Goal: Information Seeking & Learning: Learn about a topic

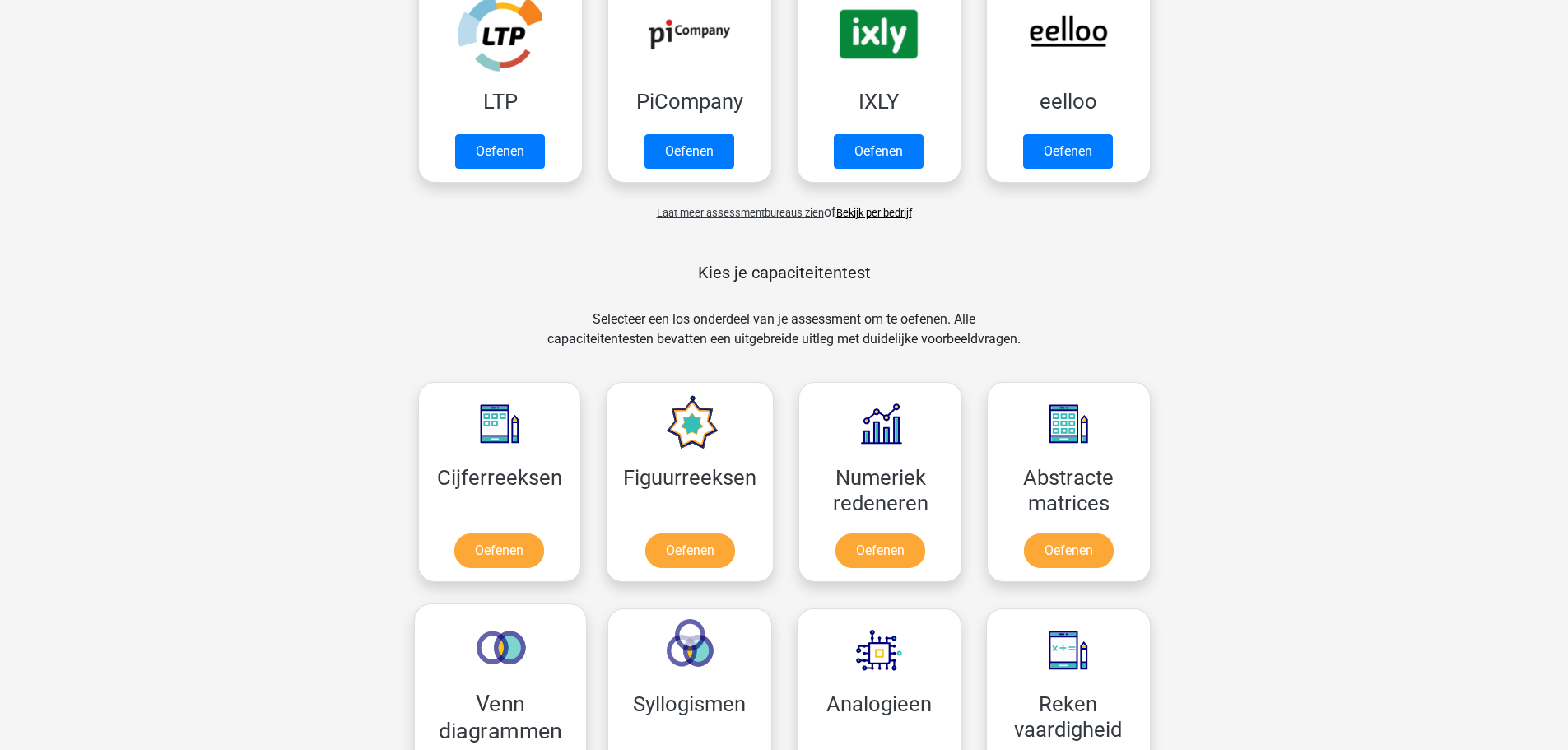
scroll to position [577, 0]
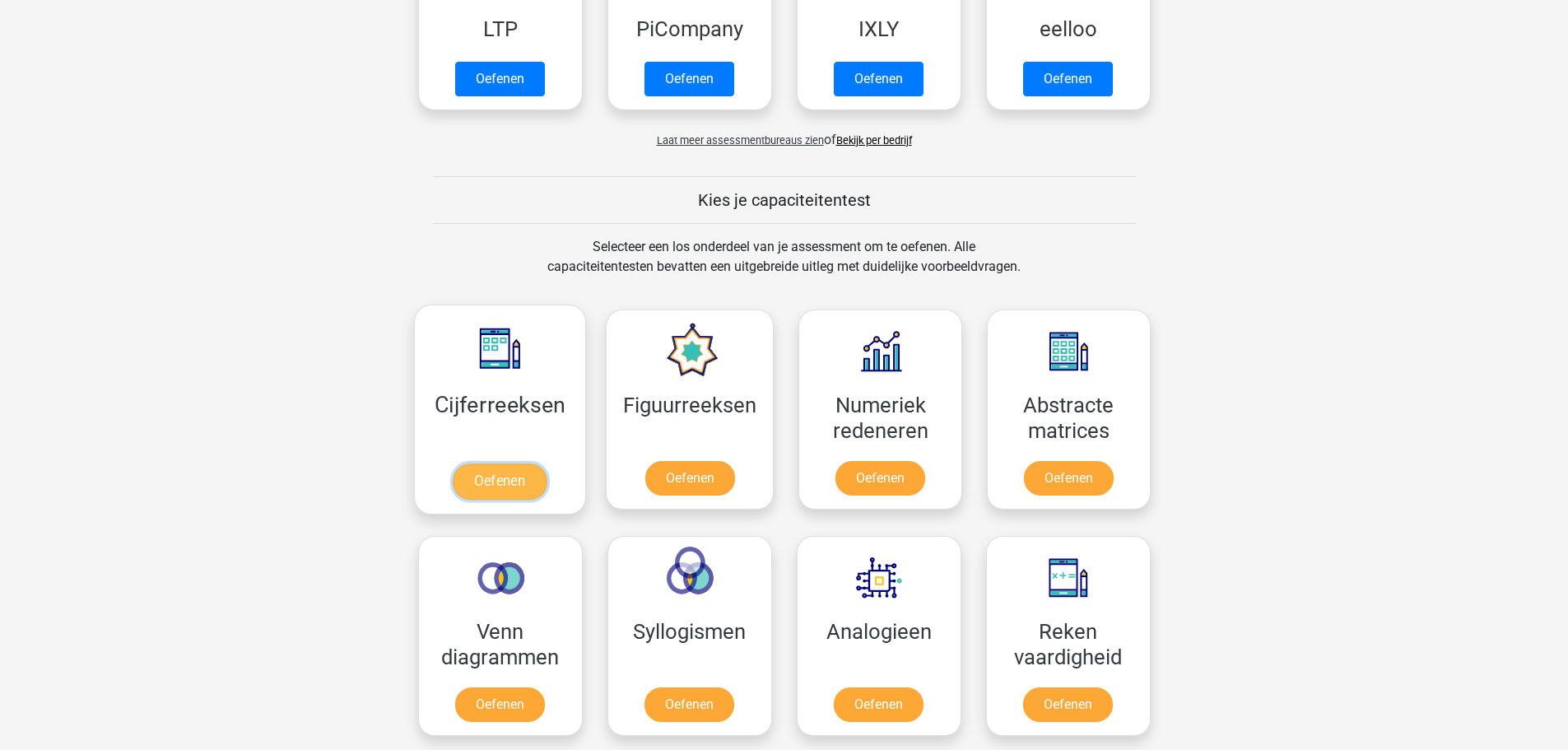
click at [504, 481] on link "Oefenen" at bounding box center [499, 481] width 93 height 36
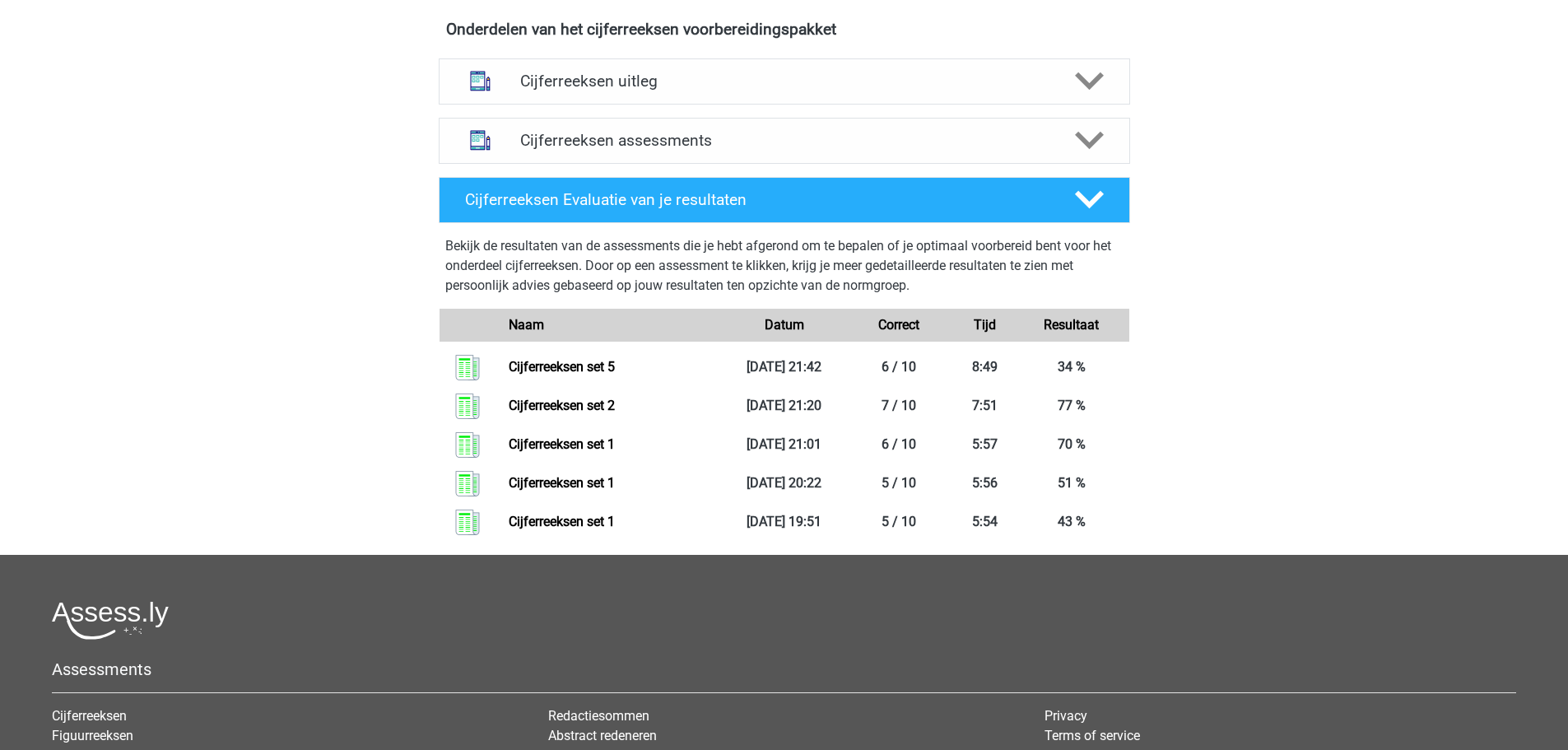
scroll to position [577, 0]
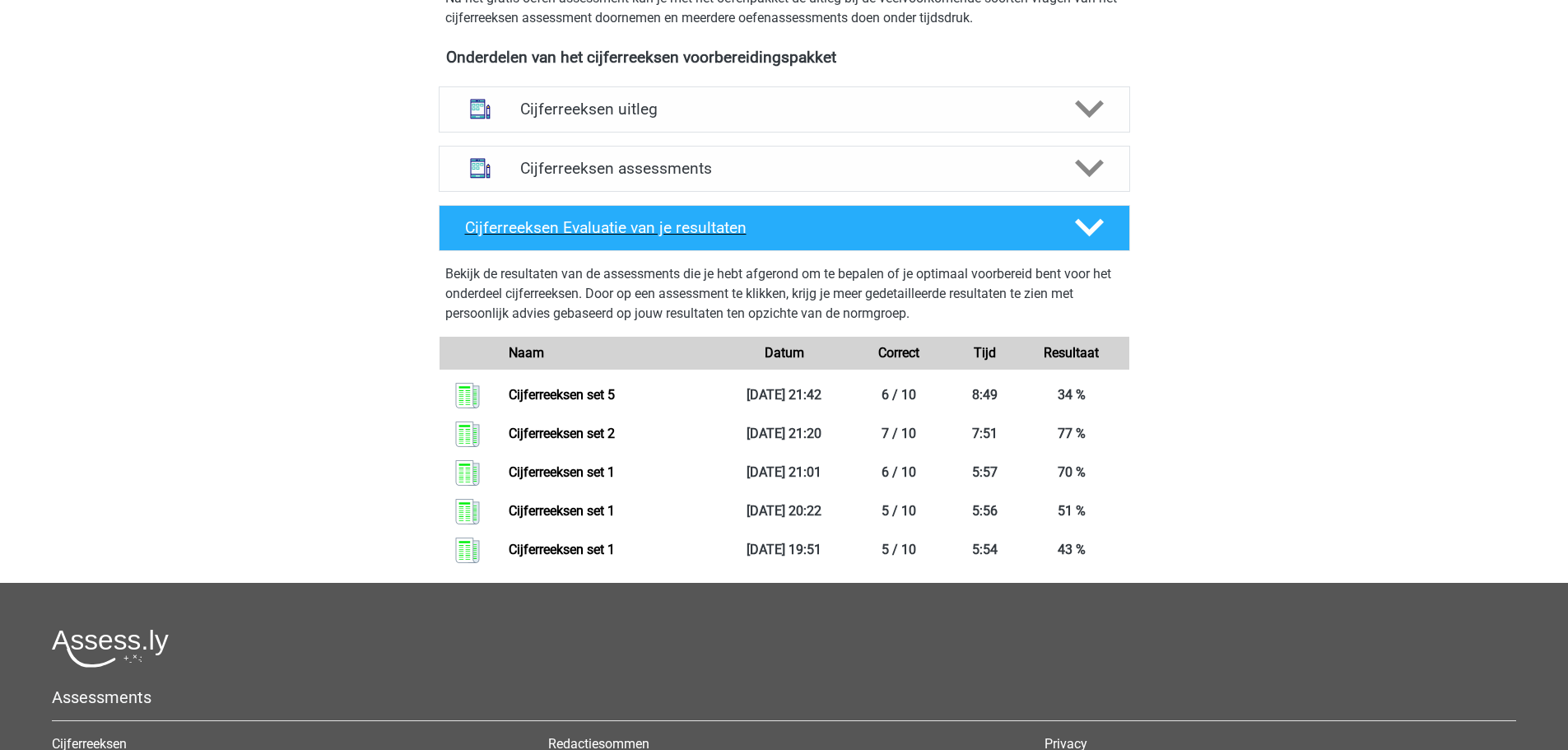
click at [780, 251] on div "Cijferreeksen Evaluatie van je resultaten" at bounding box center [784, 228] width 692 height 46
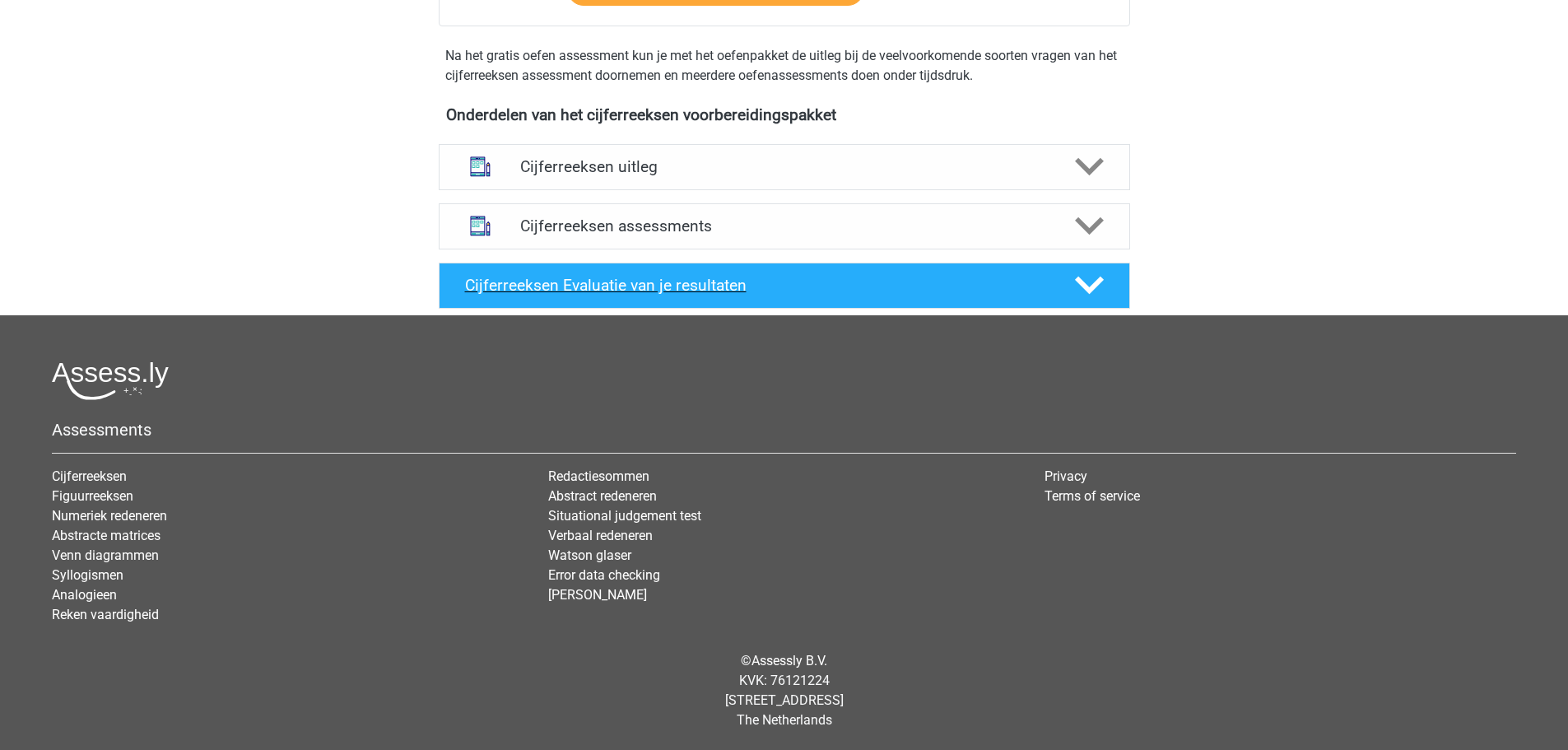
scroll to position [539, 0]
click at [759, 284] on h4 "Cijferreeksen Evaluatie van je resultaten" at bounding box center [757, 285] width 583 height 19
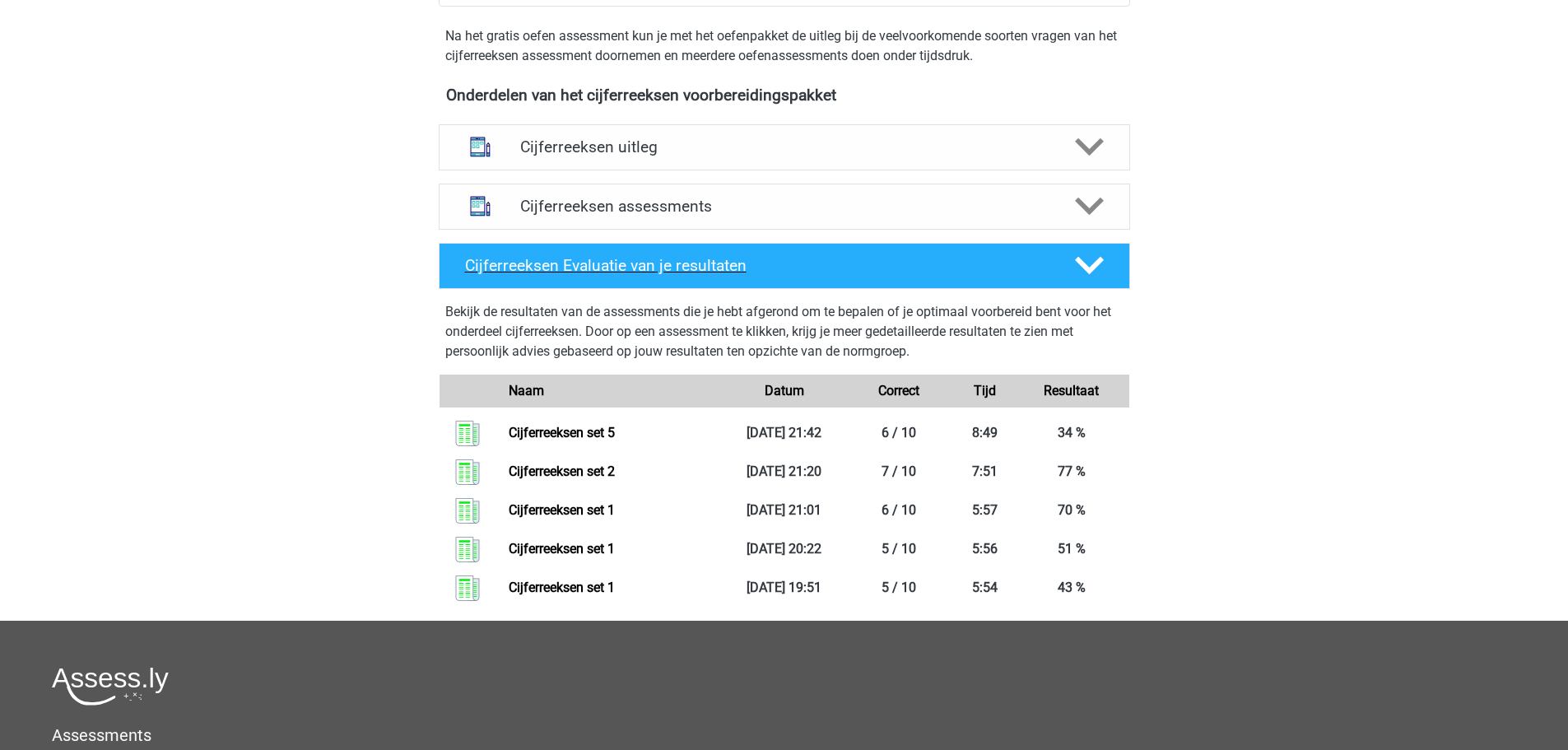
scroll to position [577, 0]
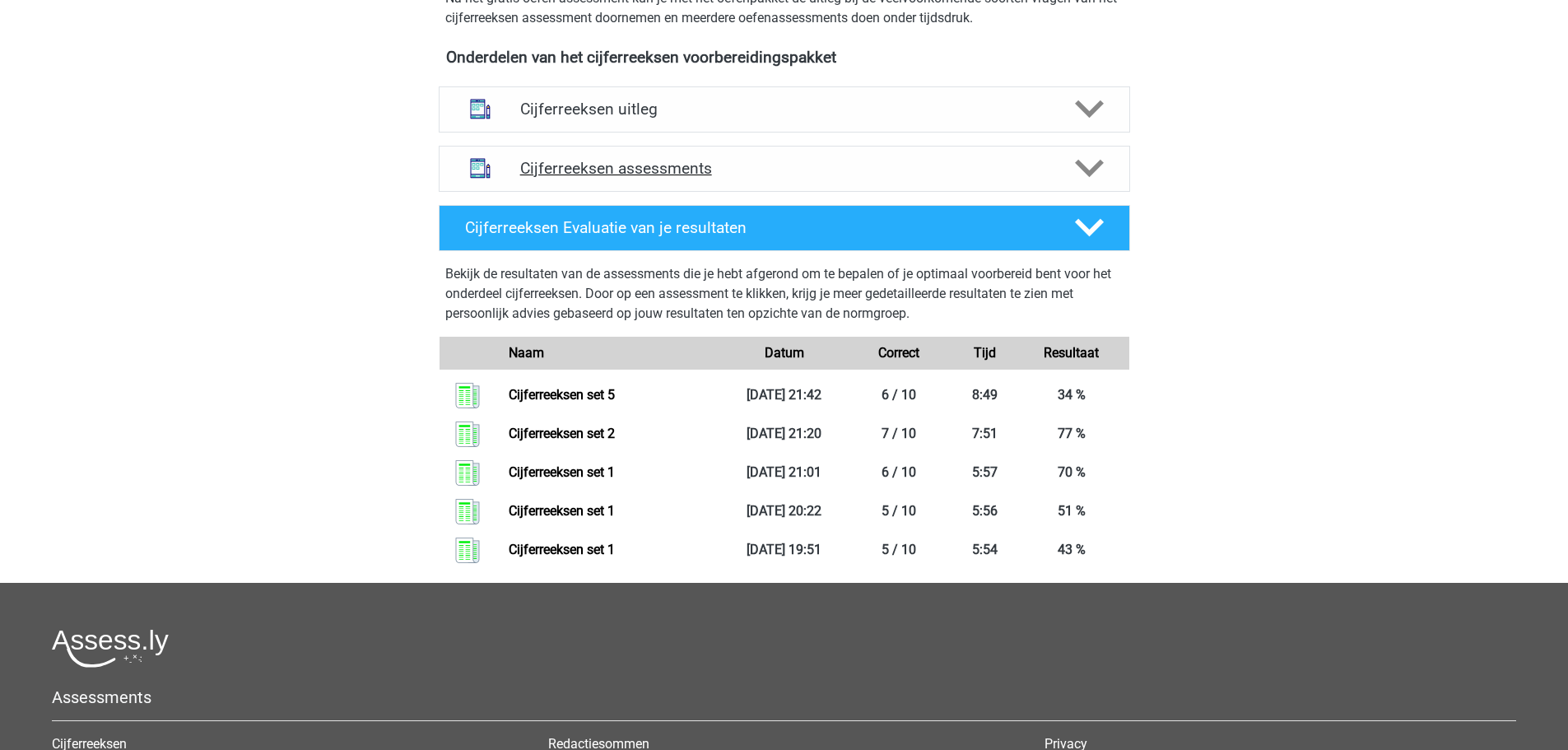
click at [1080, 178] on polygon at bounding box center [1089, 169] width 29 height 19
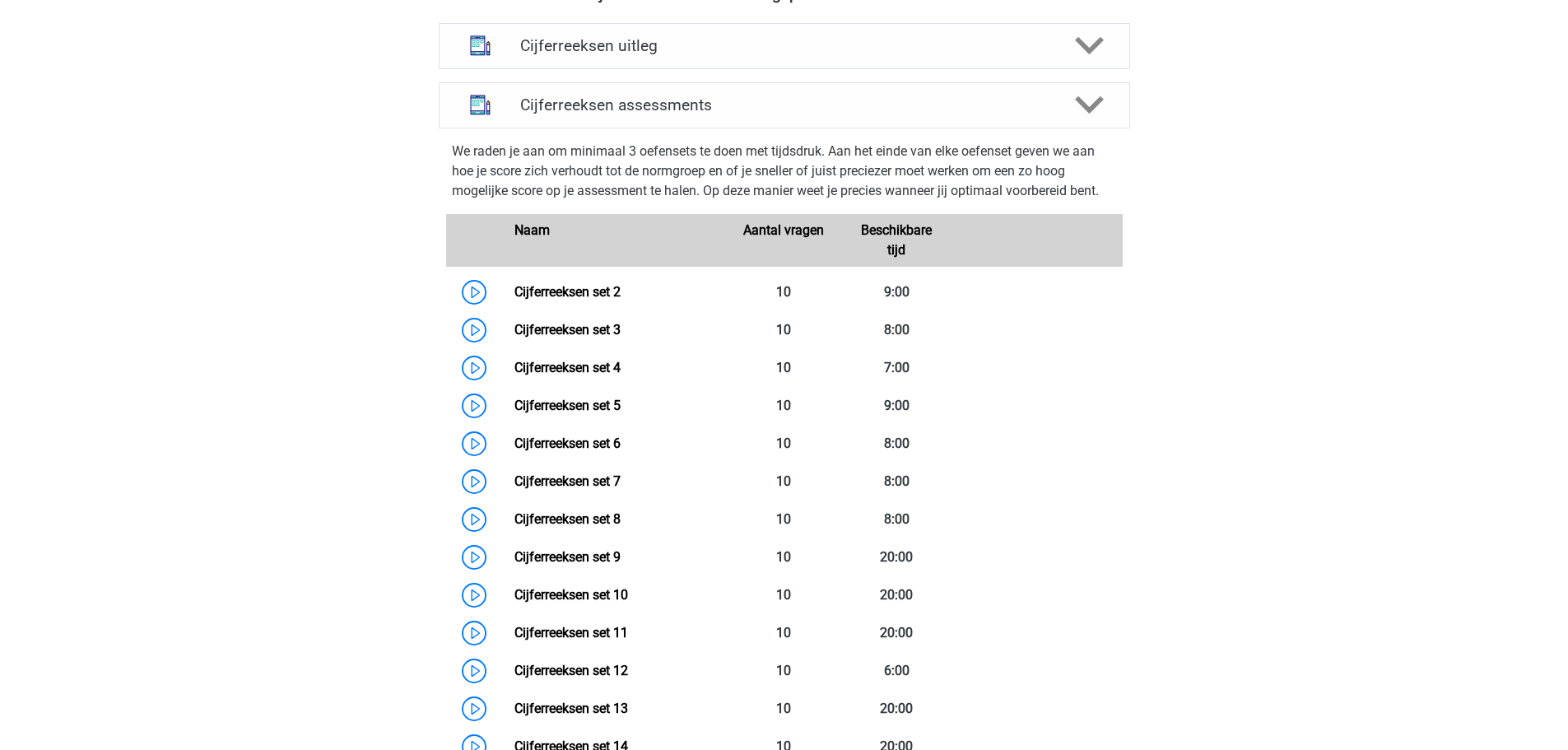
scroll to position [658, 0]
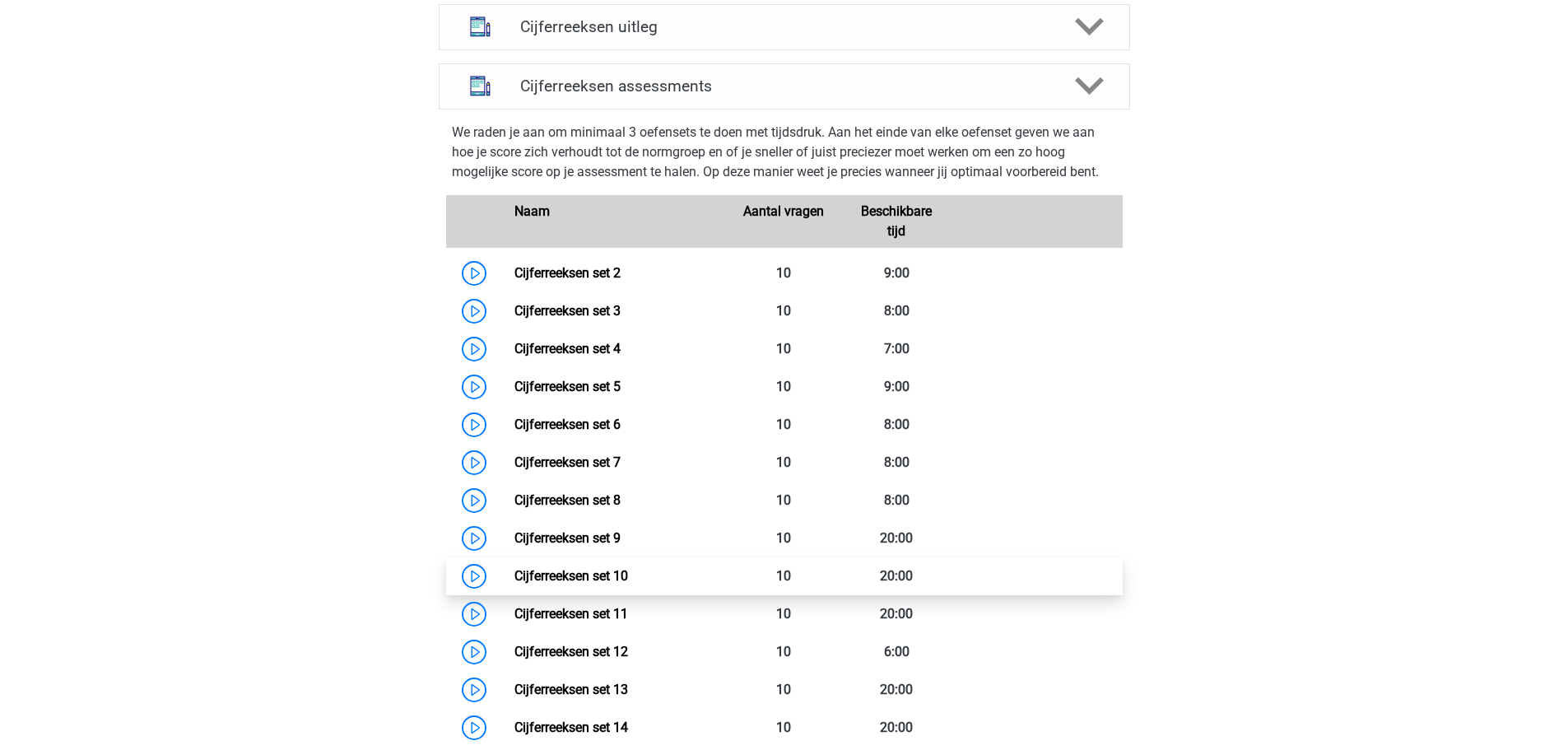
click at [514, 583] on link "Cijferreeksen set 10" at bounding box center [571, 576] width 114 height 16
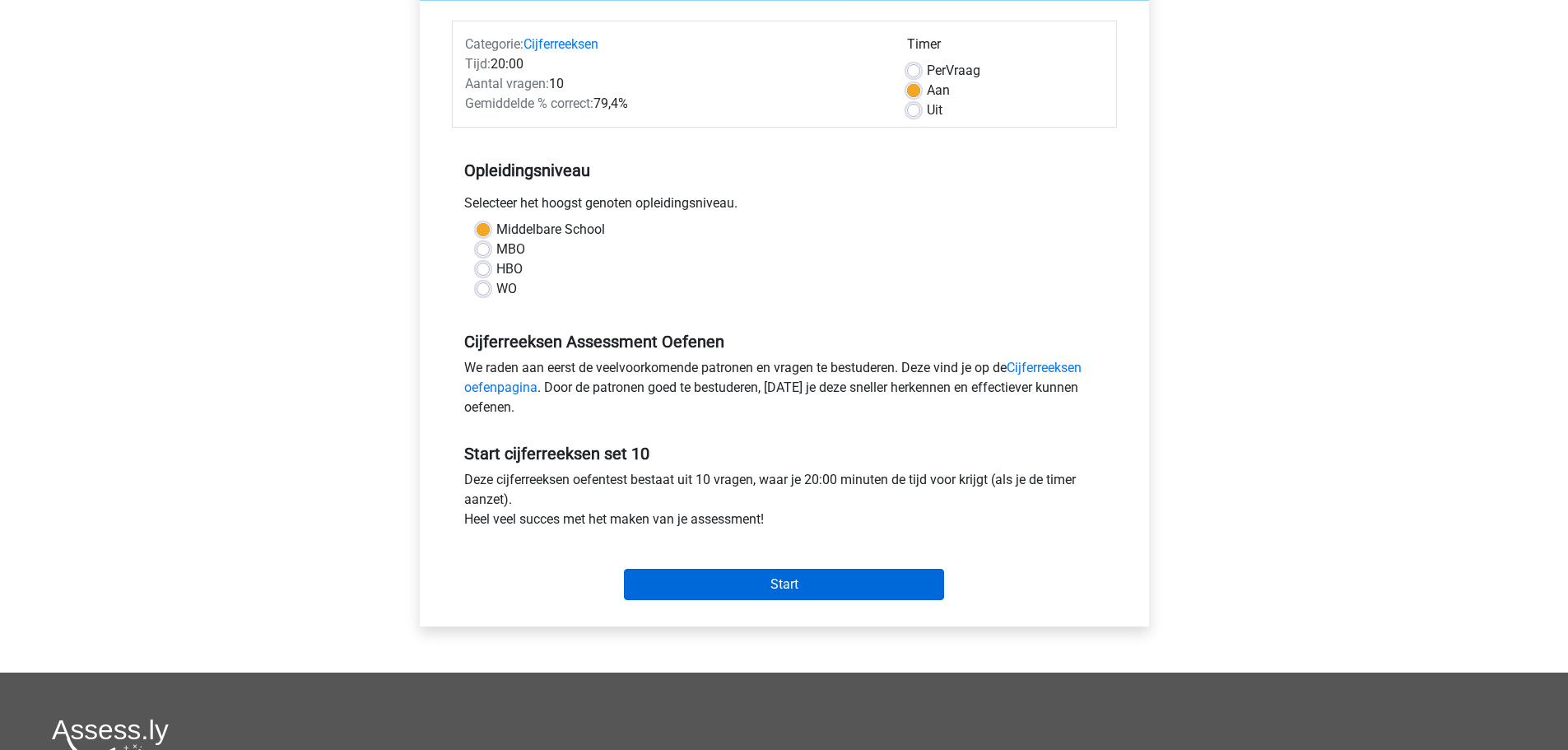
scroll to position [247, 0]
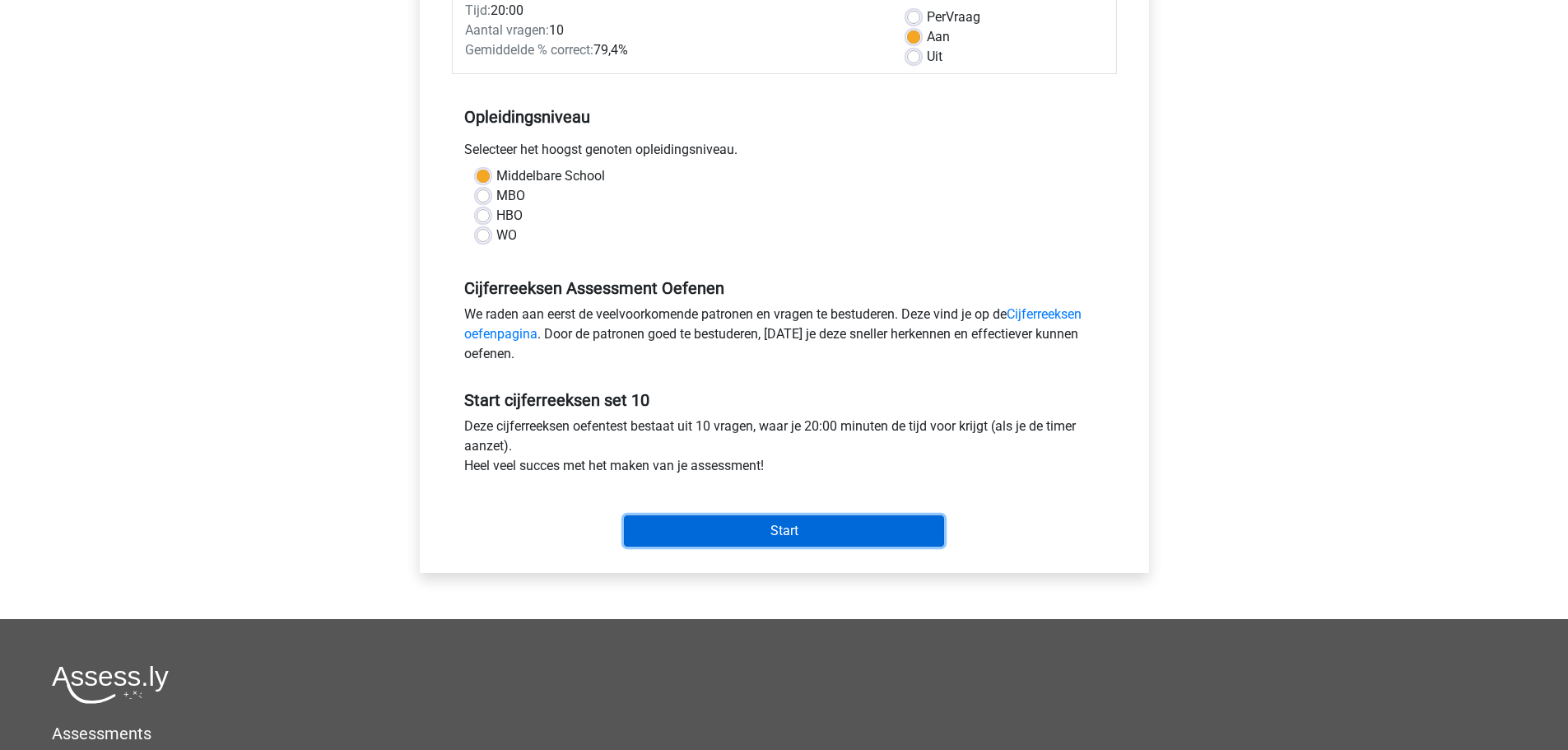
click at [763, 532] on input "Start" at bounding box center [784, 530] width 320 height 31
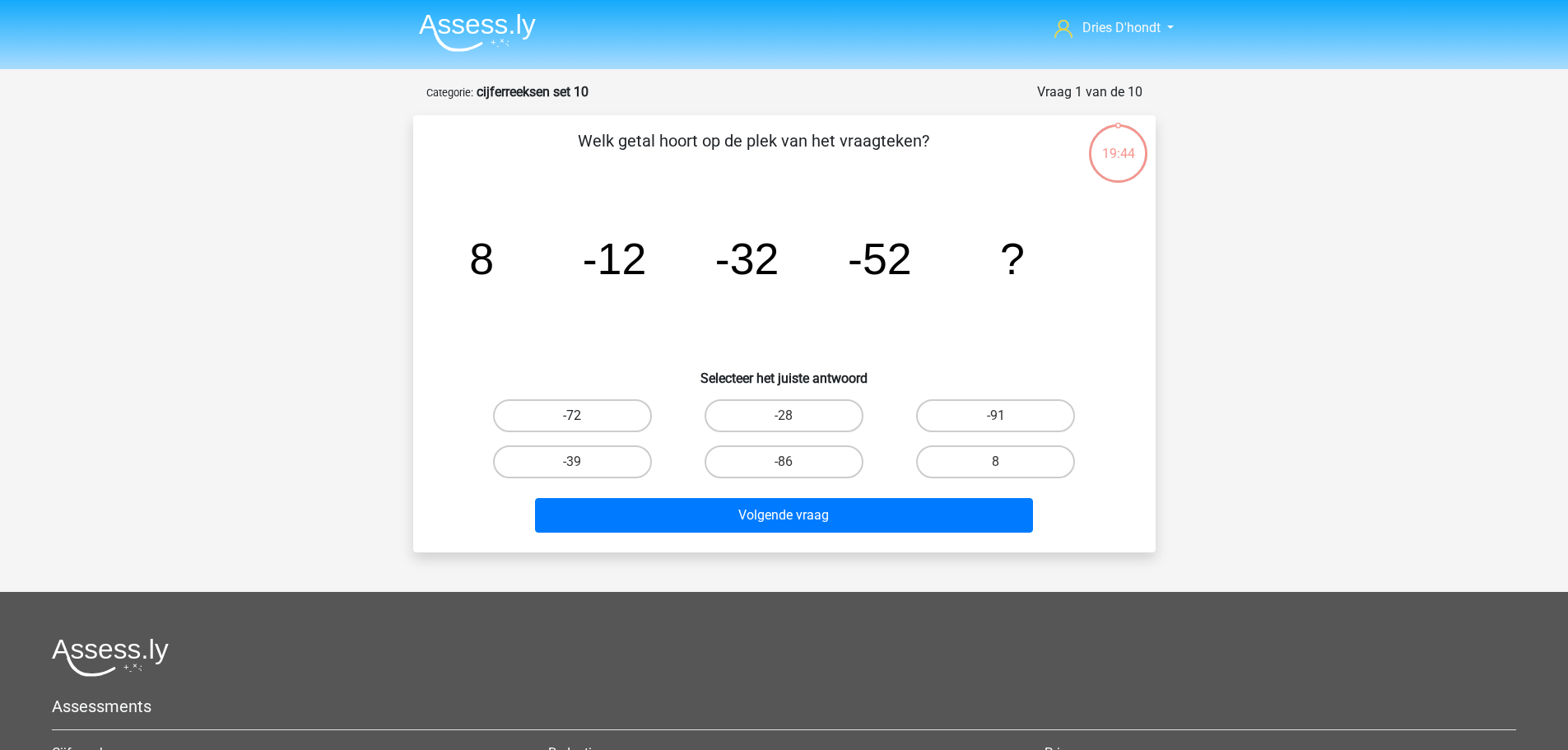
click at [630, 421] on label "-72" at bounding box center [572, 415] width 159 height 33
click at [582, 421] on input "-72" at bounding box center [577, 421] width 11 height 11
radio input "true"
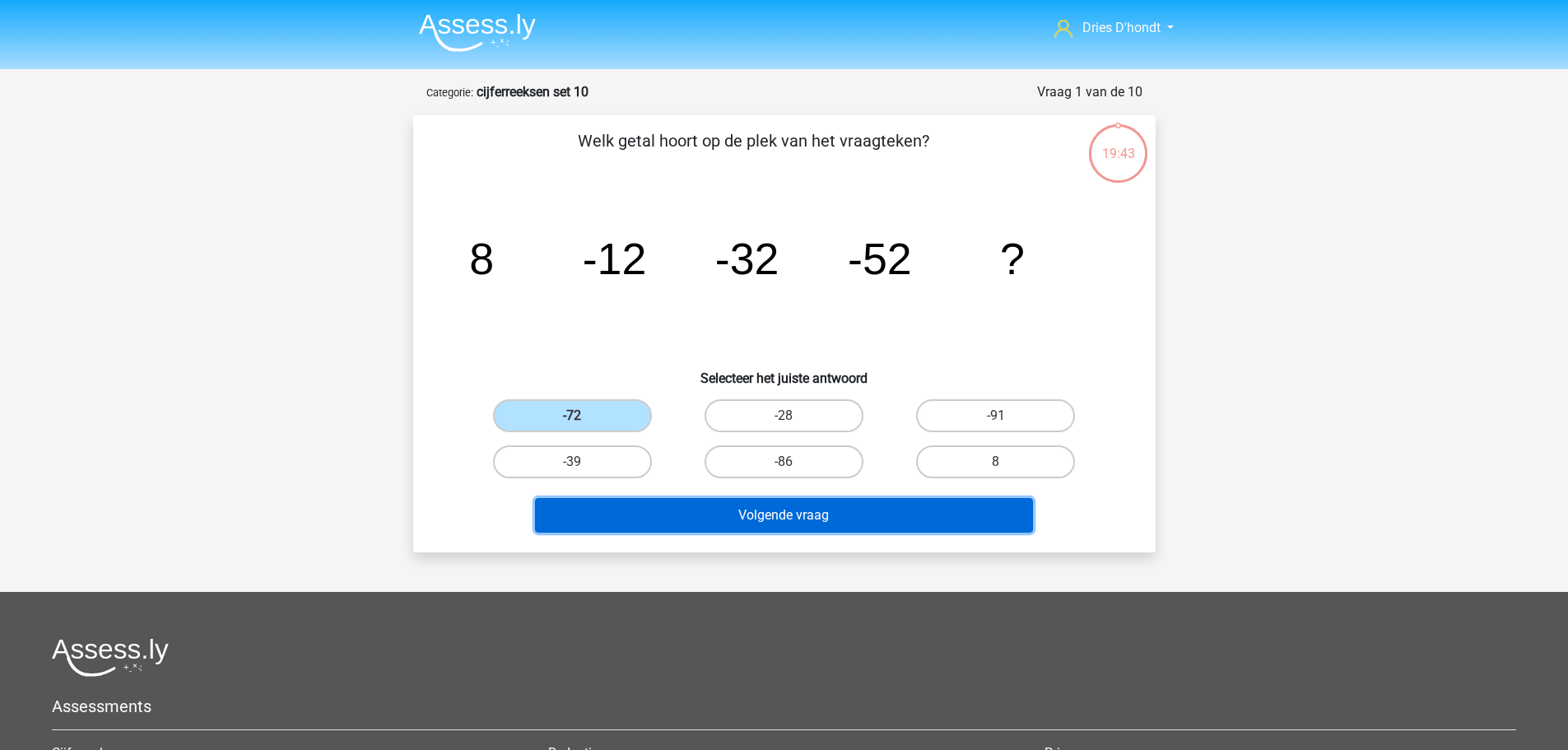
click at [728, 527] on button "Volgende vraag" at bounding box center [784, 515] width 498 height 35
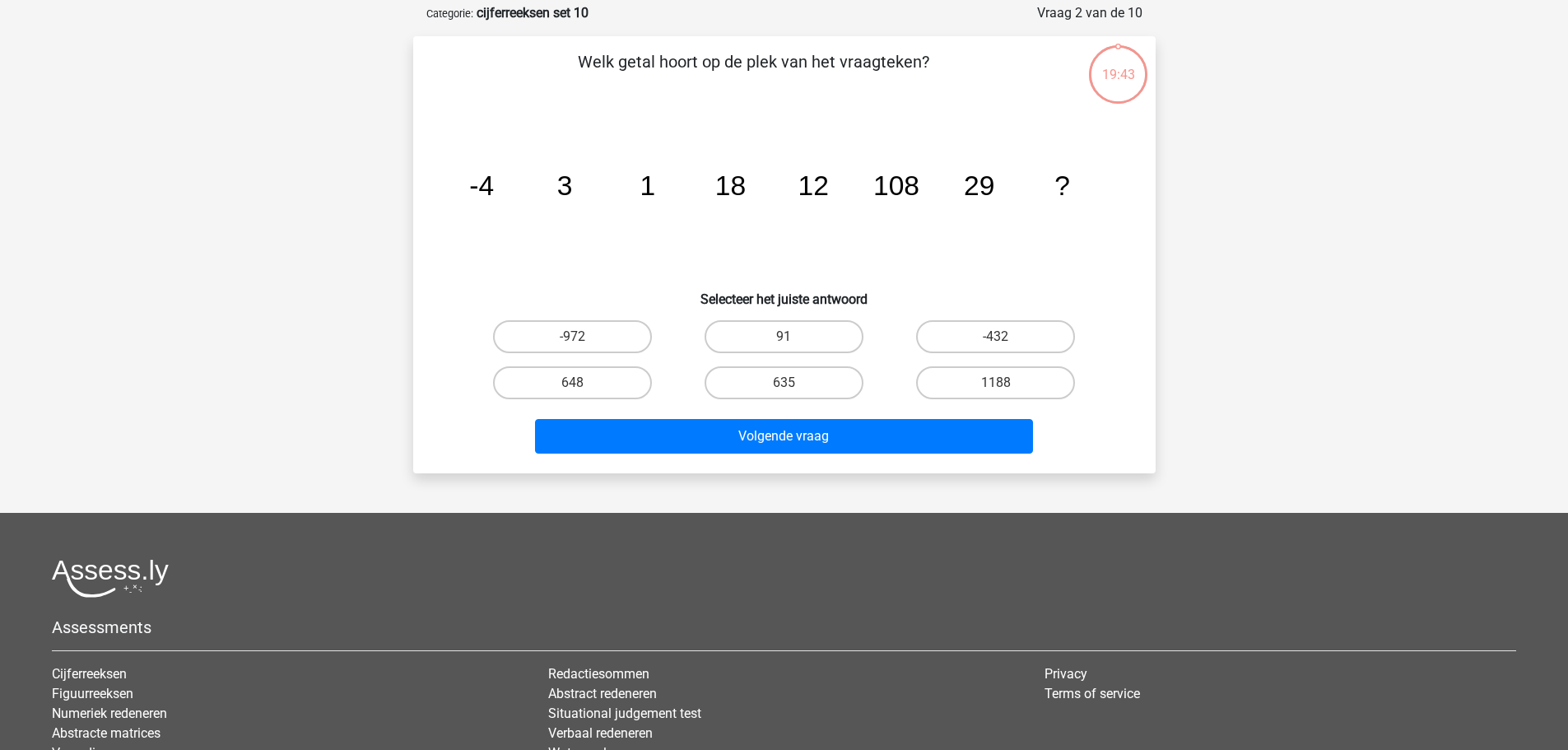
scroll to position [82, 0]
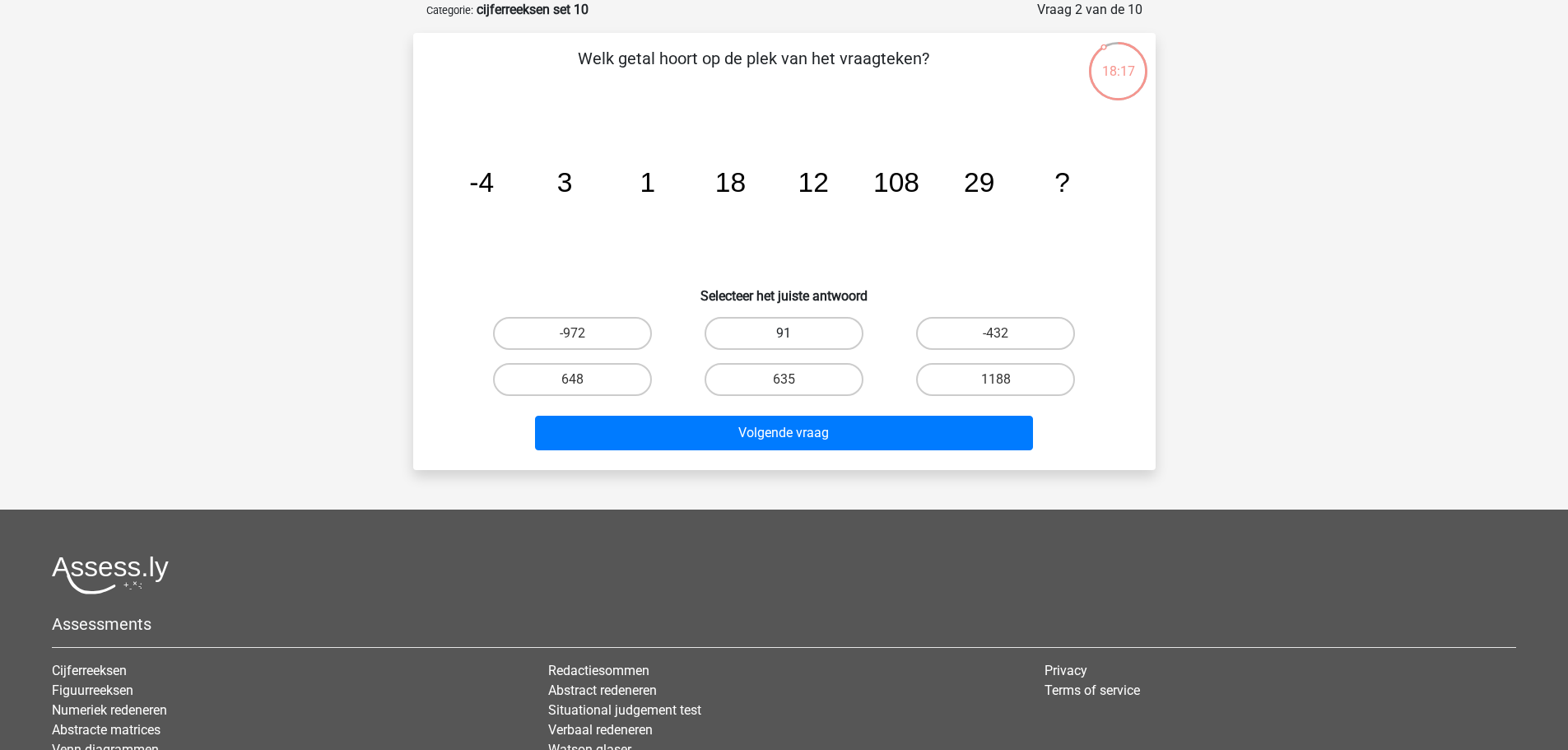
click at [758, 337] on label "91" at bounding box center [784, 333] width 159 height 33
click at [784, 337] on input "91" at bounding box center [789, 338] width 11 height 11
radio input "true"
click at [762, 451] on div "Volgende vraag" at bounding box center [784, 436] width 635 height 41
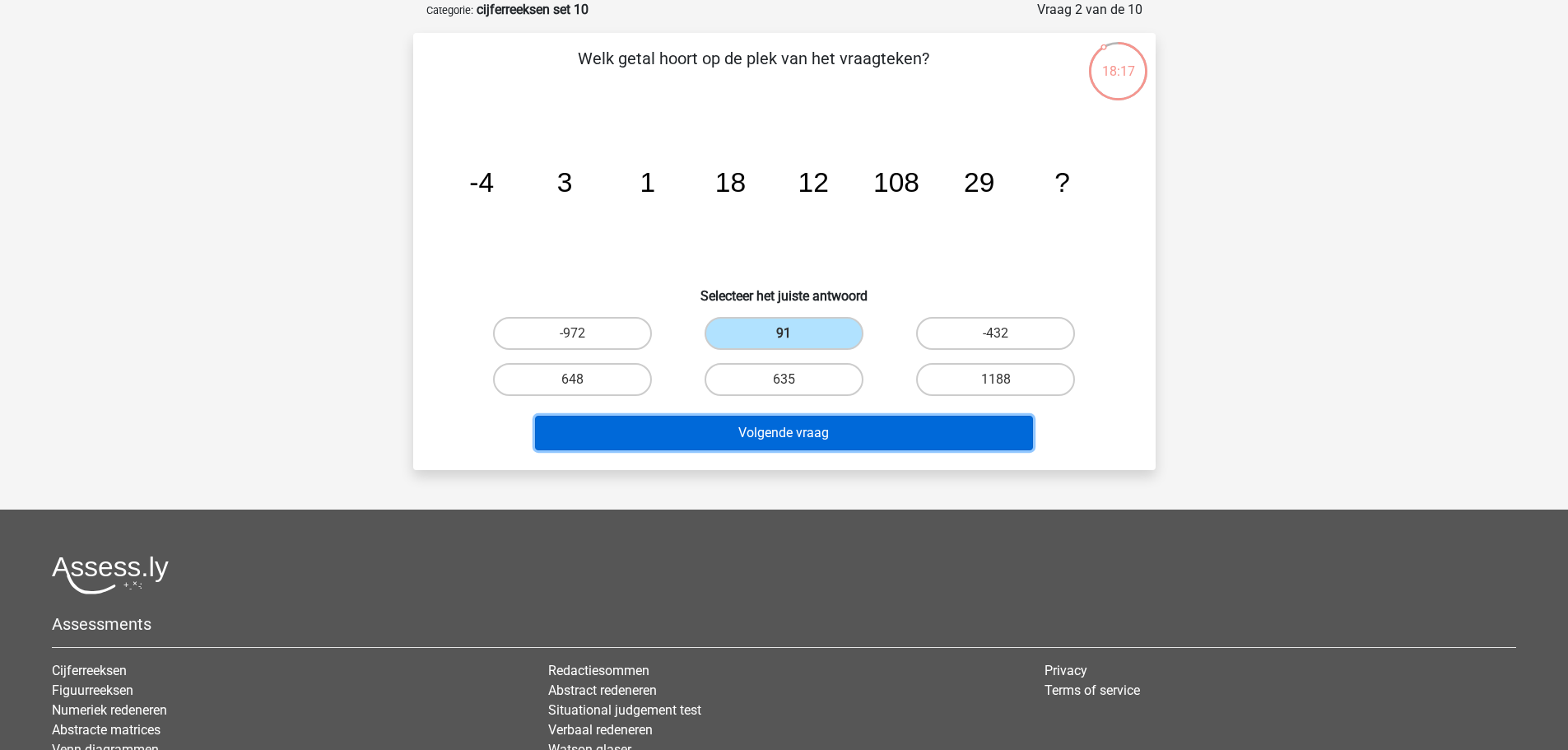
click at [772, 428] on button "Volgende vraag" at bounding box center [784, 433] width 498 height 35
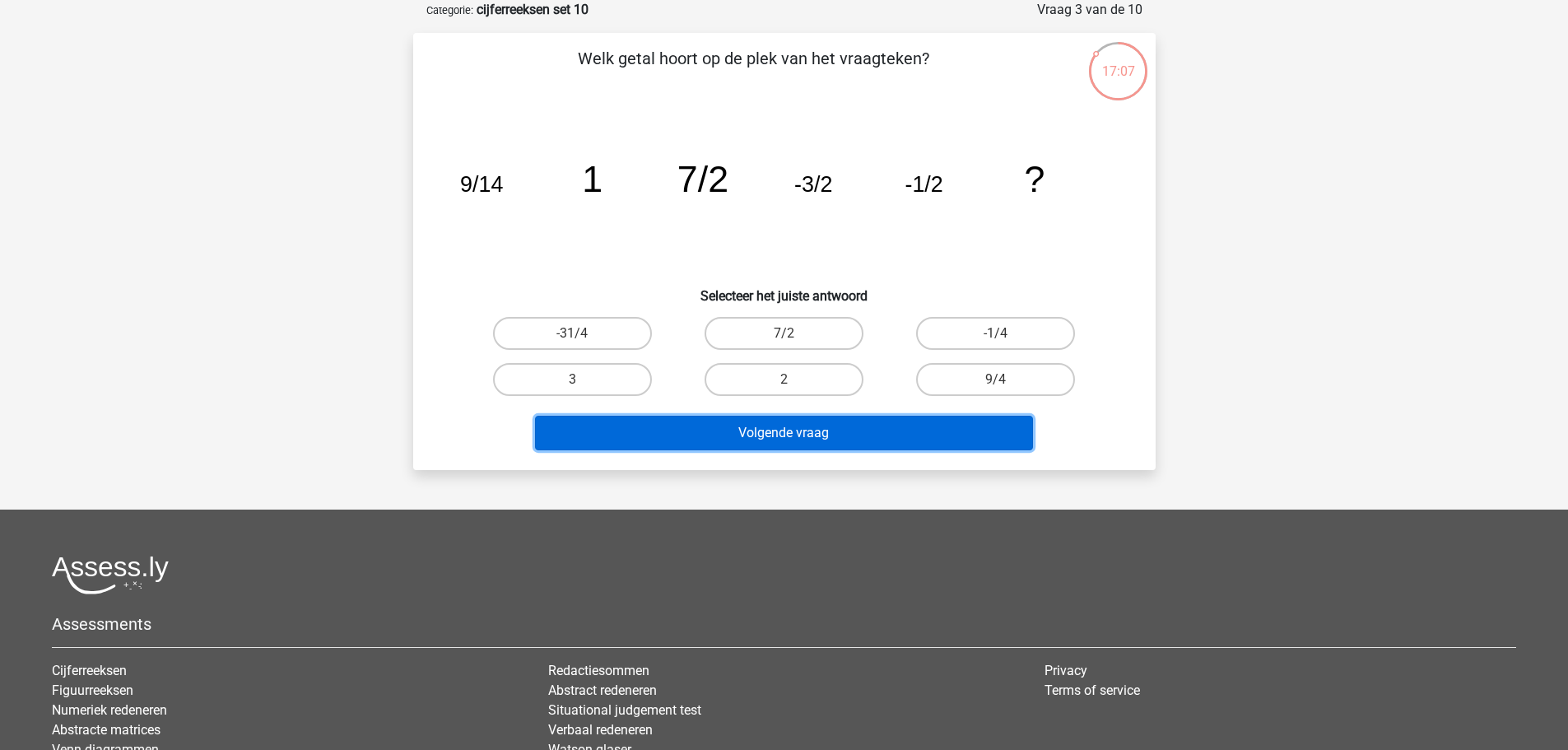
click at [798, 437] on button "Volgende vraag" at bounding box center [784, 433] width 498 height 35
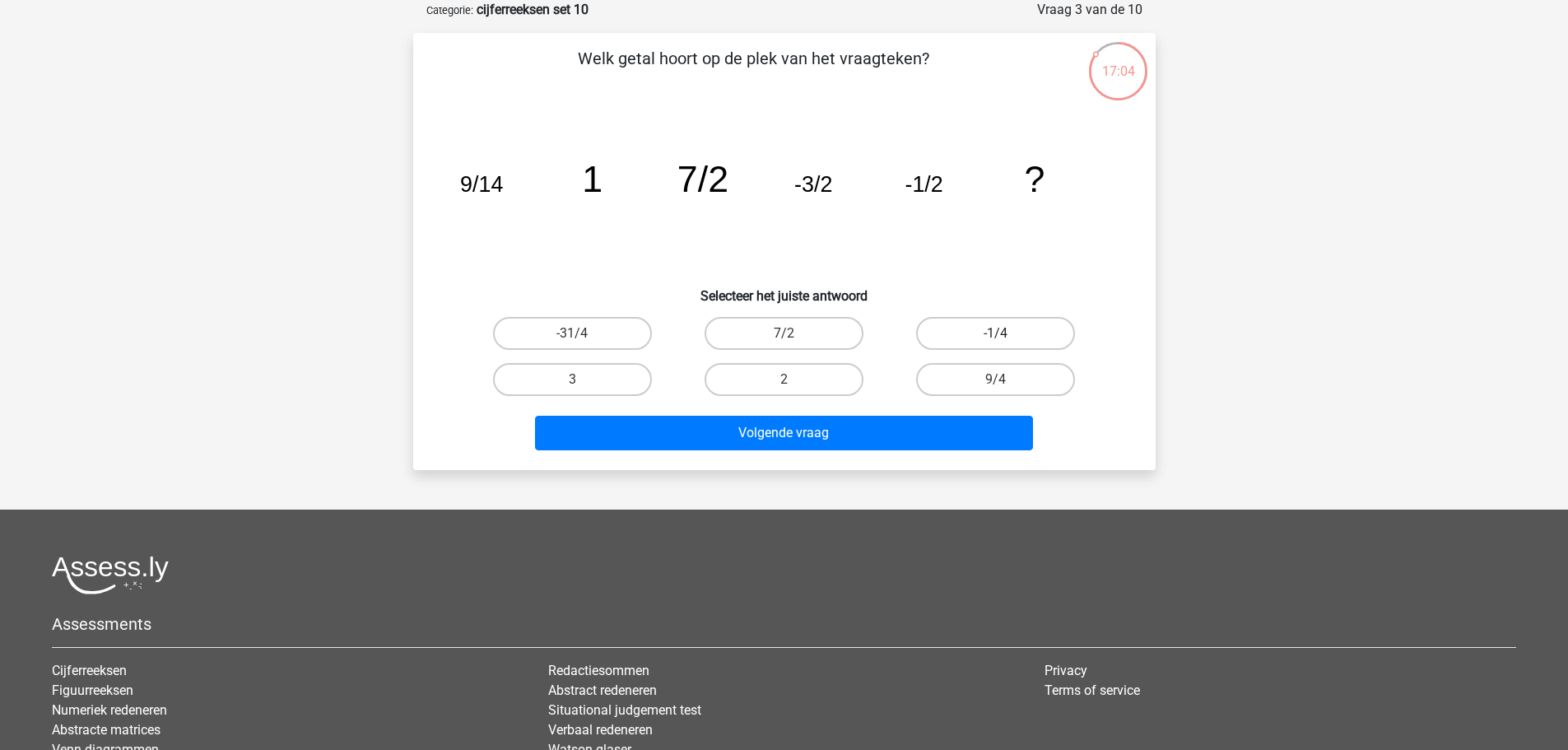
click at [973, 327] on label "-1/4" at bounding box center [996, 333] width 159 height 33
click at [996, 333] on input "-1/4" at bounding box center [1001, 338] width 11 height 11
radio input "true"
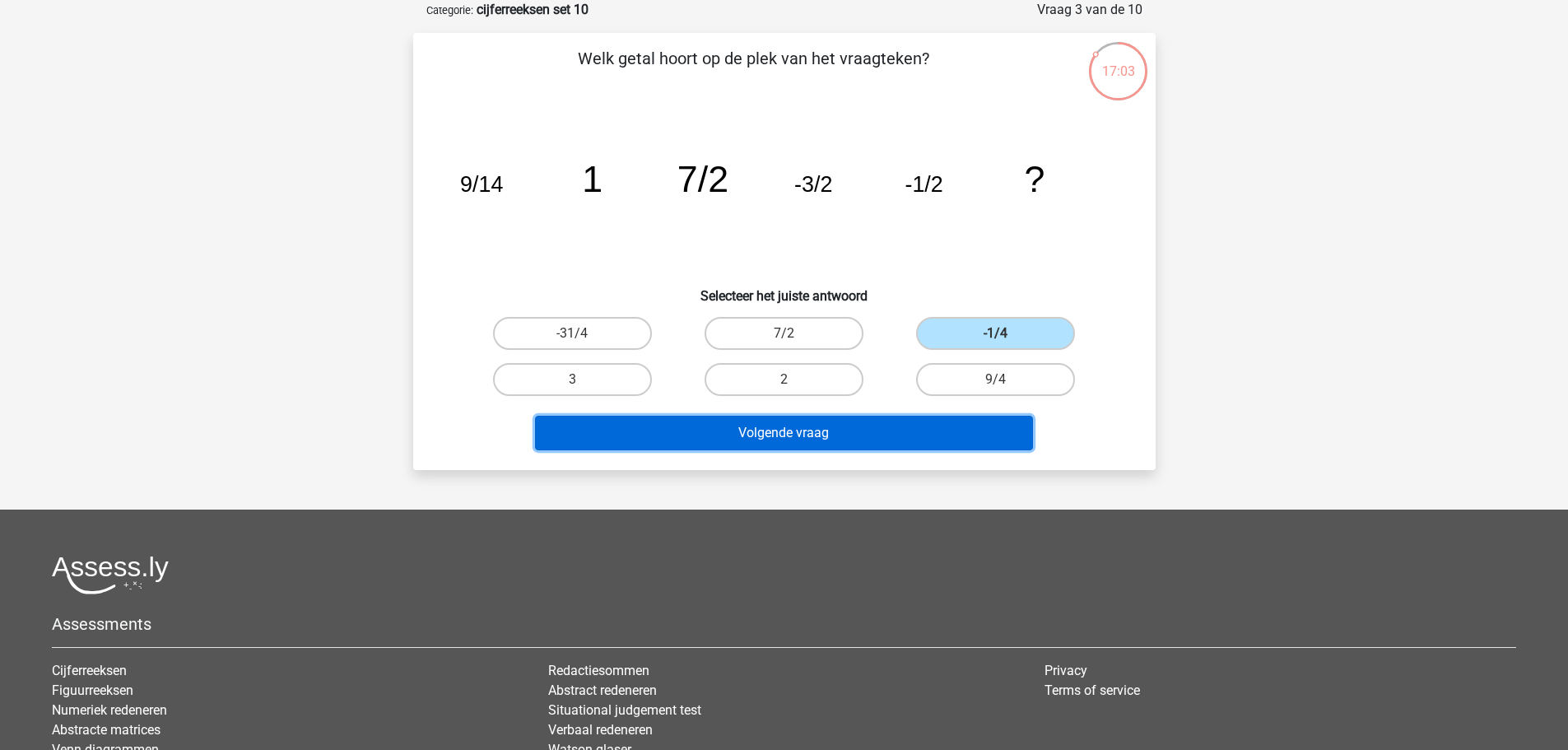
click at [899, 423] on button "Volgende vraag" at bounding box center [784, 433] width 498 height 35
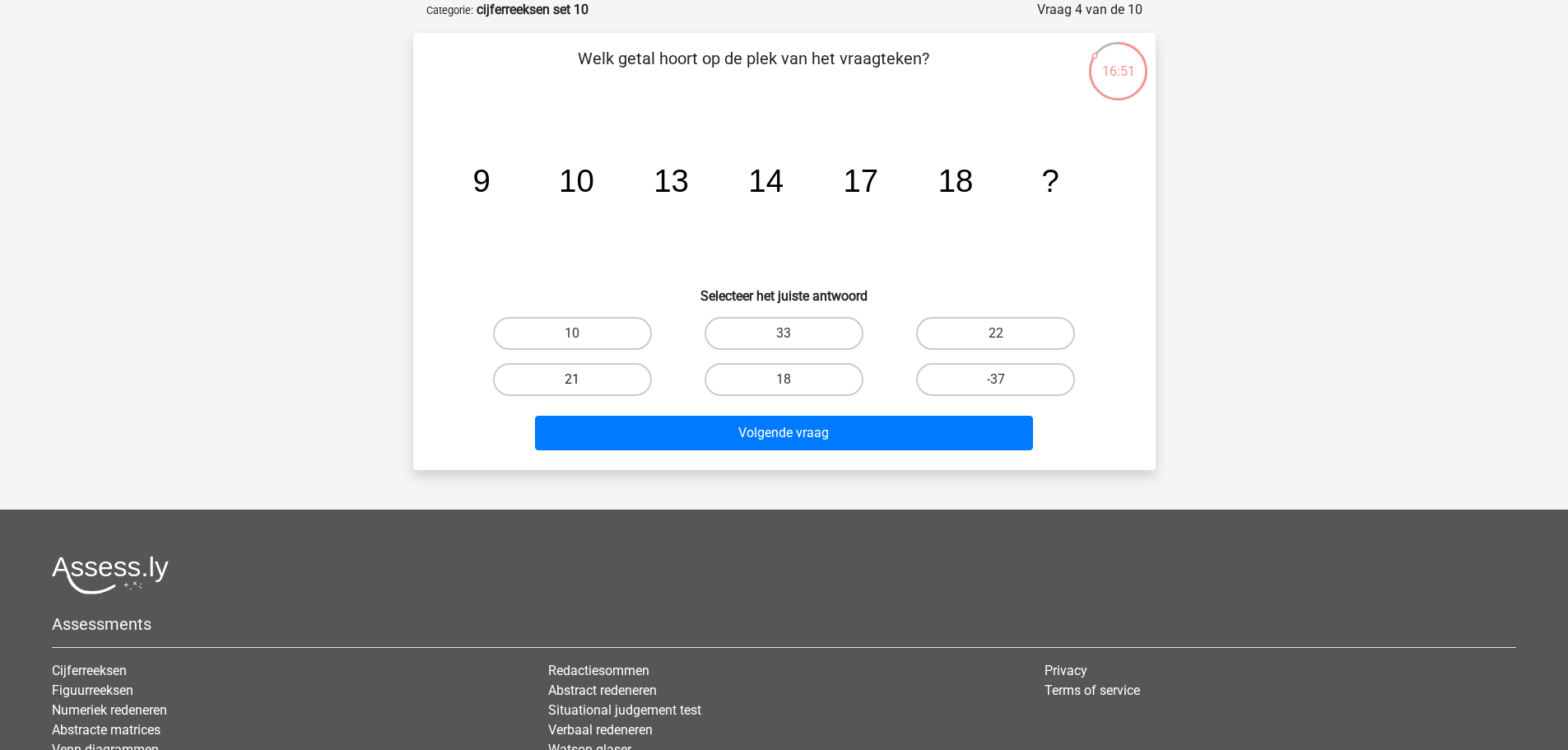
click at [599, 378] on label "21" at bounding box center [572, 379] width 159 height 33
click at [582, 380] on input "21" at bounding box center [577, 385] width 11 height 11
radio input "true"
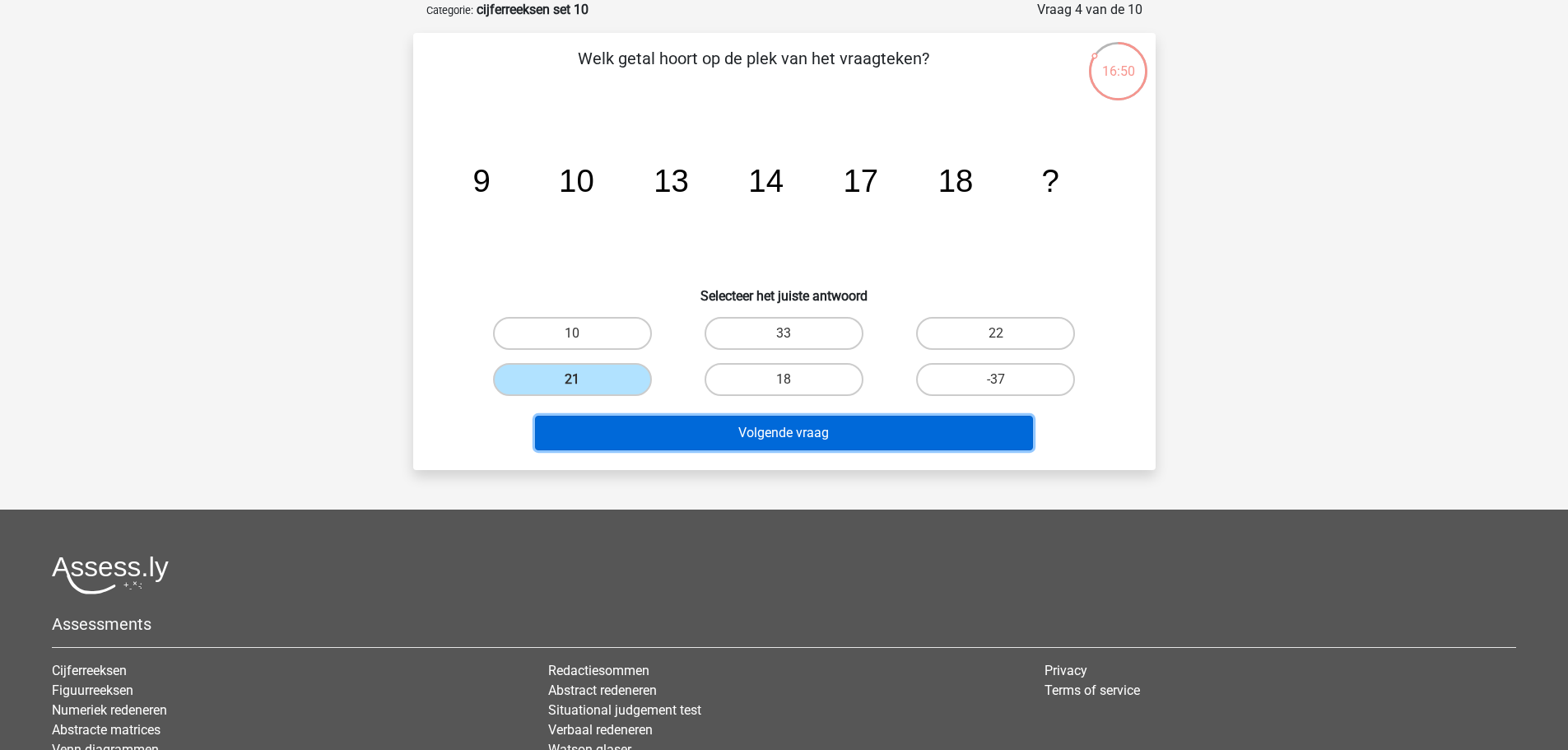
click at [681, 426] on button "Volgende vraag" at bounding box center [784, 433] width 498 height 35
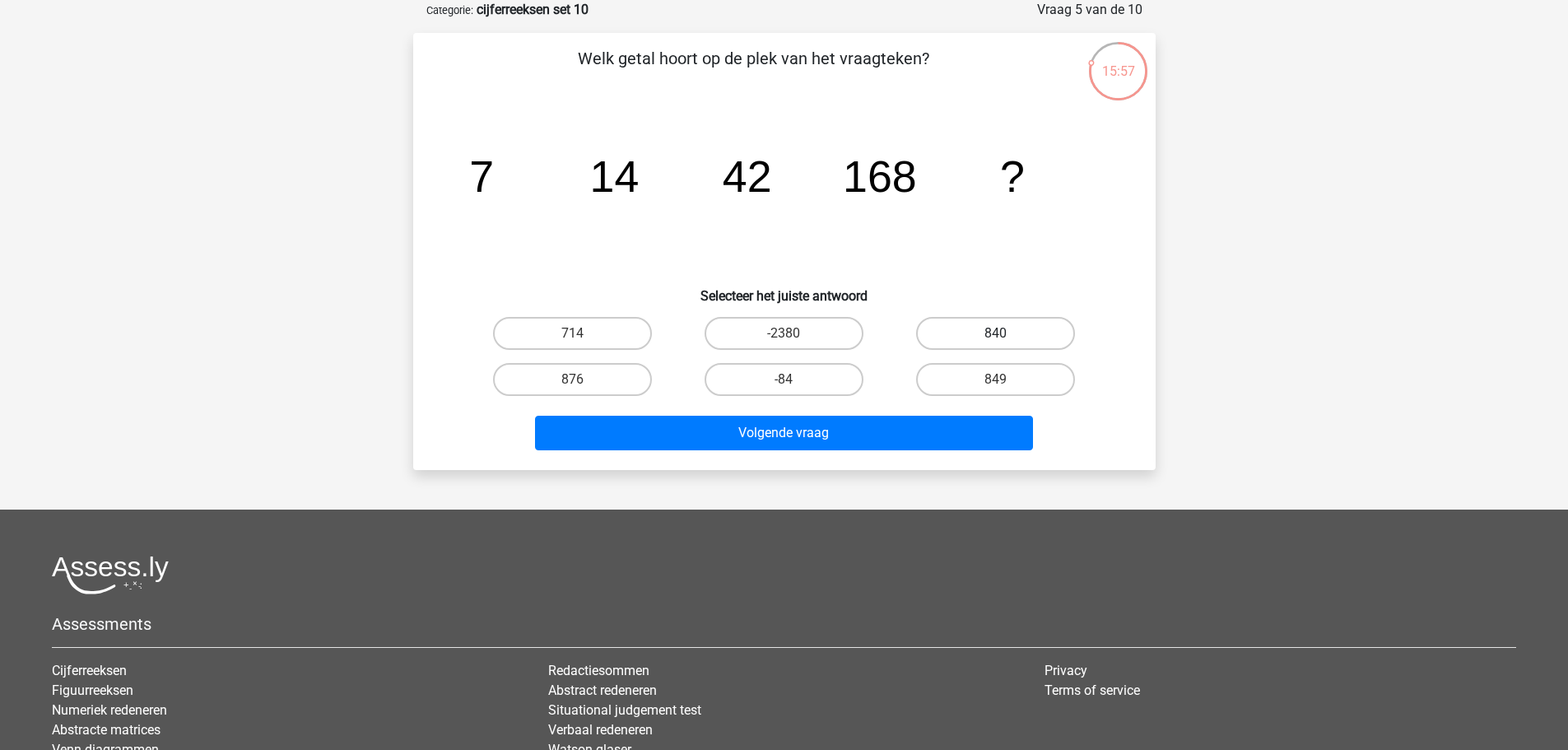
click at [1062, 323] on label "840" at bounding box center [996, 333] width 159 height 33
click at [1007, 333] on input "840" at bounding box center [1001, 338] width 11 height 11
radio input "true"
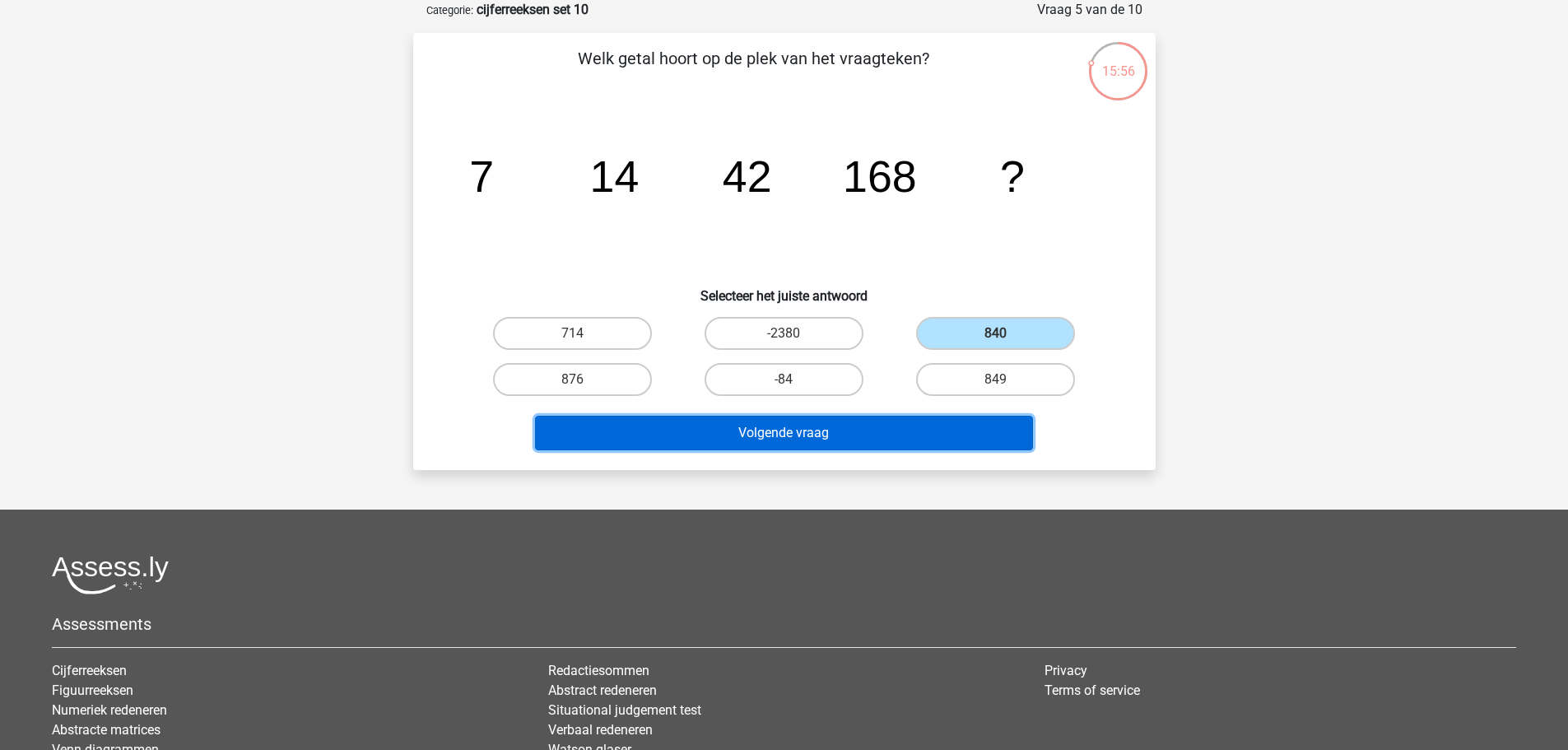
click at [983, 430] on button "Volgende vraag" at bounding box center [784, 433] width 498 height 35
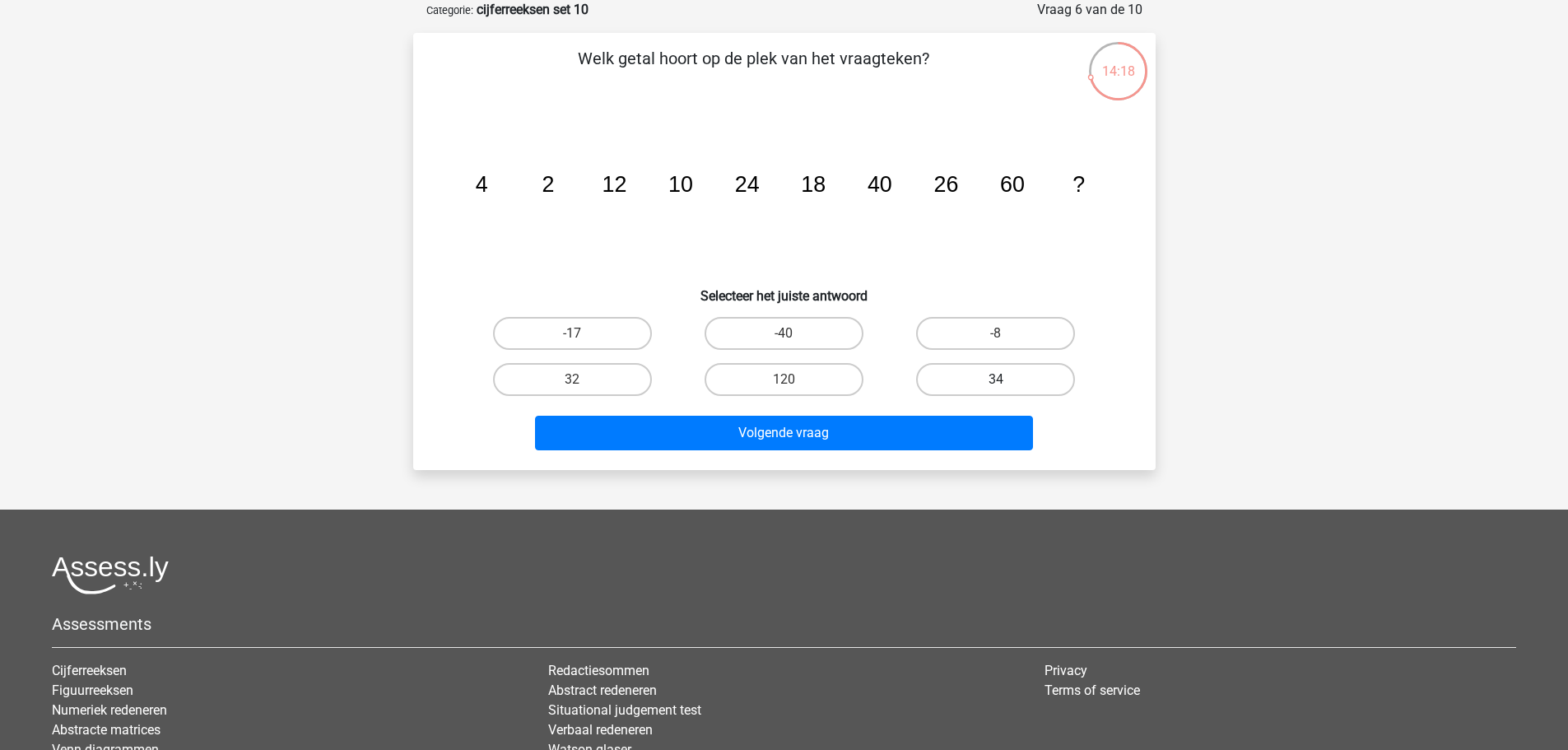
click at [986, 386] on label "34" at bounding box center [996, 379] width 159 height 33
click at [996, 386] on input "34" at bounding box center [1001, 385] width 11 height 11
radio input "true"
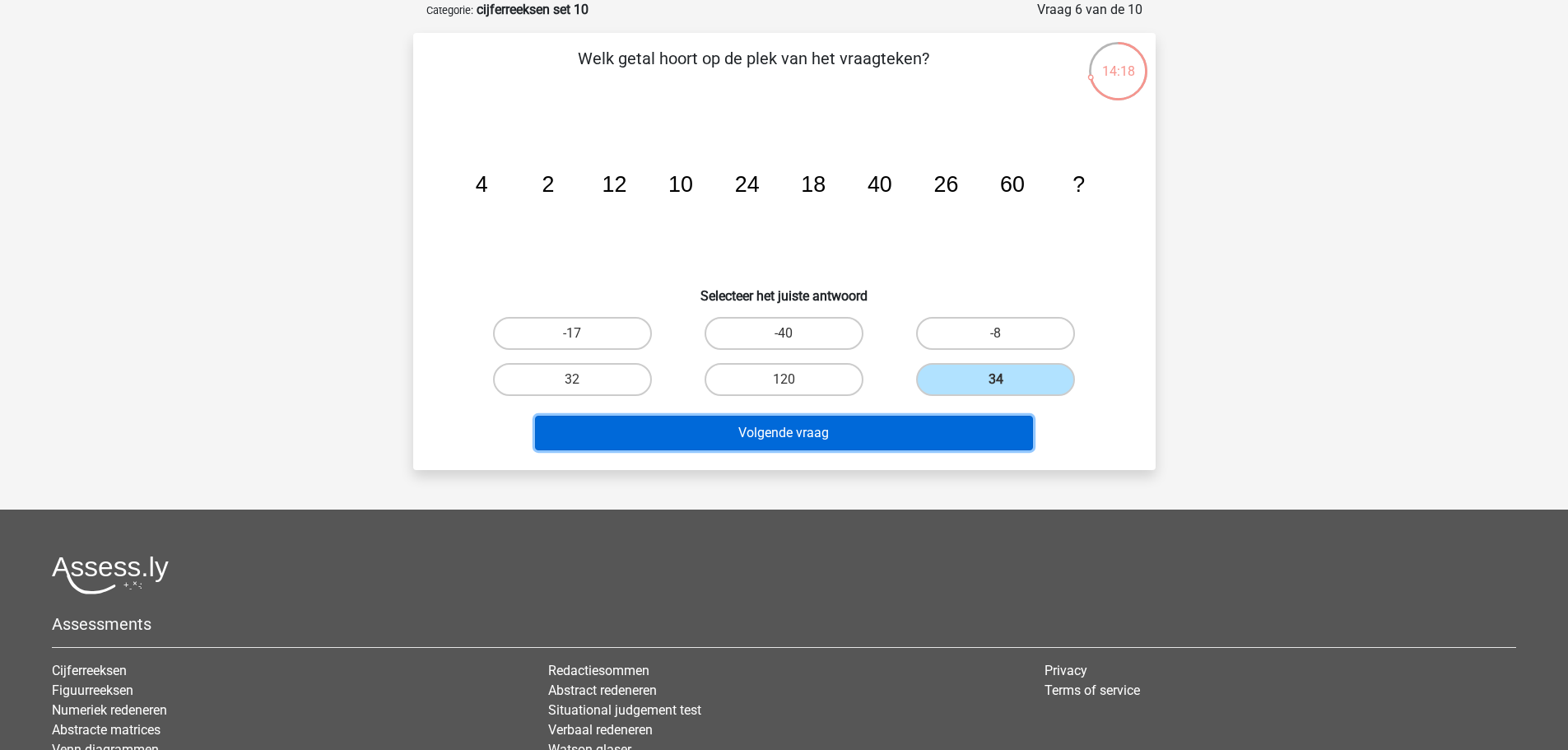
click at [909, 430] on button "Volgende vraag" at bounding box center [784, 433] width 498 height 35
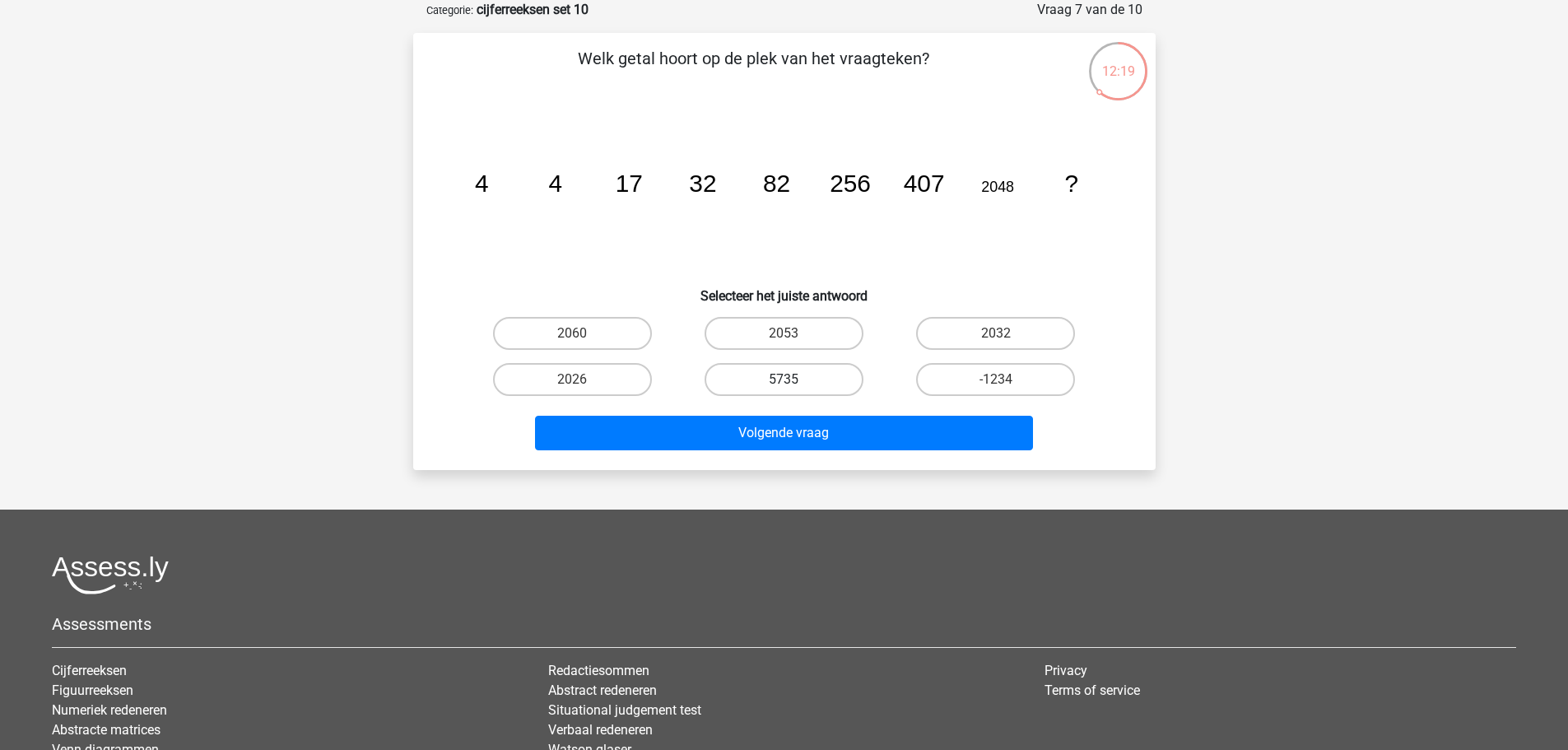
click at [784, 369] on label "5735" at bounding box center [784, 379] width 159 height 33
click at [784, 380] on input "5735" at bounding box center [789, 385] width 11 height 11
radio input "true"
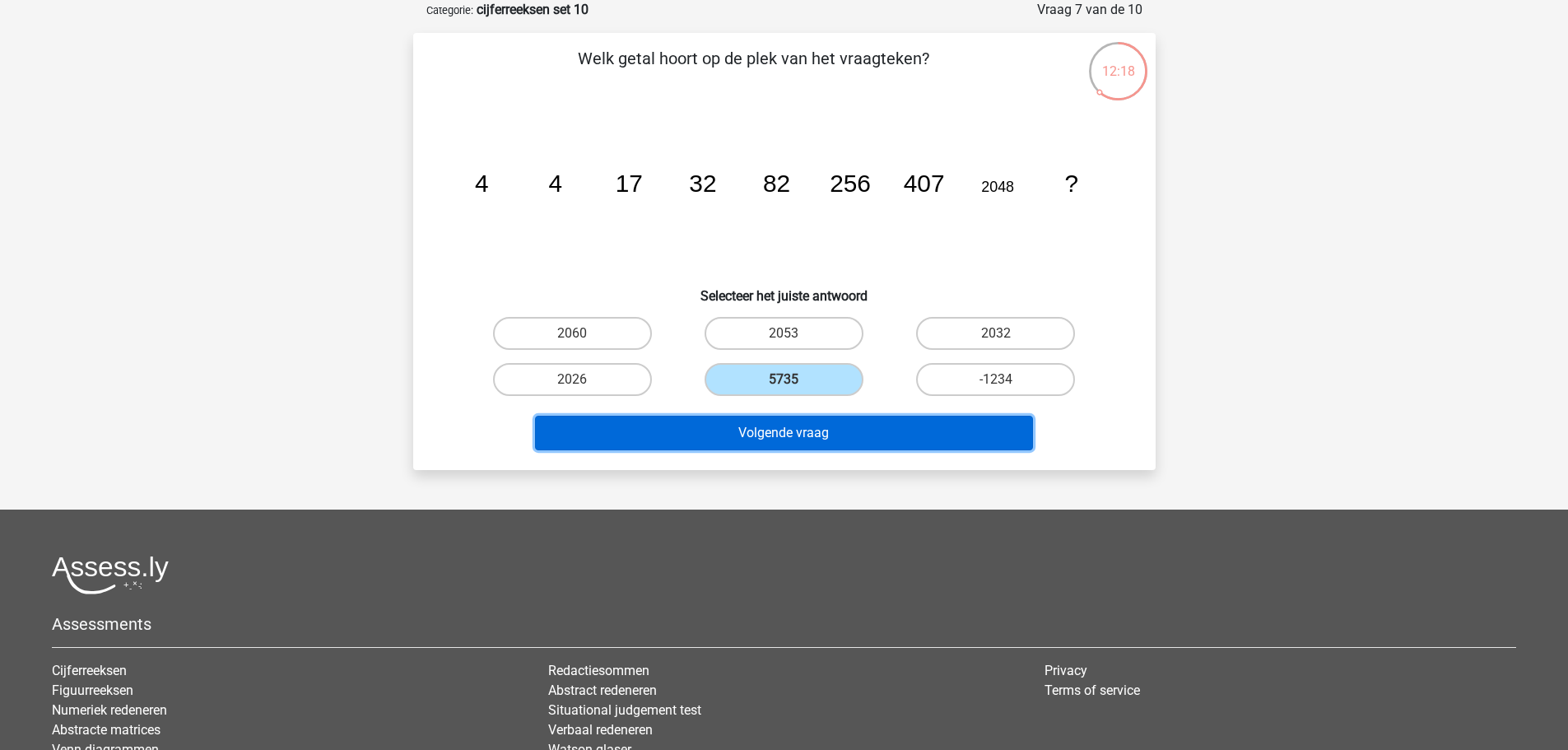
click at [775, 434] on button "Volgende vraag" at bounding box center [784, 433] width 498 height 35
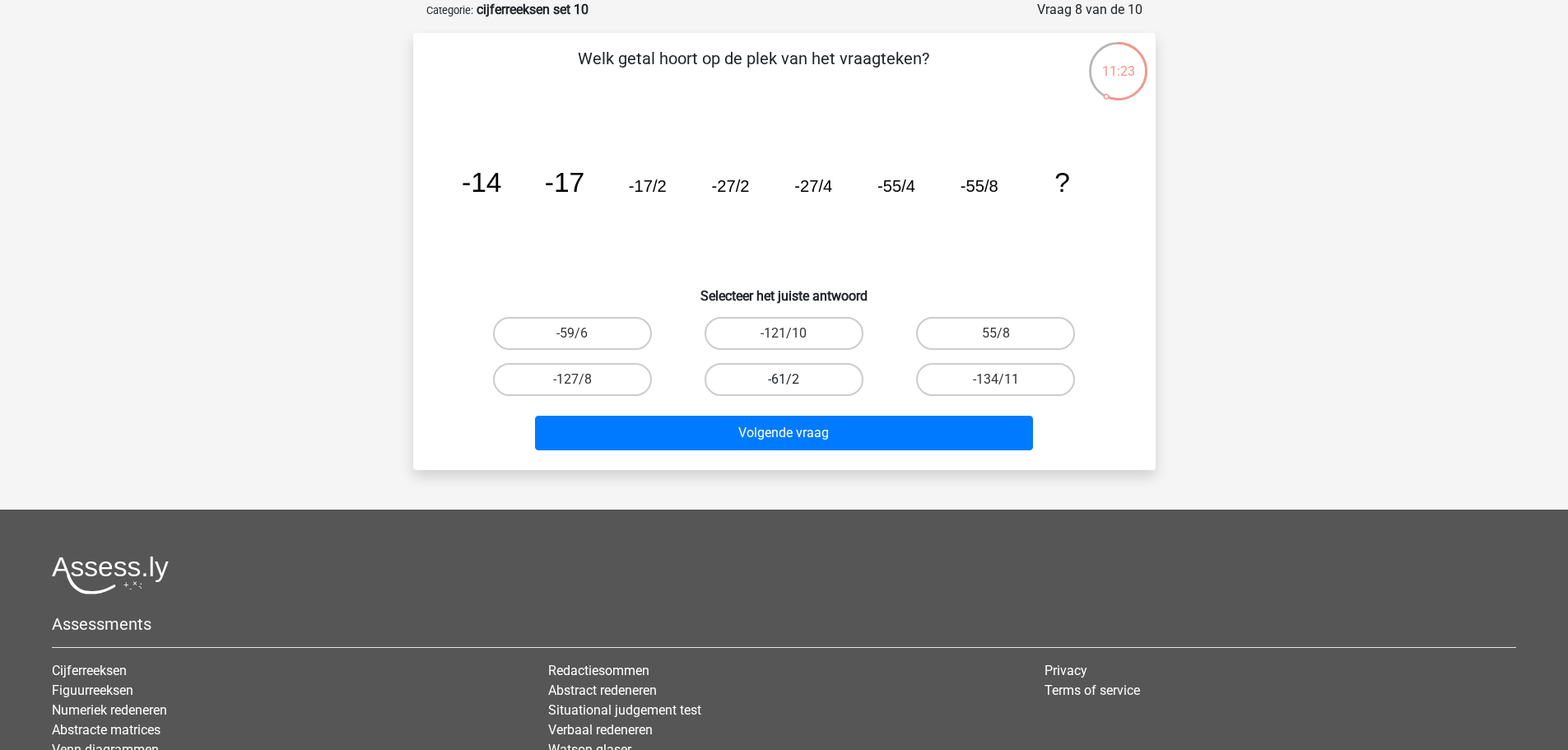
click at [749, 380] on label "-61/2" at bounding box center [784, 379] width 159 height 33
click at [784, 380] on input "-61/2" at bounding box center [789, 385] width 11 height 11
radio input "true"
click at [800, 329] on label "-121/10" at bounding box center [784, 333] width 159 height 33
click at [795, 333] on input "-121/10" at bounding box center [789, 338] width 11 height 11
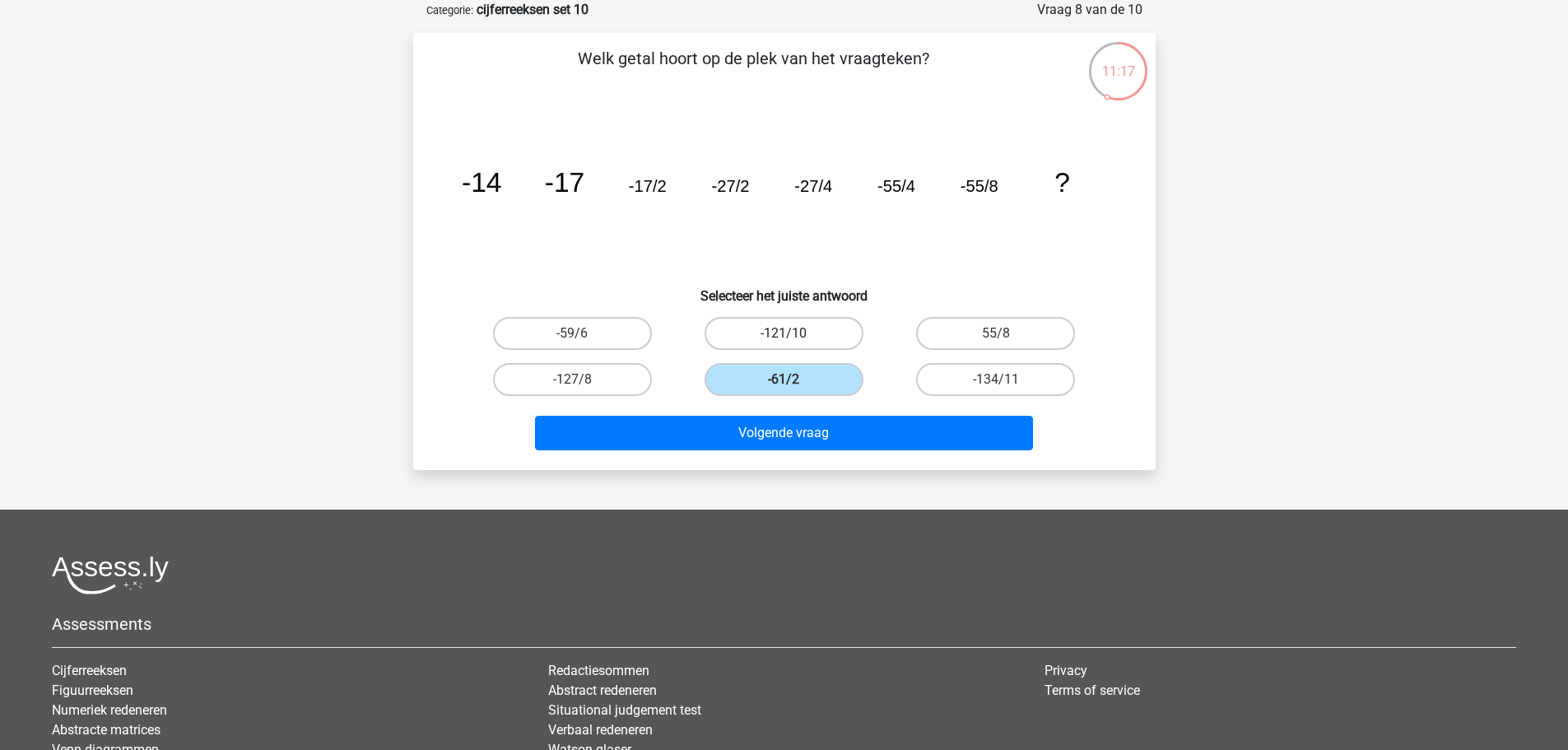
radio input "true"
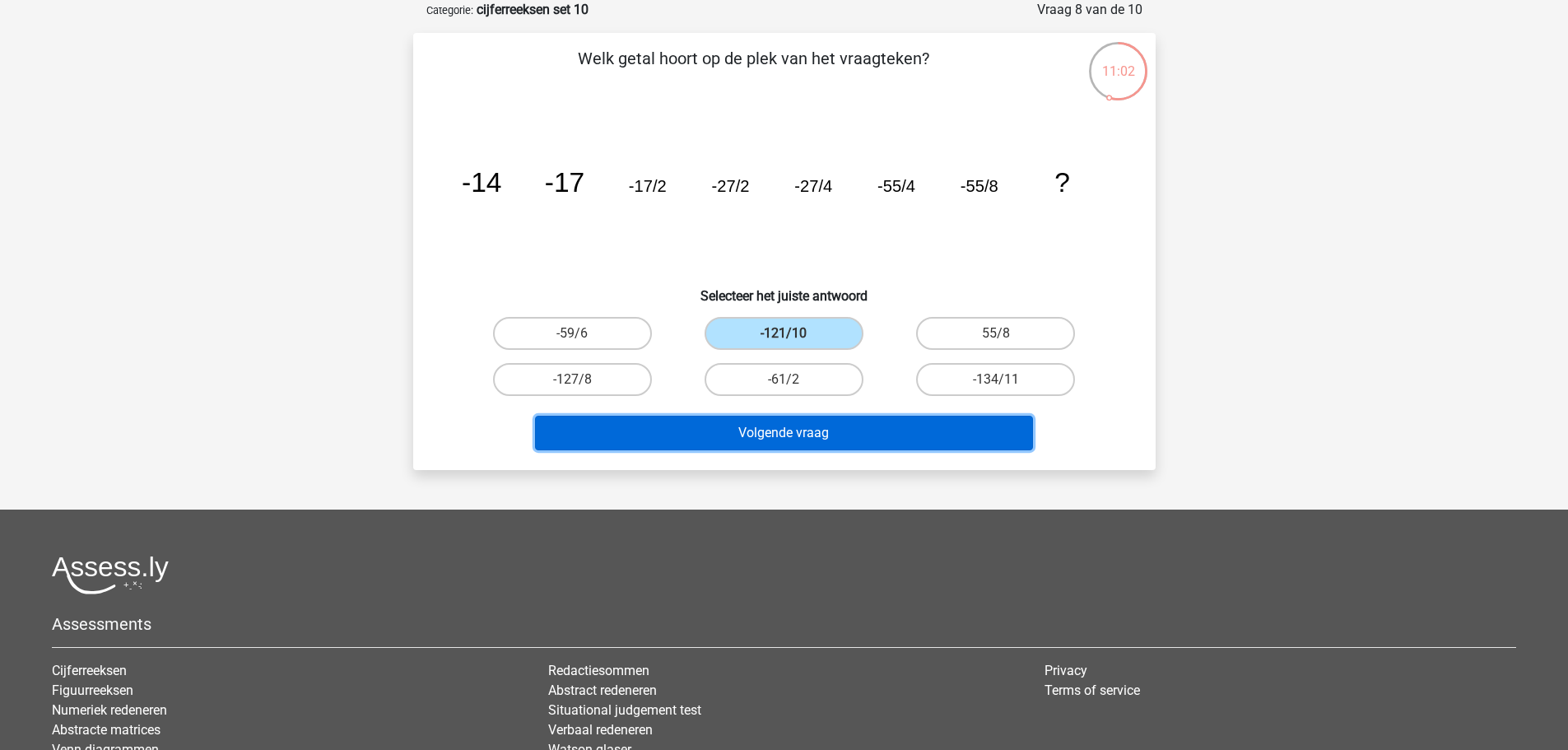
click at [954, 431] on button "Volgende vraag" at bounding box center [784, 433] width 498 height 35
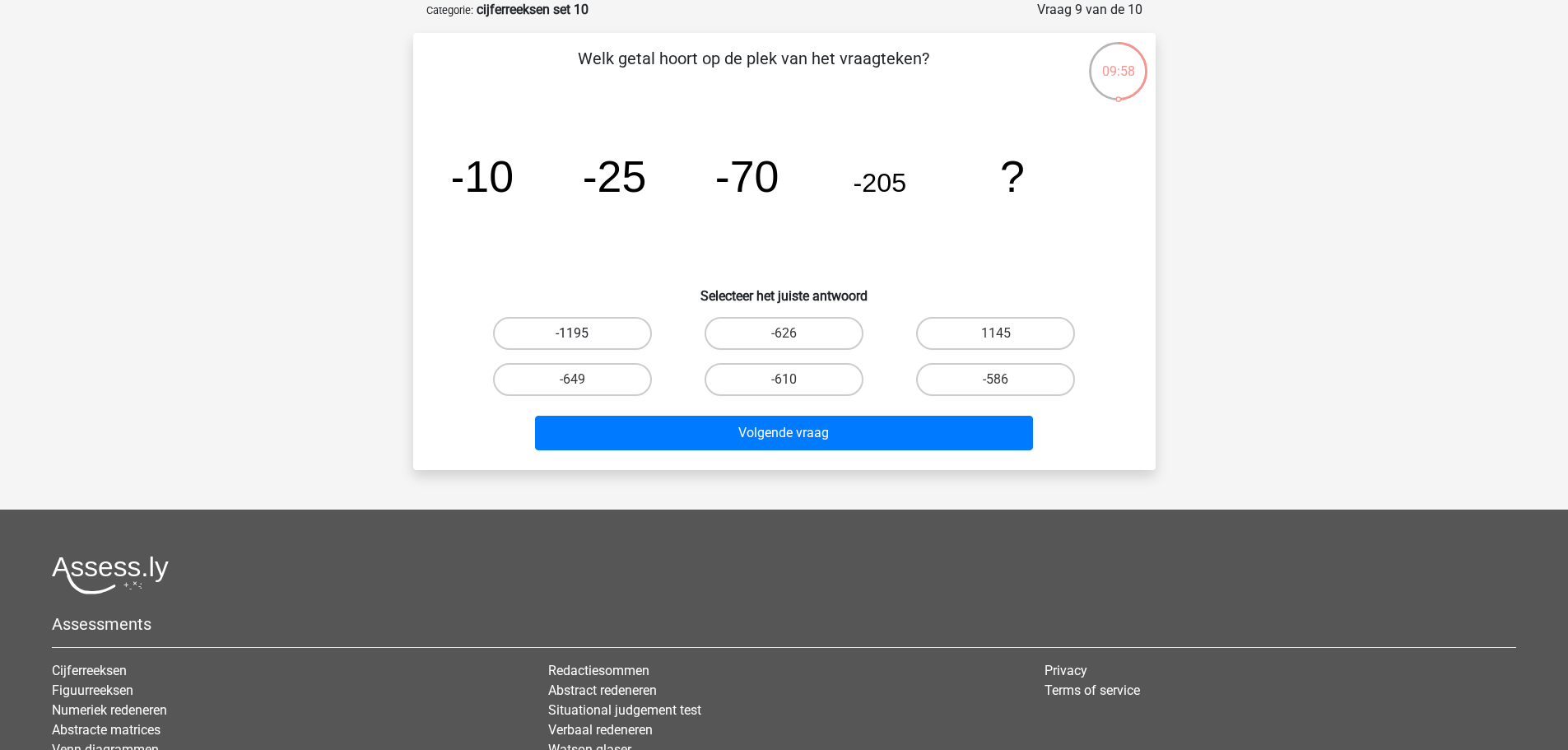
click at [632, 327] on label "-1195" at bounding box center [572, 333] width 159 height 33
click at [582, 333] on input "-1195" at bounding box center [577, 338] width 11 height 11
radio input "true"
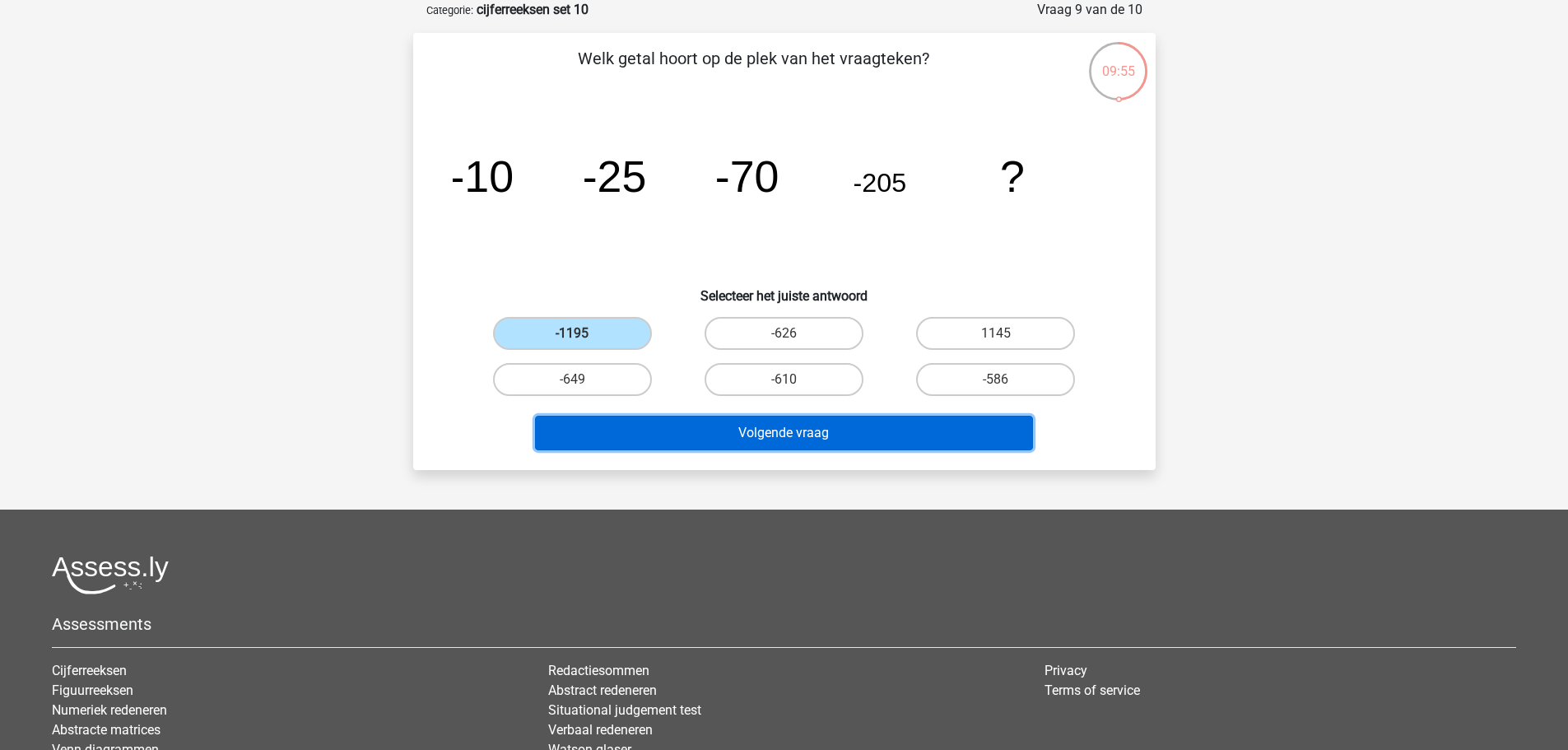
click at [714, 423] on button "Volgende vraag" at bounding box center [784, 433] width 498 height 35
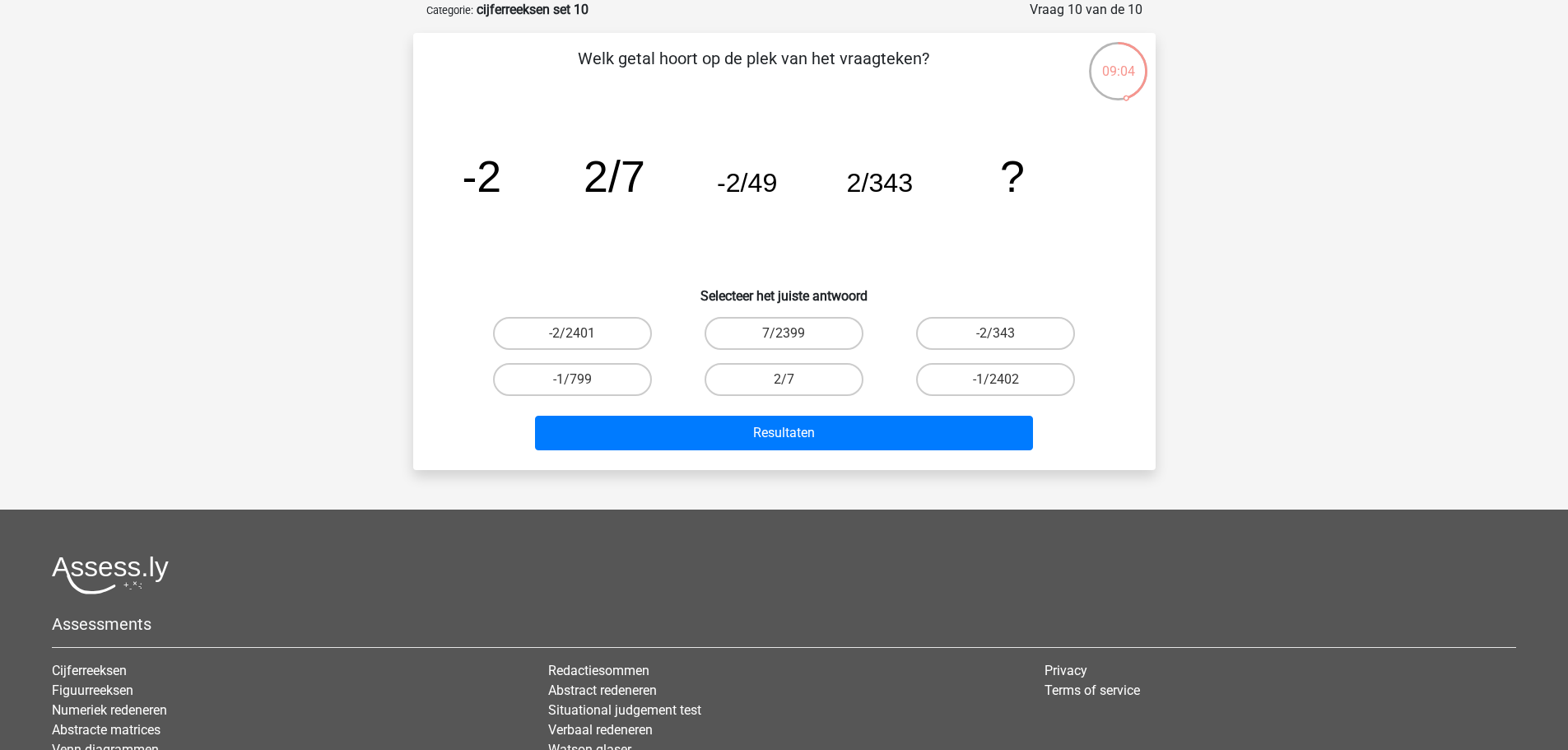
click at [589, 312] on div "-2/2401" at bounding box center [572, 333] width 211 height 46
click at [617, 333] on label "-2/2401" at bounding box center [572, 333] width 159 height 33
click at [582, 333] on input "-2/2401" at bounding box center [577, 338] width 11 height 11
radio input "true"
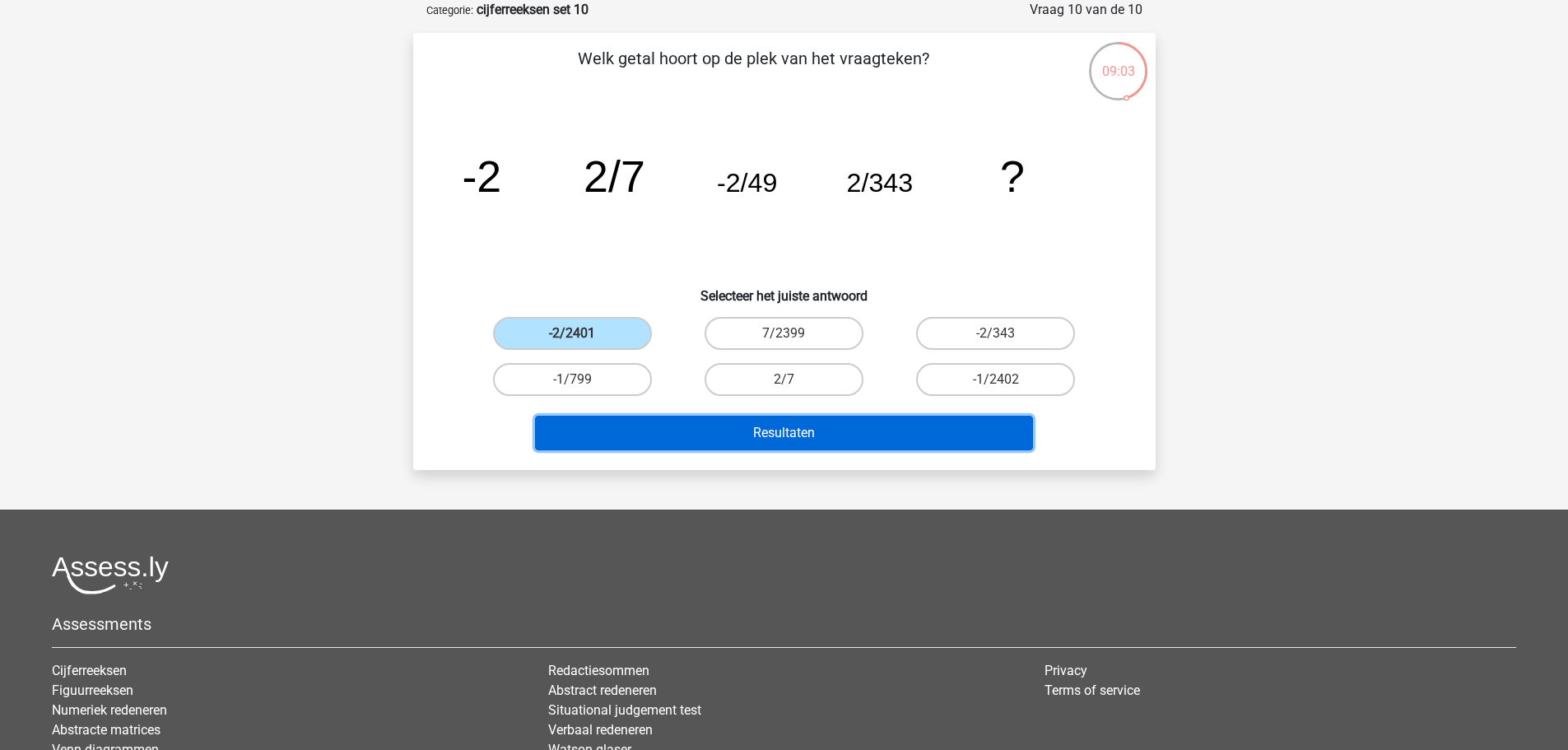
click at [693, 422] on button "Resultaten" at bounding box center [784, 433] width 498 height 35
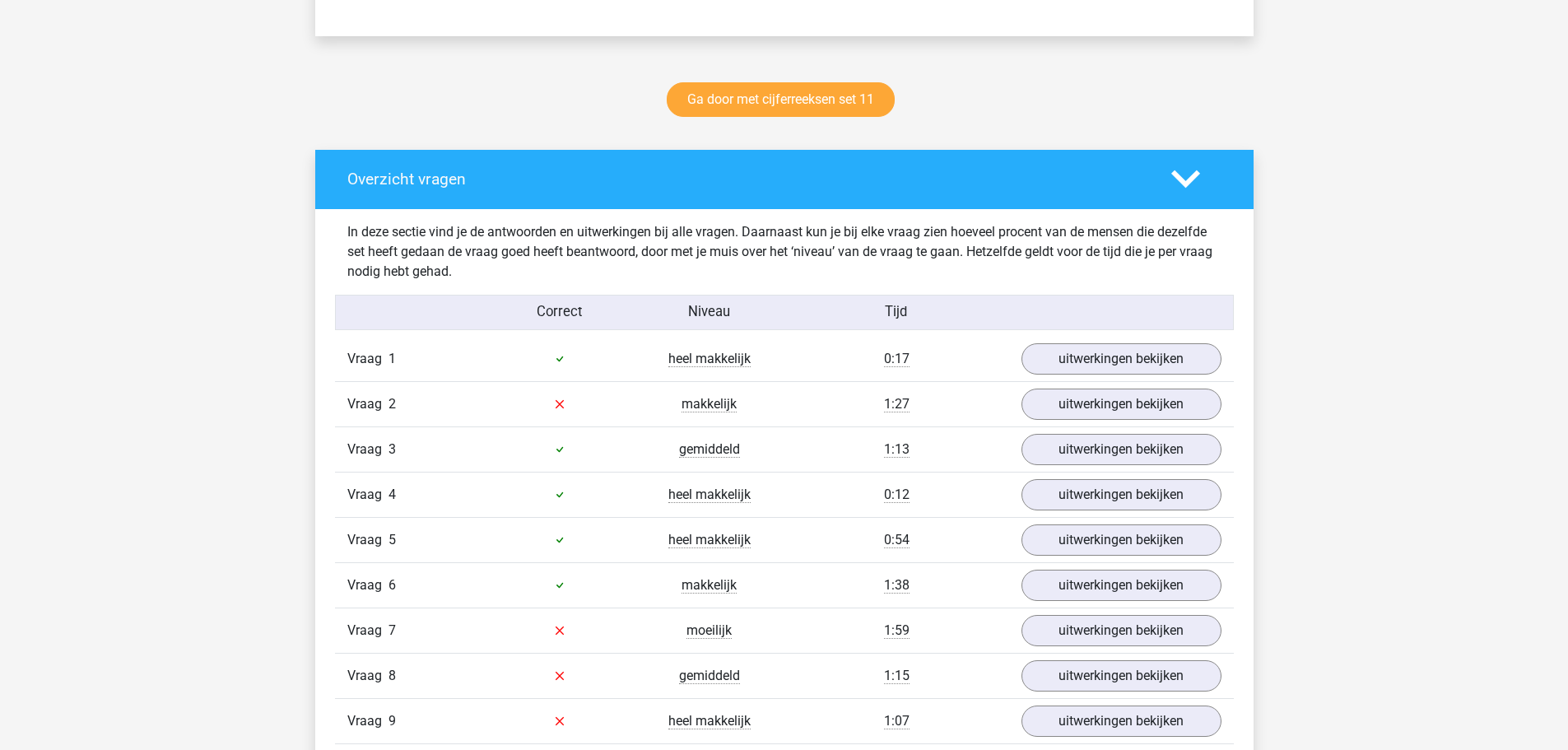
scroll to position [823, 0]
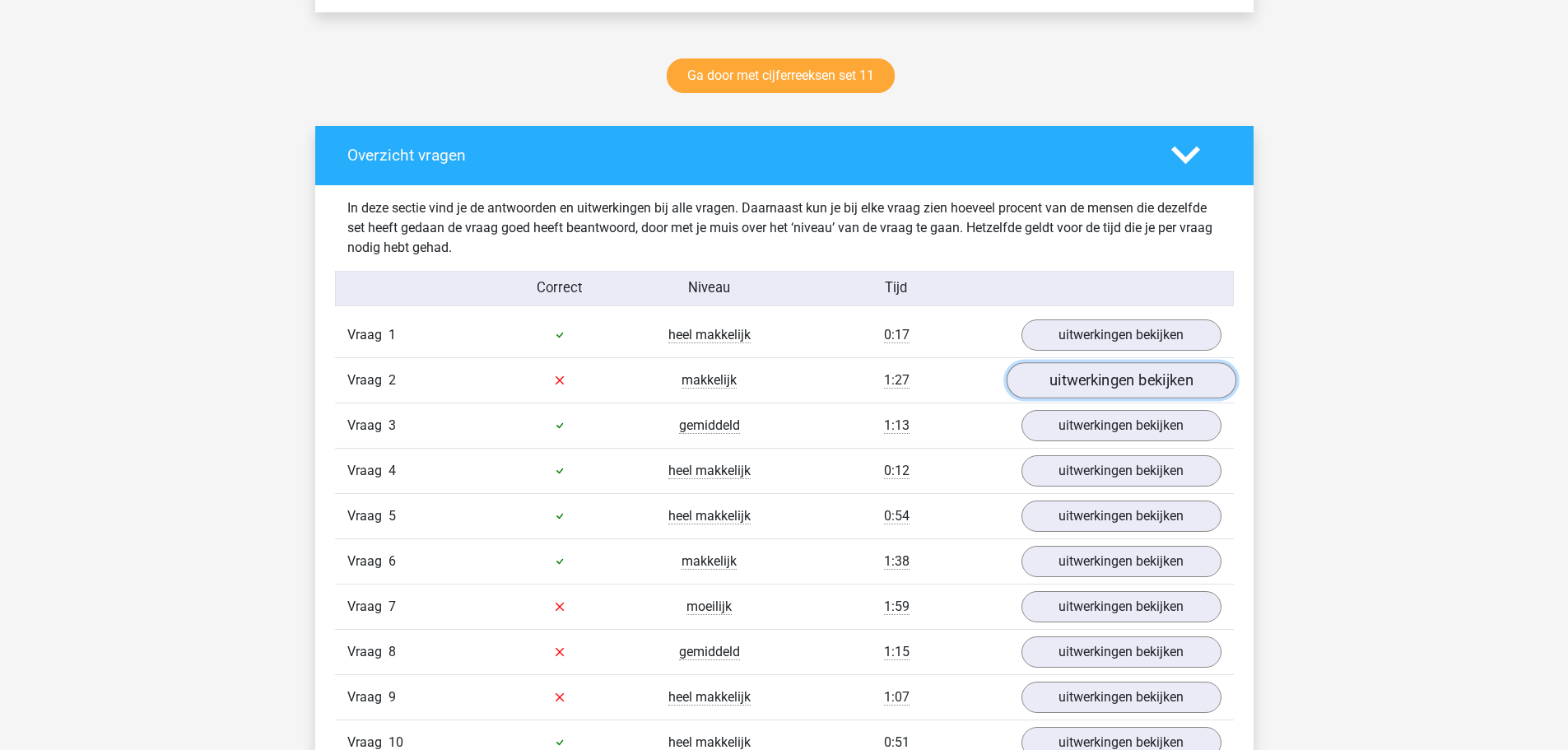
click at [1088, 381] on link "uitwerkingen bekijken" at bounding box center [1120, 380] width 230 height 36
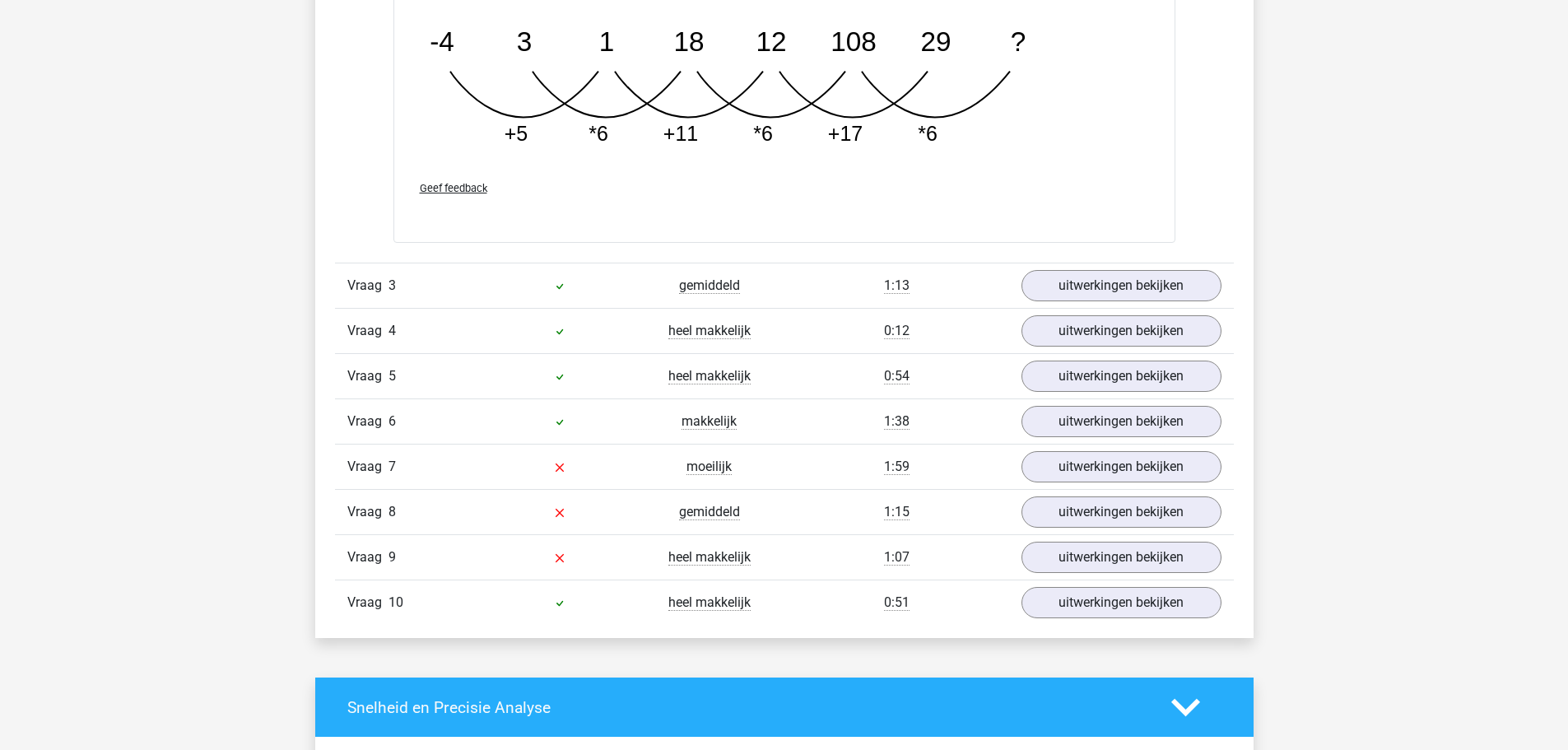
scroll to position [1811, 0]
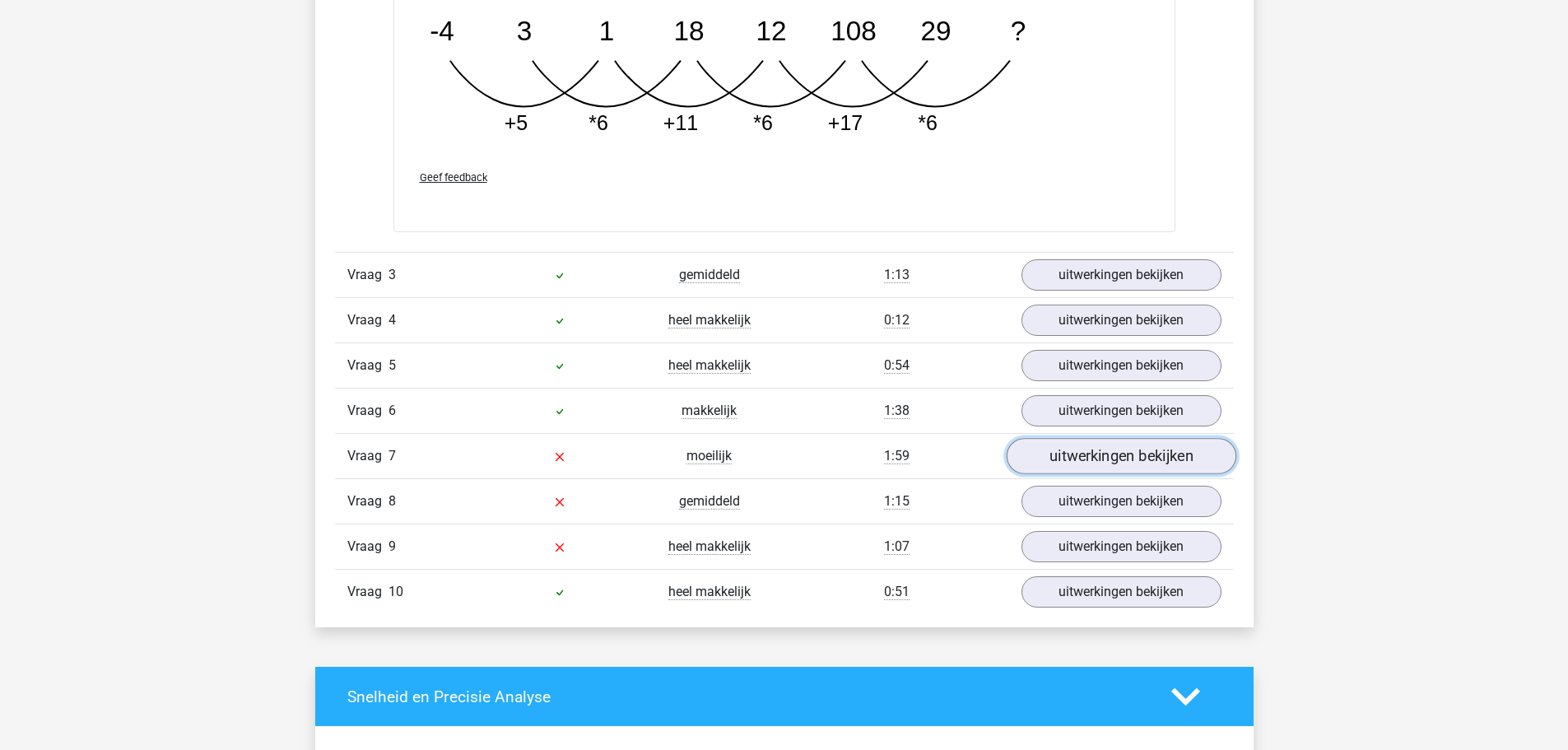
click at [1078, 454] on link "uitwerkingen bekijken" at bounding box center [1120, 456] width 230 height 36
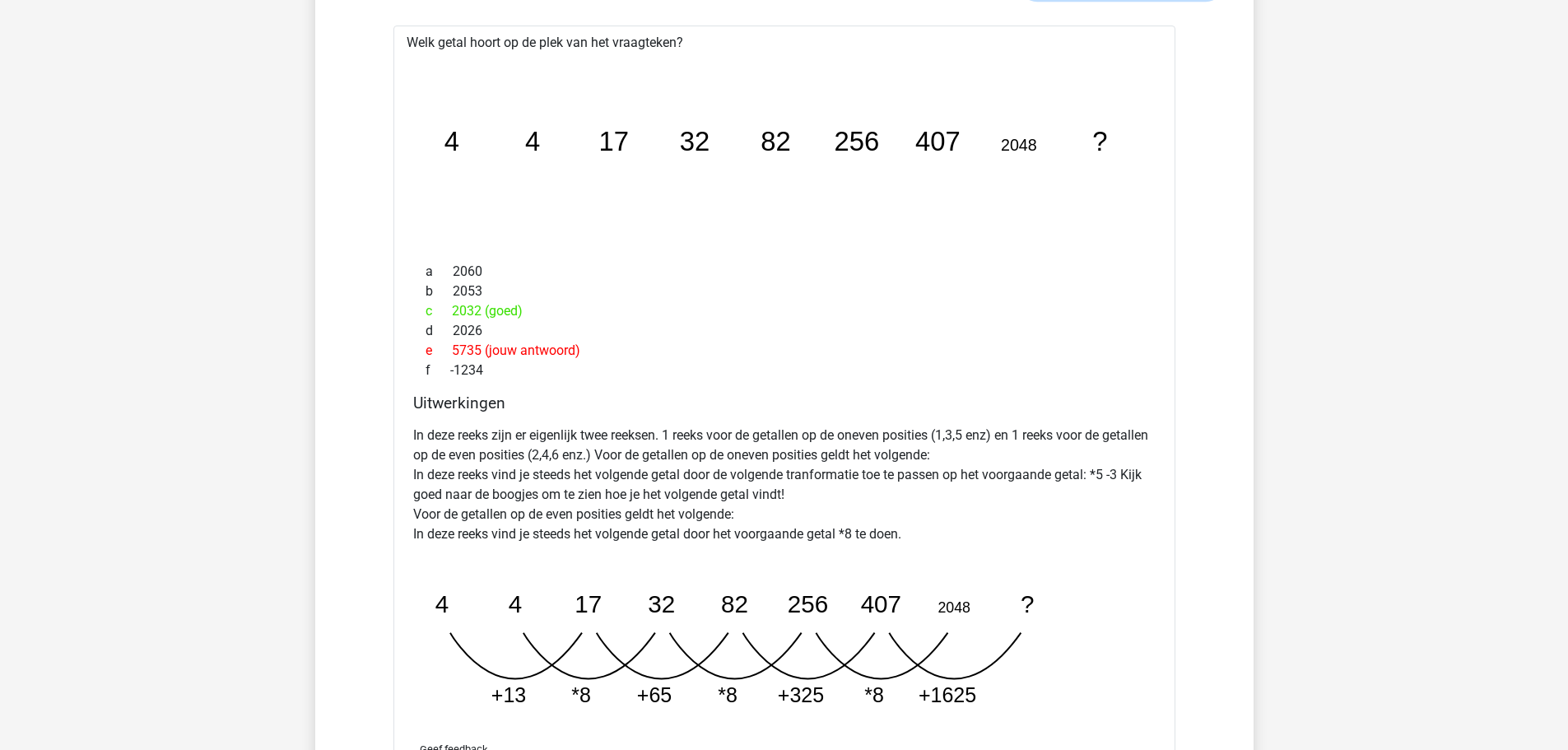
scroll to position [2387, 0]
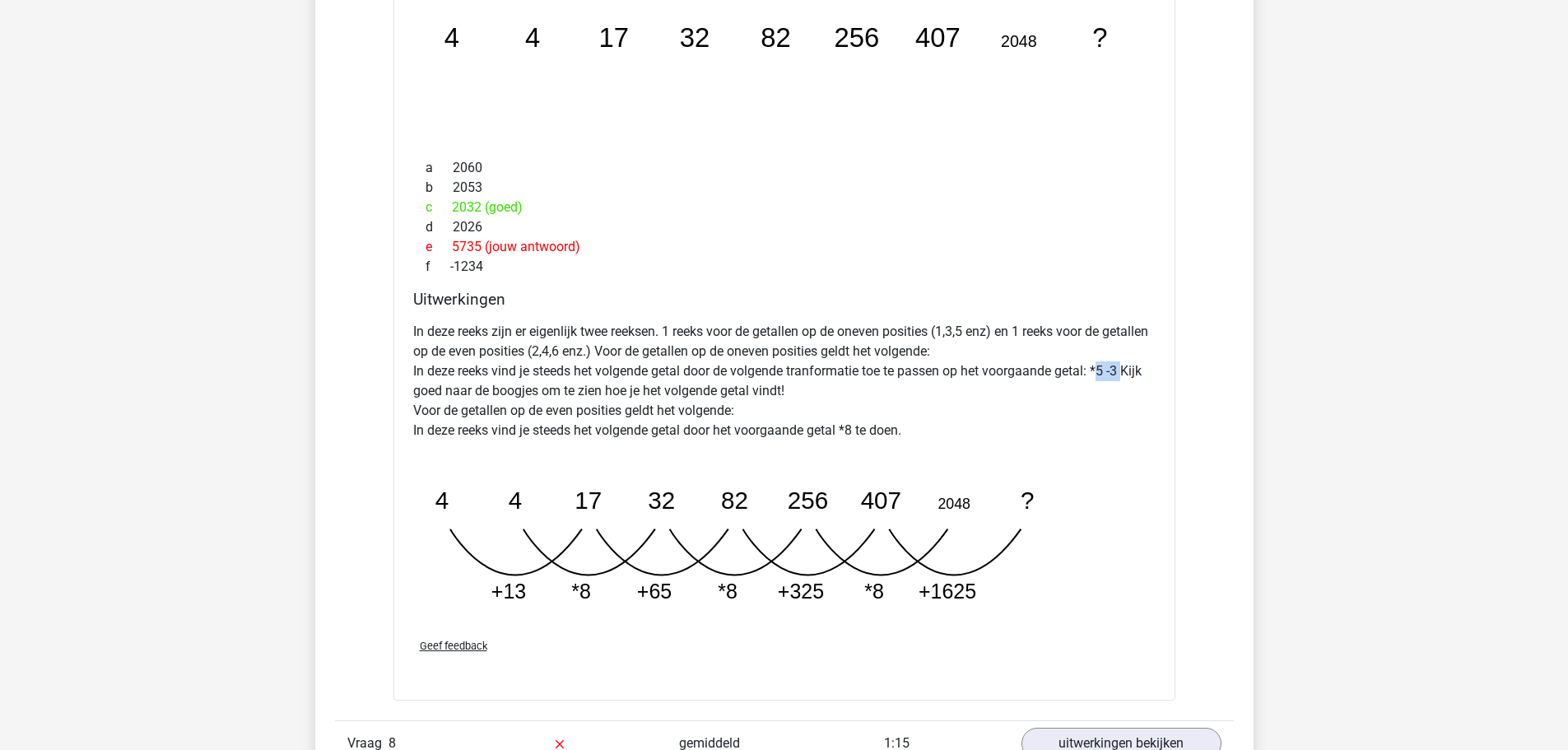
drag, startPoint x: 1097, startPoint y: 373, endPoint x: 1123, endPoint y: 374, distance: 26.0
click at [1123, 374] on p "In deze reeks zijn er eigenlijk twee reeksen. 1 reeks voor de getallen op de on…" at bounding box center [784, 380] width 742 height 119
drag, startPoint x: 573, startPoint y: 503, endPoint x: 597, endPoint y: 503, distance: 24.0
click at [597, 503] on icon "image/svg+xml 4 4 17 32 82 256 407 2048 ? +13 *8 +65 *8 +325 *8 +1625" at bounding box center [742, 536] width 658 height 165
drag, startPoint x: 720, startPoint y: 507, endPoint x: 752, endPoint y: 503, distance: 32.2
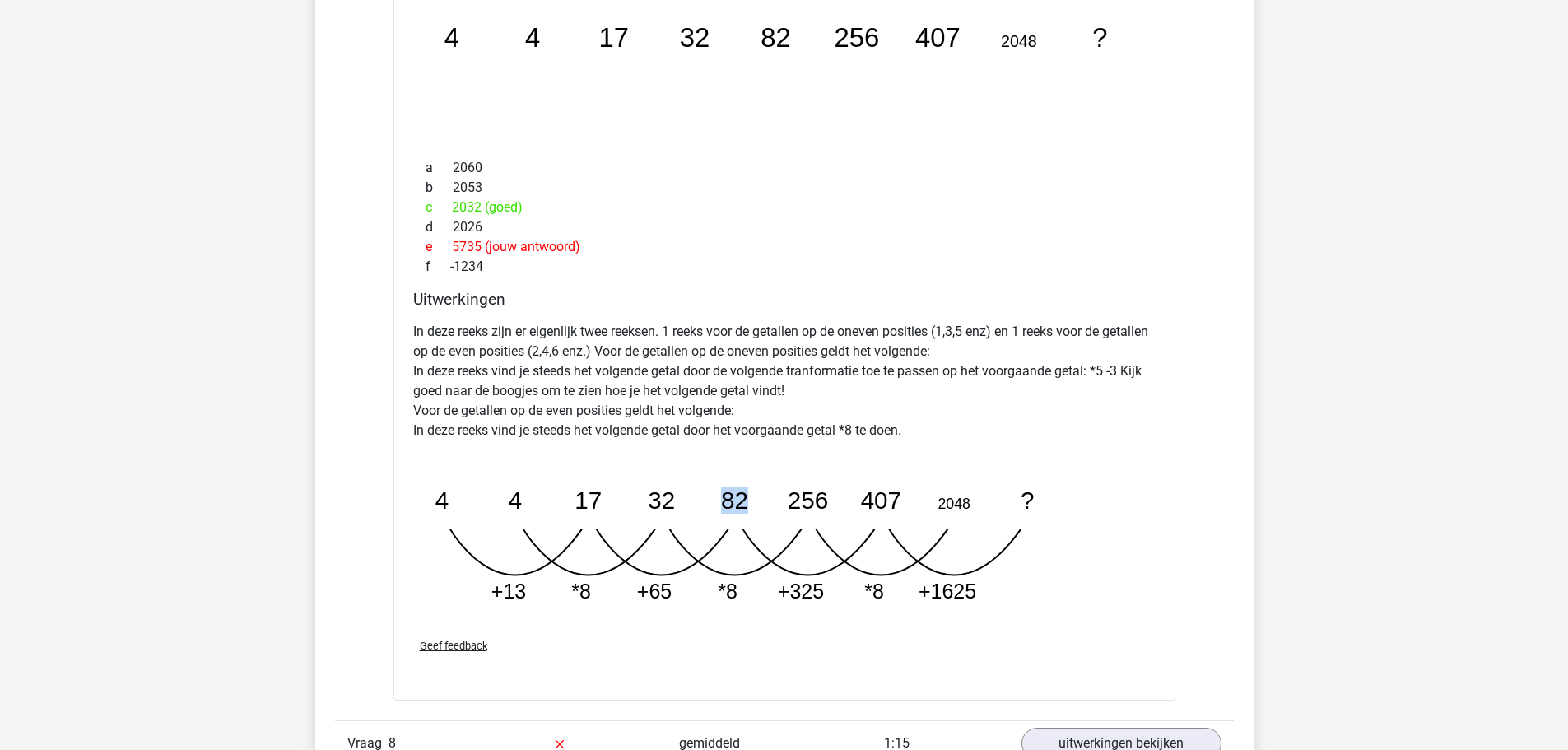
click at [752, 503] on icon "image/svg+xml 4 4 17 32 82 256 407 2048 ? +13 *8 +65 *8 +325 *8 +1625" at bounding box center [742, 536] width 658 height 165
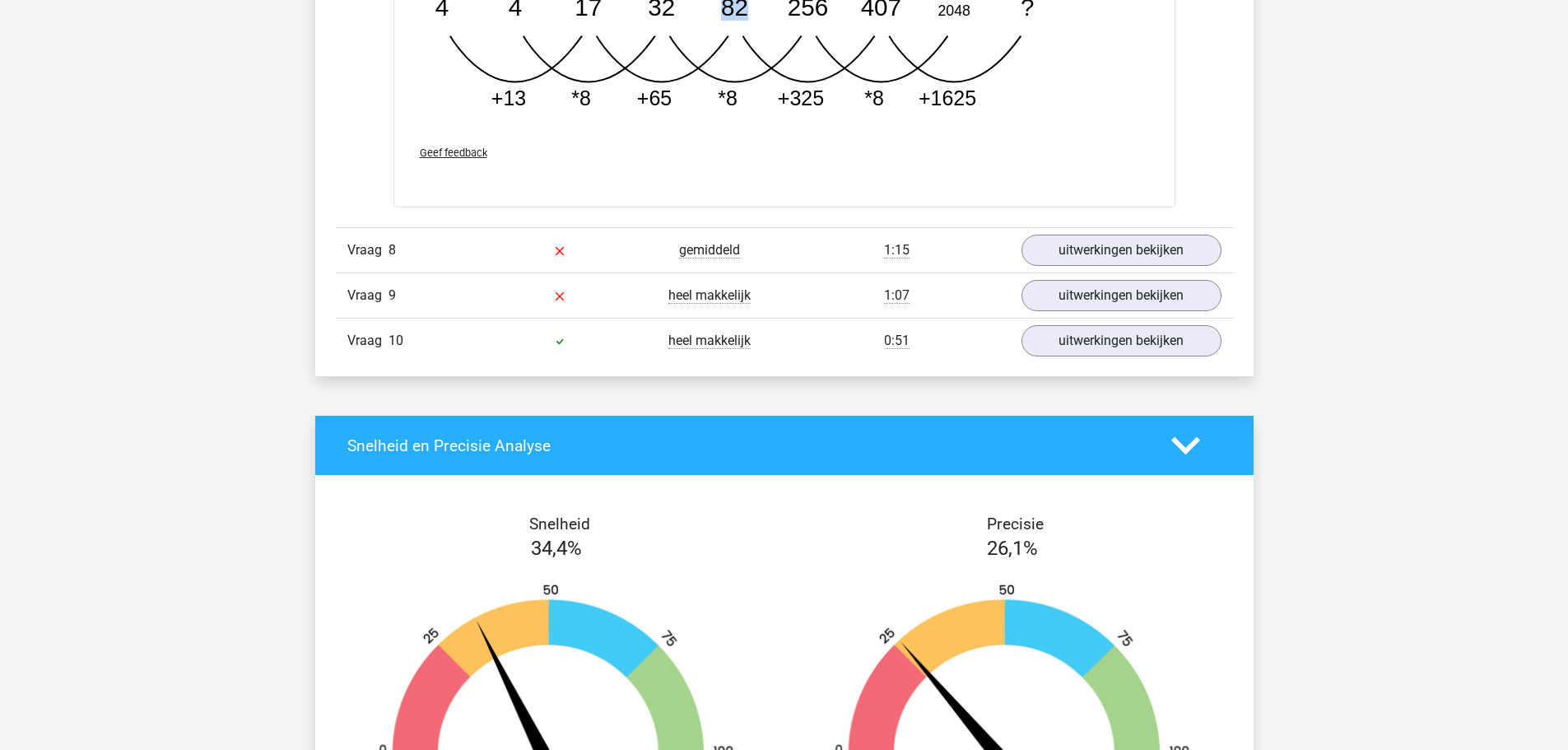
scroll to position [2881, 0]
click at [1087, 249] on link "uitwerkingen bekijken" at bounding box center [1120, 249] width 230 height 36
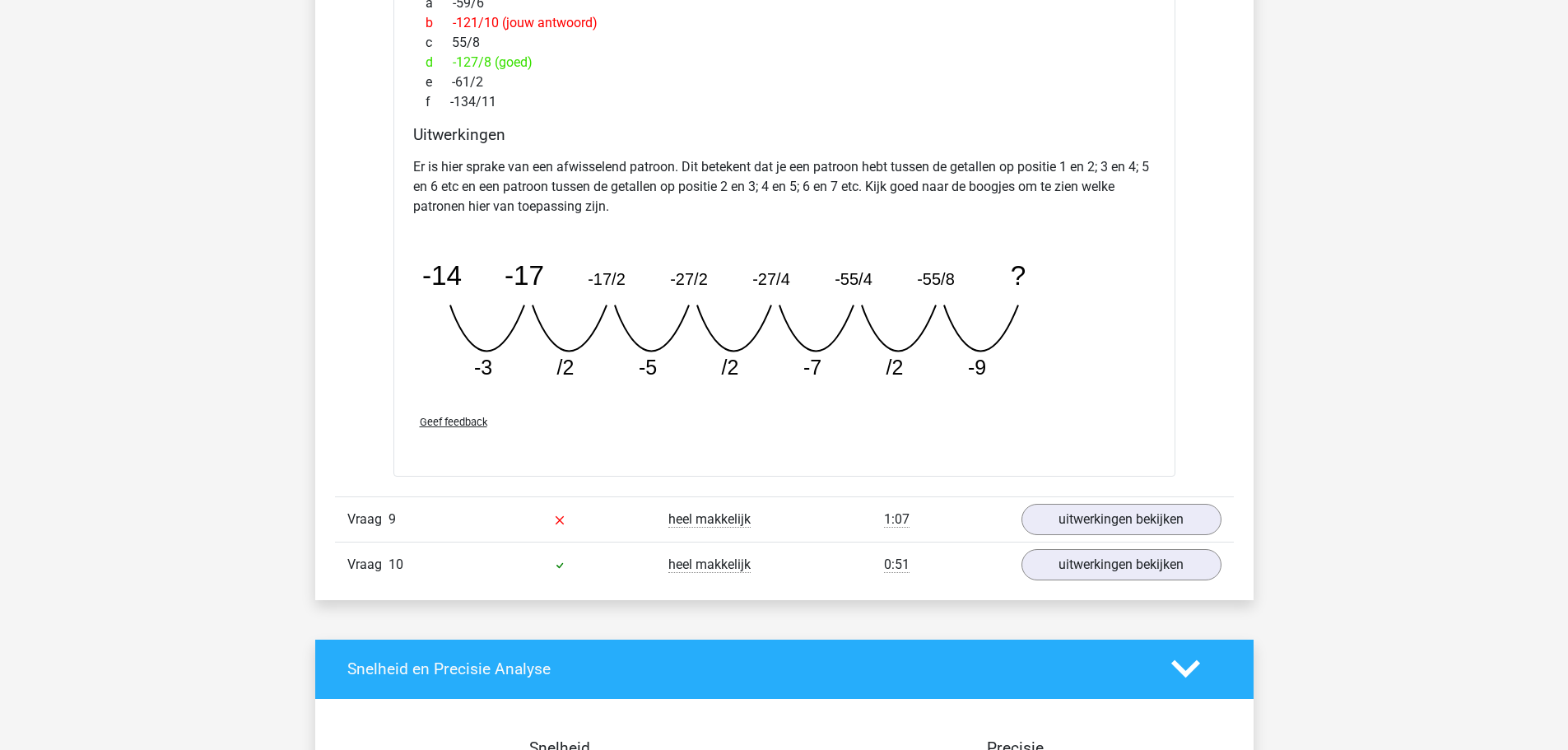
scroll to position [3540, 0]
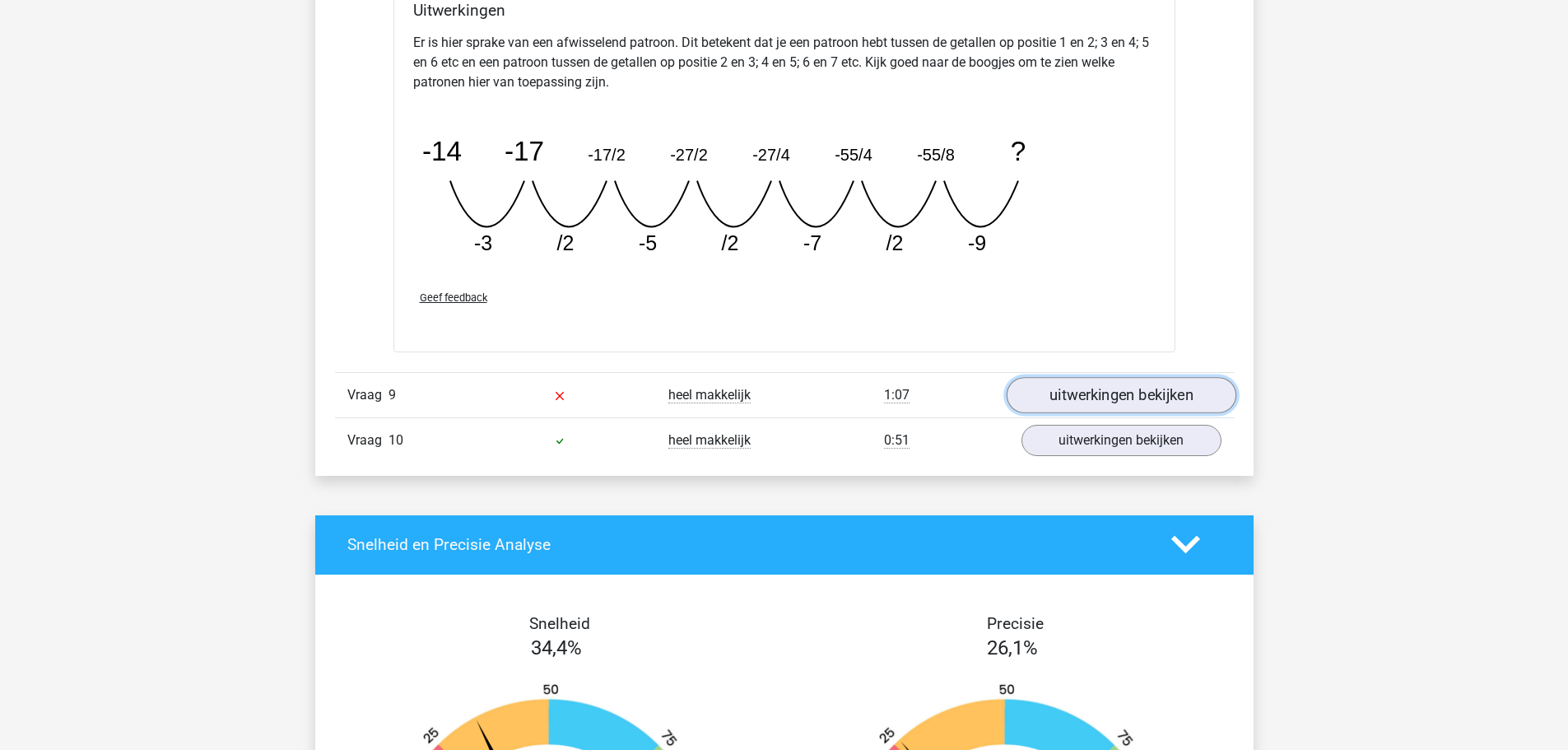
click at [1080, 390] on link "uitwerkingen bekijken" at bounding box center [1120, 395] width 230 height 36
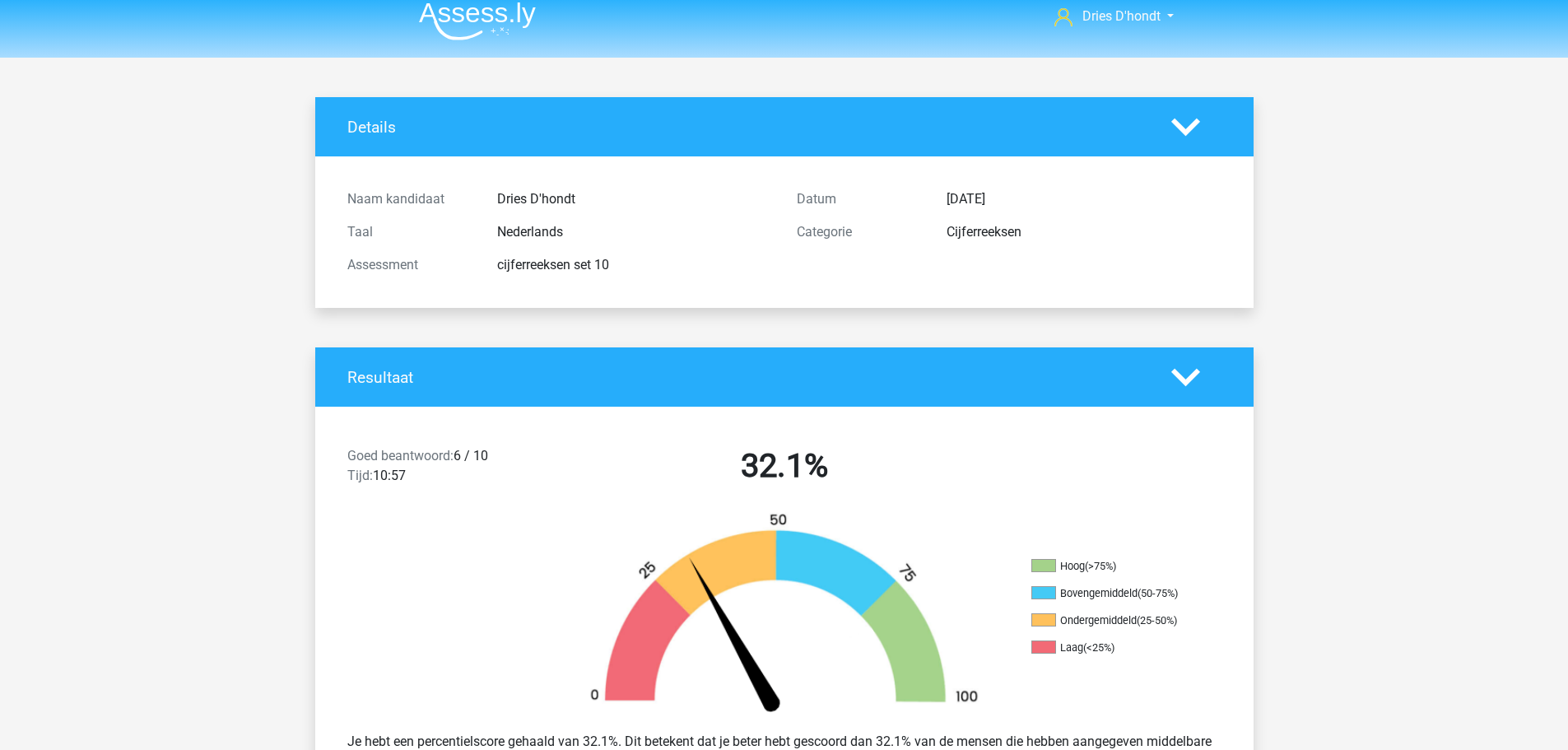
scroll to position [0, 0]
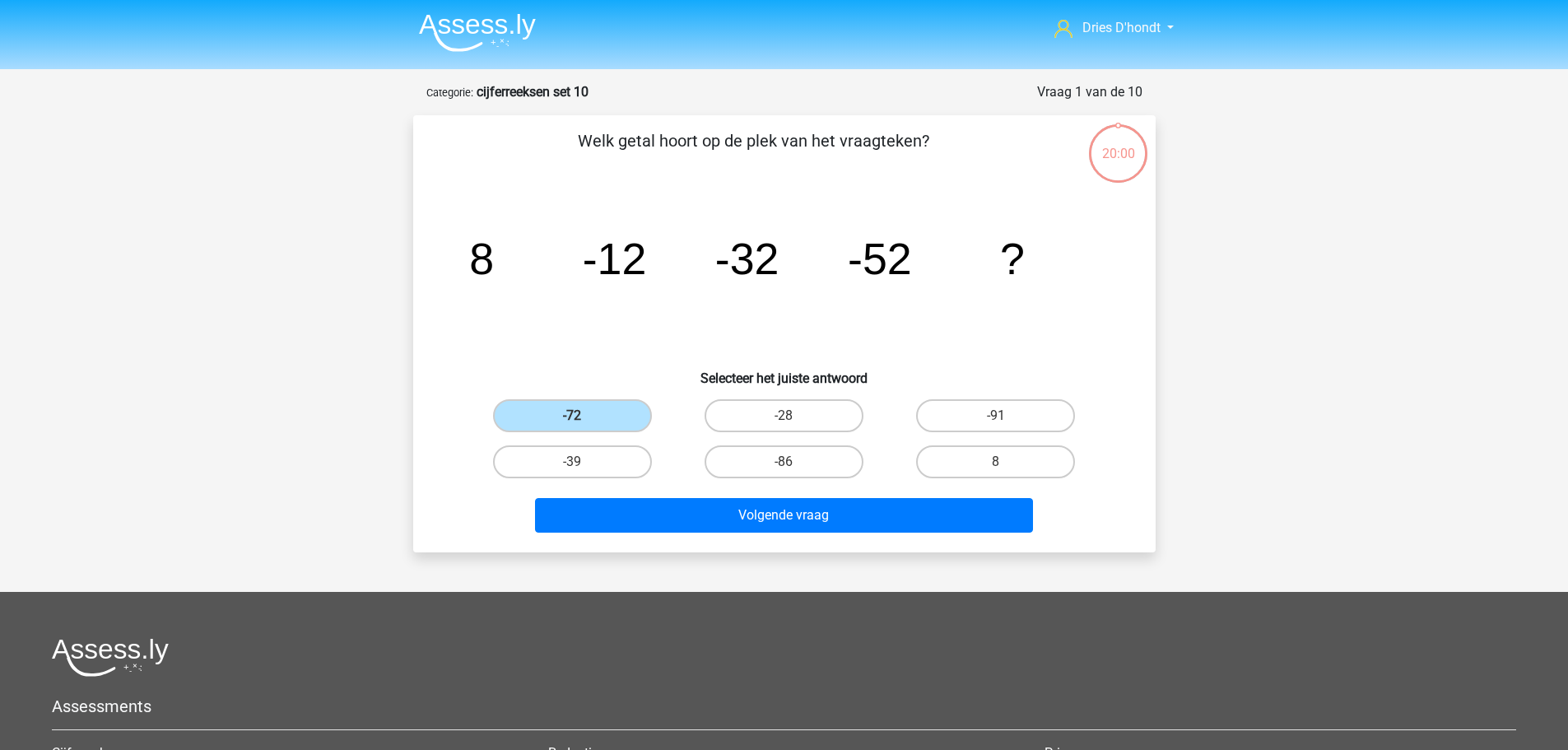
scroll to position [82, 0]
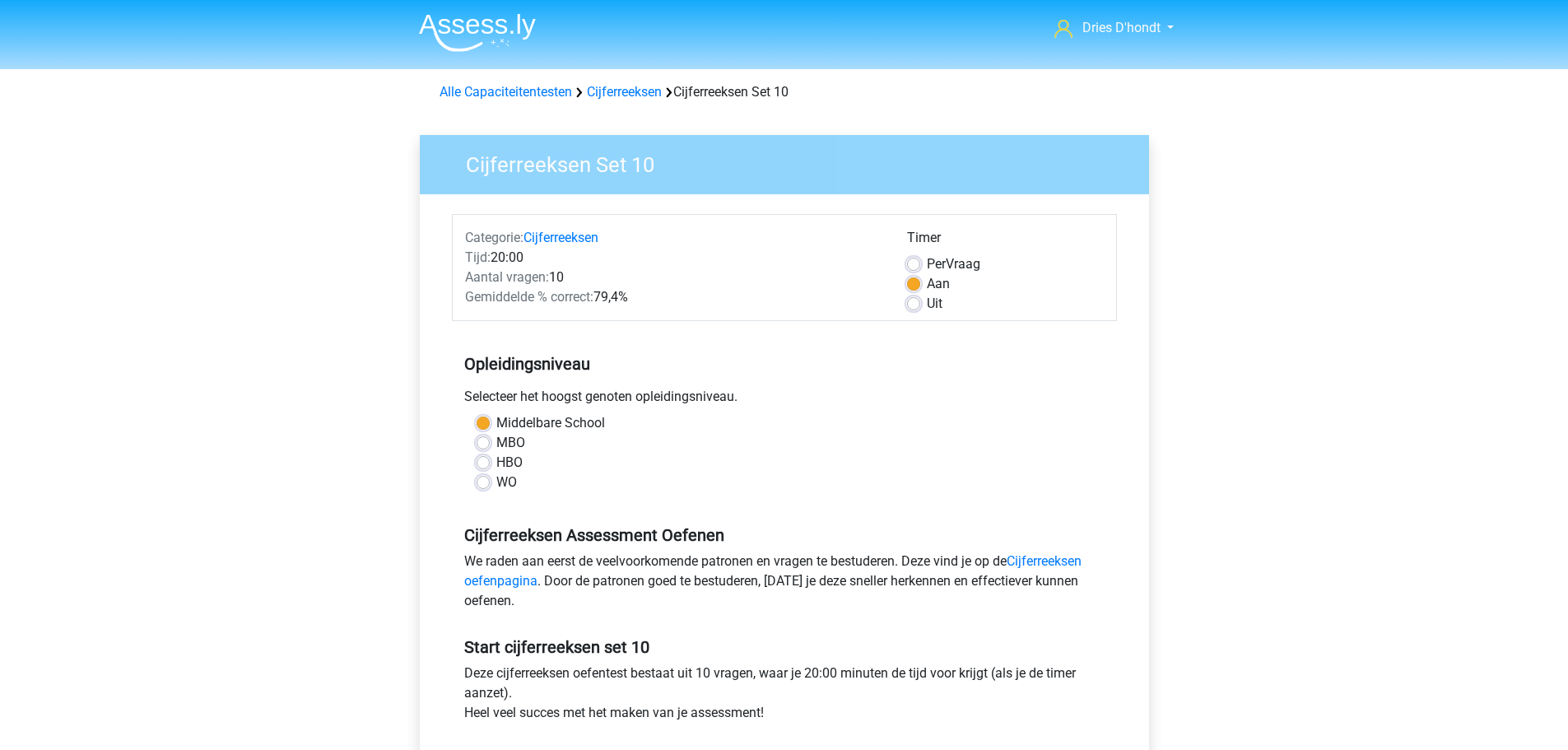
scroll to position [247, 0]
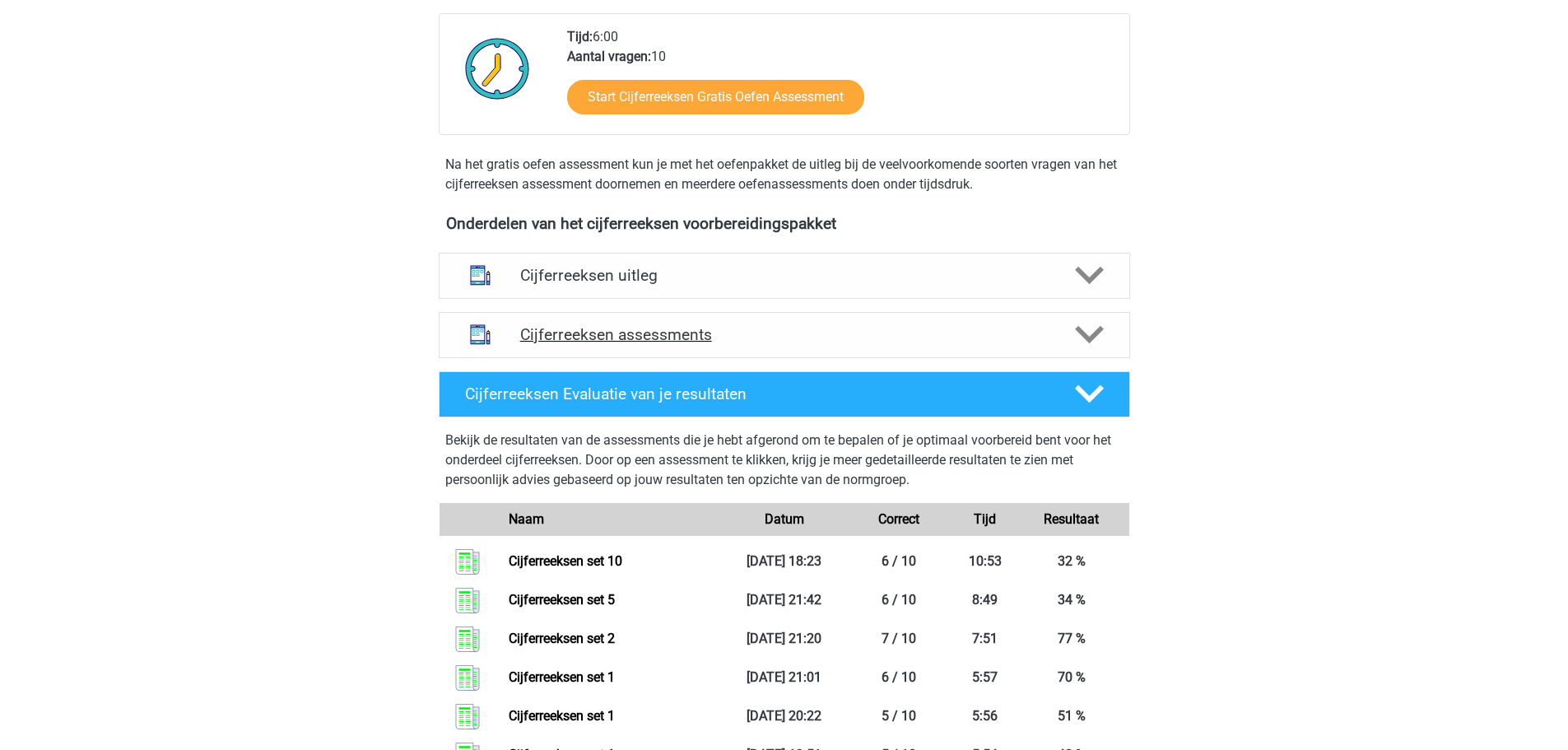
scroll to position [412, 0]
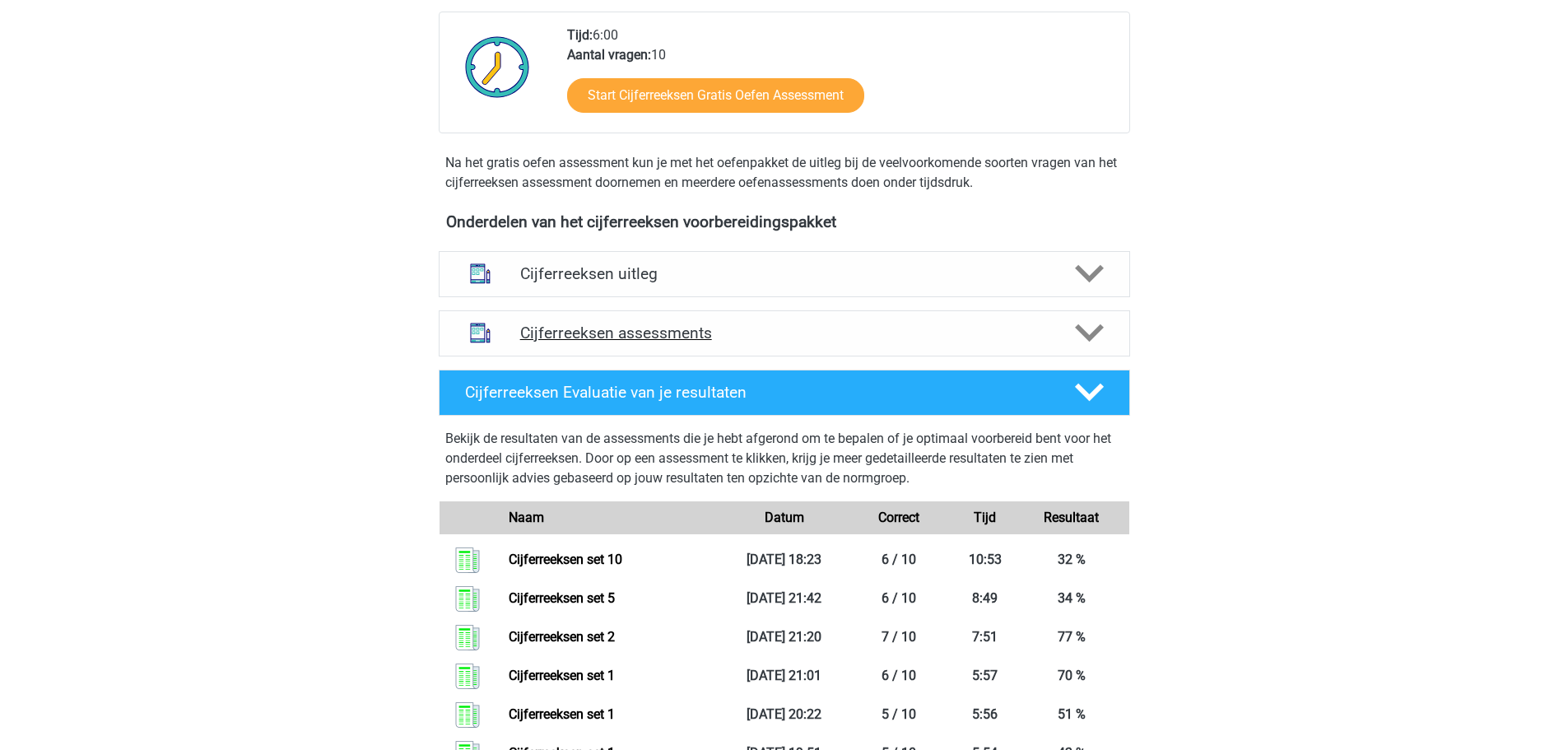
click at [986, 343] on h4 "Cijferreeksen assessments" at bounding box center [784, 332] width 529 height 19
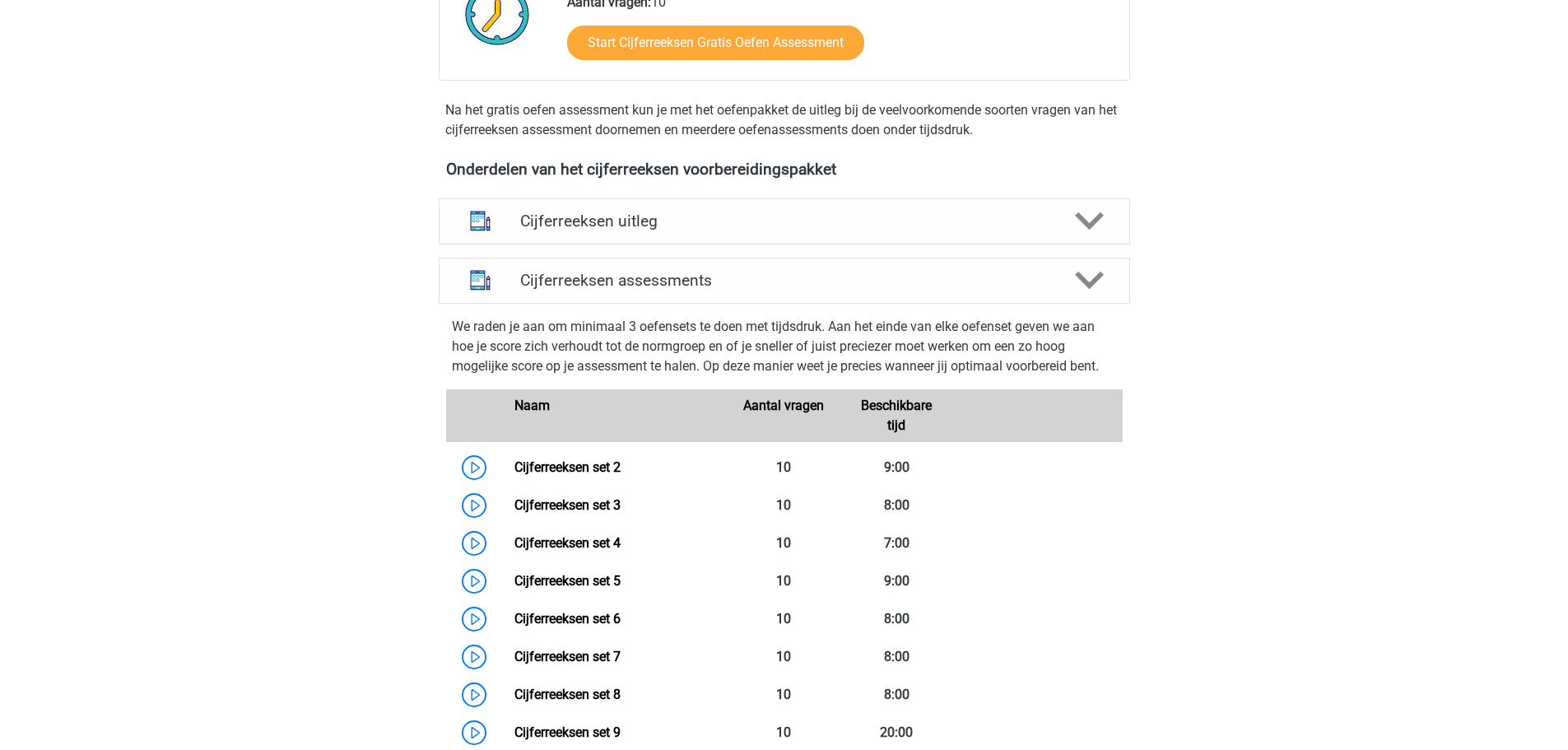
scroll to position [823, 0]
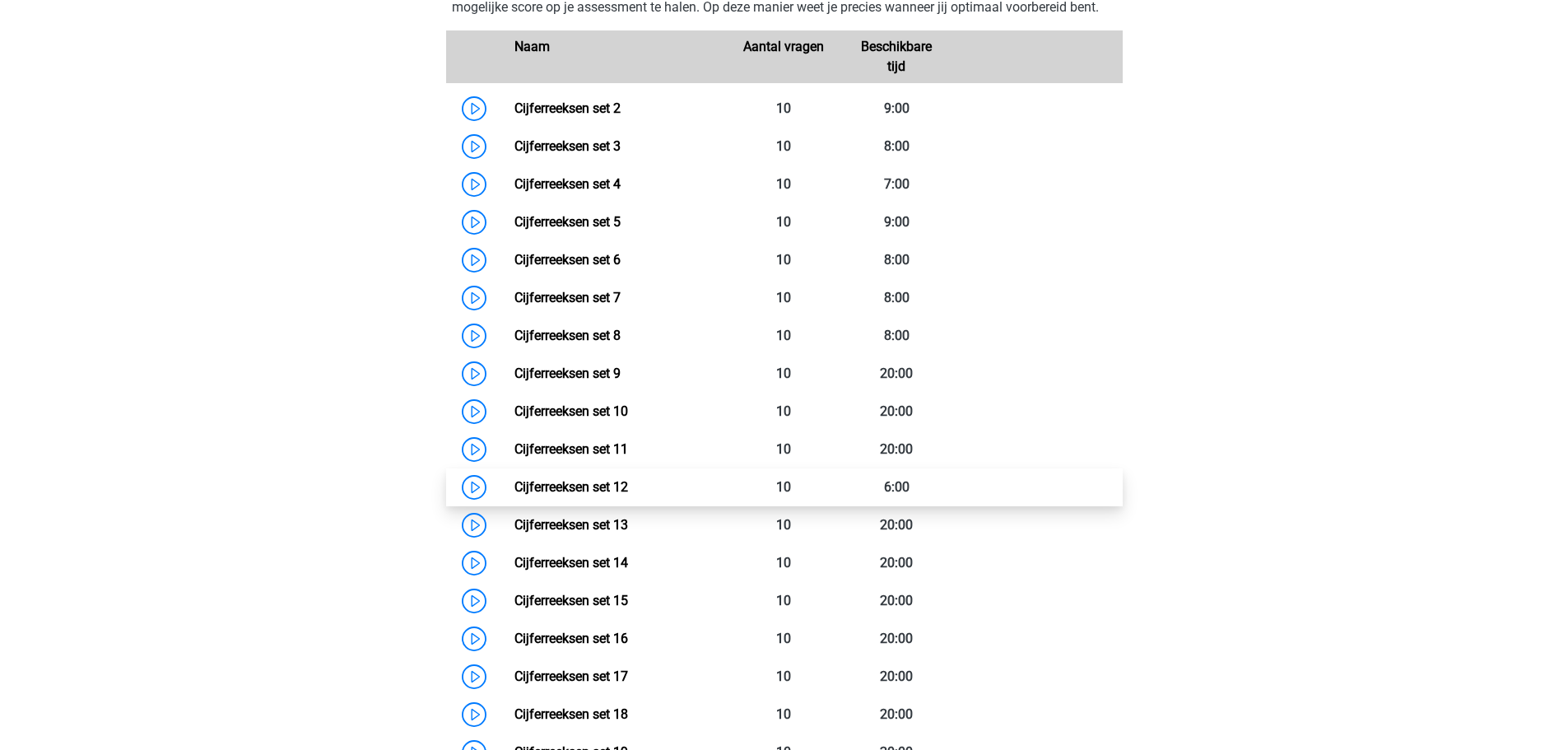
click at [514, 495] on link "Cijferreeksen set 12" at bounding box center [571, 487] width 114 height 16
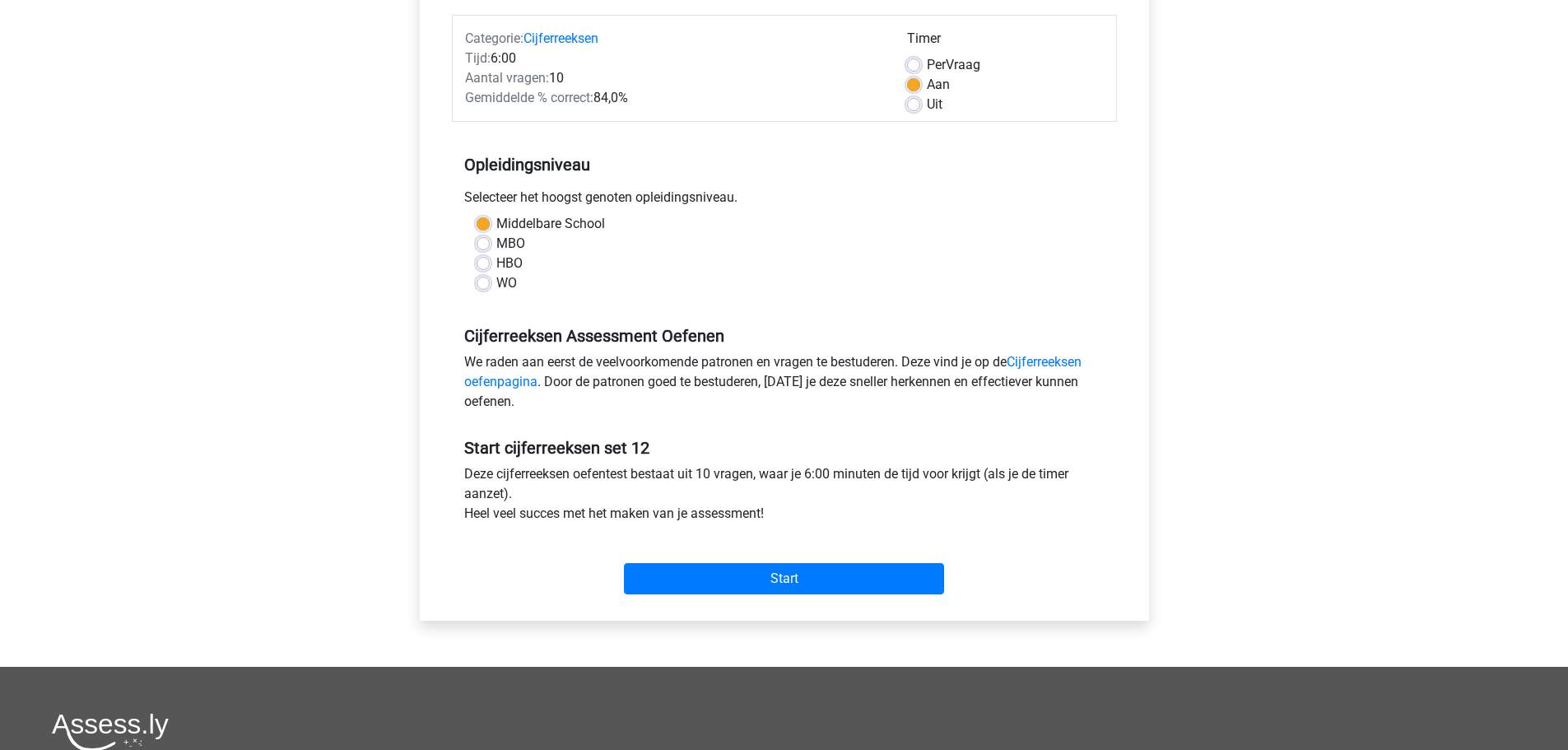
scroll to position [329, 0]
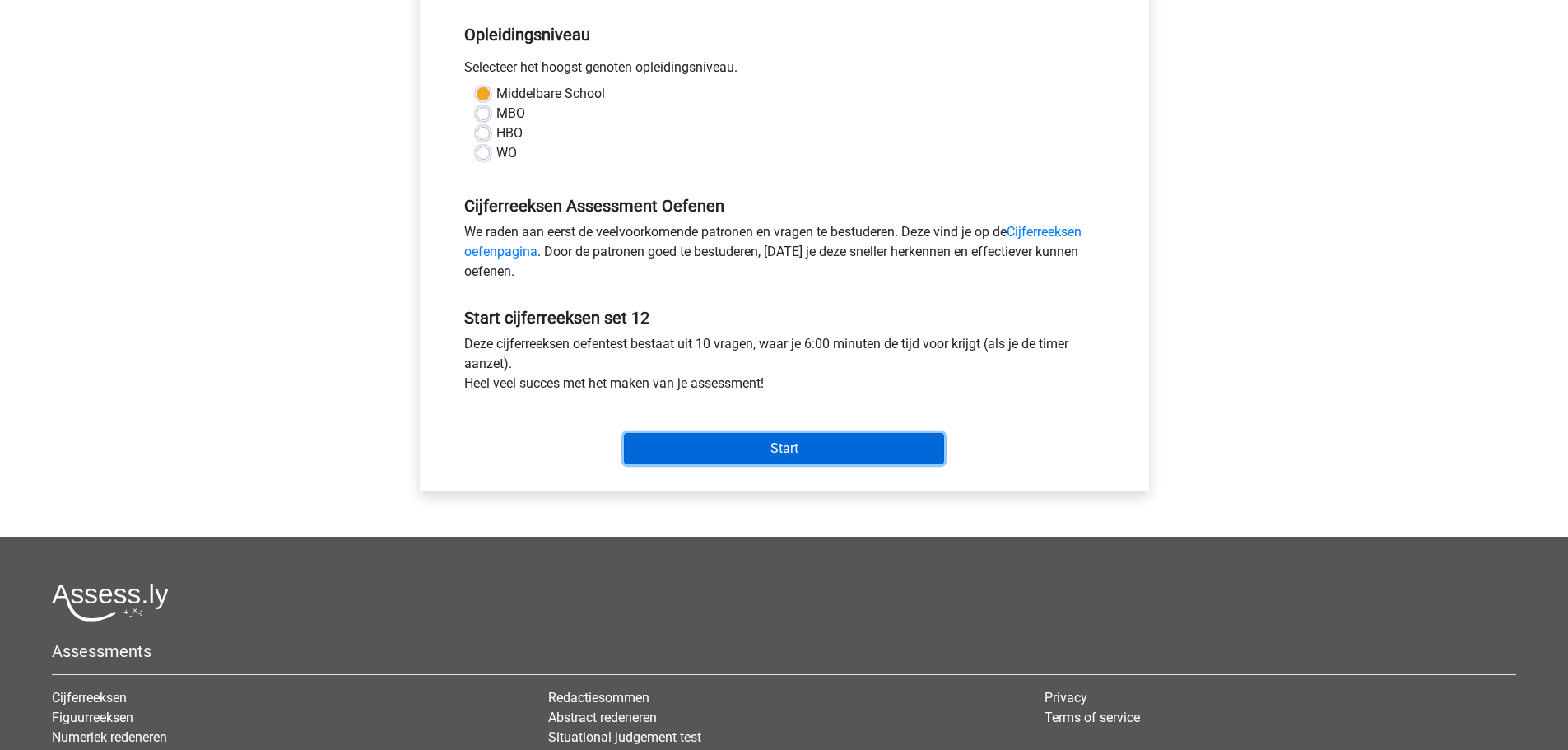
click at [875, 461] on input "Start" at bounding box center [784, 448] width 320 height 31
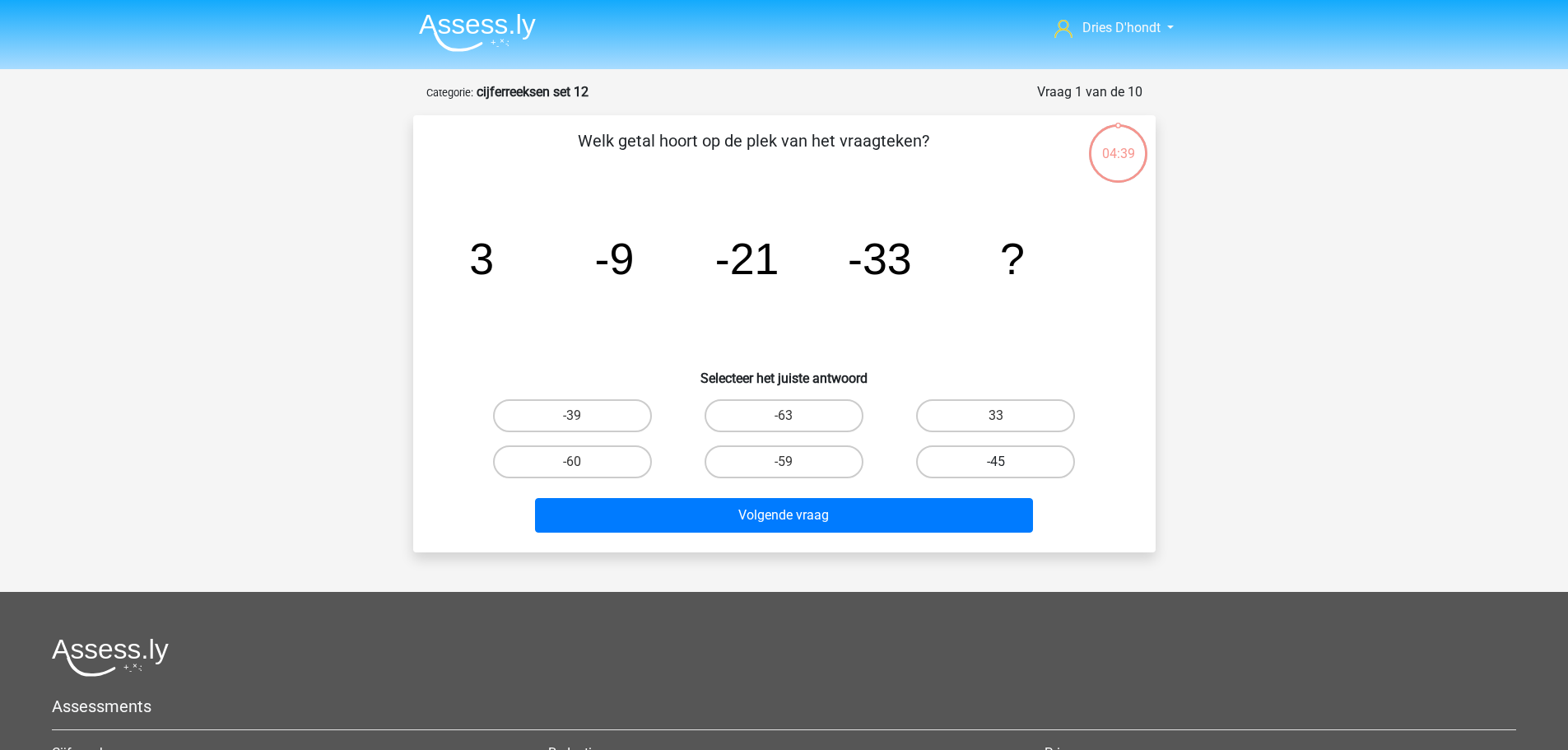
click at [952, 455] on label "-45" at bounding box center [996, 461] width 159 height 33
click at [996, 462] on input "-45" at bounding box center [1001, 467] width 11 height 11
radio input "true"
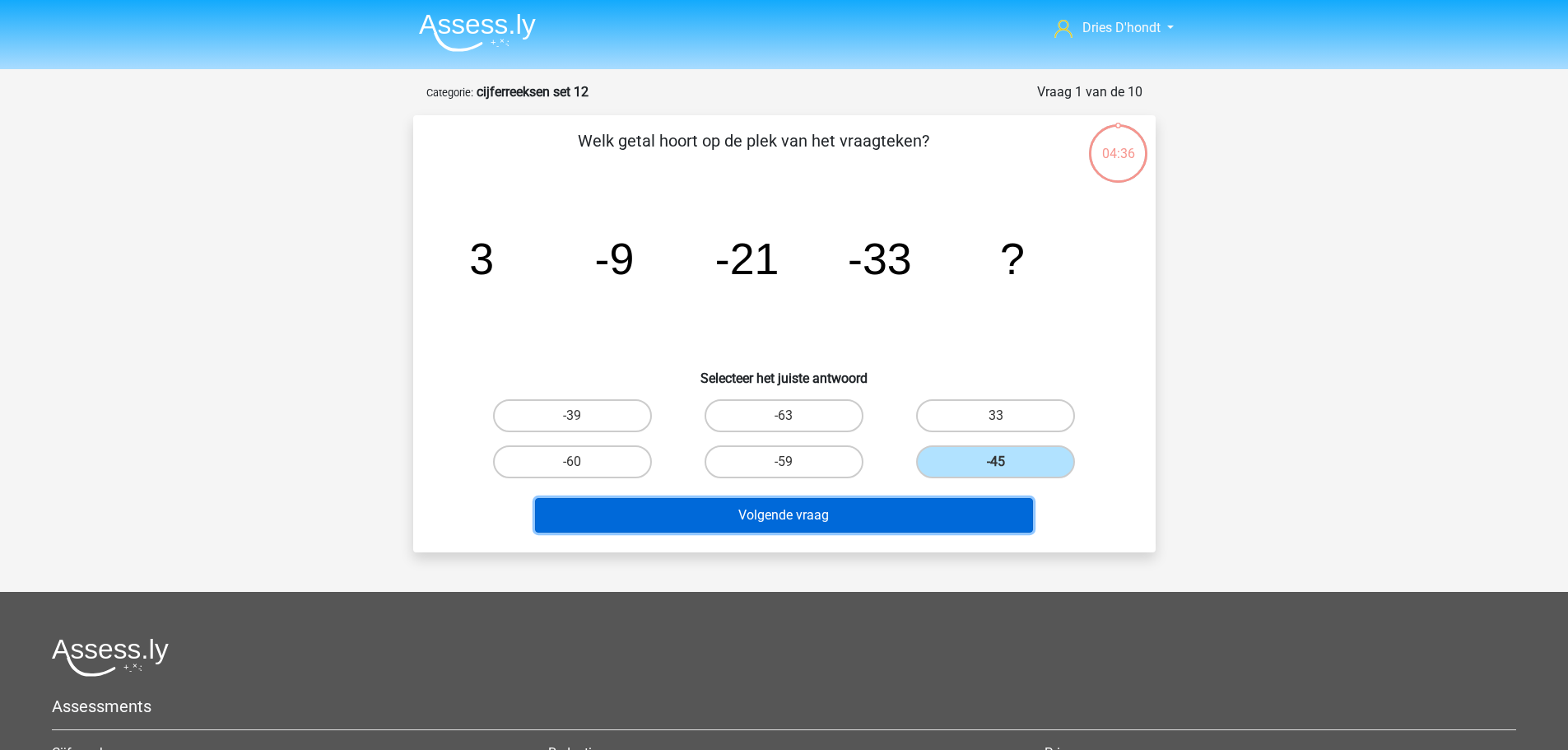
click at [935, 513] on button "Volgende vraag" at bounding box center [784, 515] width 498 height 35
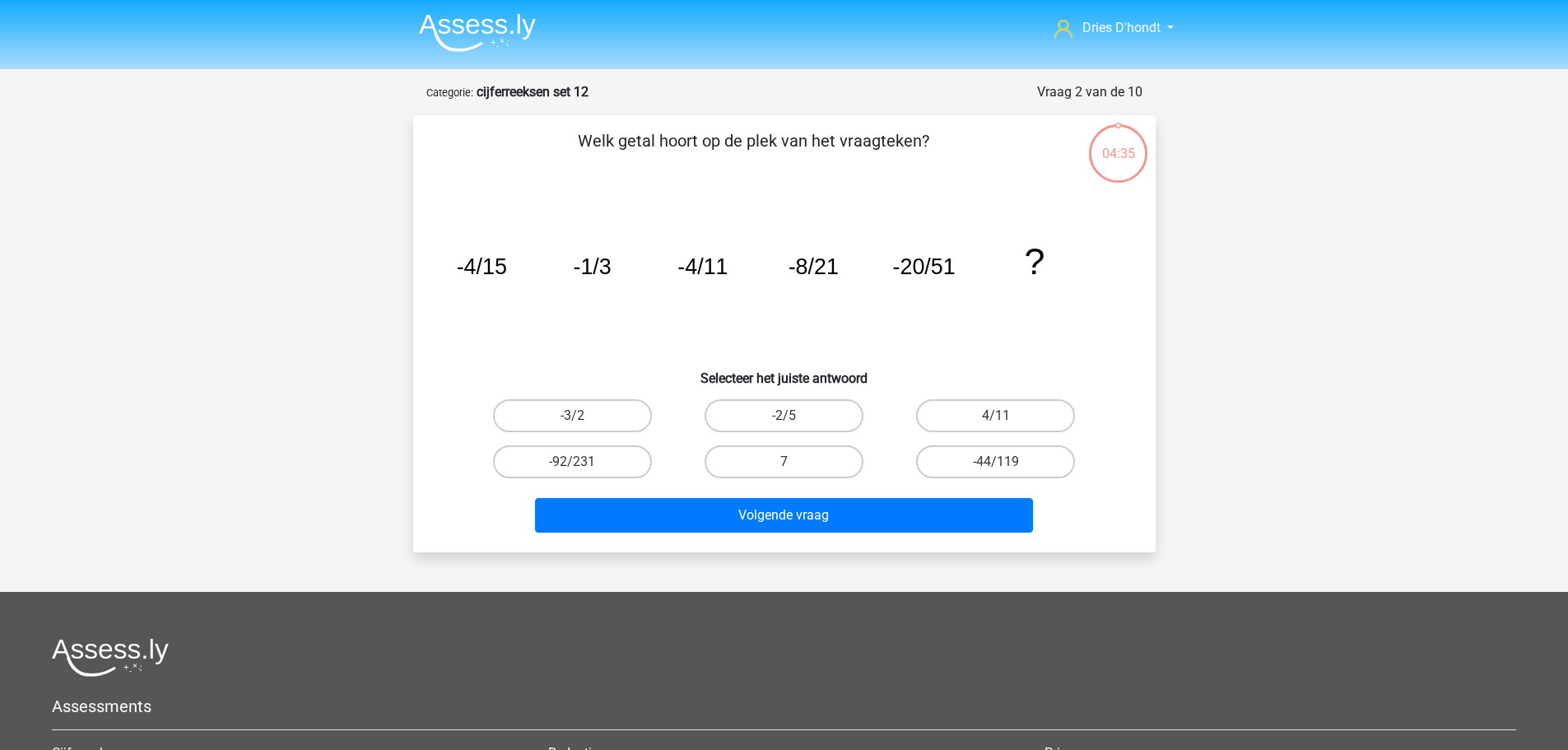
scroll to position [82, 0]
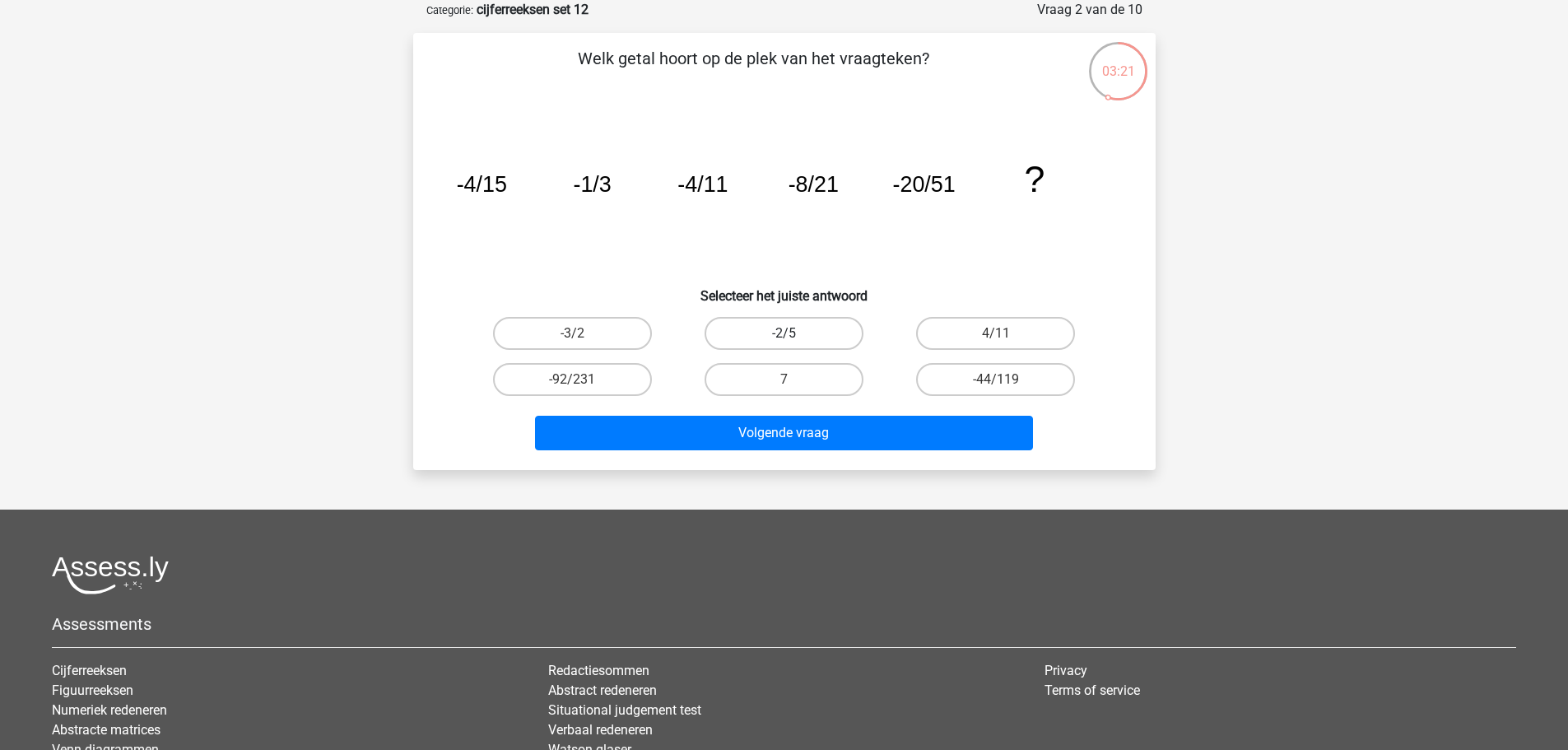
click at [764, 334] on label "-2/5" at bounding box center [784, 333] width 159 height 33
click at [784, 334] on input "-2/5" at bounding box center [789, 338] width 11 height 11
radio input "true"
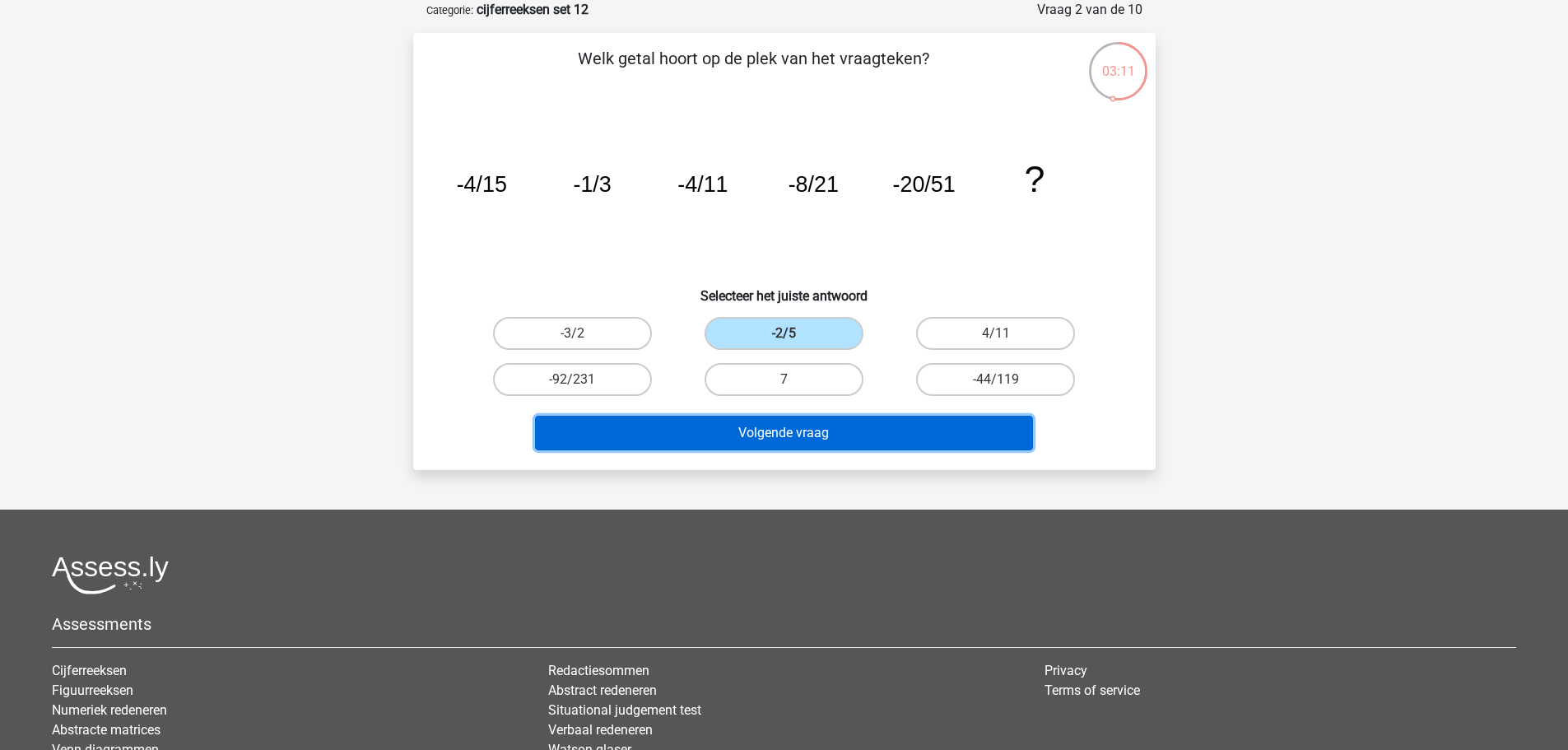
click at [779, 430] on button "Volgende vraag" at bounding box center [784, 433] width 498 height 35
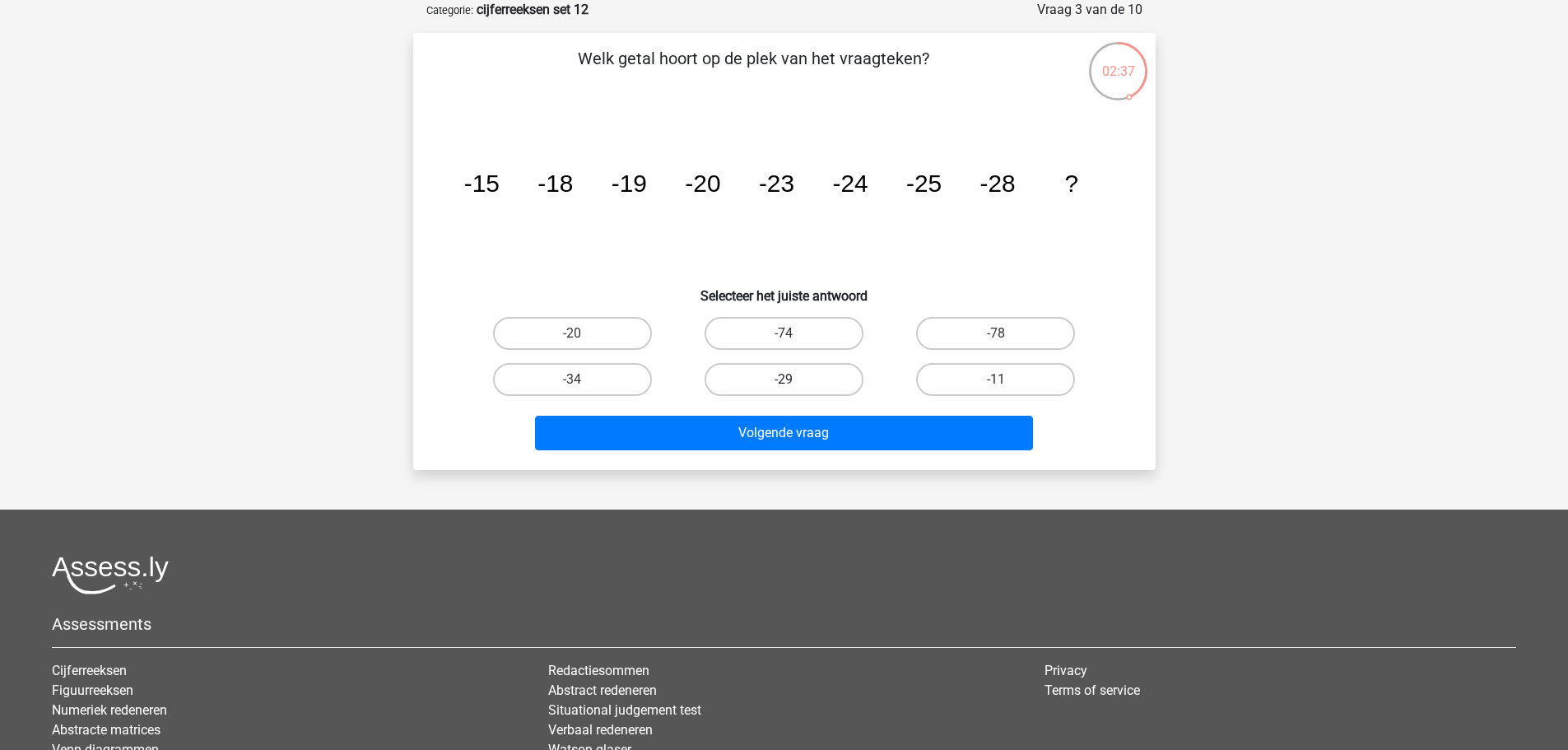
click at [768, 385] on label "-29" at bounding box center [784, 379] width 159 height 33
click at [784, 385] on input "-29" at bounding box center [789, 385] width 11 height 11
radio input "true"
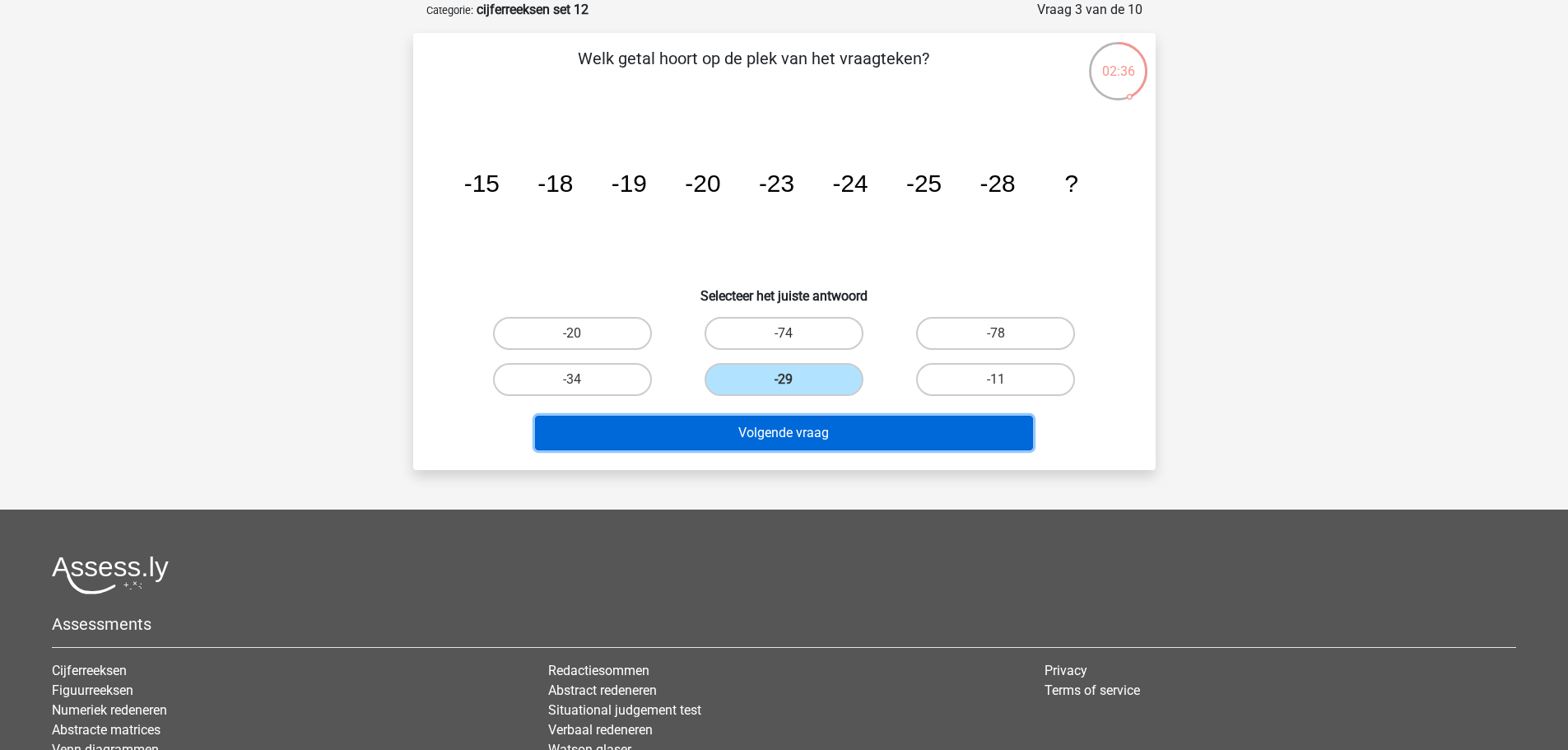
click at [754, 426] on button "Volgende vraag" at bounding box center [784, 433] width 498 height 35
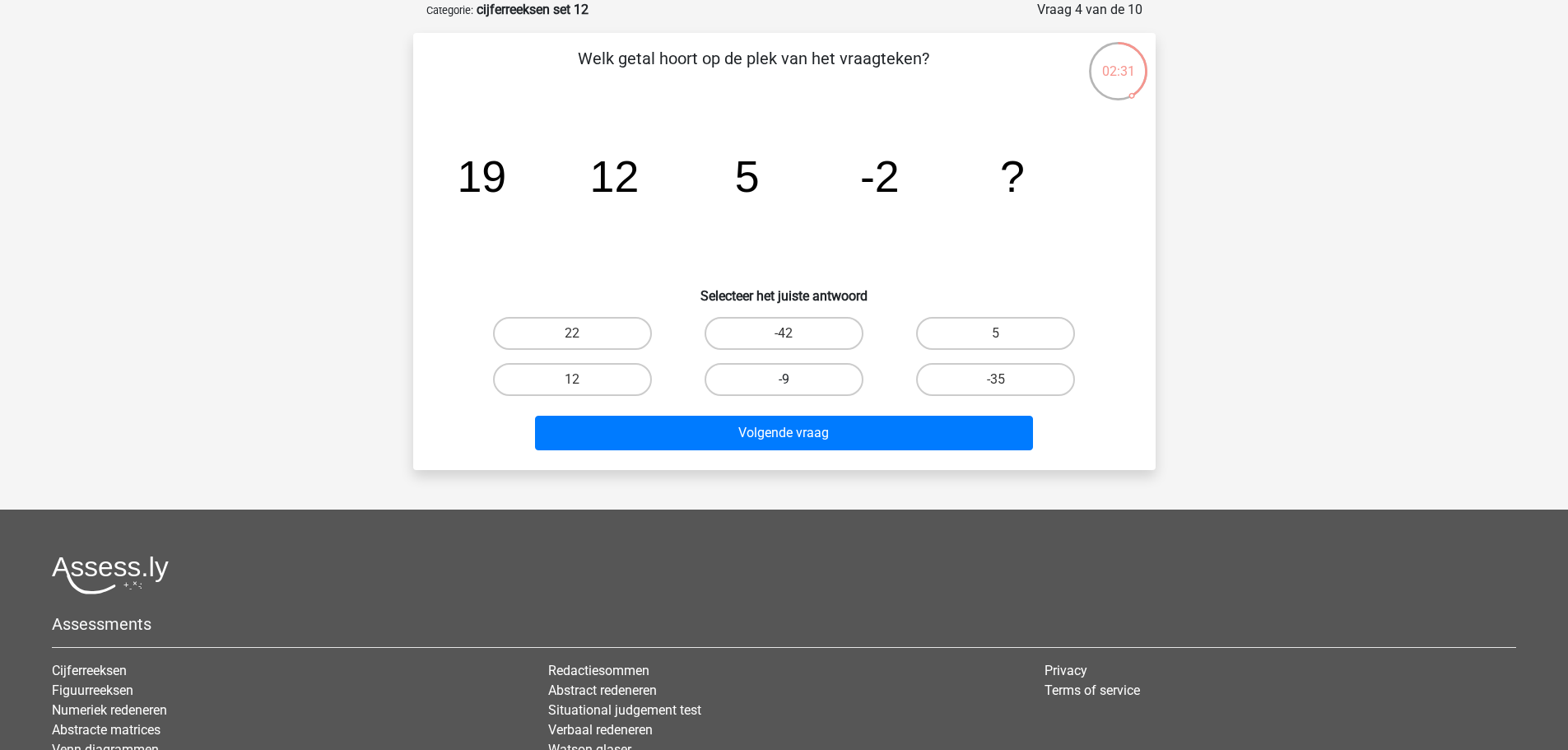
click at [743, 376] on label "-9" at bounding box center [784, 379] width 159 height 33
click at [784, 380] on input "-9" at bounding box center [789, 385] width 11 height 11
radio input "true"
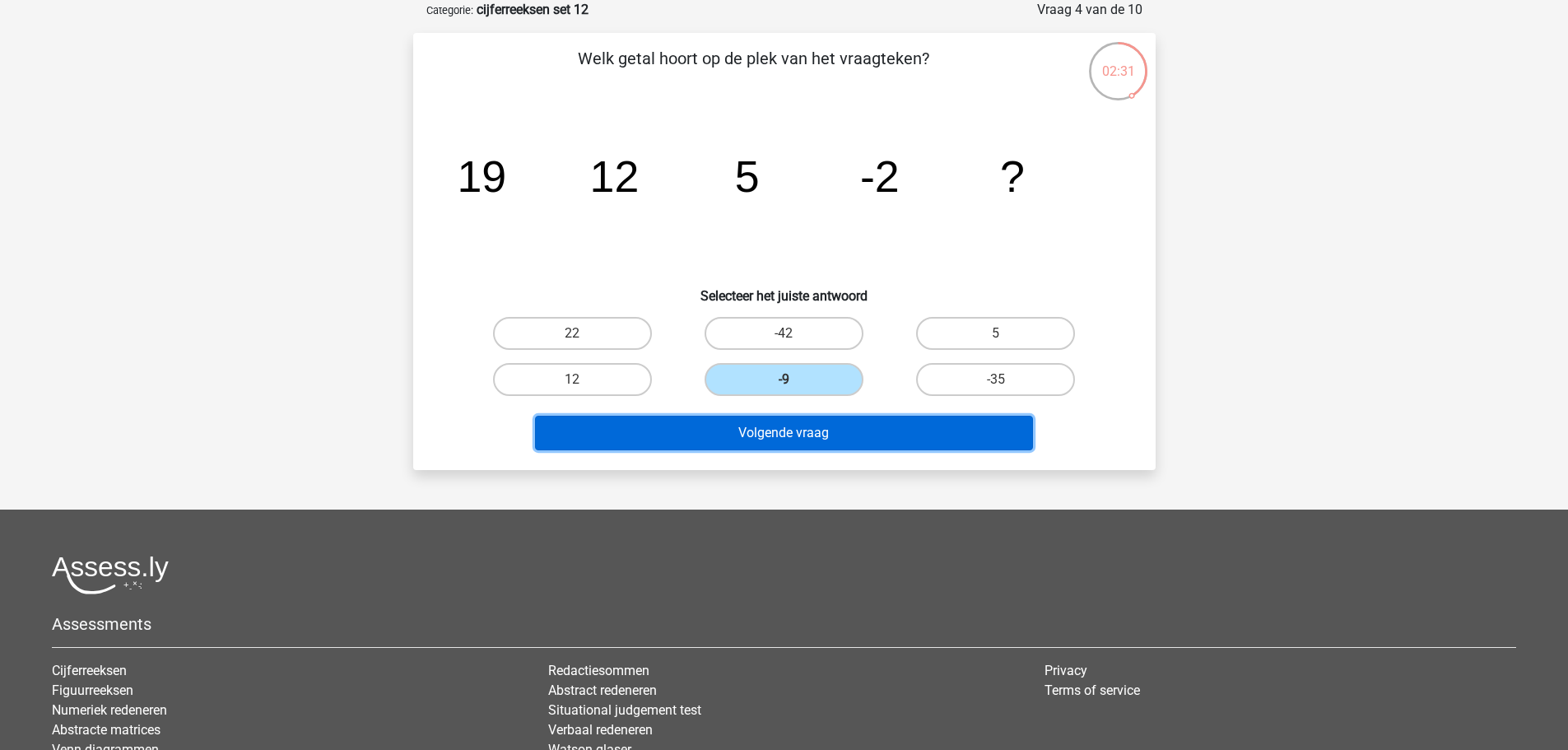
click at [731, 434] on button "Volgende vraag" at bounding box center [784, 433] width 498 height 35
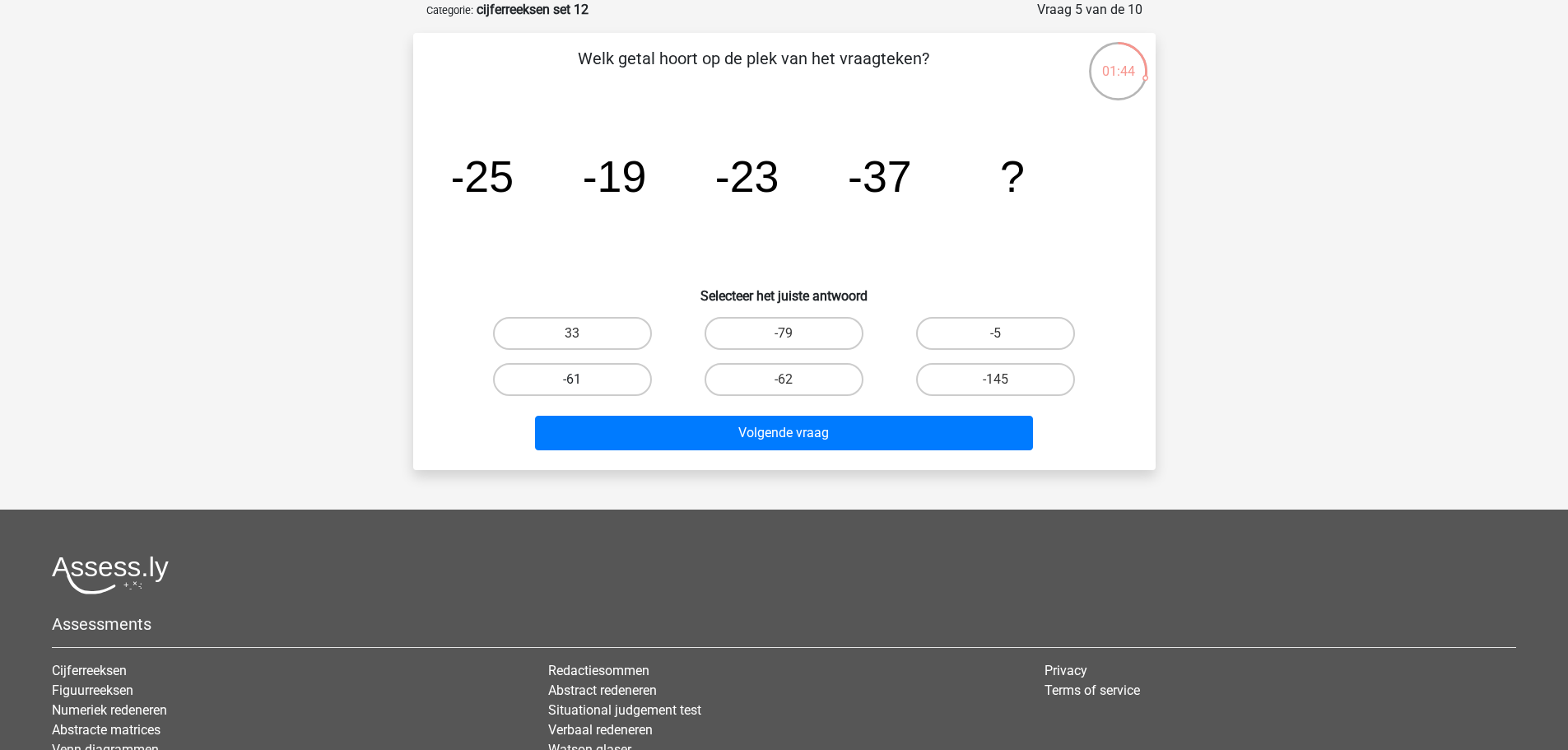
click at [613, 376] on label "-61" at bounding box center [572, 379] width 159 height 33
click at [582, 380] on input "-61" at bounding box center [577, 385] width 11 height 11
radio input "true"
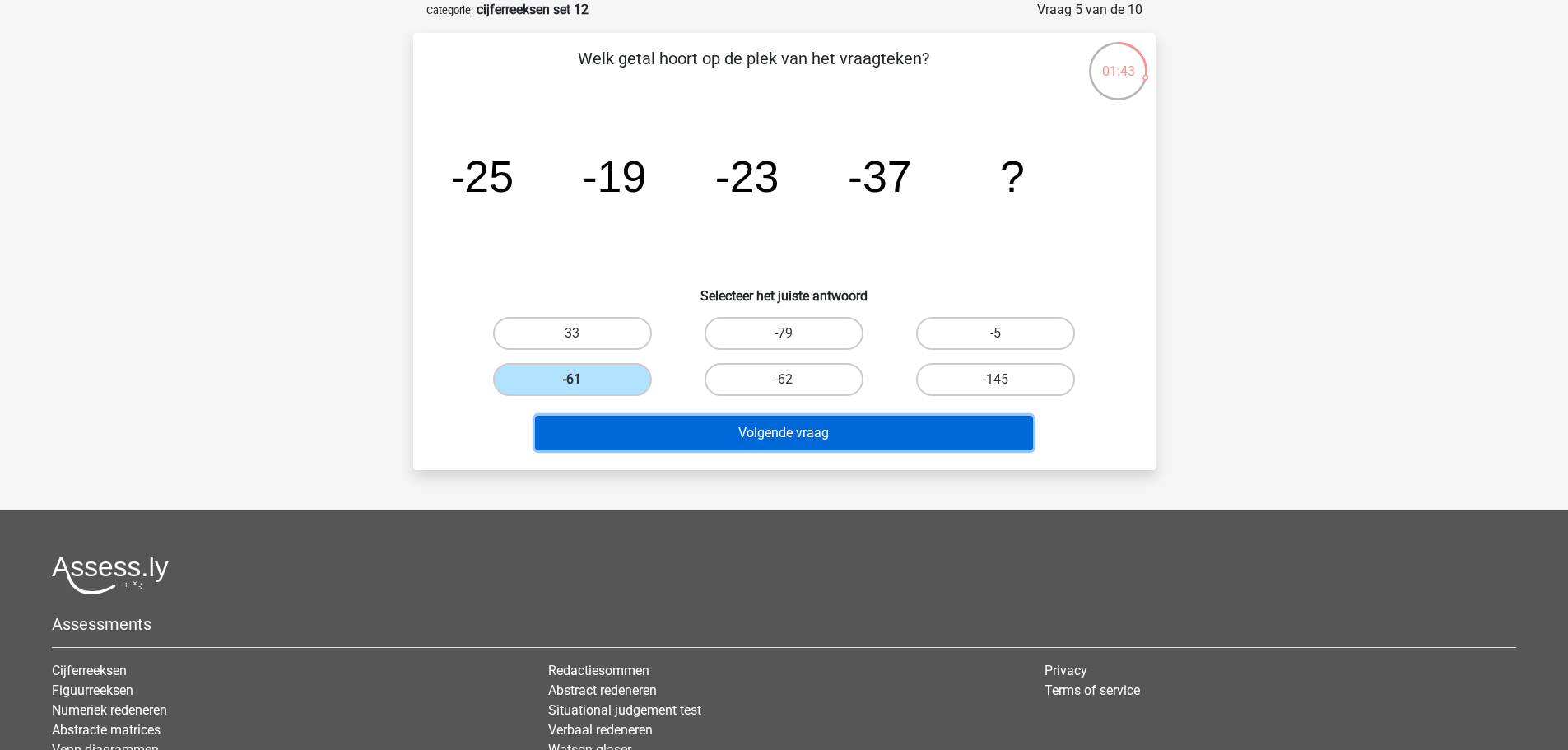
click at [690, 428] on button "Volgende vraag" at bounding box center [784, 433] width 498 height 35
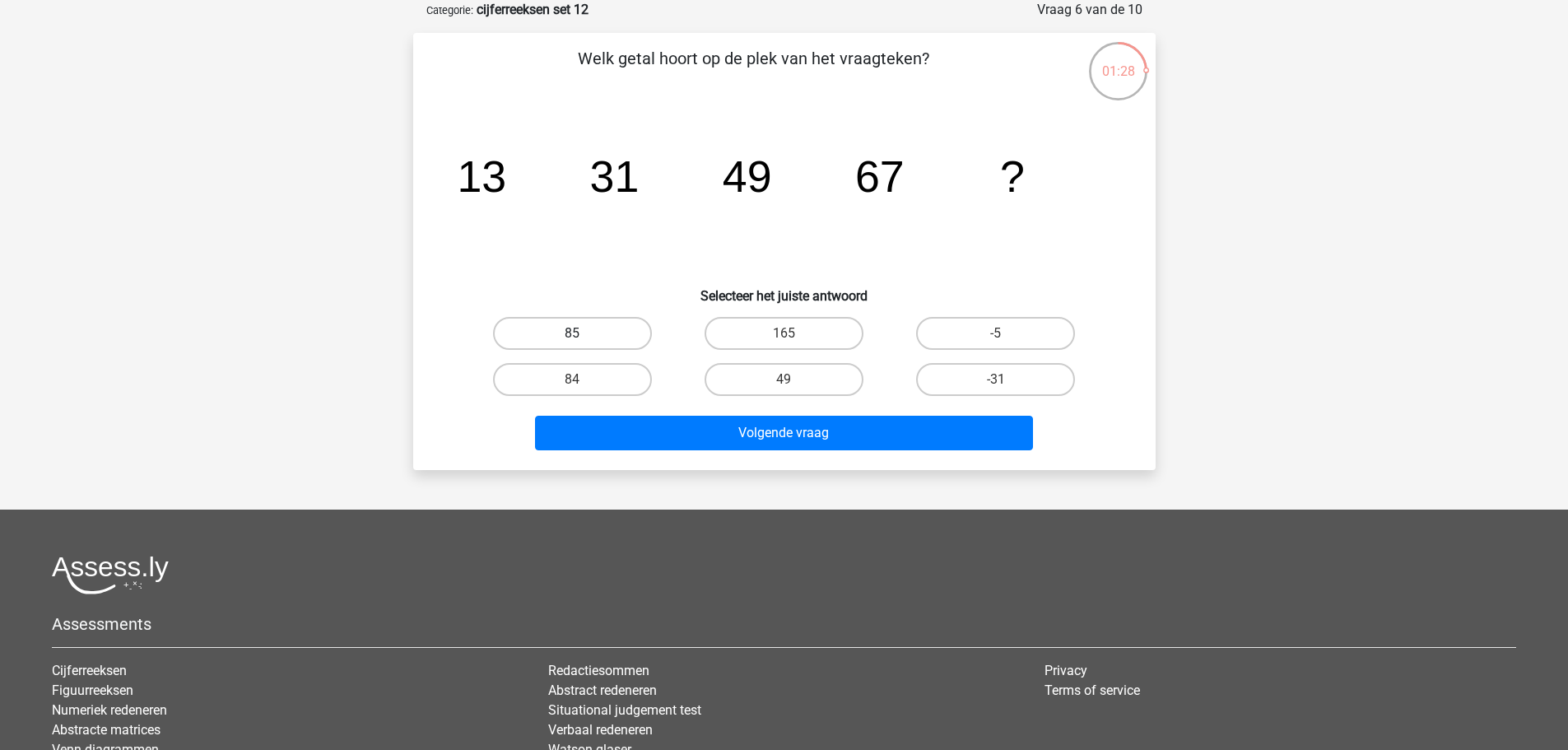
click at [601, 336] on label "85" at bounding box center [572, 333] width 159 height 33
click at [582, 336] on input "85" at bounding box center [577, 338] width 11 height 11
radio input "true"
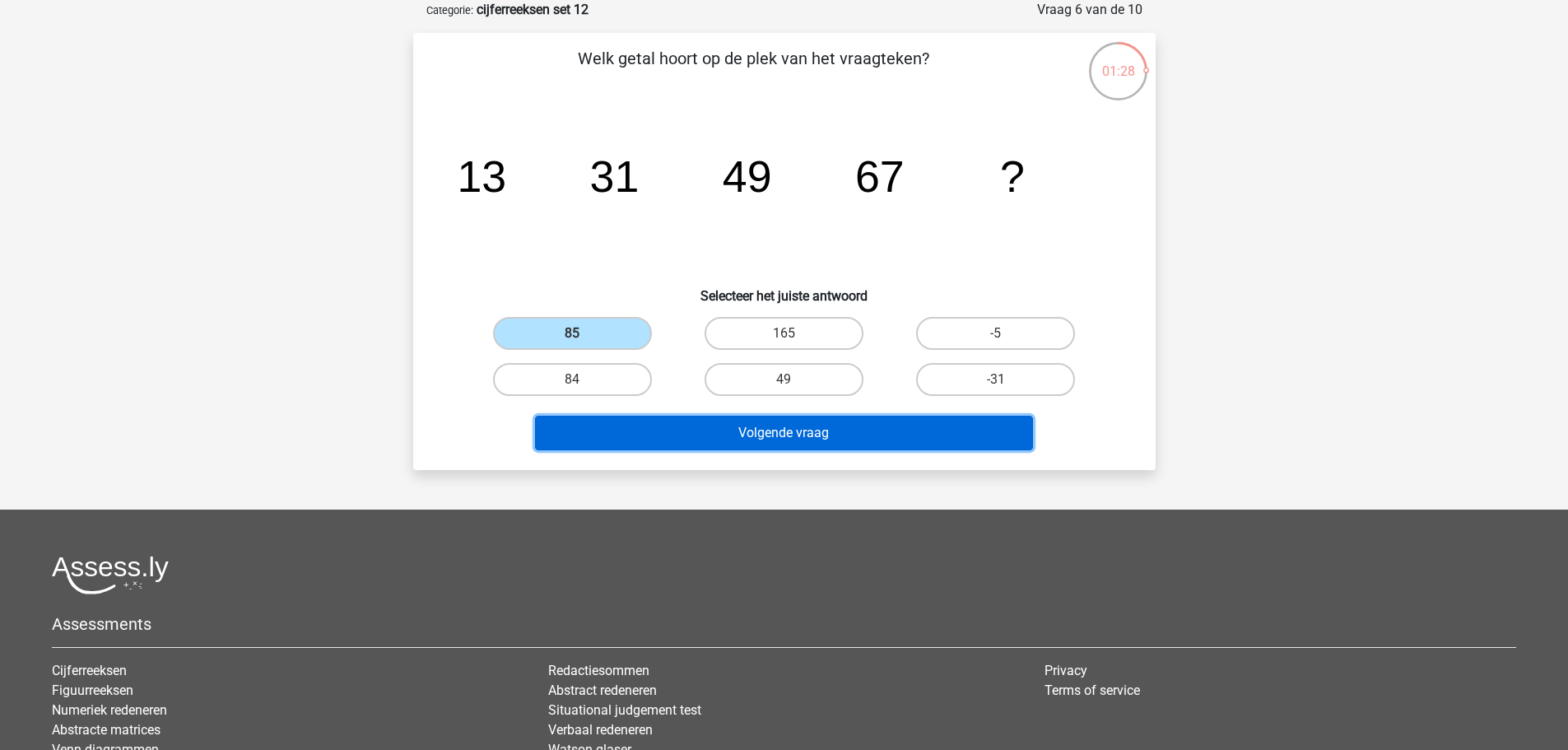
click at [637, 445] on button "Volgende vraag" at bounding box center [784, 433] width 498 height 35
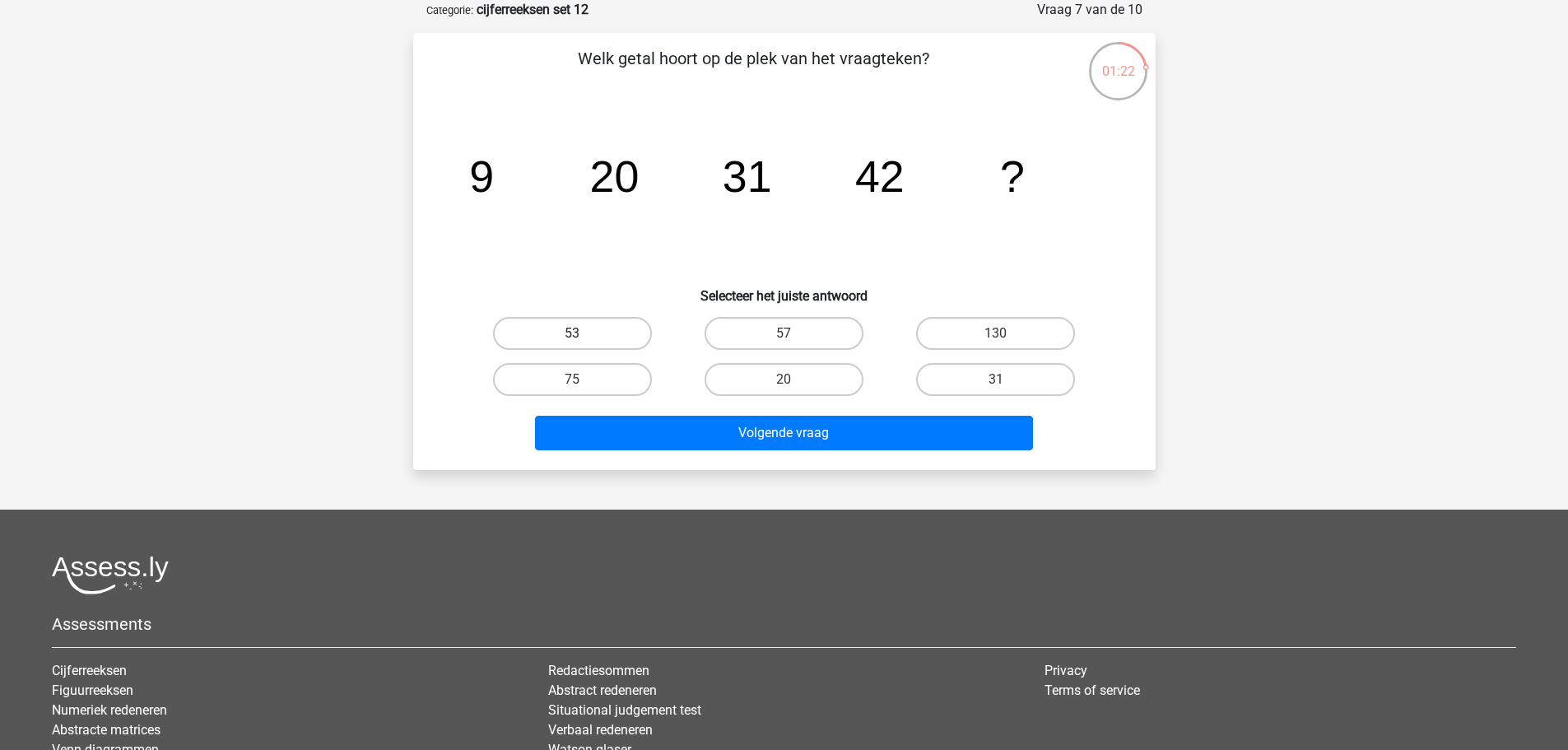
click at [566, 327] on label "53" at bounding box center [572, 333] width 159 height 33
click at [572, 333] on input "53" at bounding box center [577, 338] width 11 height 11
radio input "true"
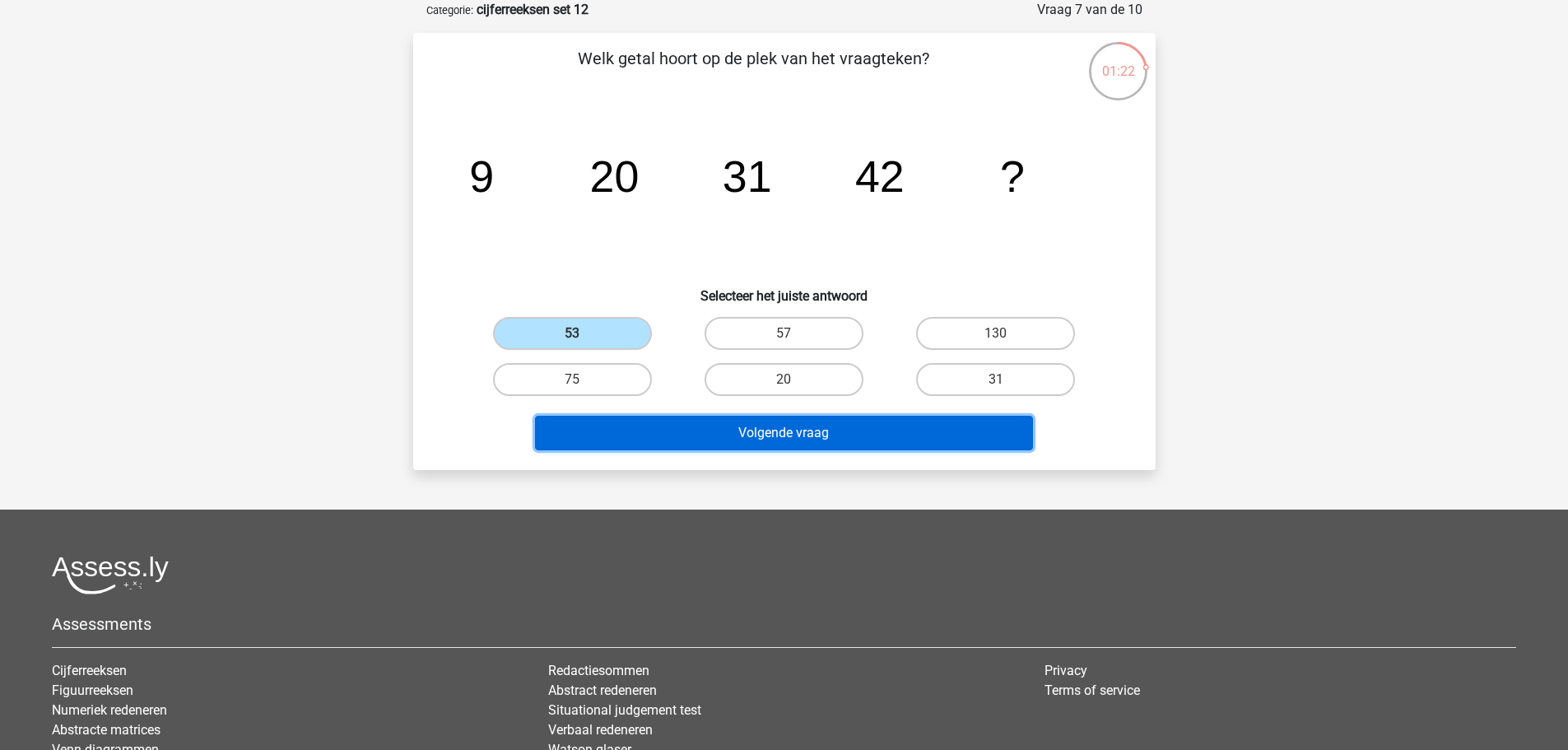
click at [630, 433] on button "Volgende vraag" at bounding box center [784, 433] width 498 height 35
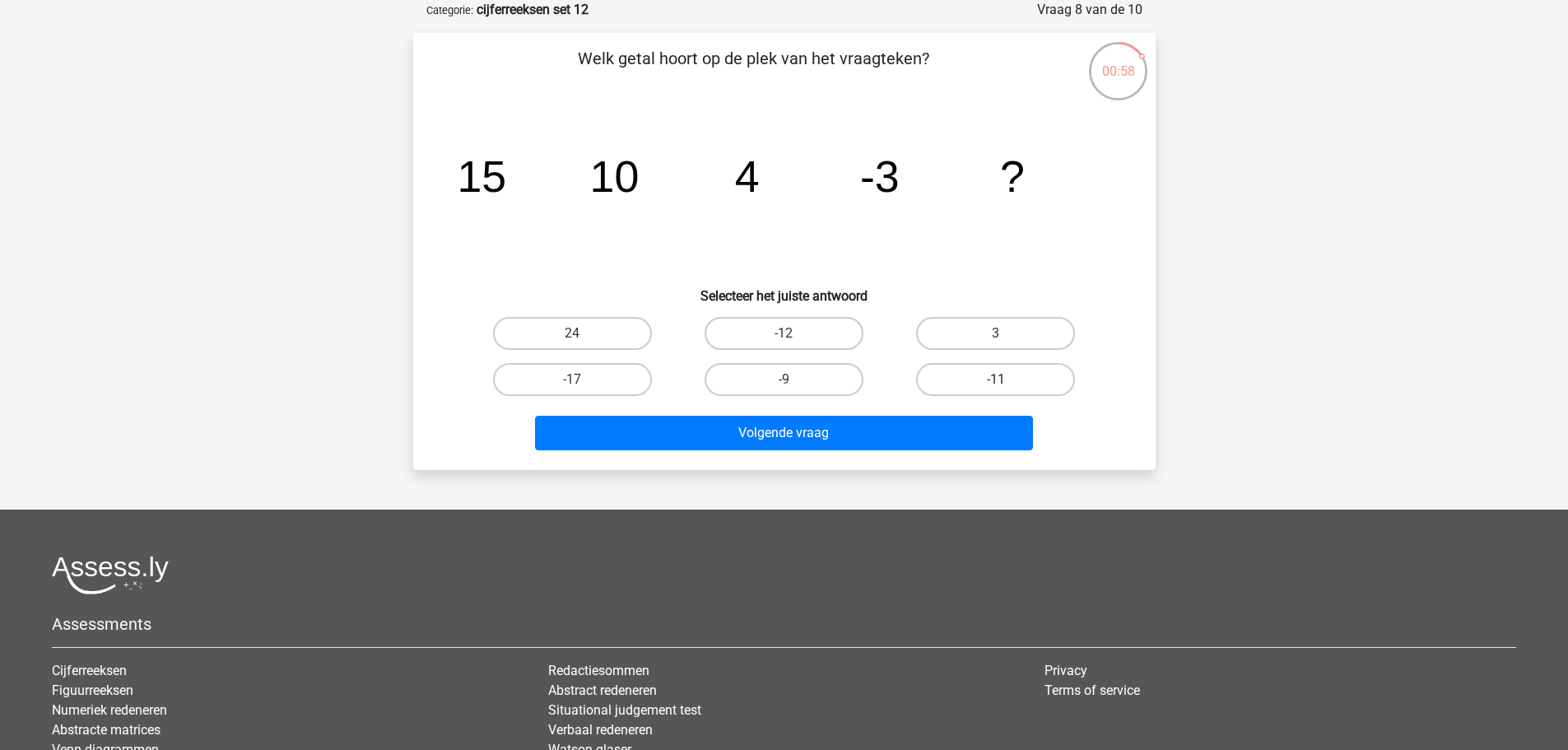
click at [991, 368] on label "-11" at bounding box center [996, 379] width 159 height 33
click at [996, 380] on input "-11" at bounding box center [1001, 385] width 11 height 11
radio input "true"
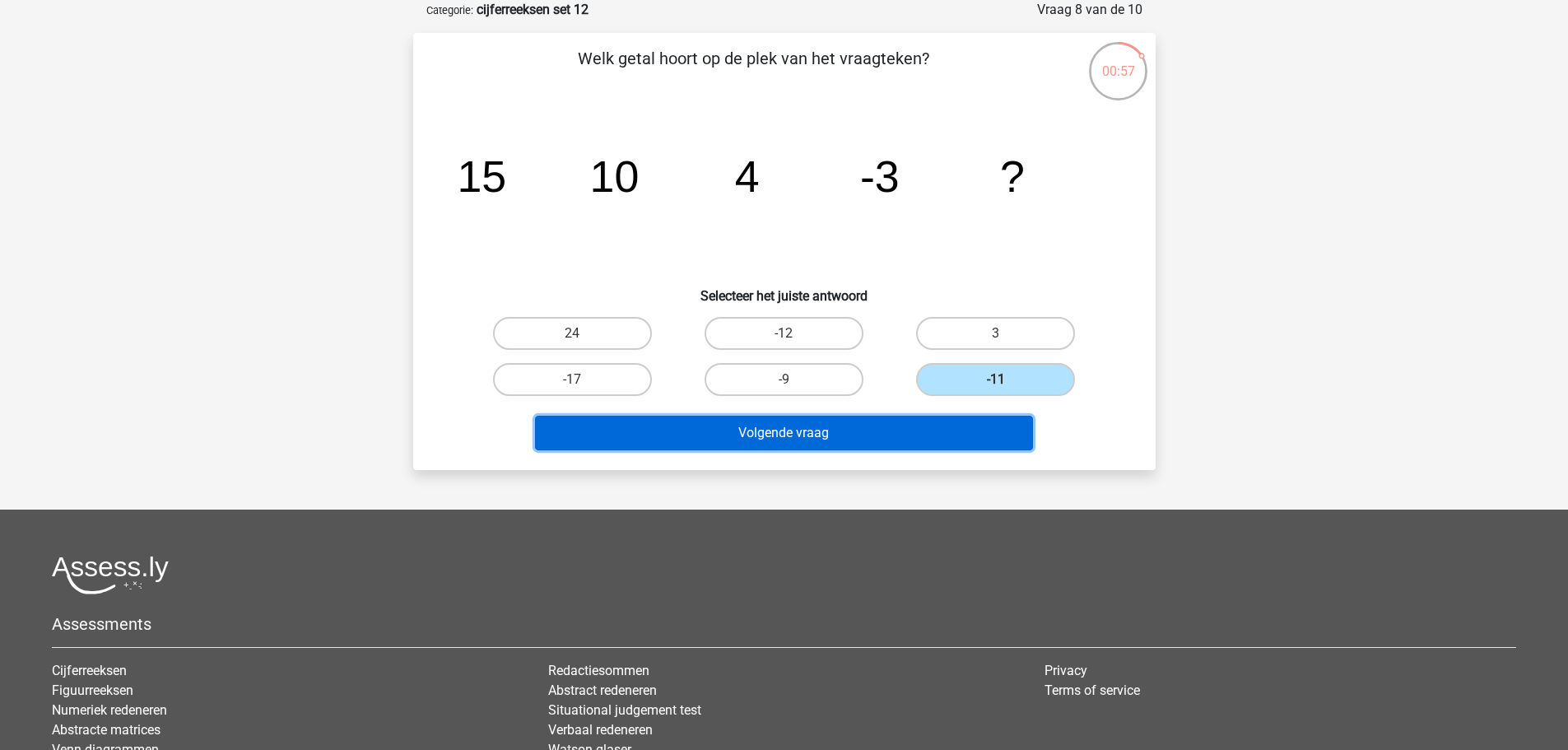
click at [976, 431] on button "Volgende vraag" at bounding box center [784, 433] width 498 height 35
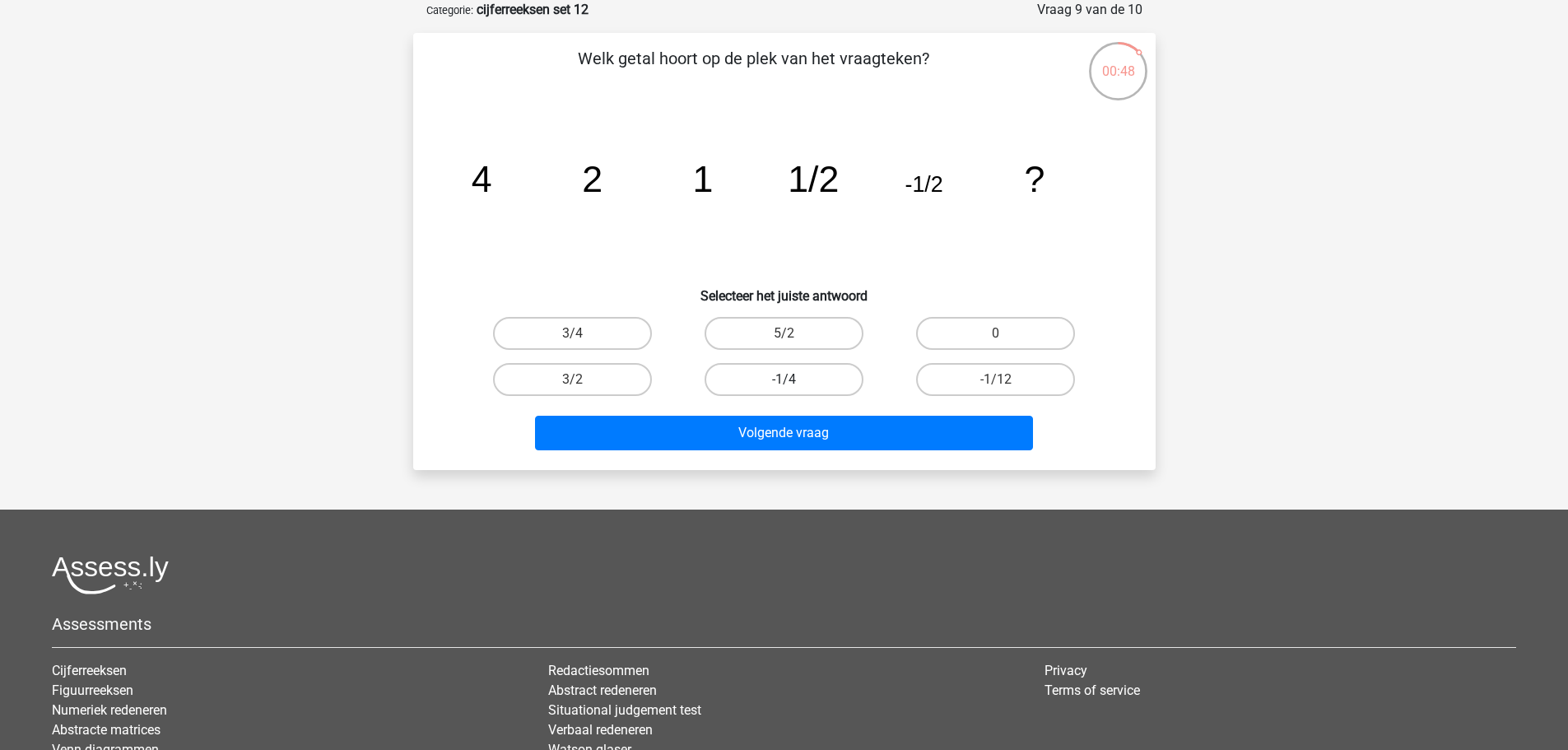
click at [771, 385] on label "-1/4" at bounding box center [784, 379] width 159 height 33
click at [784, 385] on input "-1/4" at bounding box center [789, 385] width 11 height 11
radio input "true"
click at [758, 412] on div "Volgende vraag" at bounding box center [784, 429] width 690 height 55
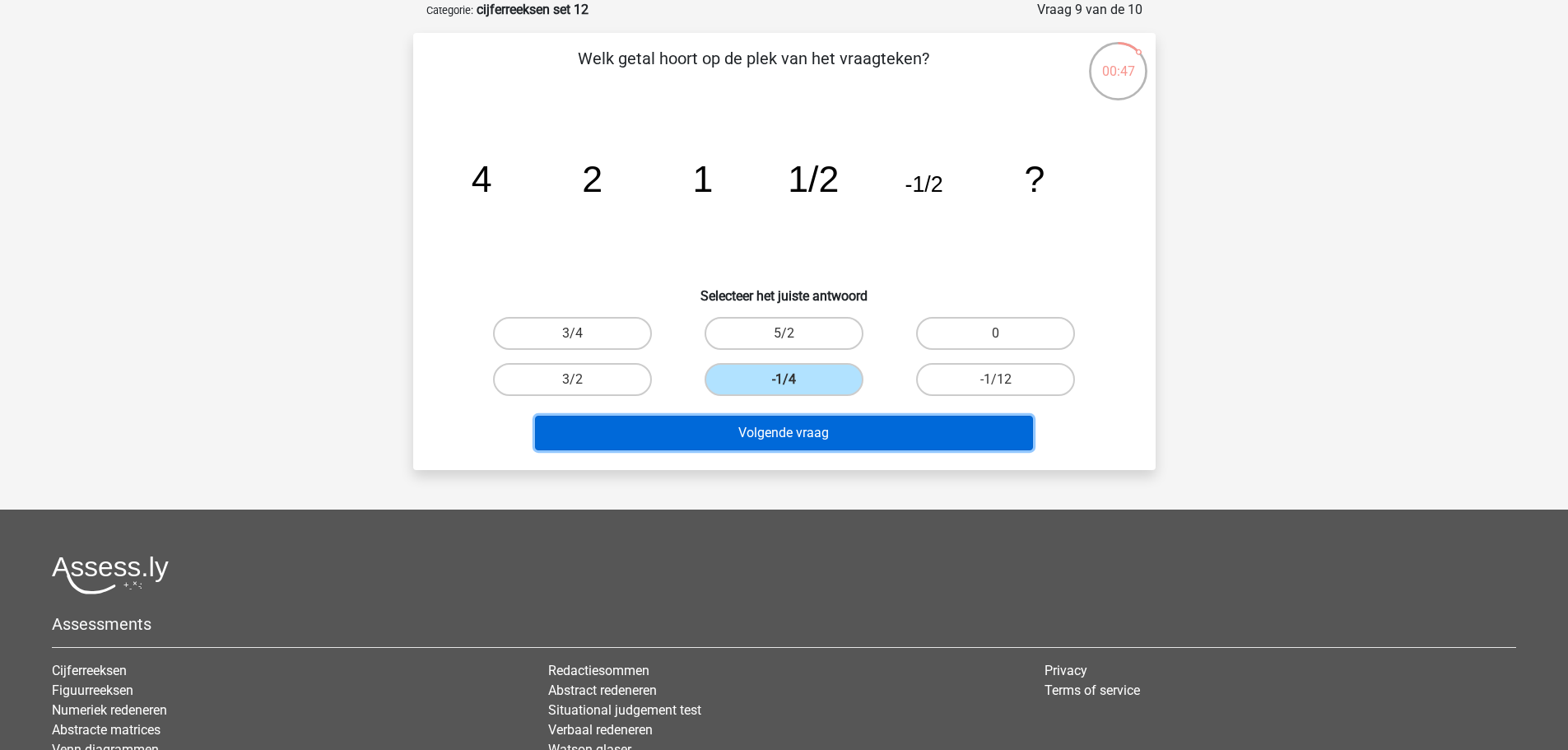
click at [750, 428] on button "Volgende vraag" at bounding box center [784, 433] width 498 height 35
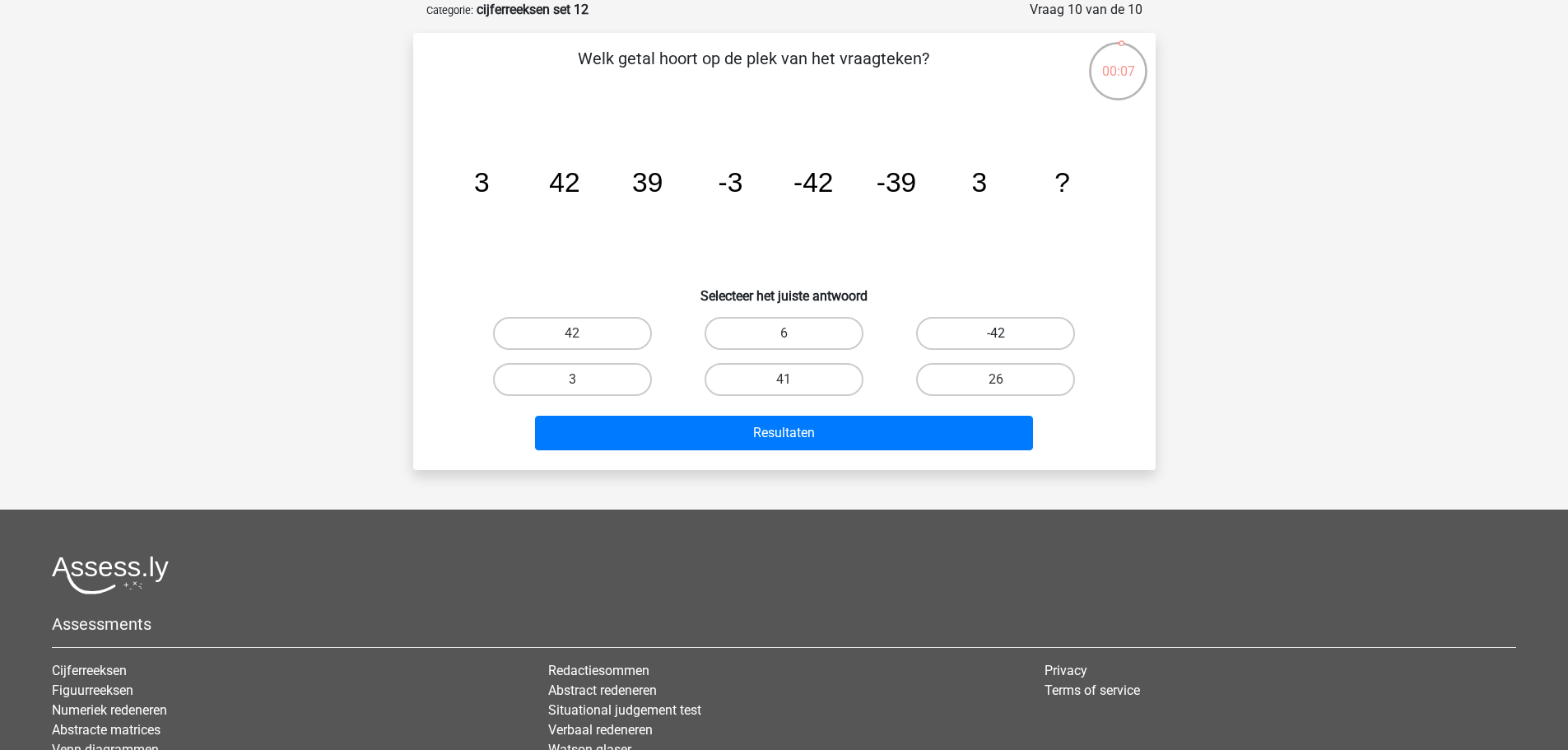
click at [975, 322] on label "-42" at bounding box center [996, 333] width 159 height 33
click at [996, 333] on input "-42" at bounding box center [1001, 338] width 11 height 11
radio input "true"
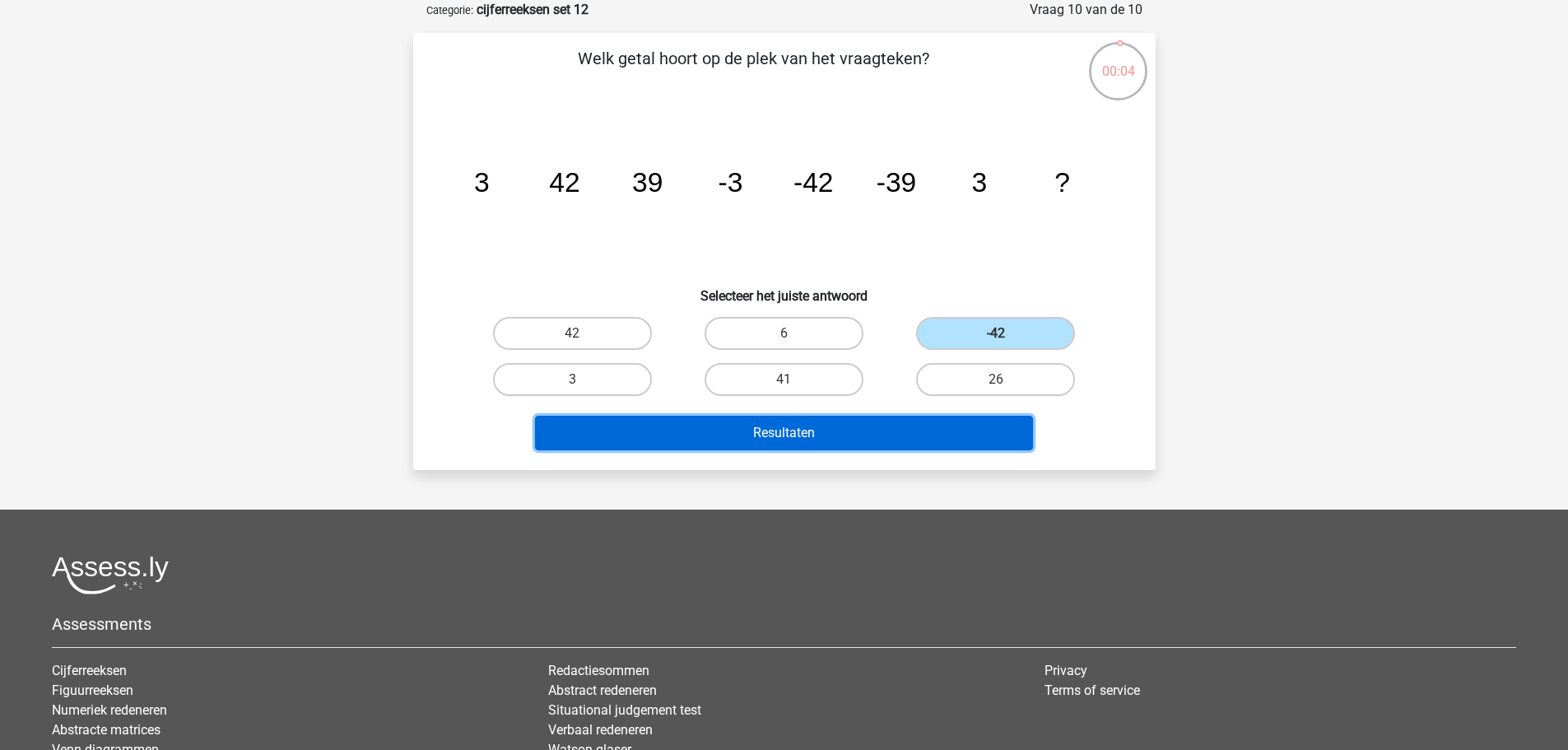
click at [837, 435] on button "Resultaten" at bounding box center [784, 433] width 498 height 35
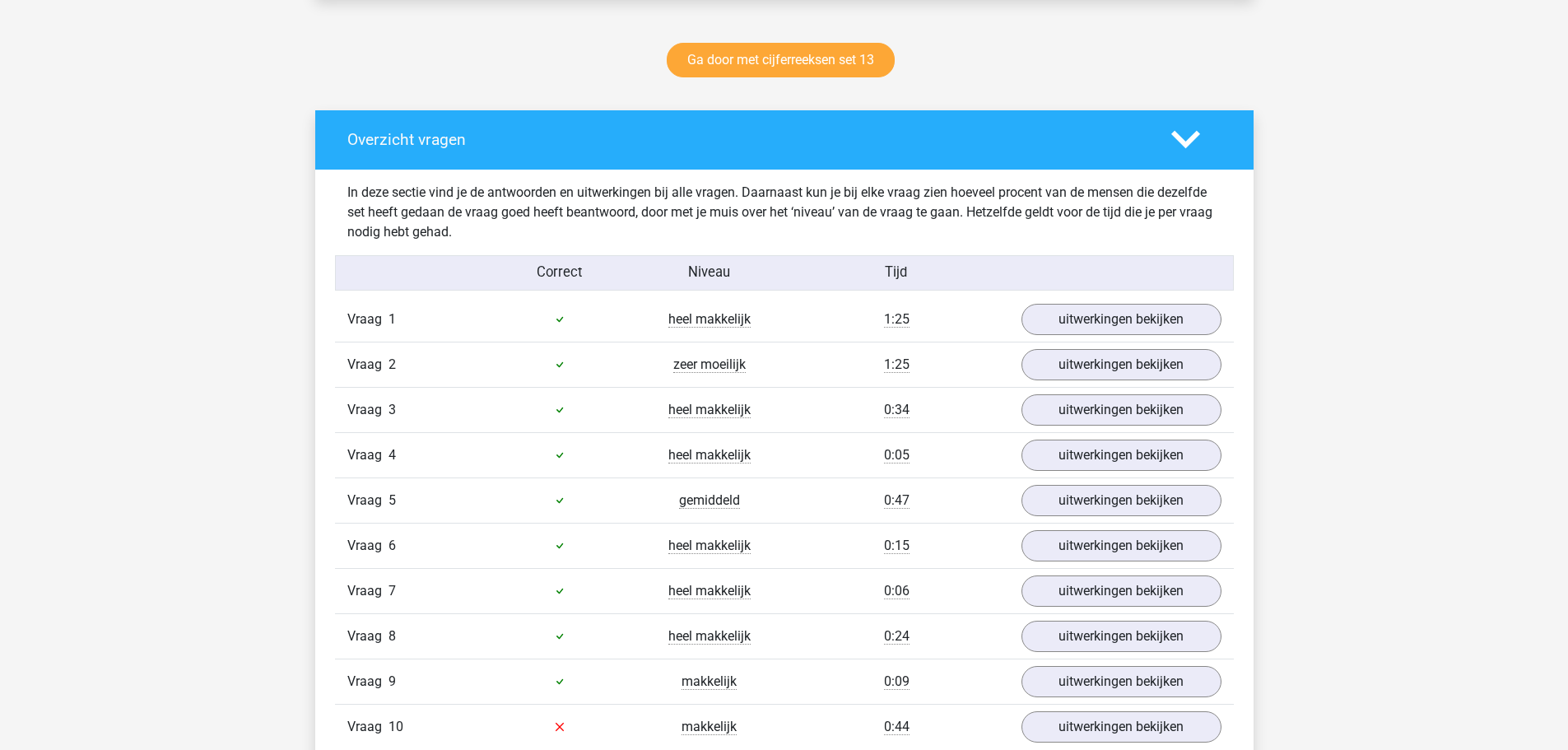
scroll to position [988, 0]
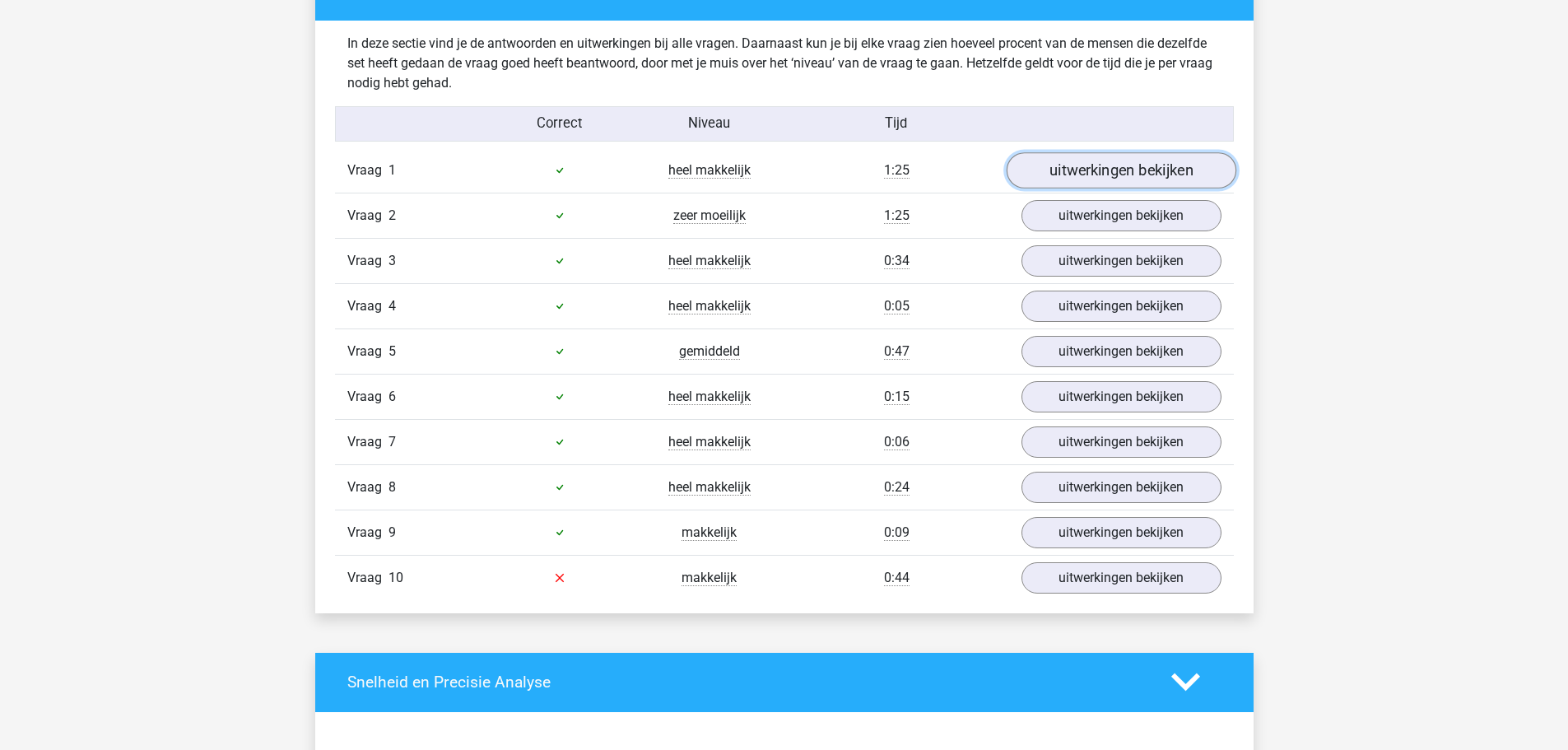
click at [1119, 182] on link "uitwerkingen bekijken" at bounding box center [1120, 170] width 230 height 36
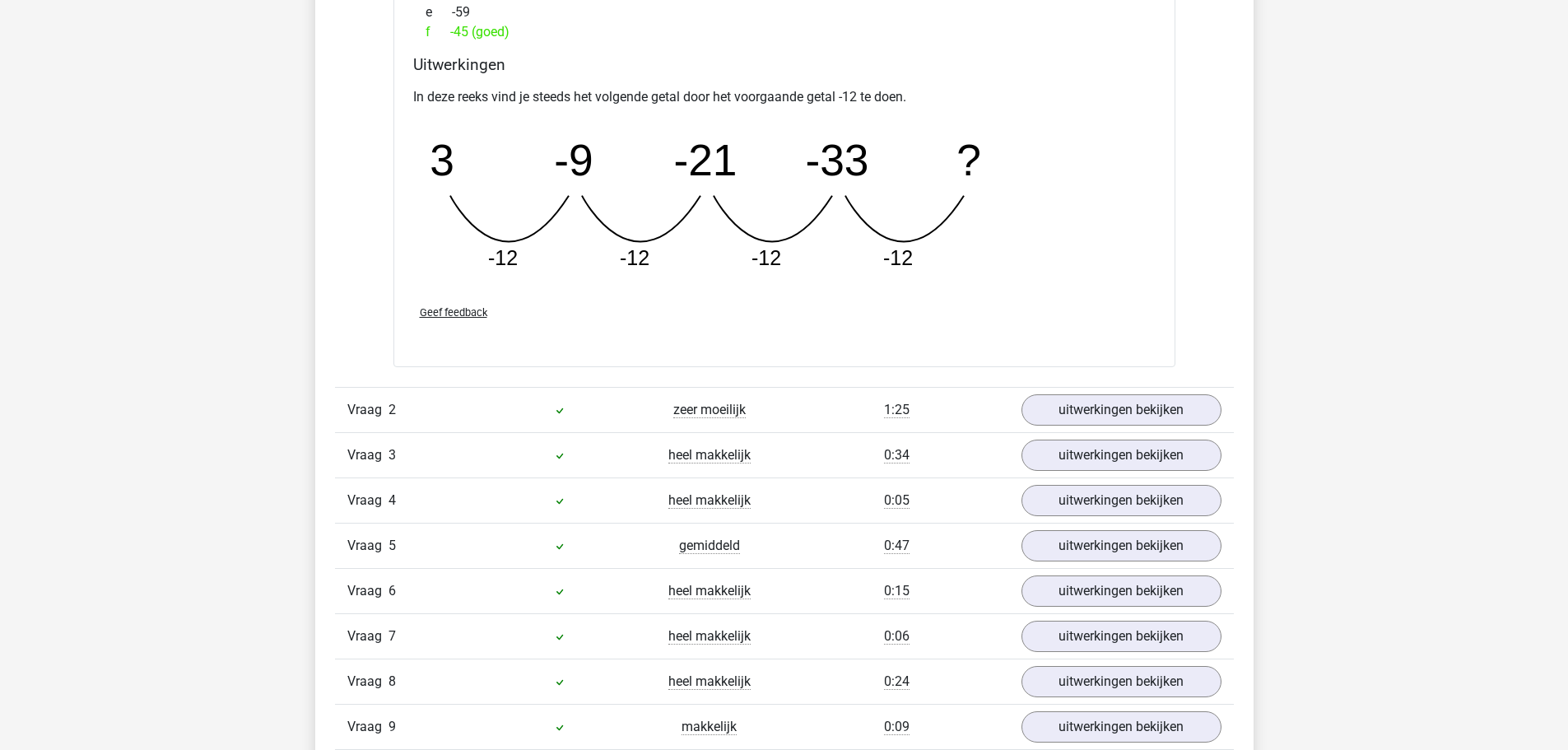
scroll to position [1564, 0]
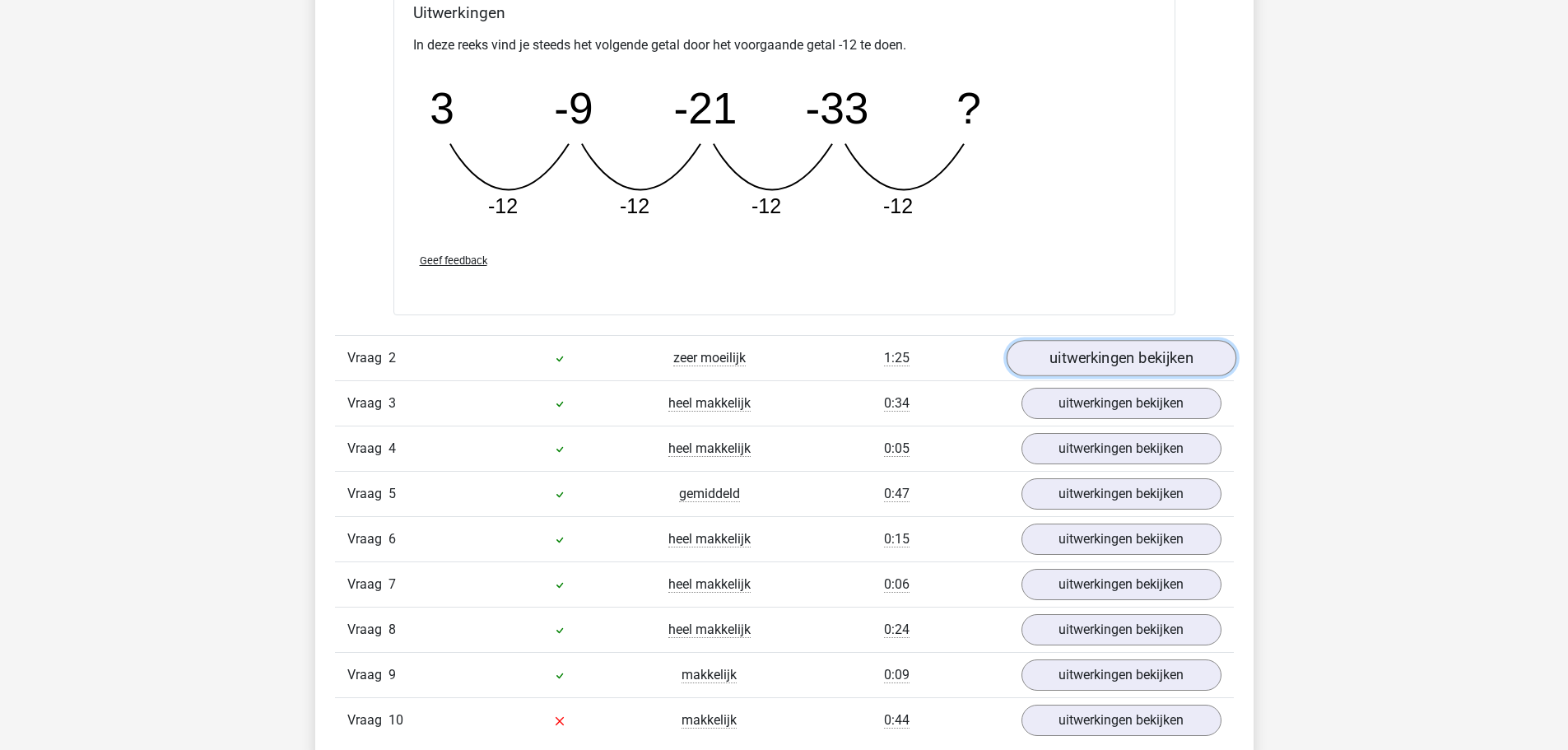
click at [1105, 370] on link "uitwerkingen bekijken" at bounding box center [1120, 359] width 230 height 36
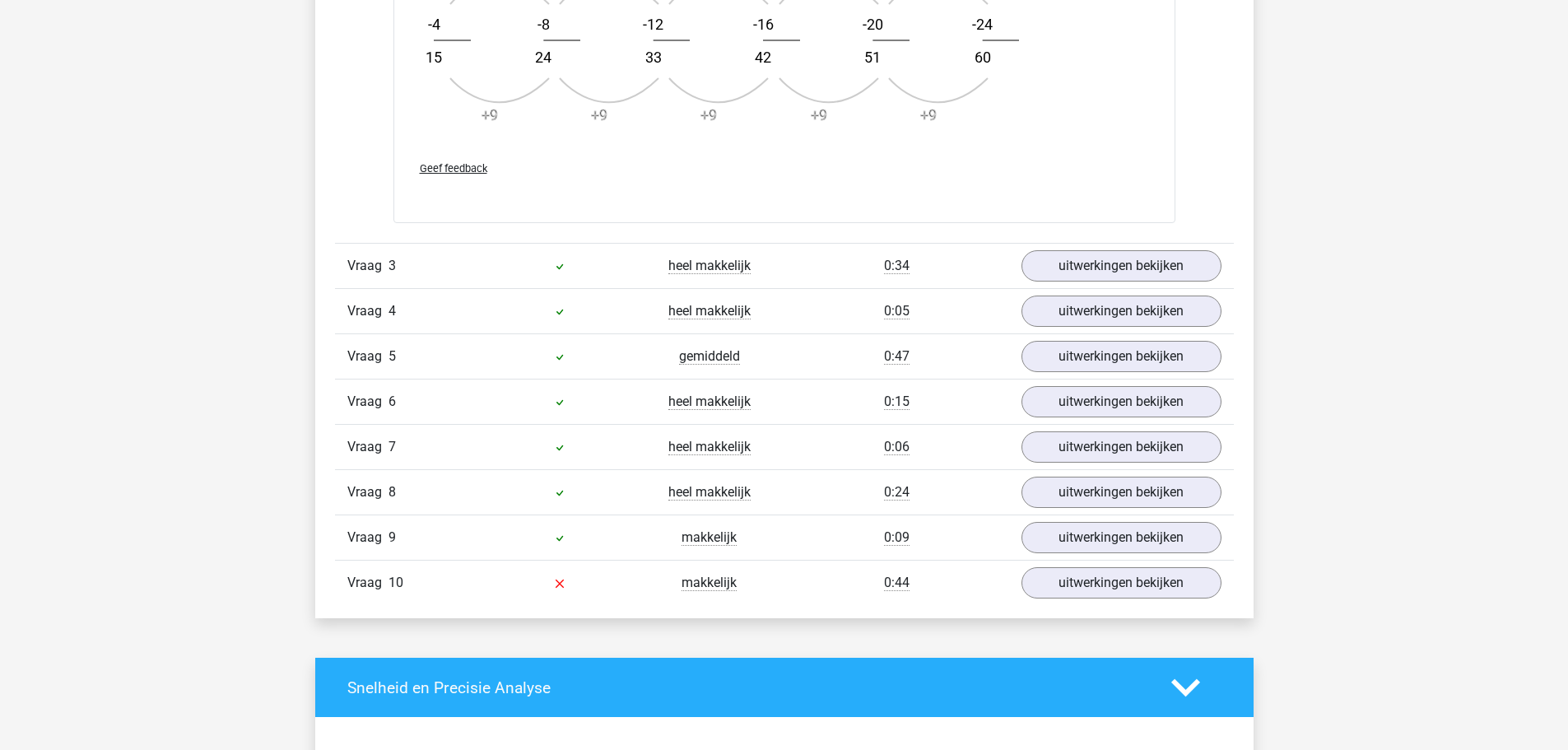
scroll to position [2716, 0]
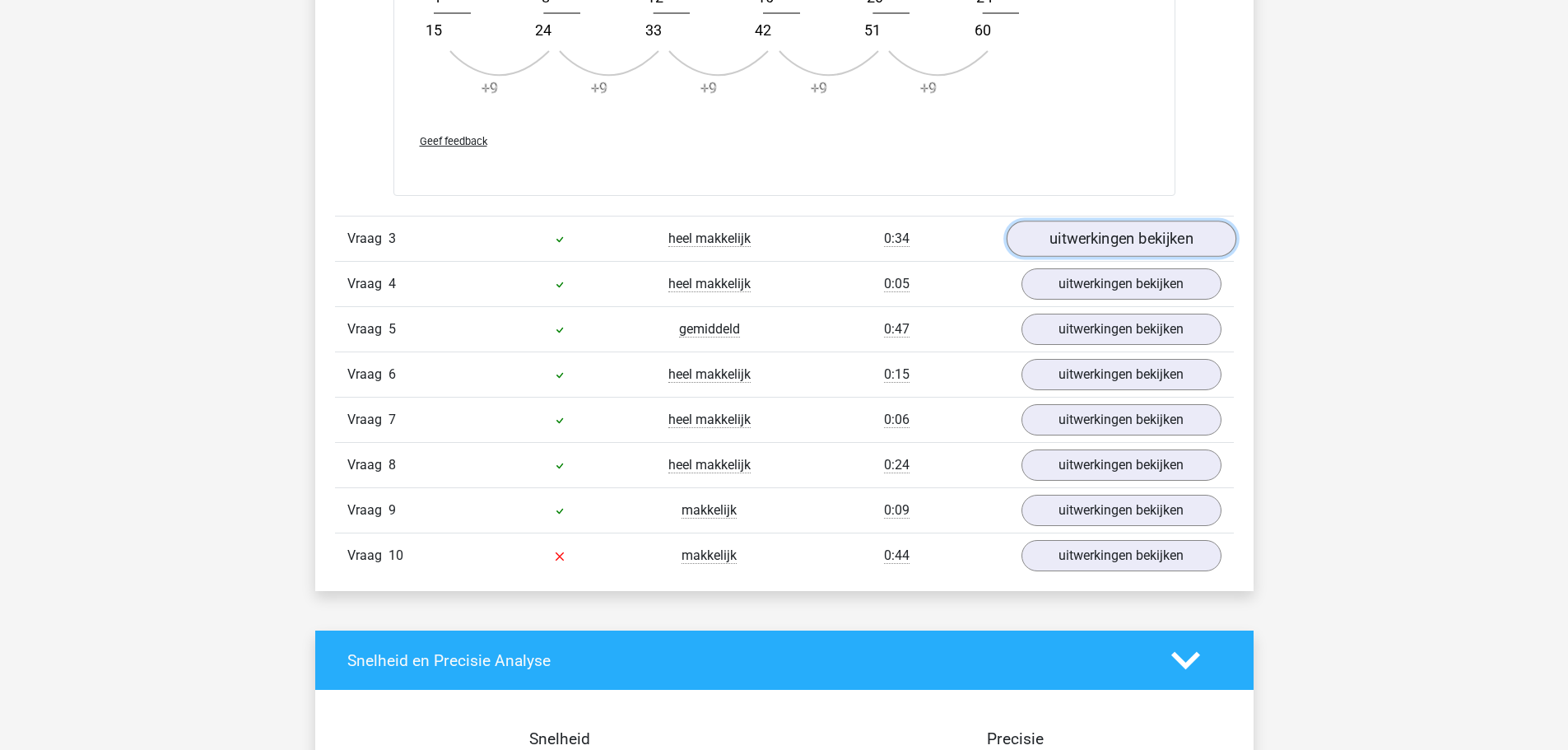
click at [1123, 240] on link "uitwerkingen bekijken" at bounding box center [1120, 238] width 230 height 36
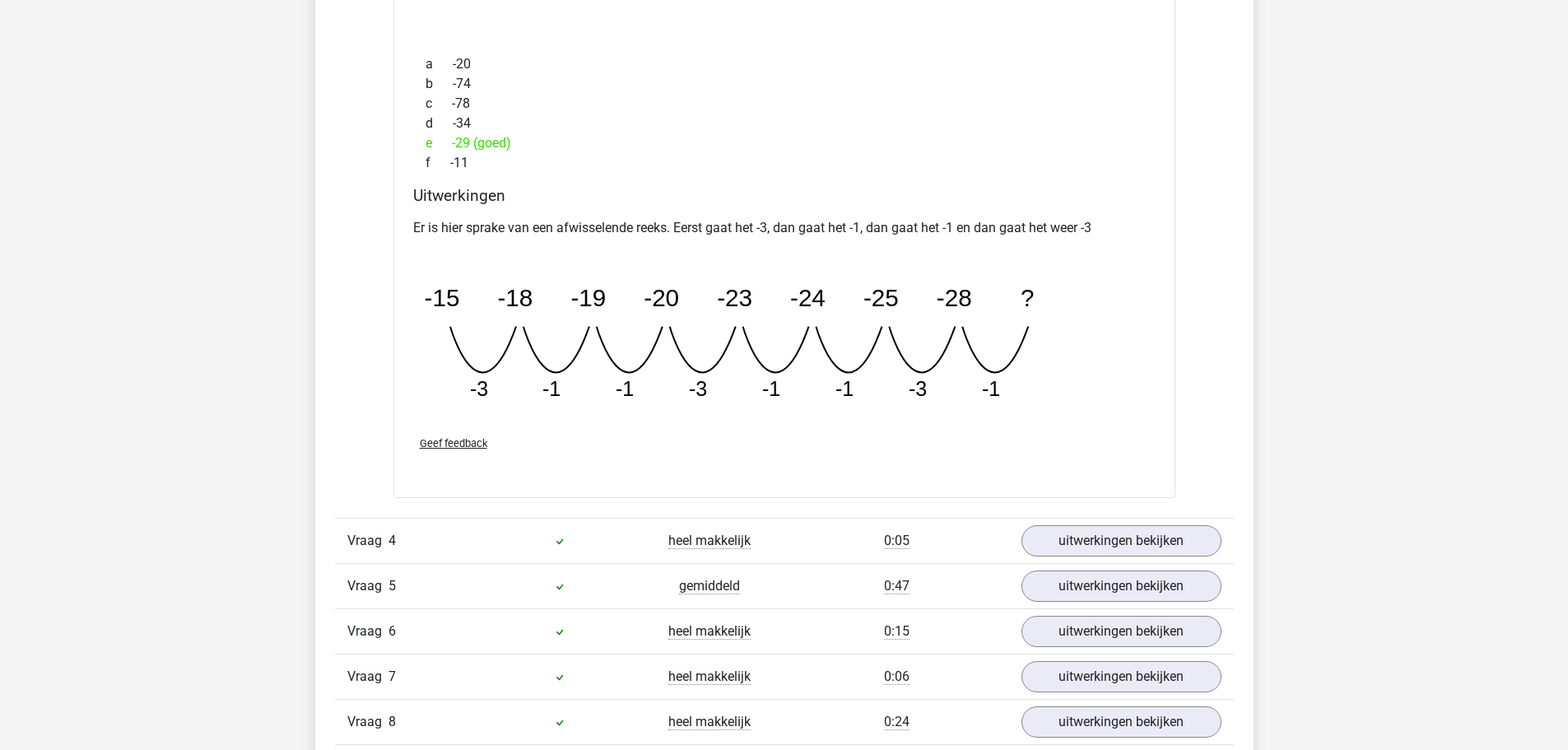
scroll to position [3293, 0]
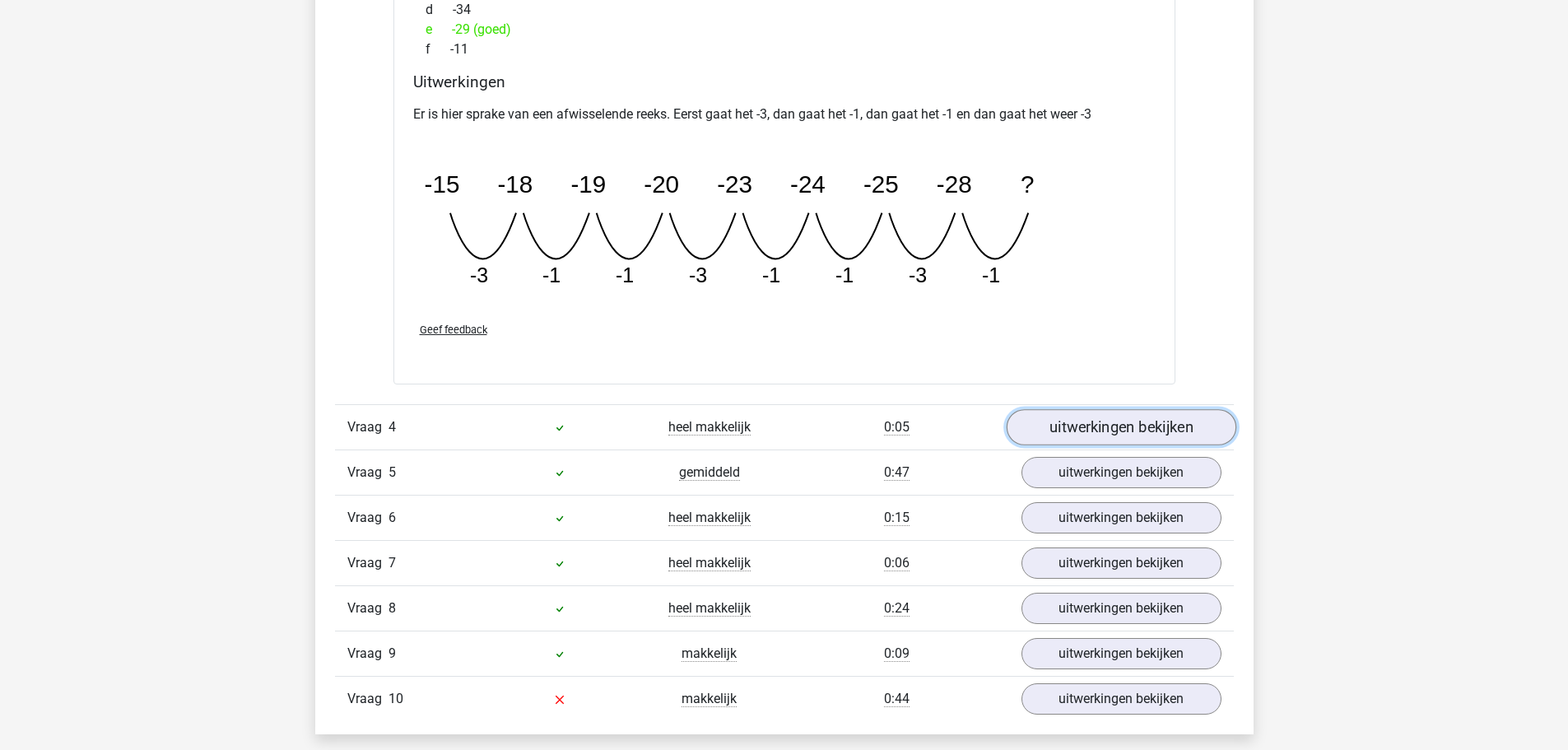
click at [1085, 423] on link "uitwerkingen bekijken" at bounding box center [1120, 427] width 230 height 36
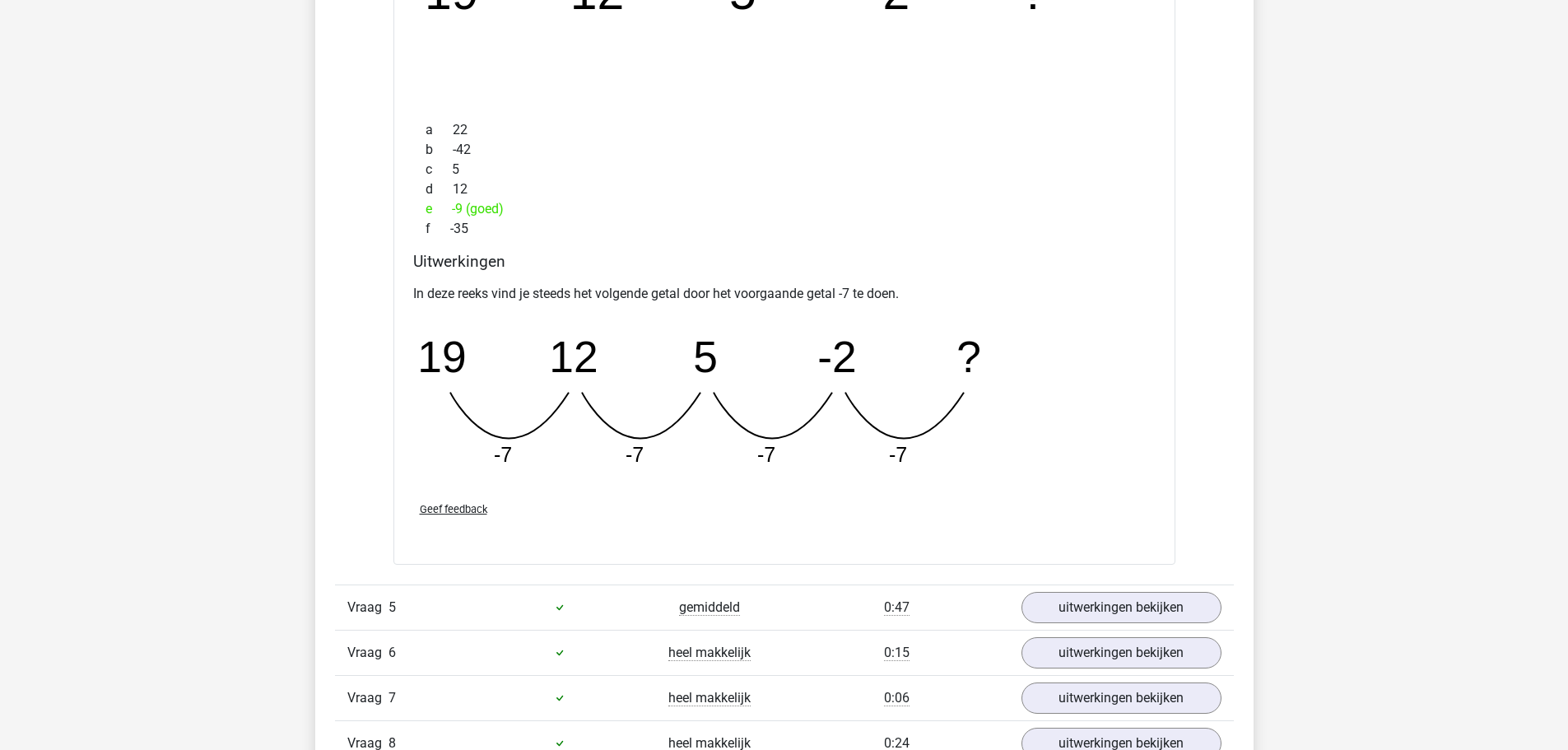
scroll to position [4116, 0]
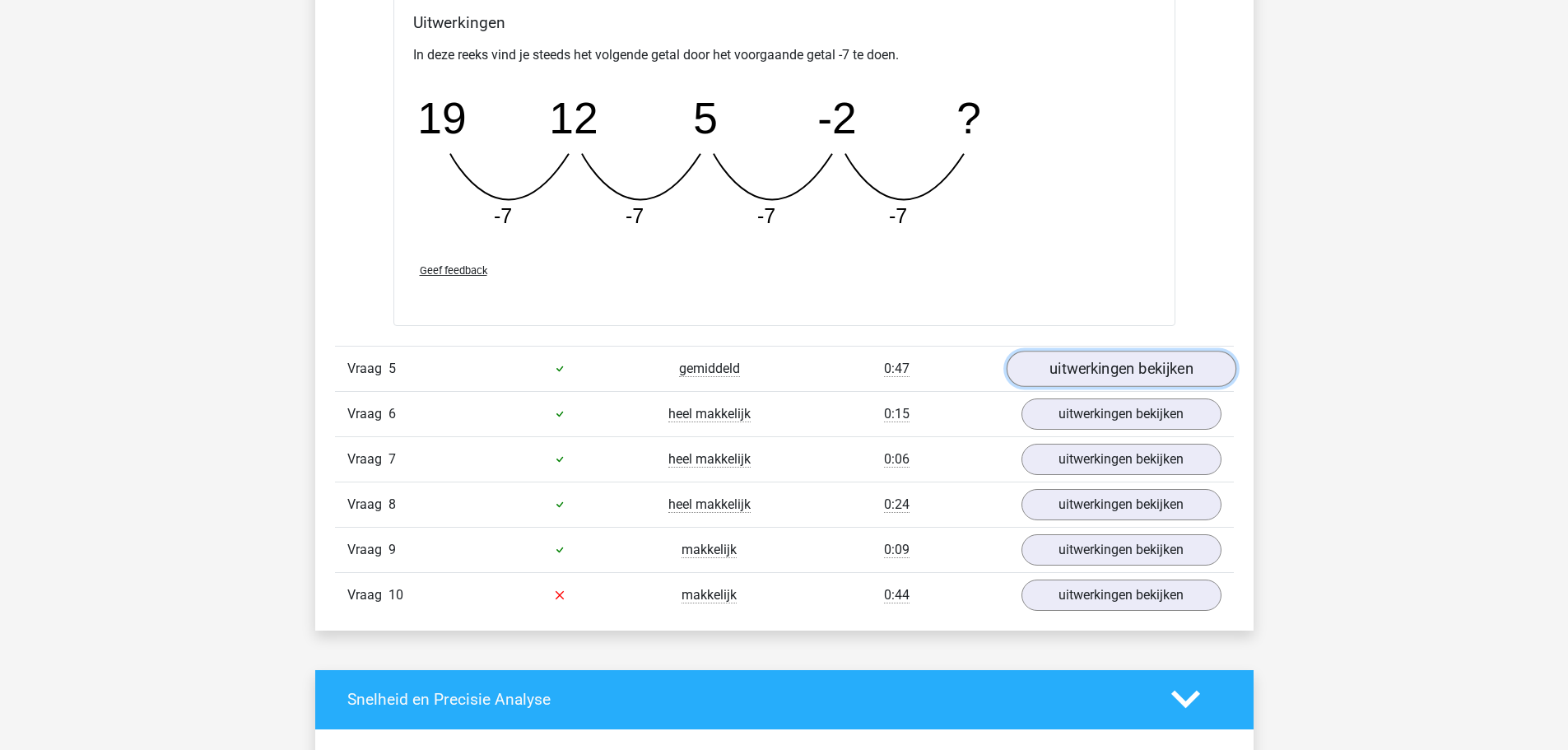
click at [1124, 364] on link "uitwerkingen bekijken" at bounding box center [1120, 369] width 230 height 36
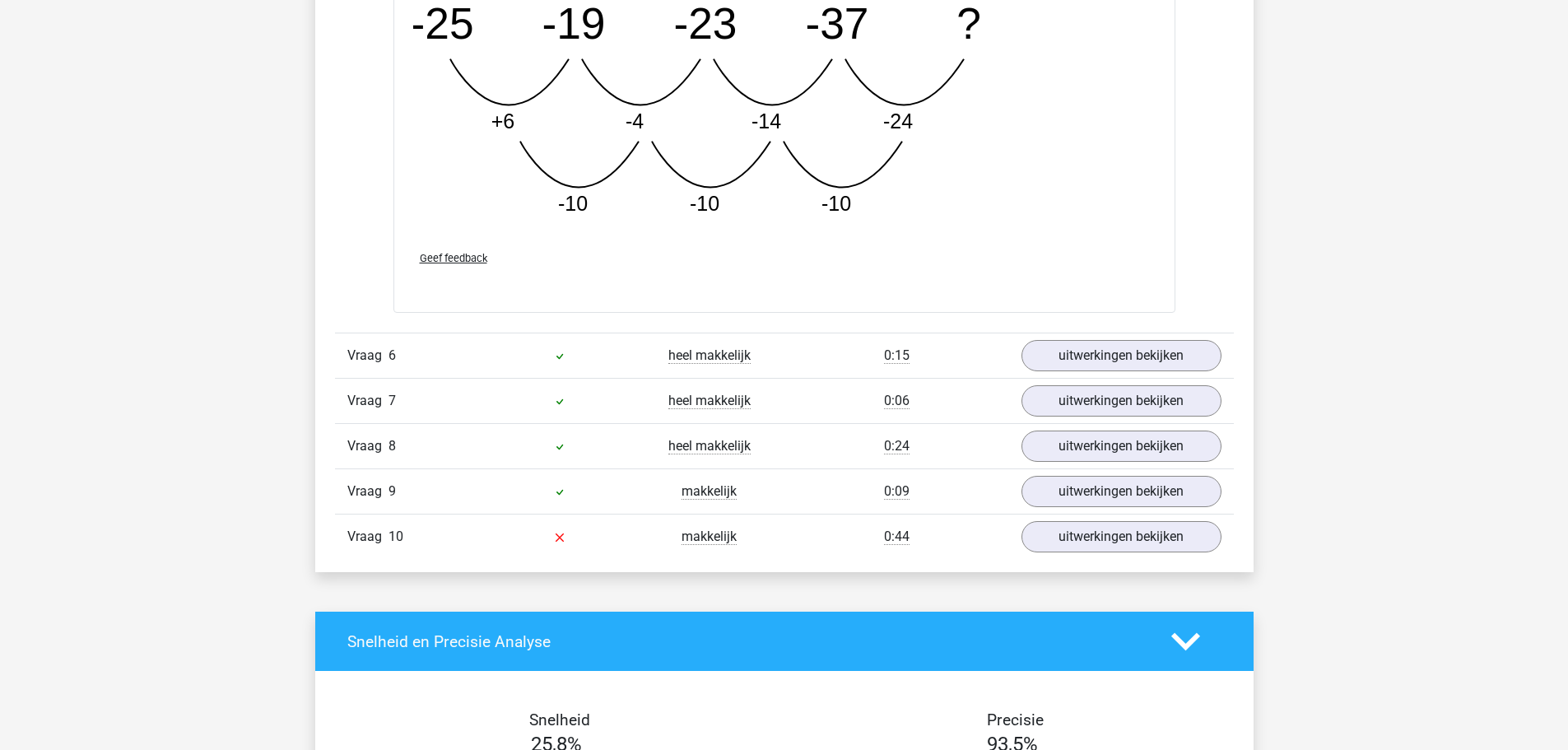
scroll to position [5022, 0]
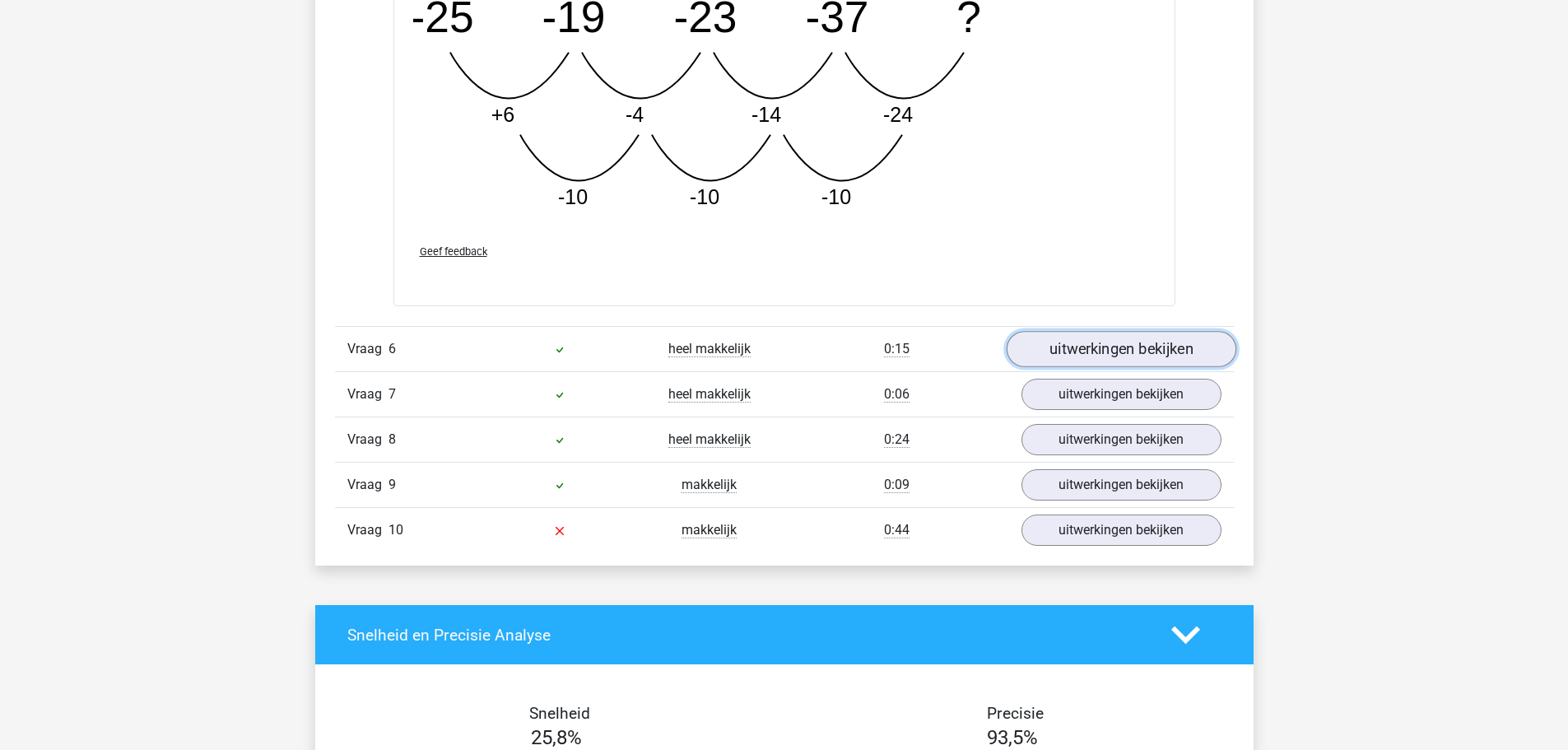
click at [1062, 333] on link "uitwerkingen bekijken" at bounding box center [1120, 348] width 230 height 36
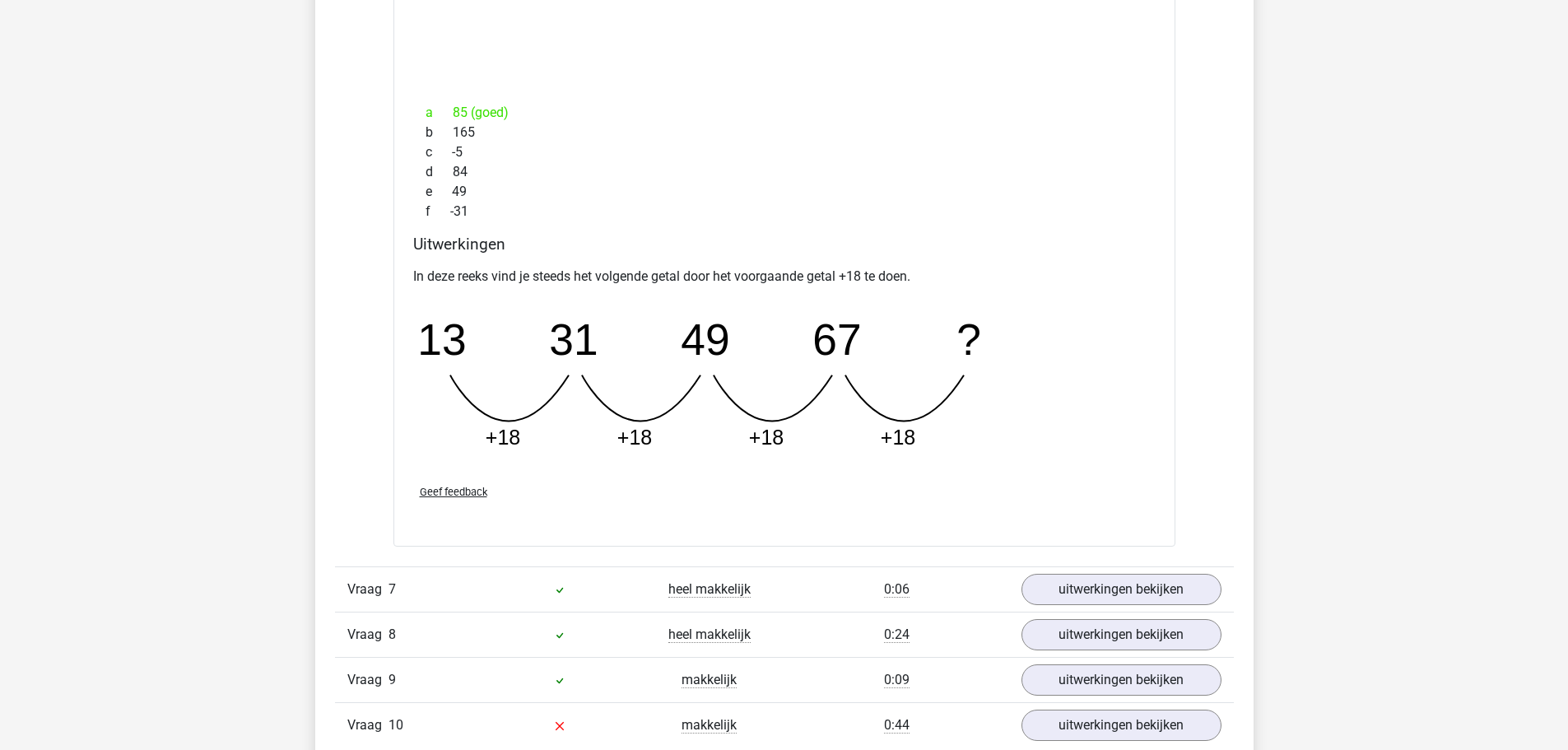
scroll to position [5598, 0]
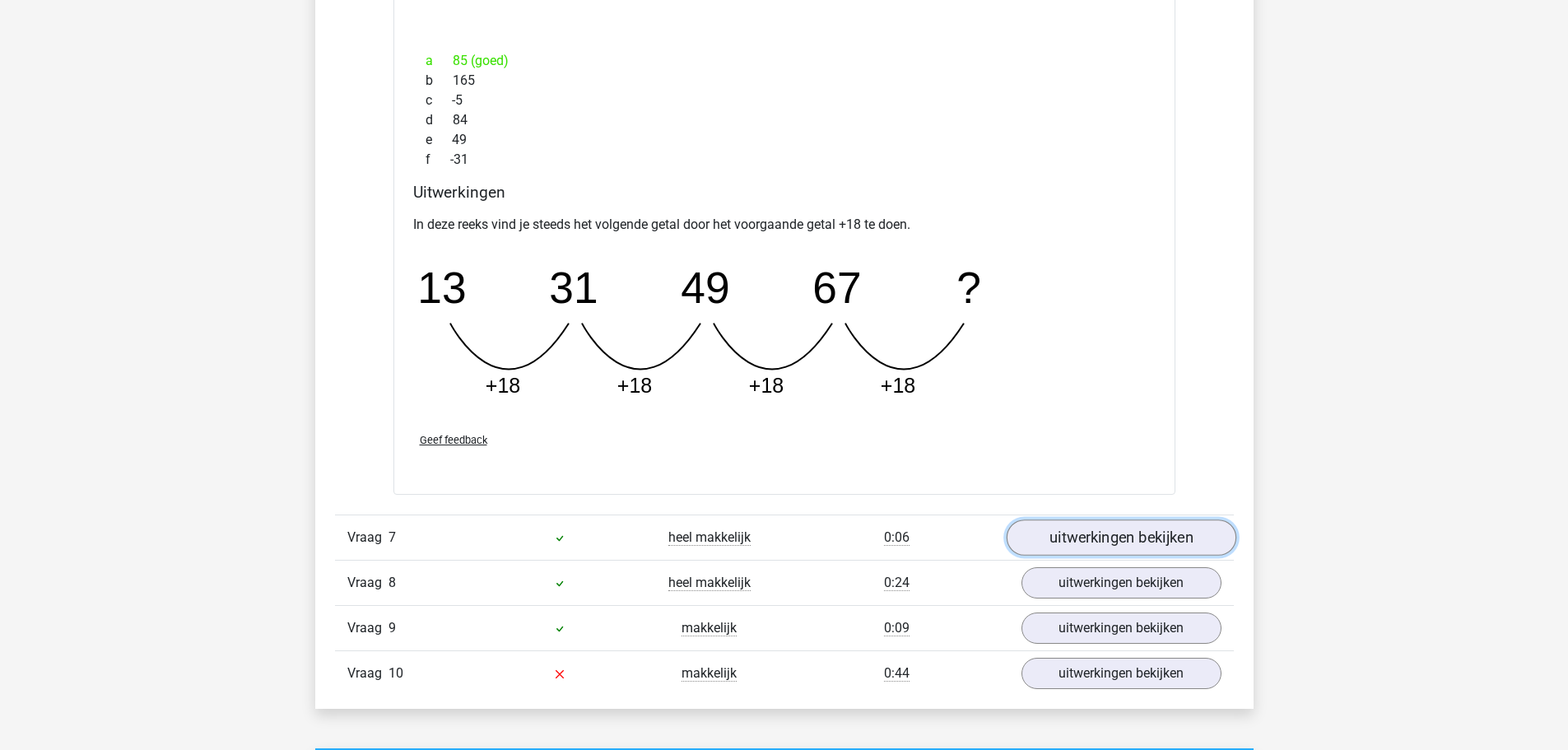
click at [1039, 541] on link "uitwerkingen bekijken" at bounding box center [1120, 537] width 230 height 36
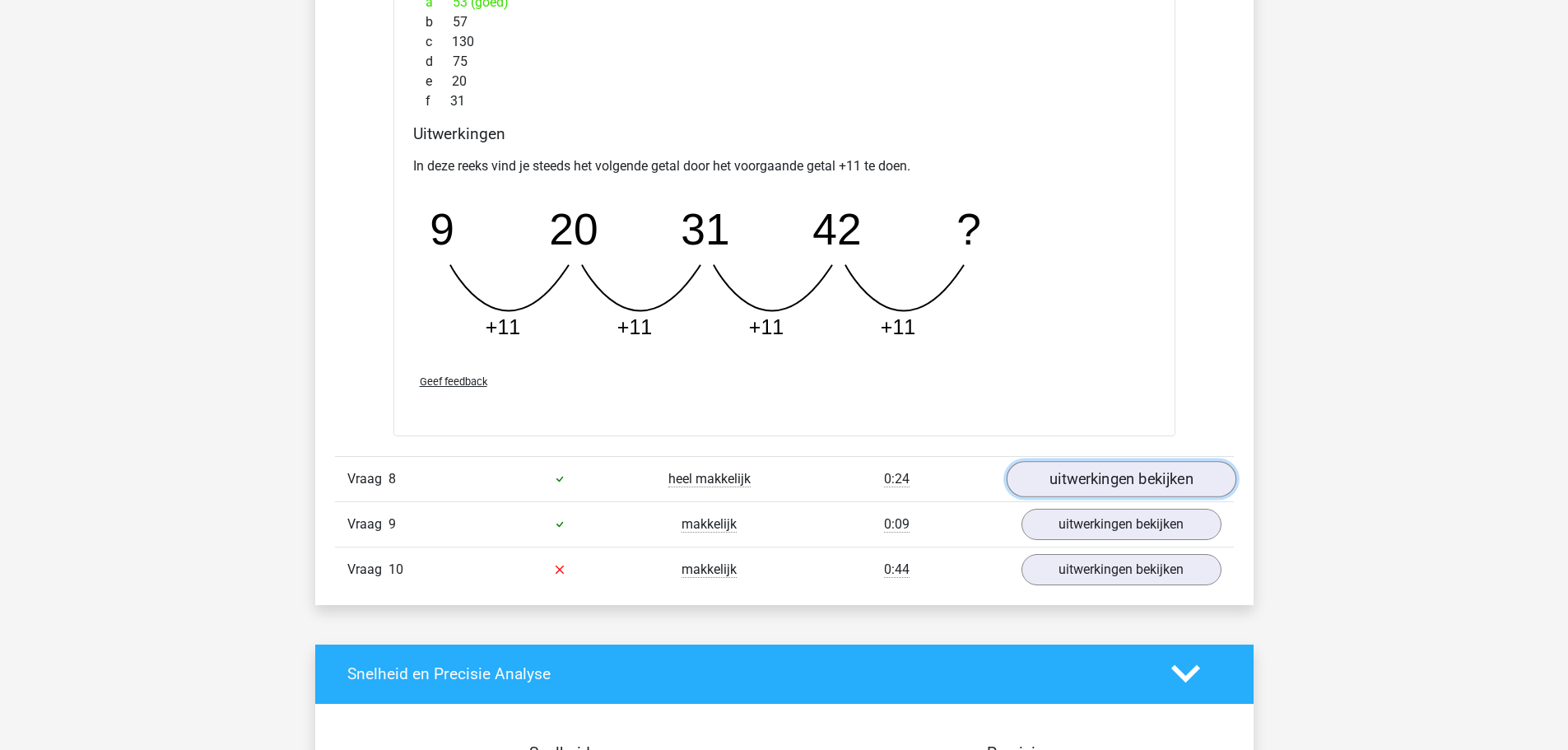
click at [1061, 484] on link "uitwerkingen bekijken" at bounding box center [1120, 479] width 230 height 36
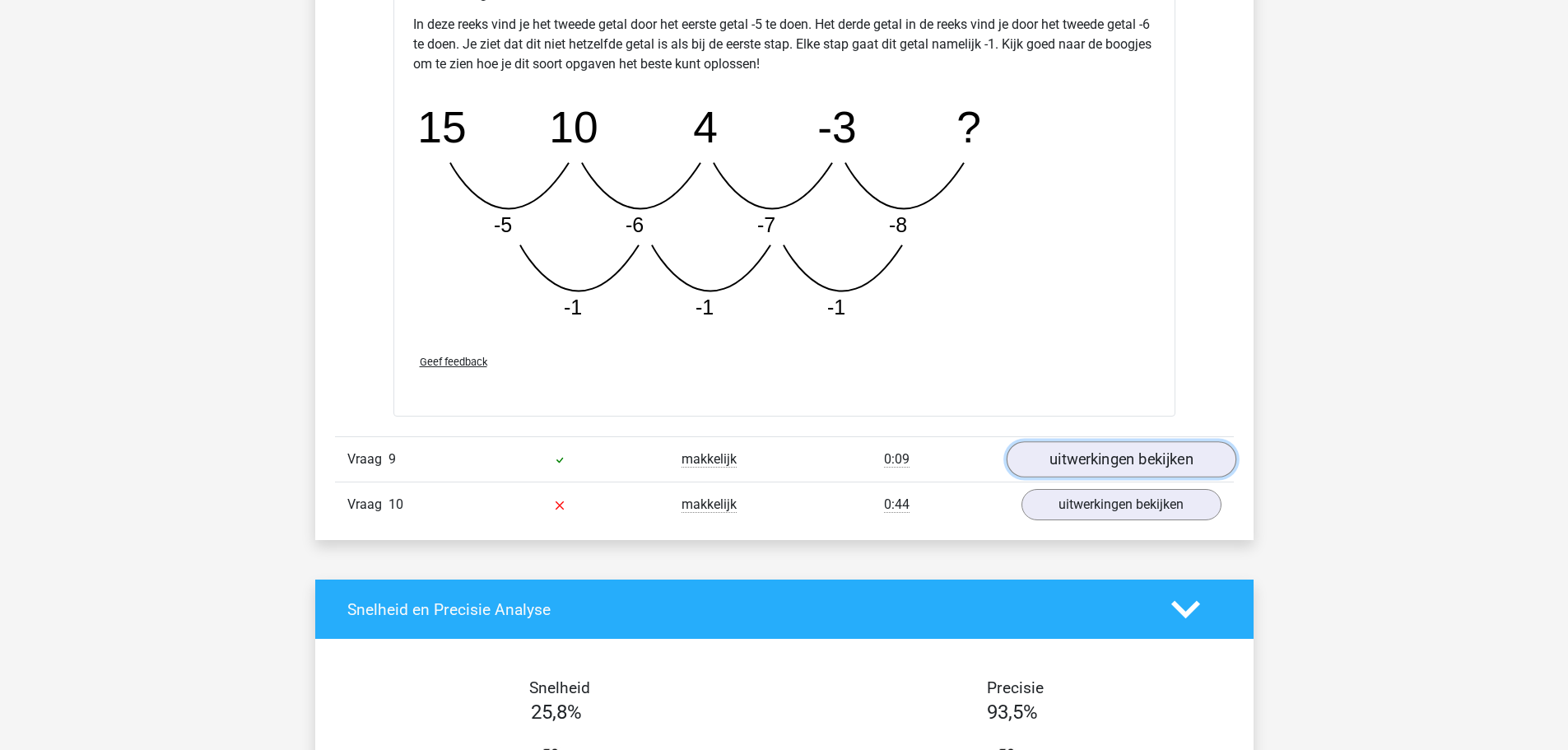
click at [1070, 455] on link "uitwerkingen bekijken" at bounding box center [1120, 460] width 230 height 36
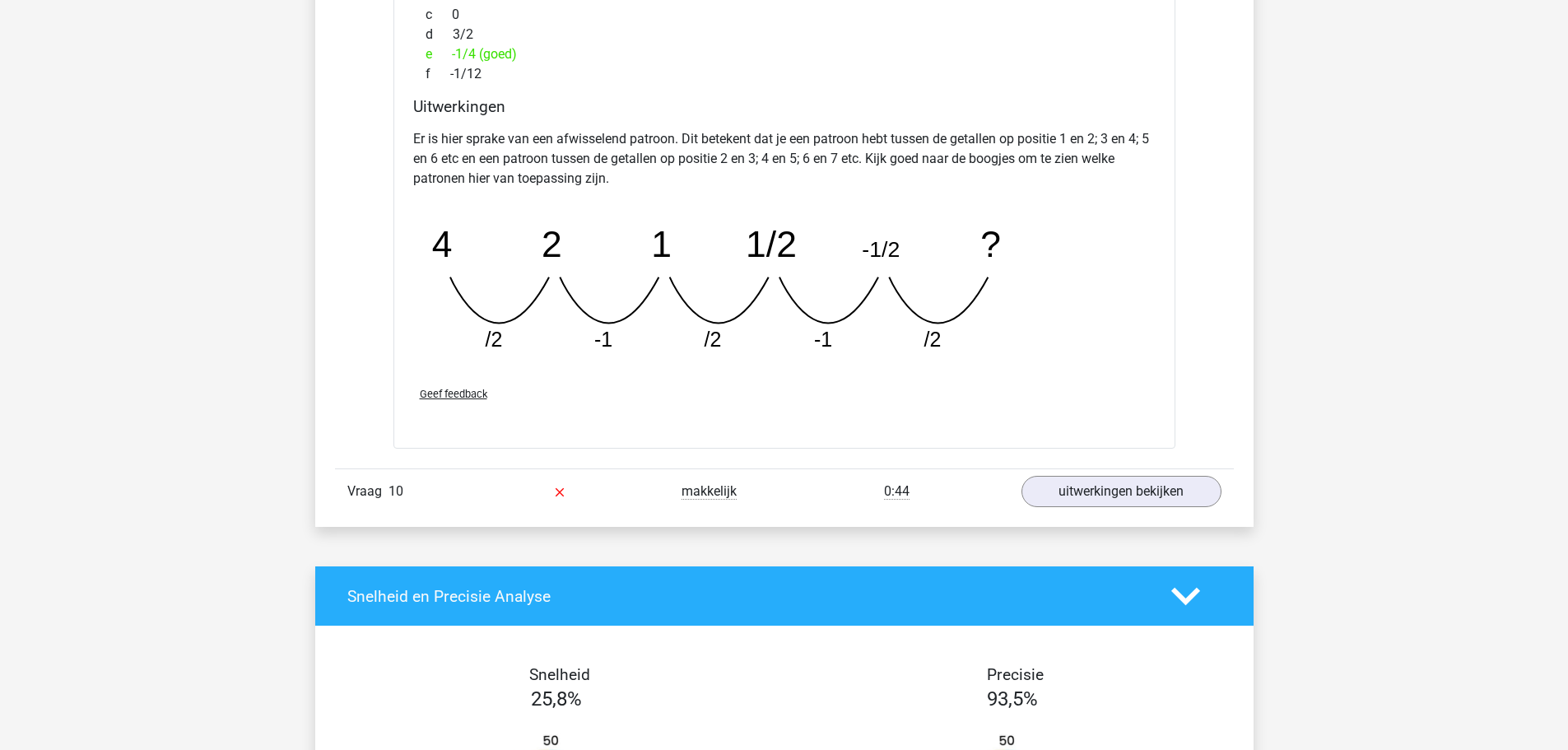
scroll to position [8150, 0]
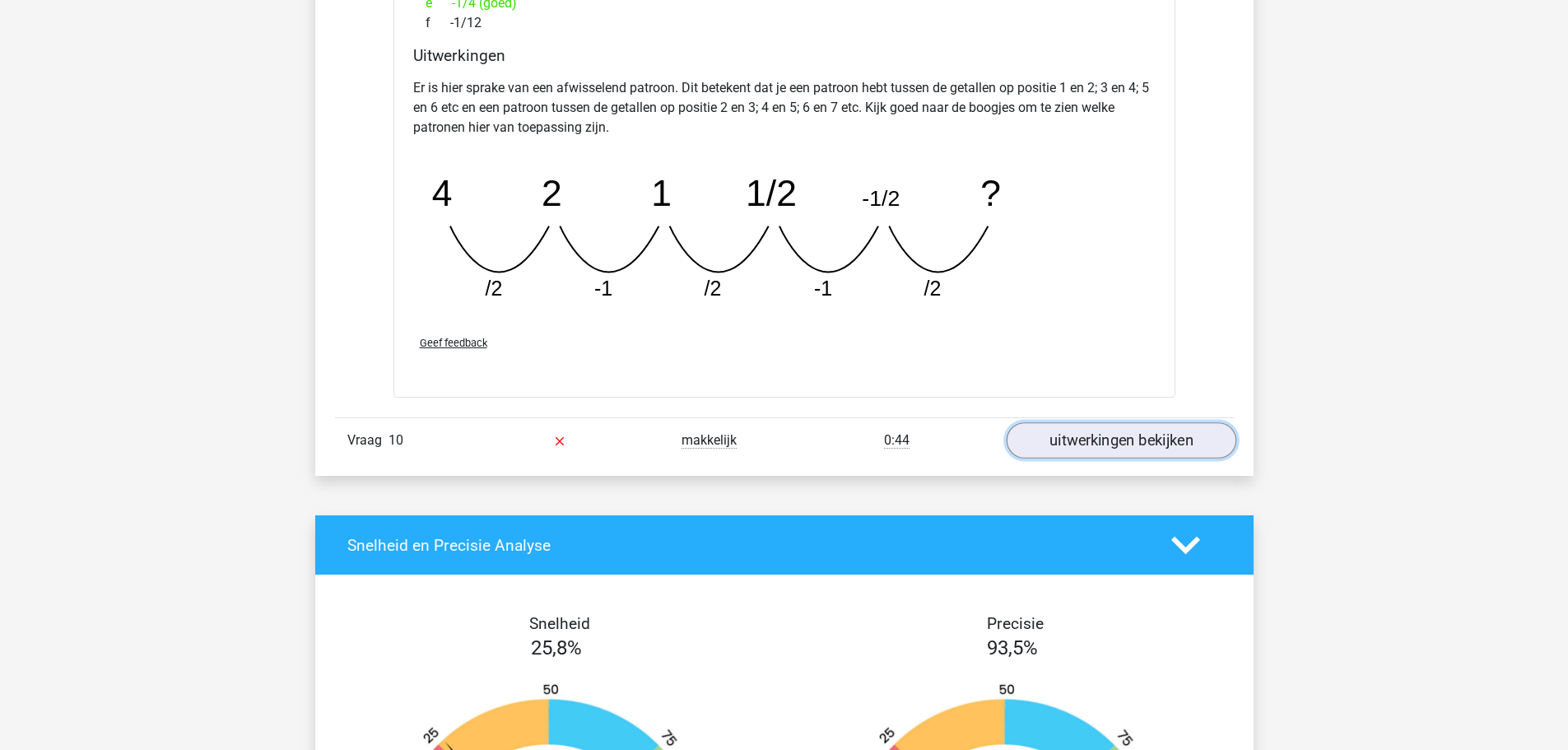
click at [1061, 448] on link "uitwerkingen bekijken" at bounding box center [1120, 440] width 230 height 36
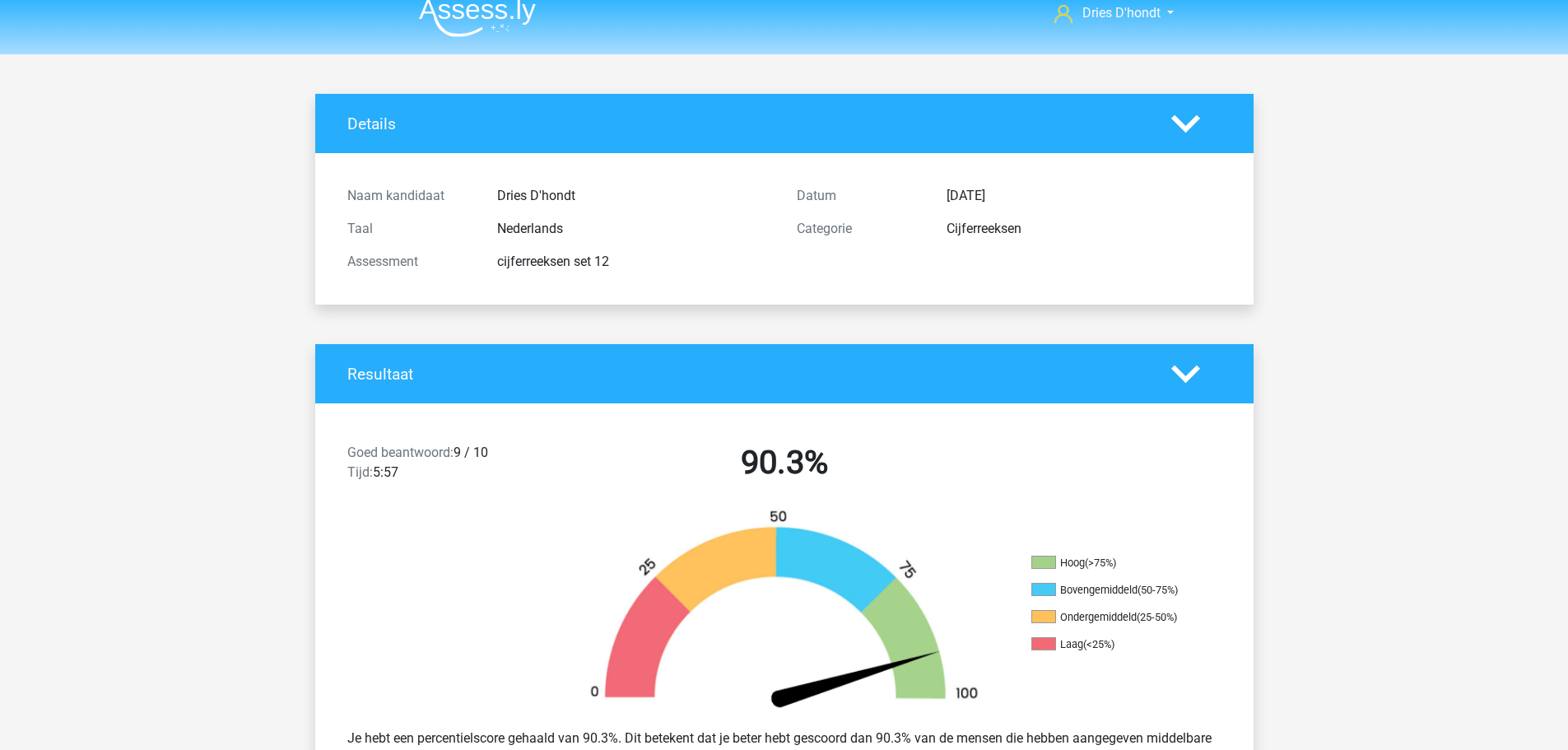
scroll to position [0, 0]
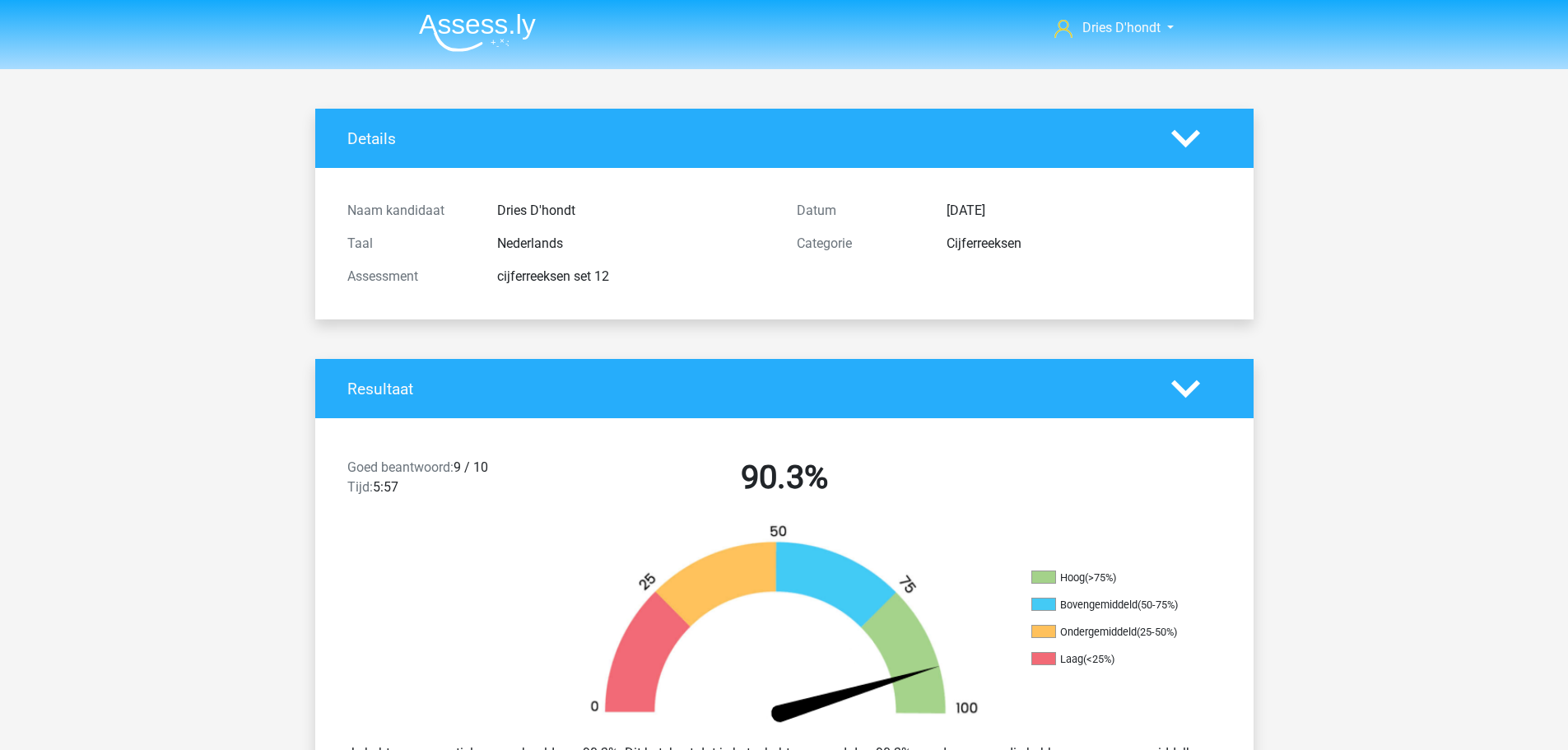
click at [466, 34] on img at bounding box center [477, 33] width 117 height 39
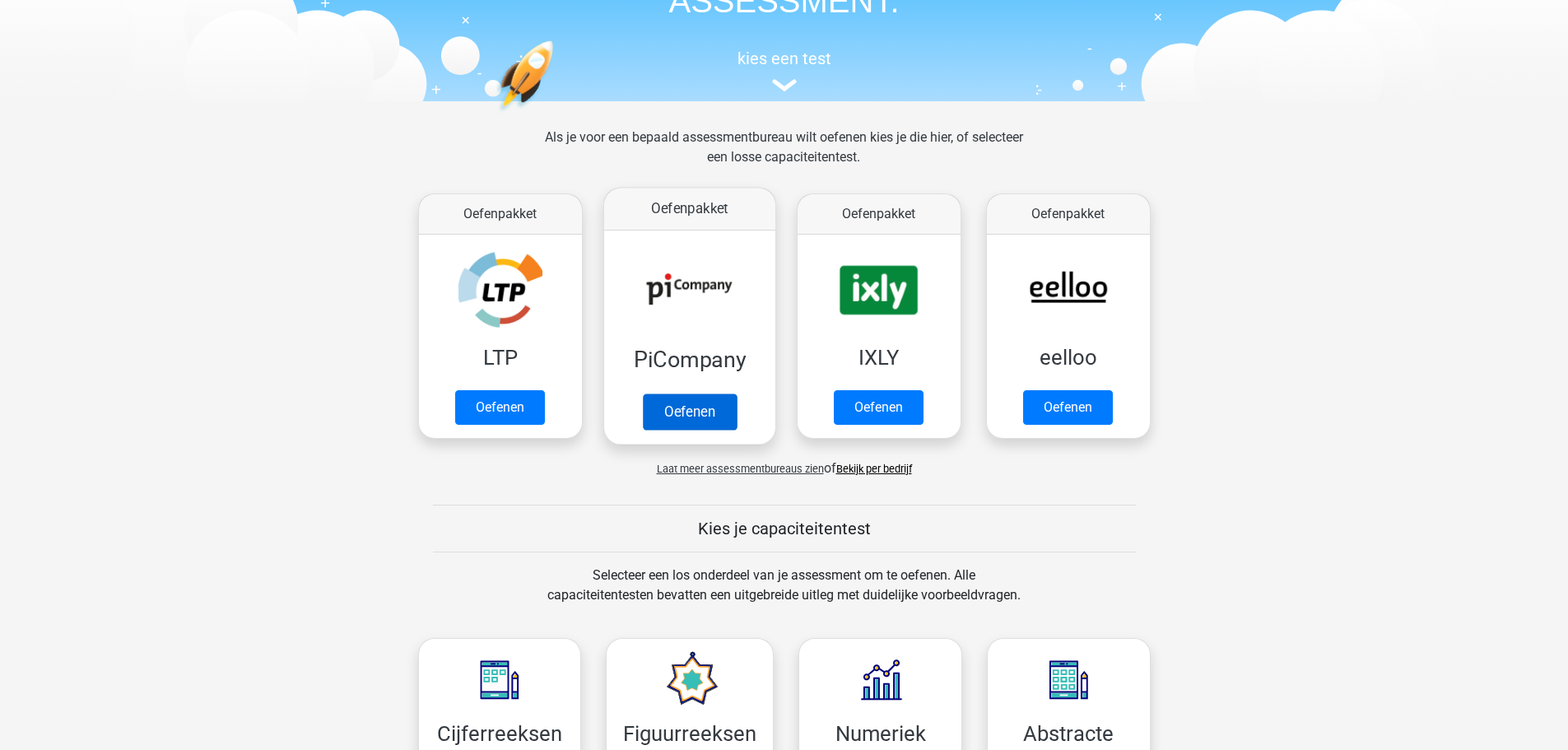
scroll to position [412, 0]
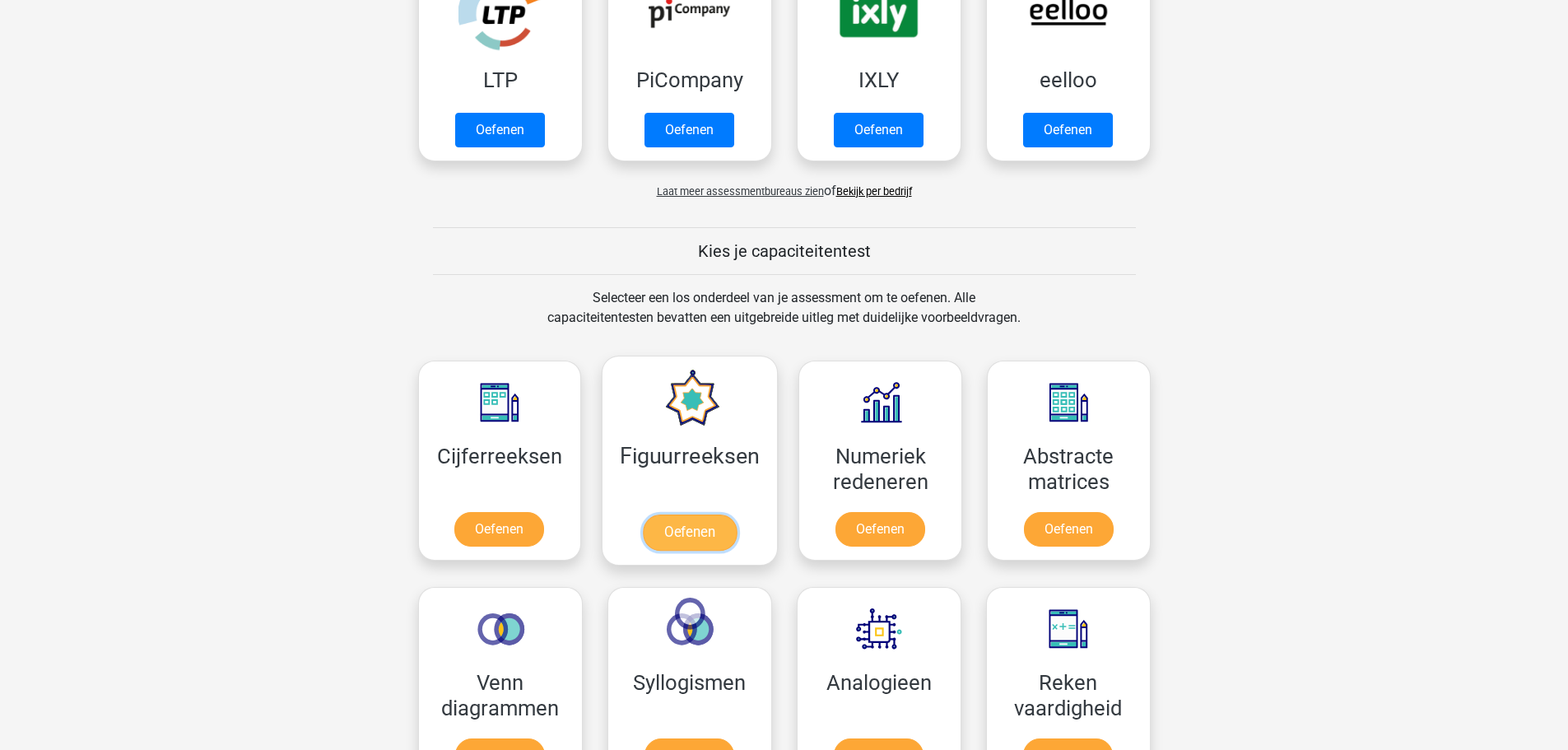
click at [684, 551] on link "Oefenen" at bounding box center [689, 532] width 93 height 36
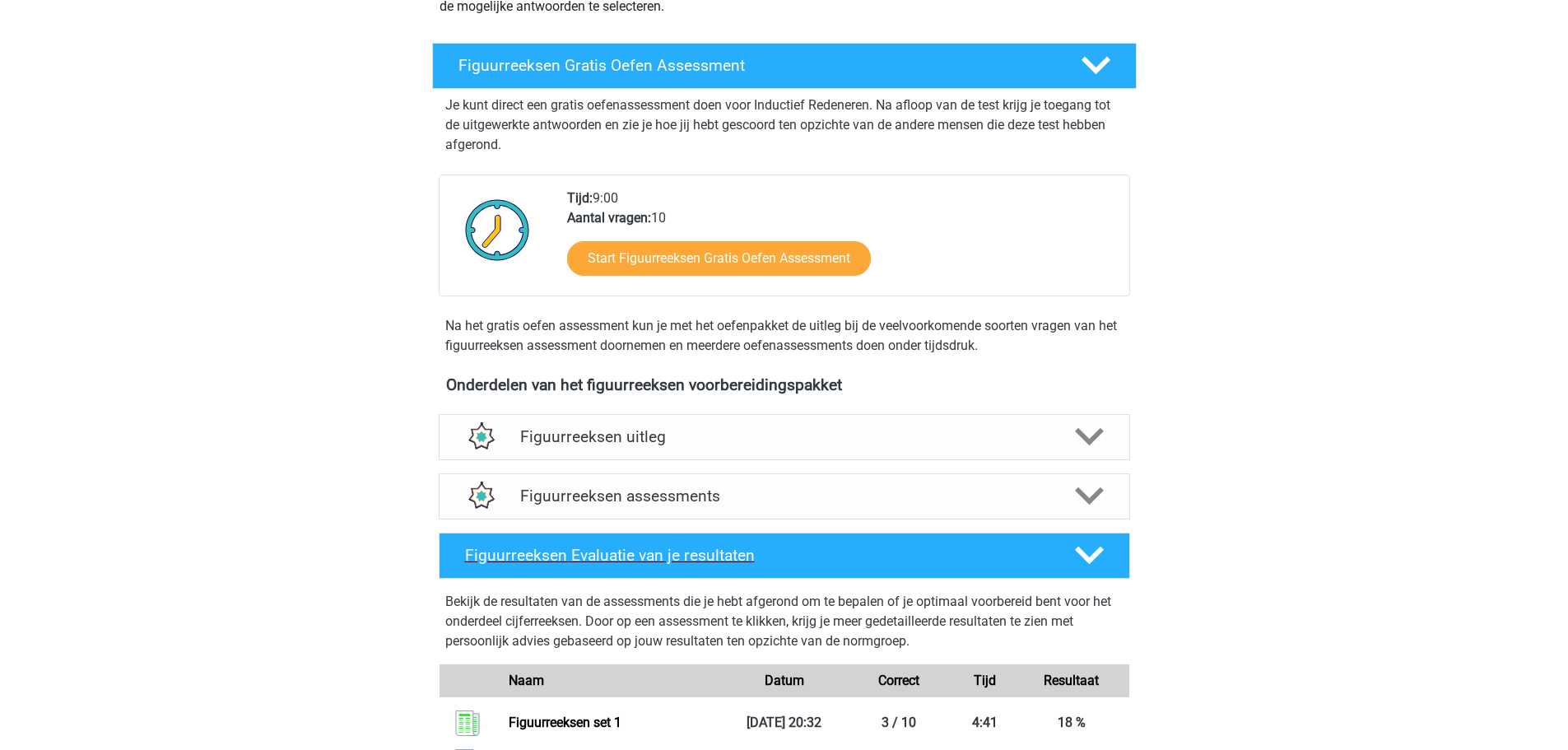
scroll to position [329, 0]
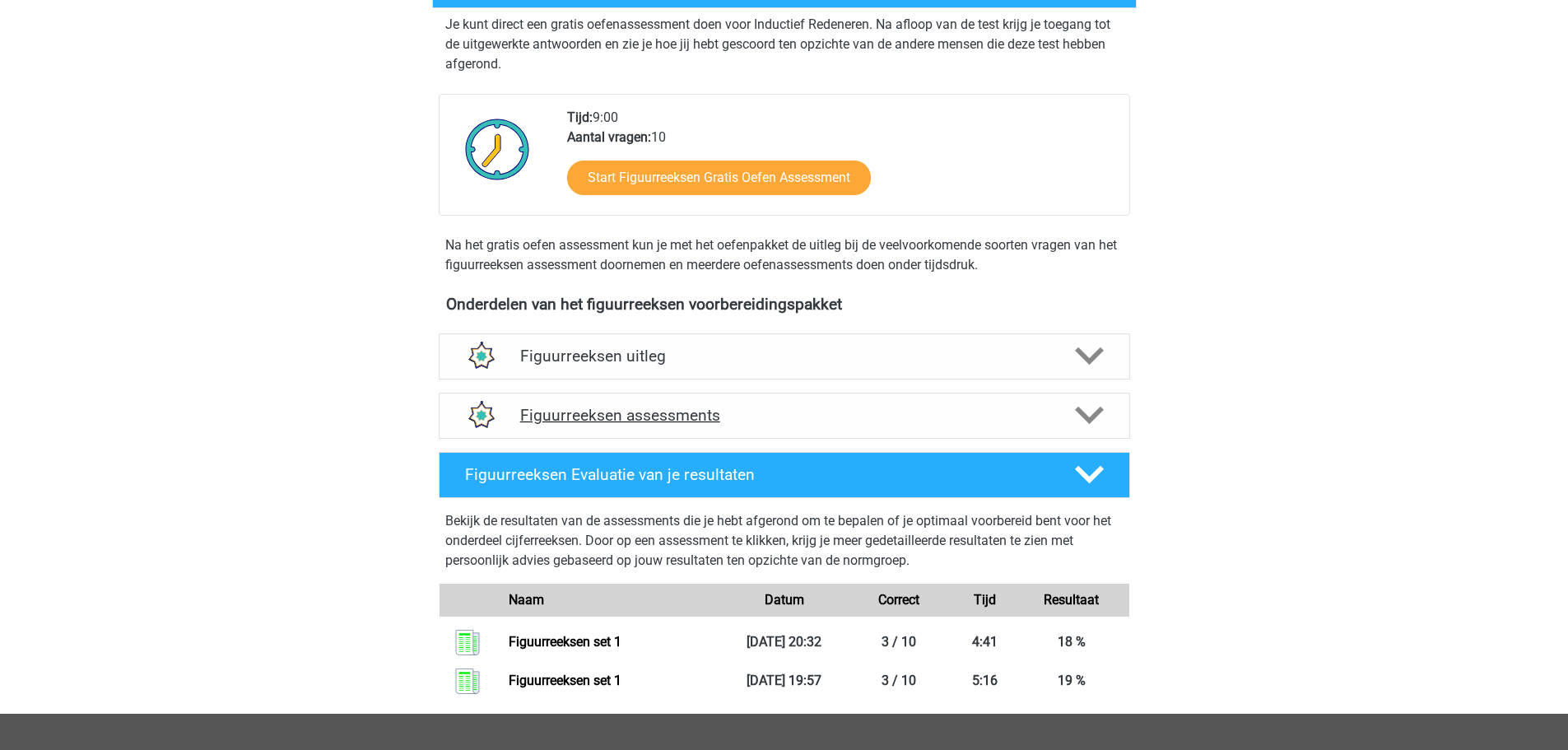
click at [1081, 423] on icon at bounding box center [1089, 415] width 29 height 29
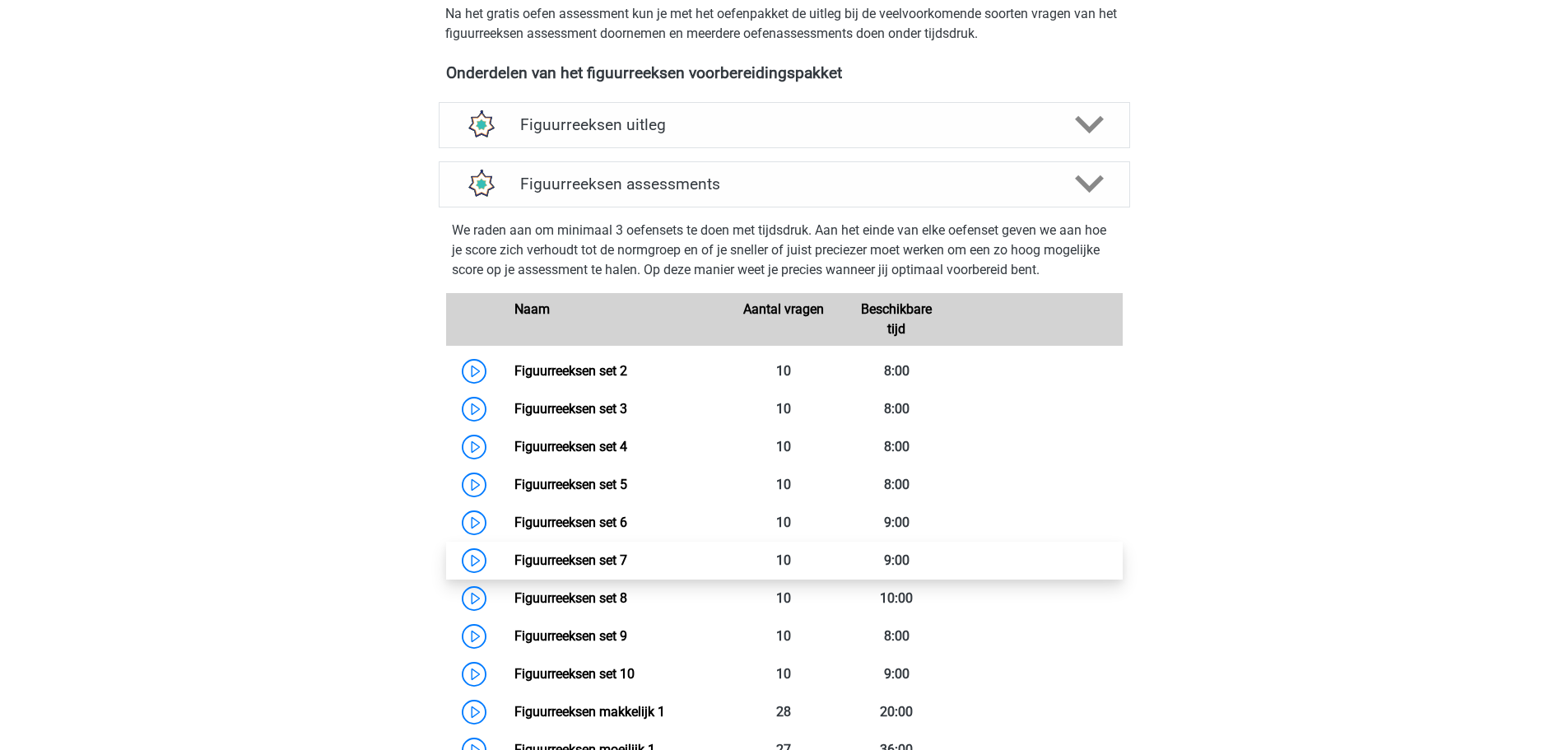
scroll to position [577, 0]
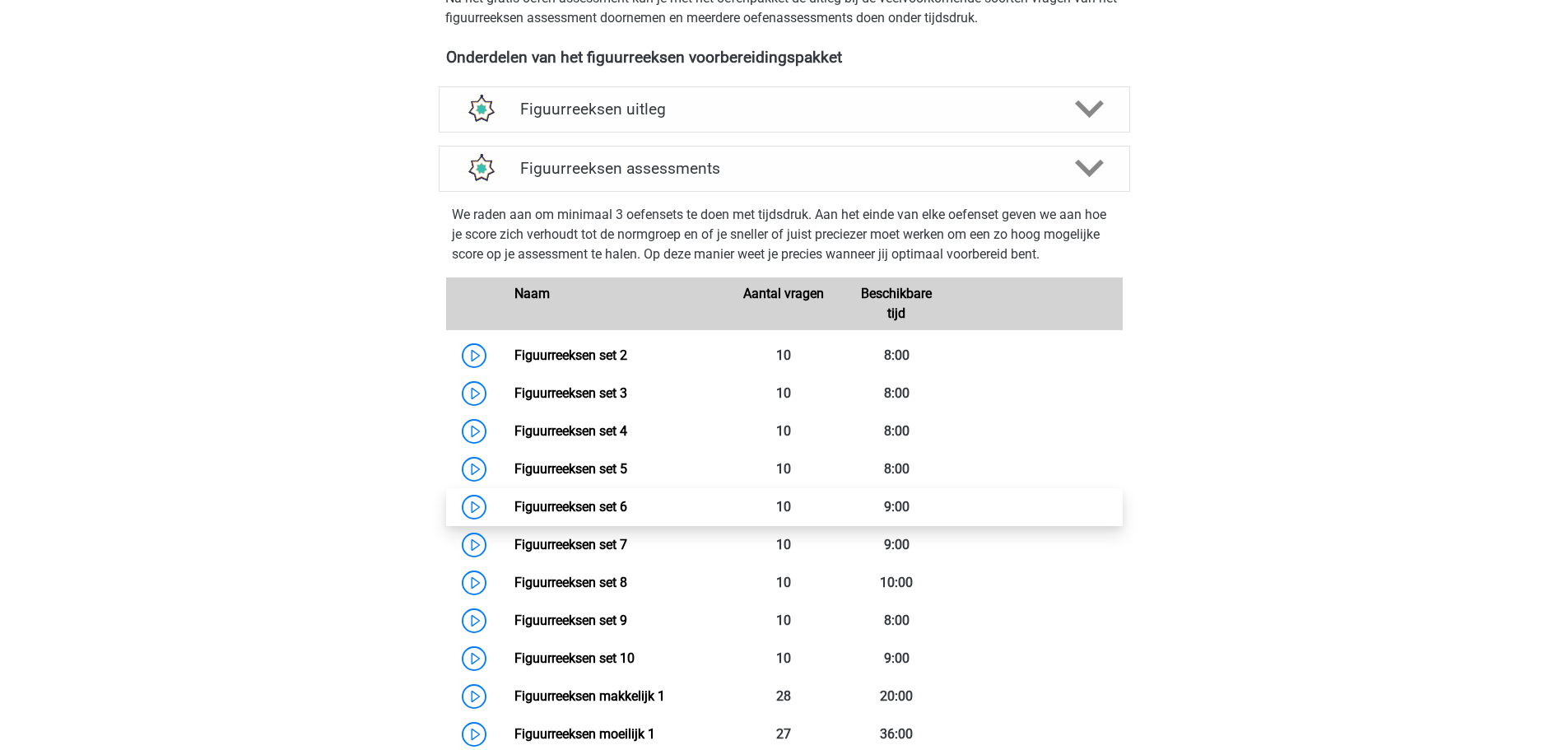
click at [534, 505] on link "Figuurreeksen set 6" at bounding box center [571, 507] width 113 height 16
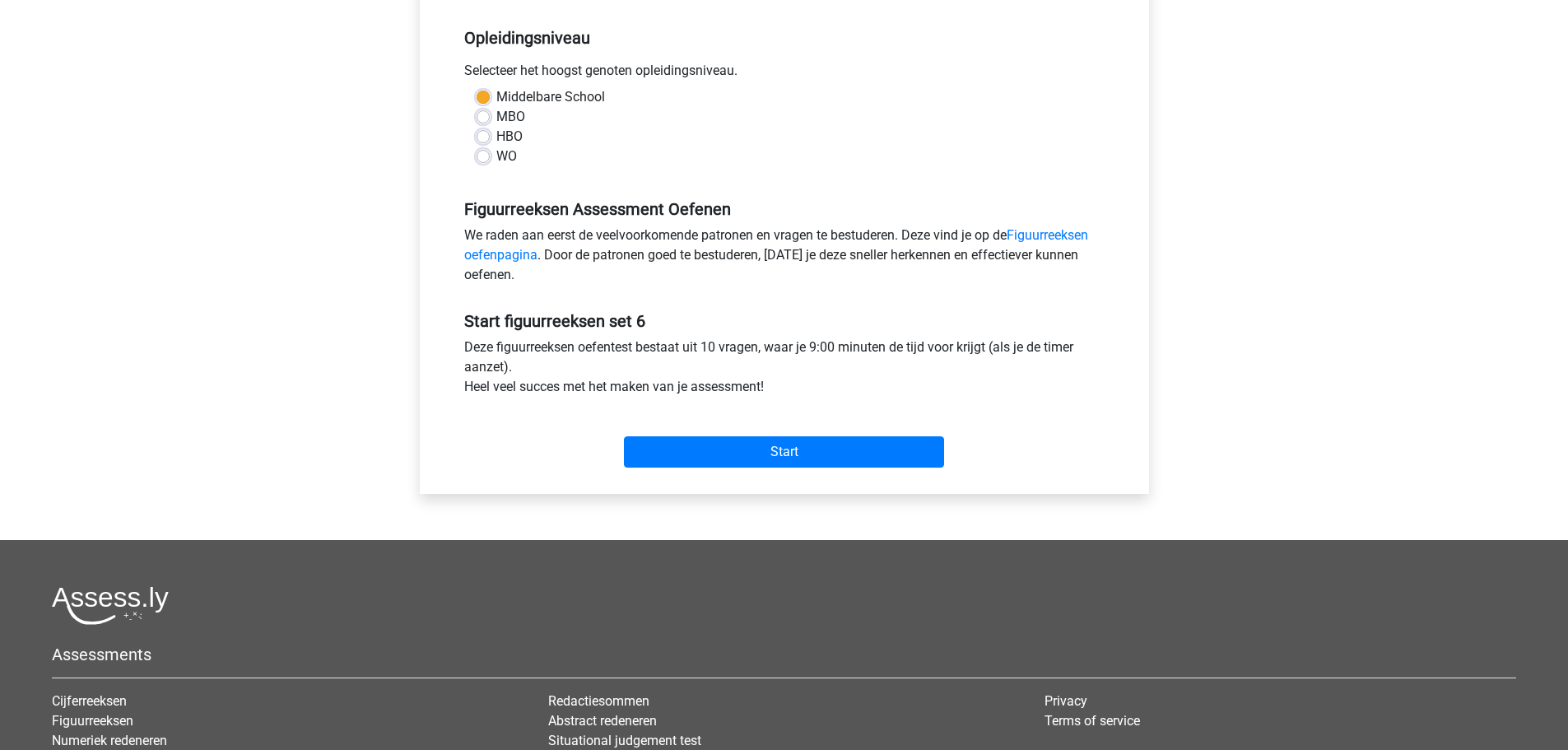
scroll to position [329, 0]
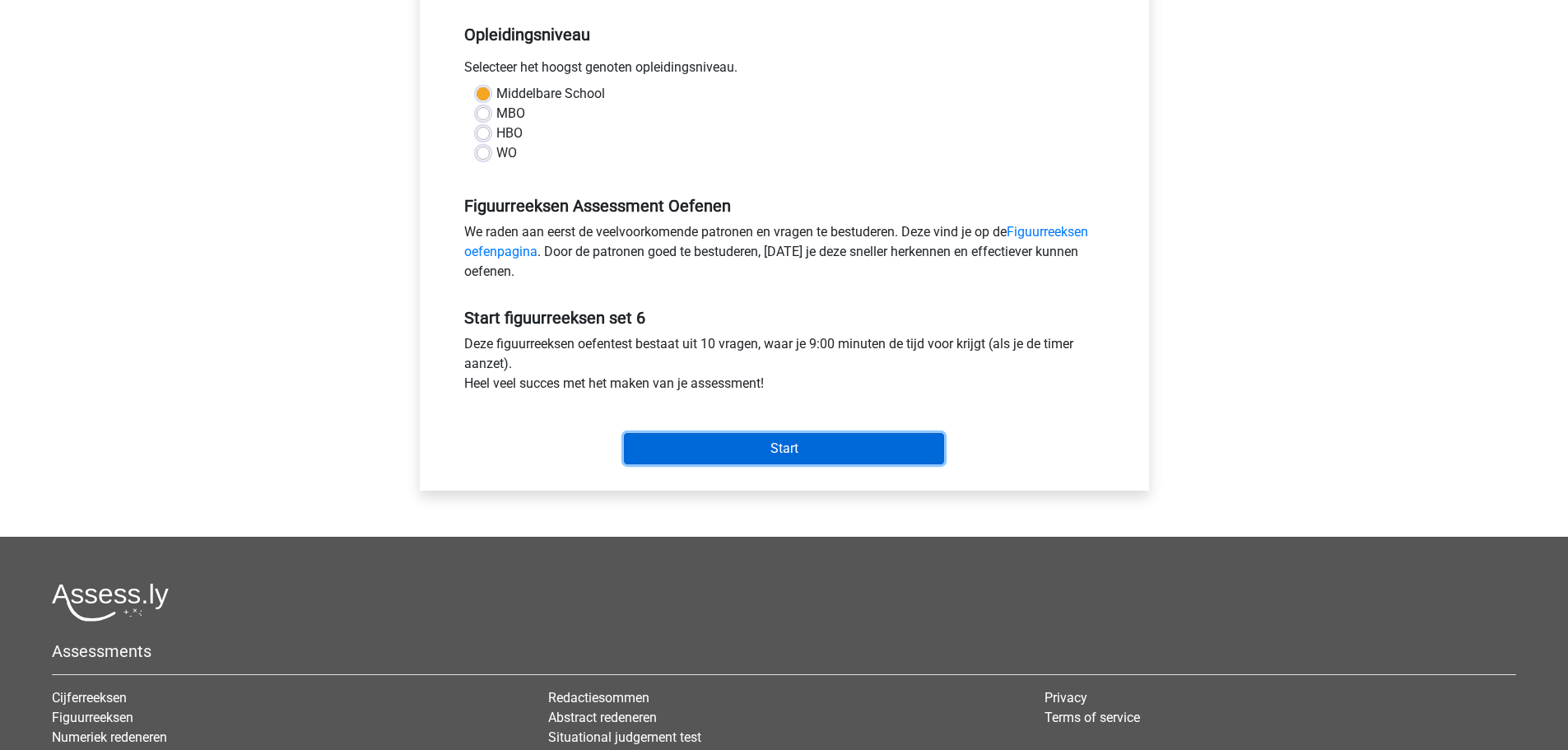
click at [816, 445] on input "Start" at bounding box center [784, 448] width 320 height 31
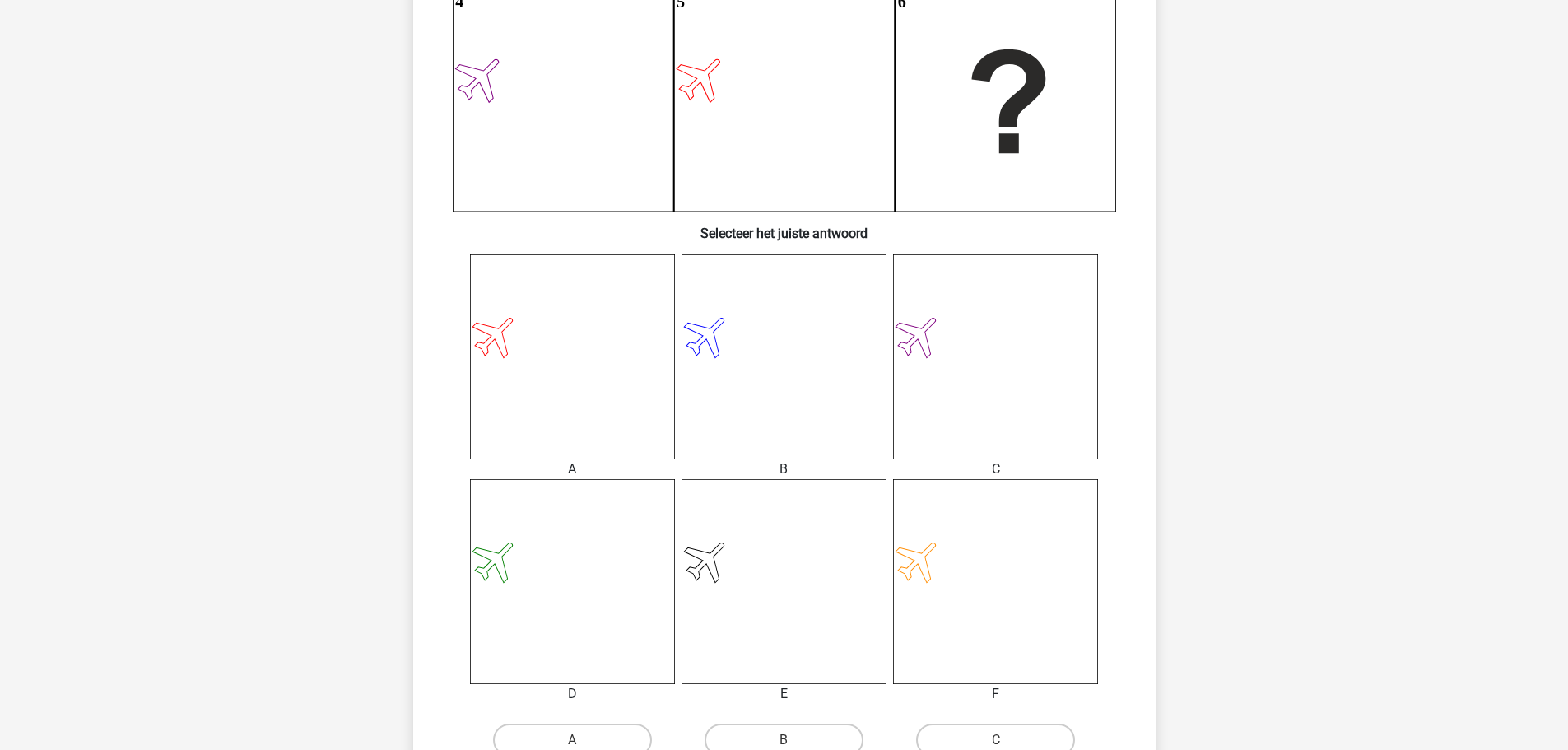
scroll to position [494, 0]
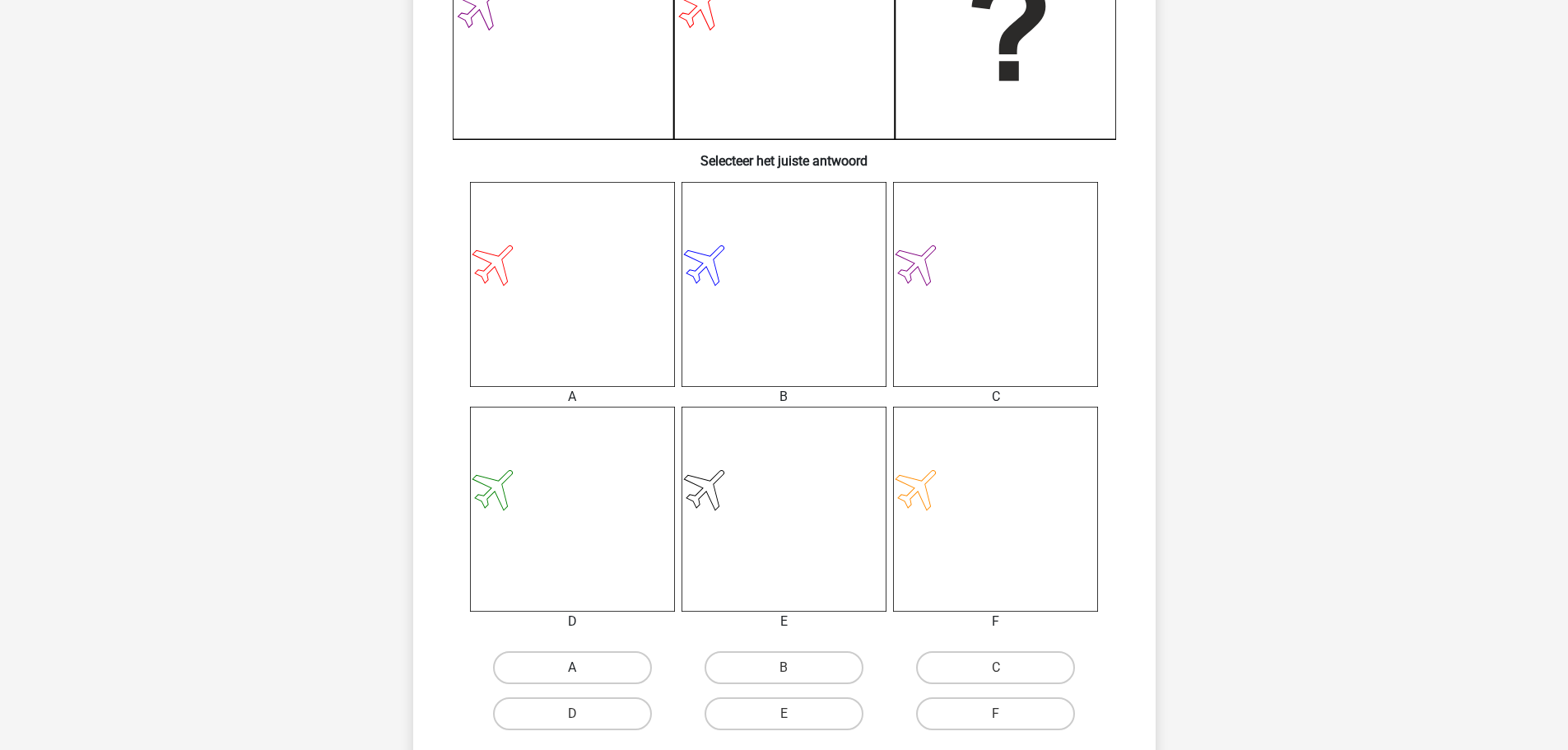
click at [623, 667] on label "A" at bounding box center [572, 668] width 159 height 33
click at [582, 668] on input "A" at bounding box center [577, 673] width 11 height 11
radio input "true"
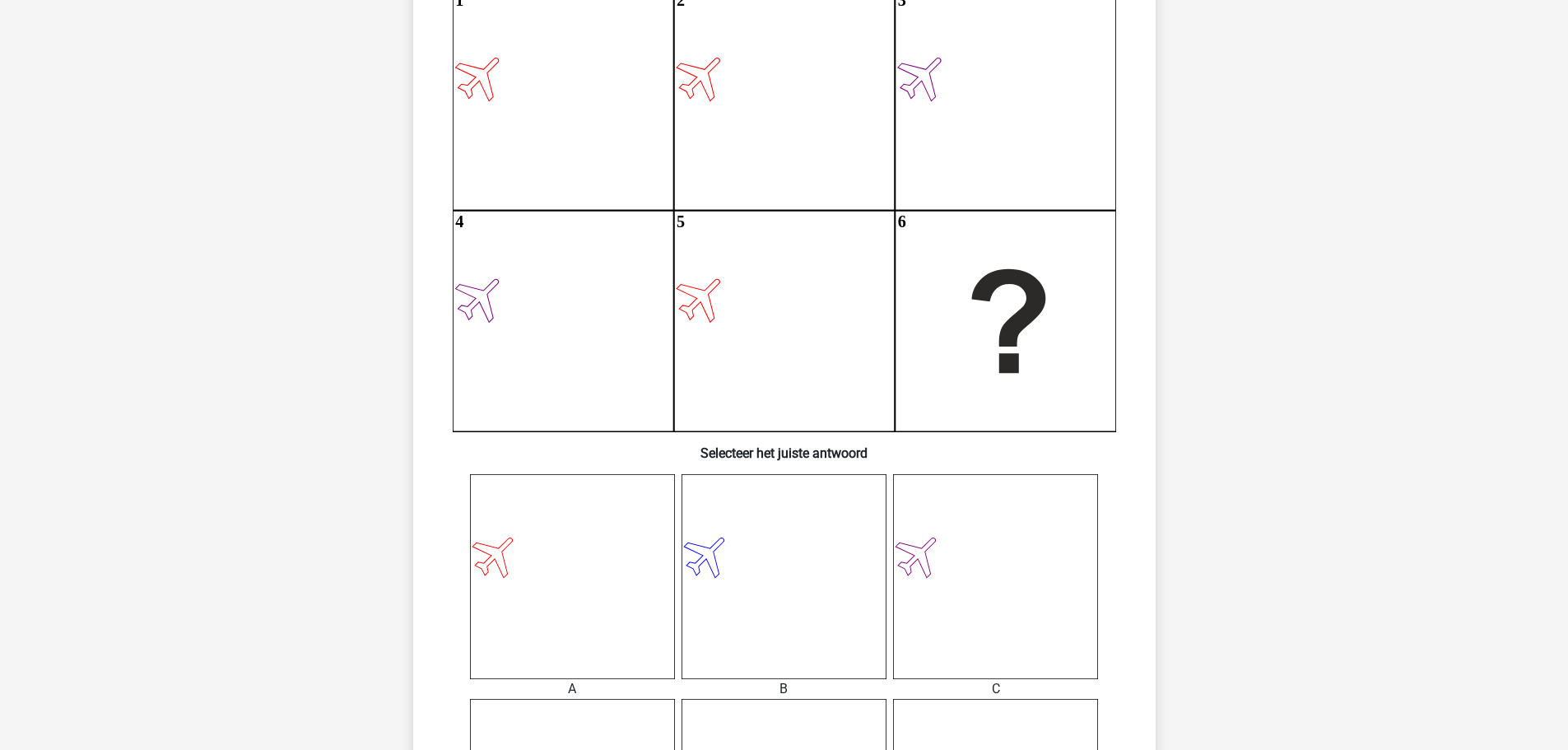
scroll to position [165, 0]
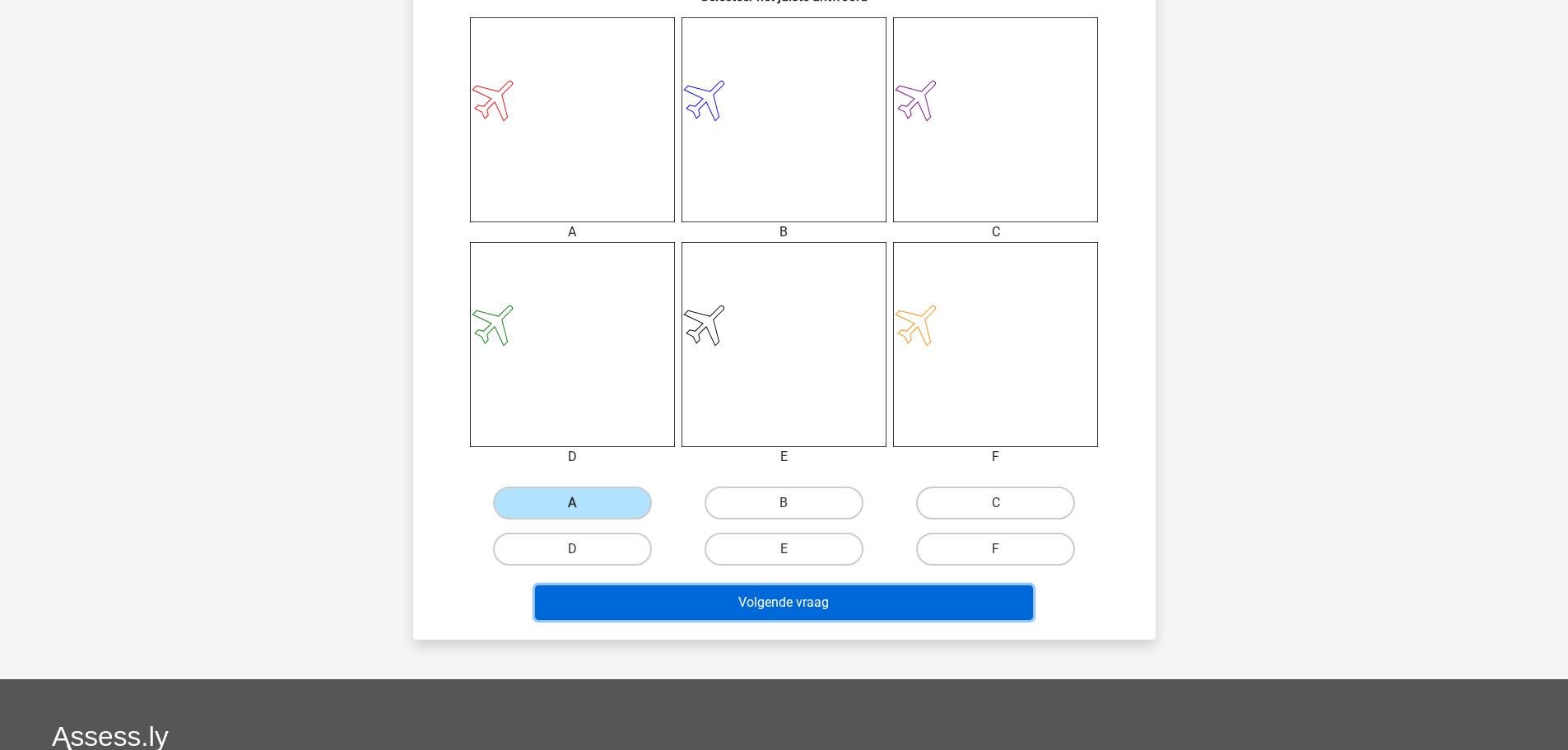
click at [688, 606] on button "Volgende vraag" at bounding box center [784, 602] width 498 height 35
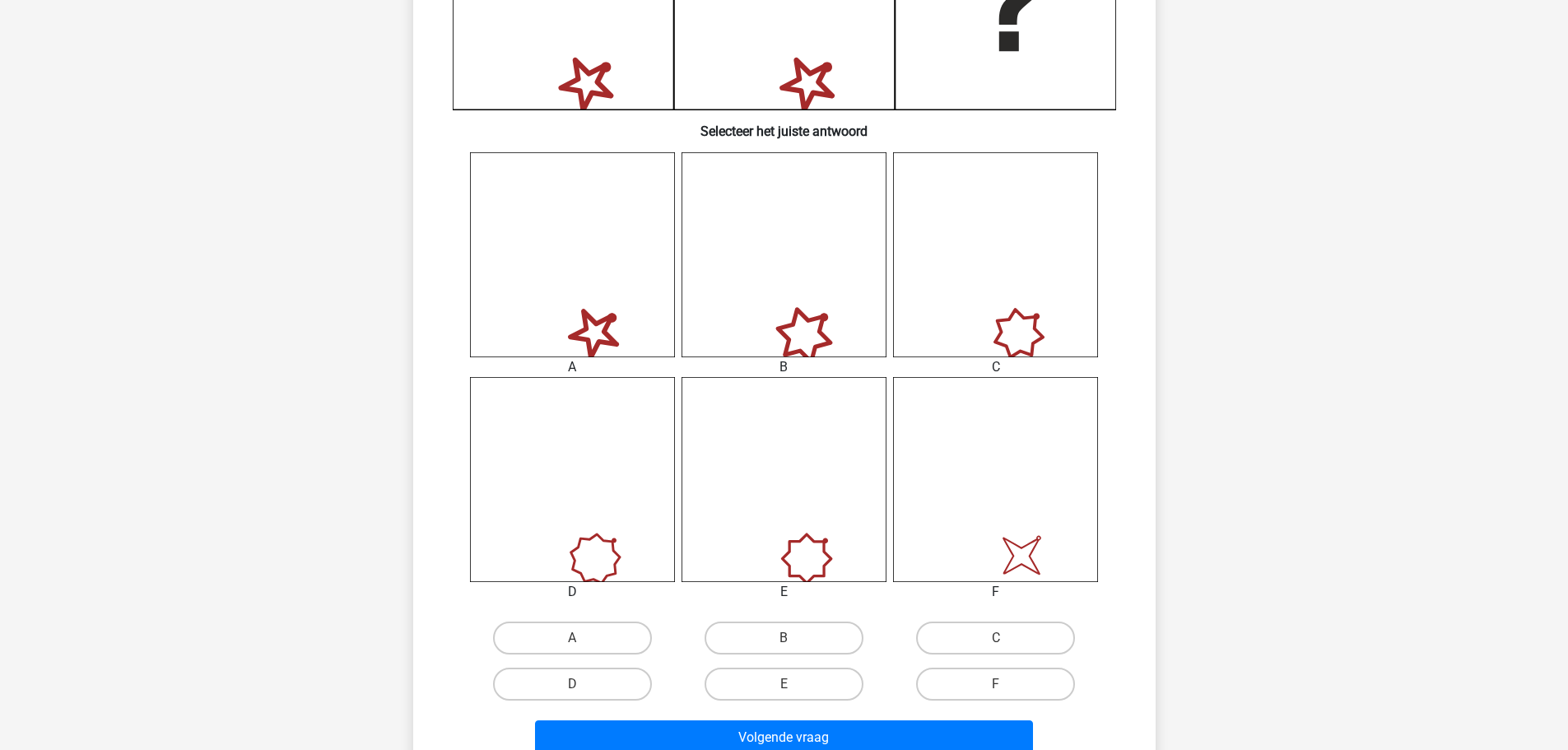
scroll to position [577, 0]
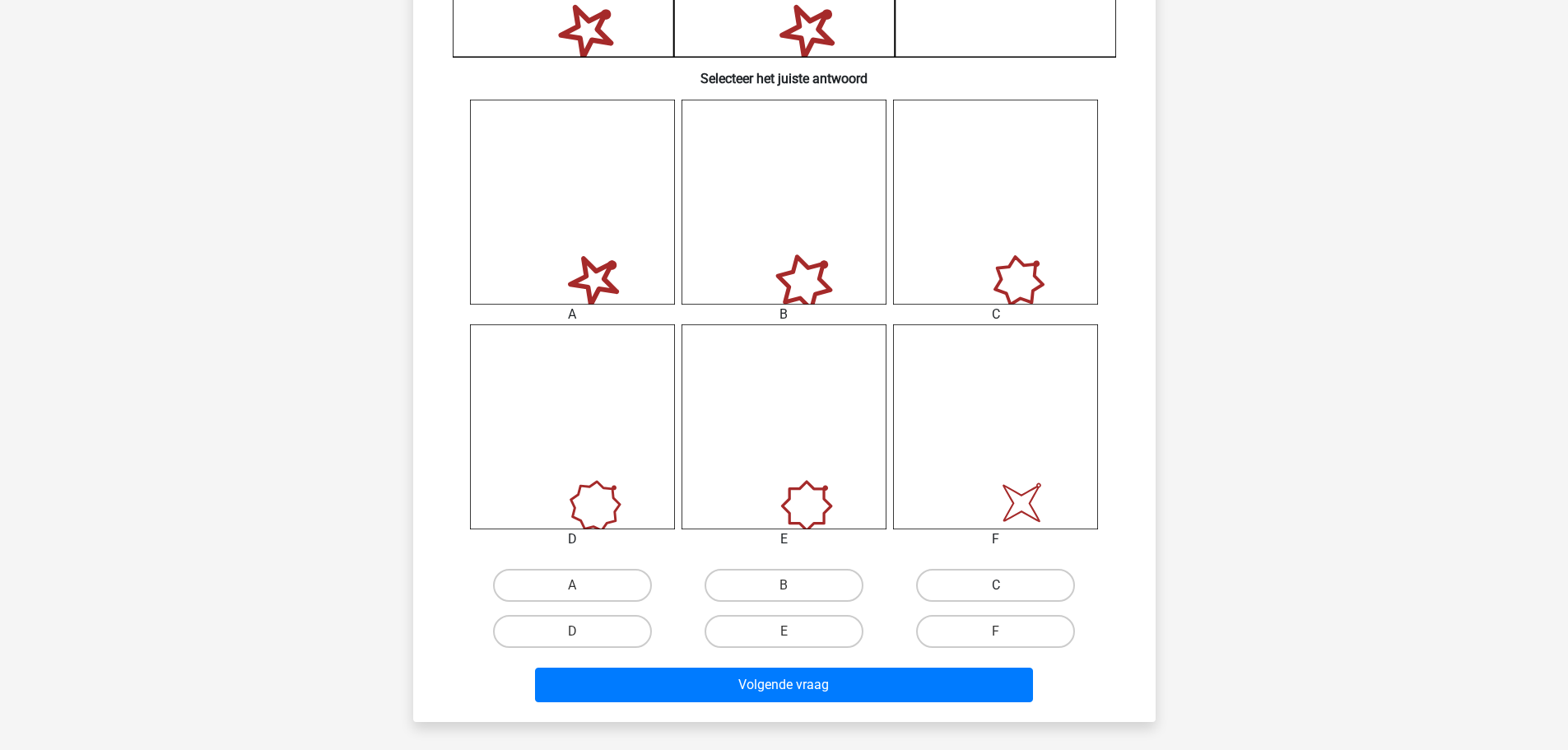
click at [947, 583] on label "C" at bounding box center [996, 585] width 159 height 33
click at [996, 585] on input "C" at bounding box center [1001, 590] width 11 height 11
radio input "true"
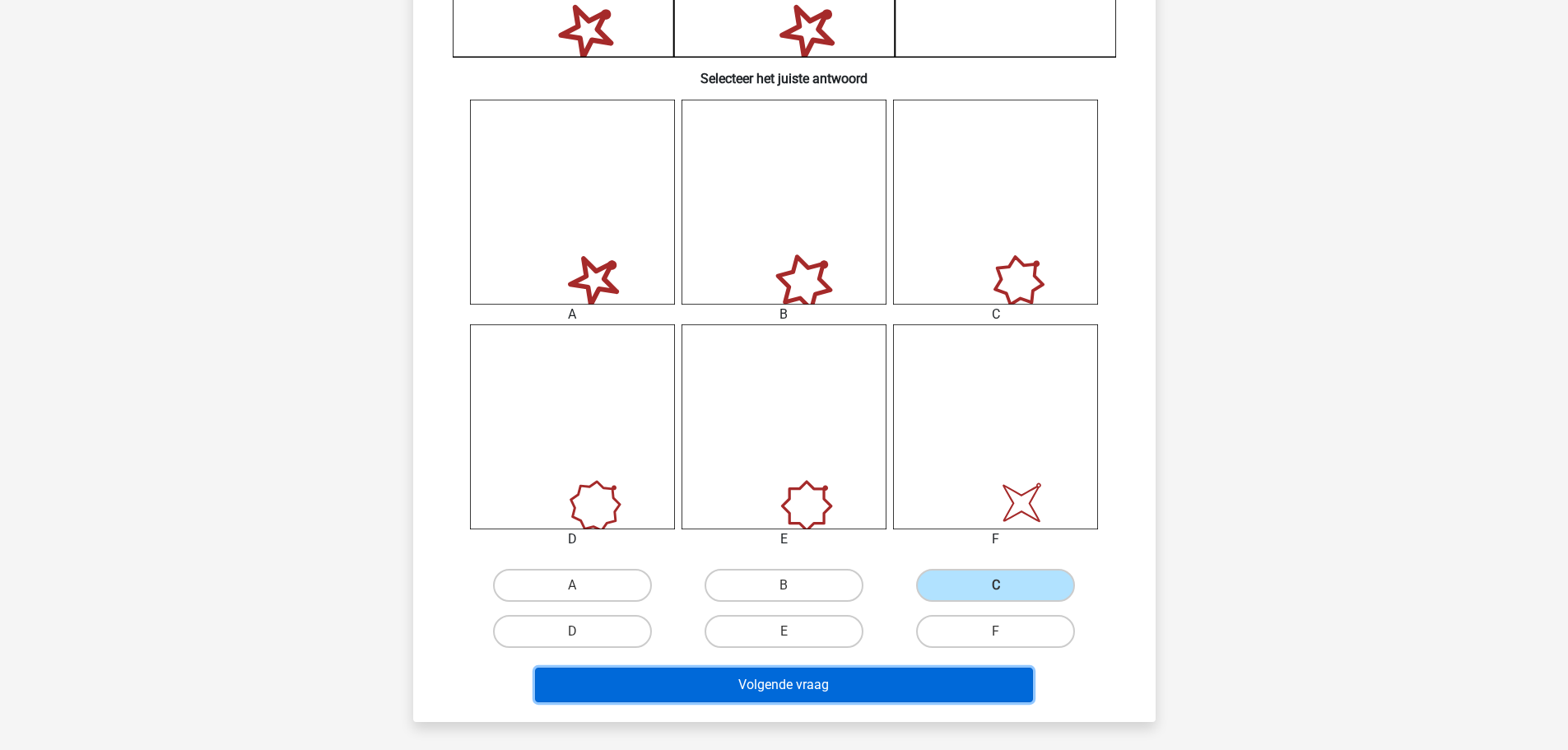
click at [872, 679] on button "Volgende vraag" at bounding box center [784, 684] width 498 height 35
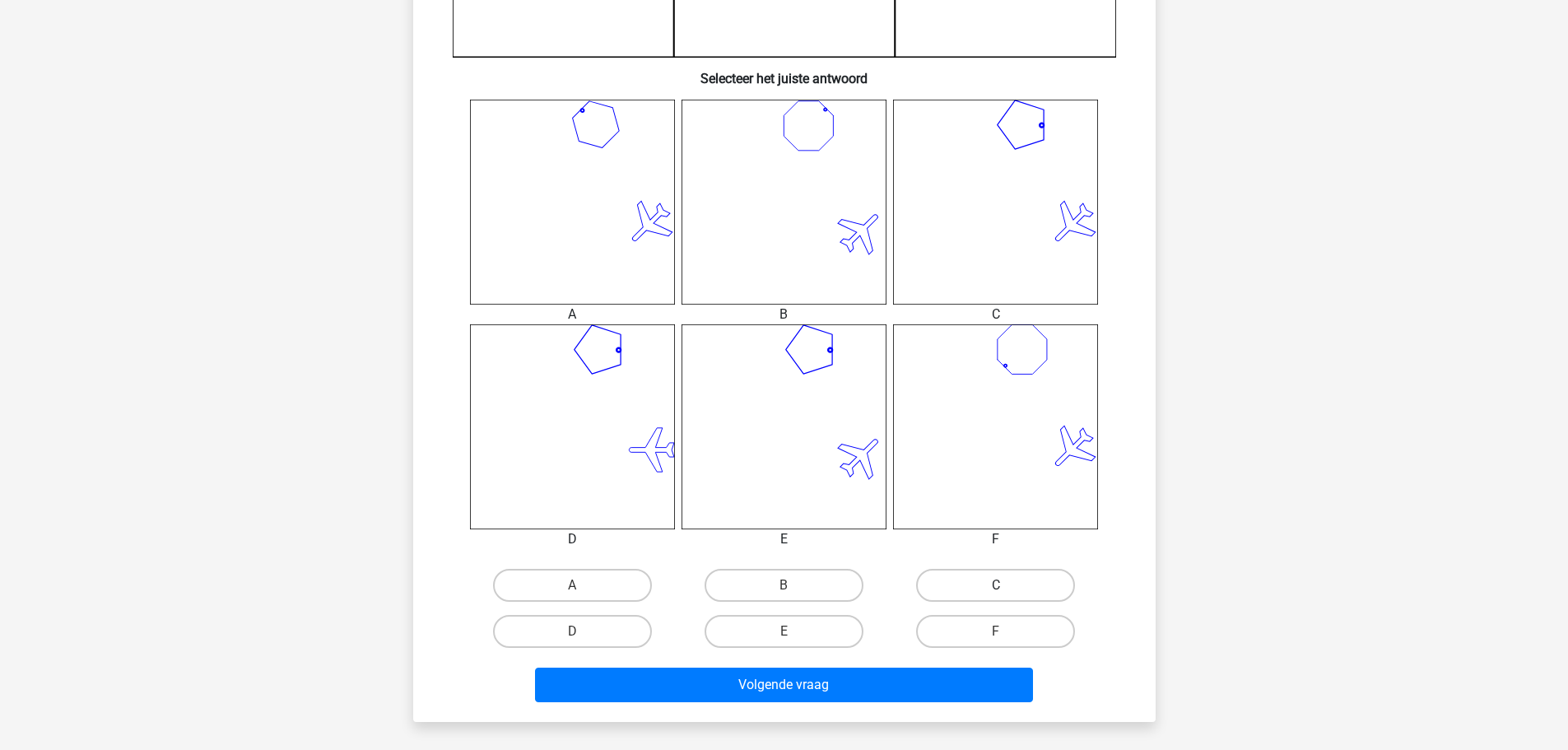
click at [954, 591] on label "C" at bounding box center [996, 585] width 159 height 33
click at [996, 591] on input "C" at bounding box center [1001, 590] width 11 height 11
radio input "true"
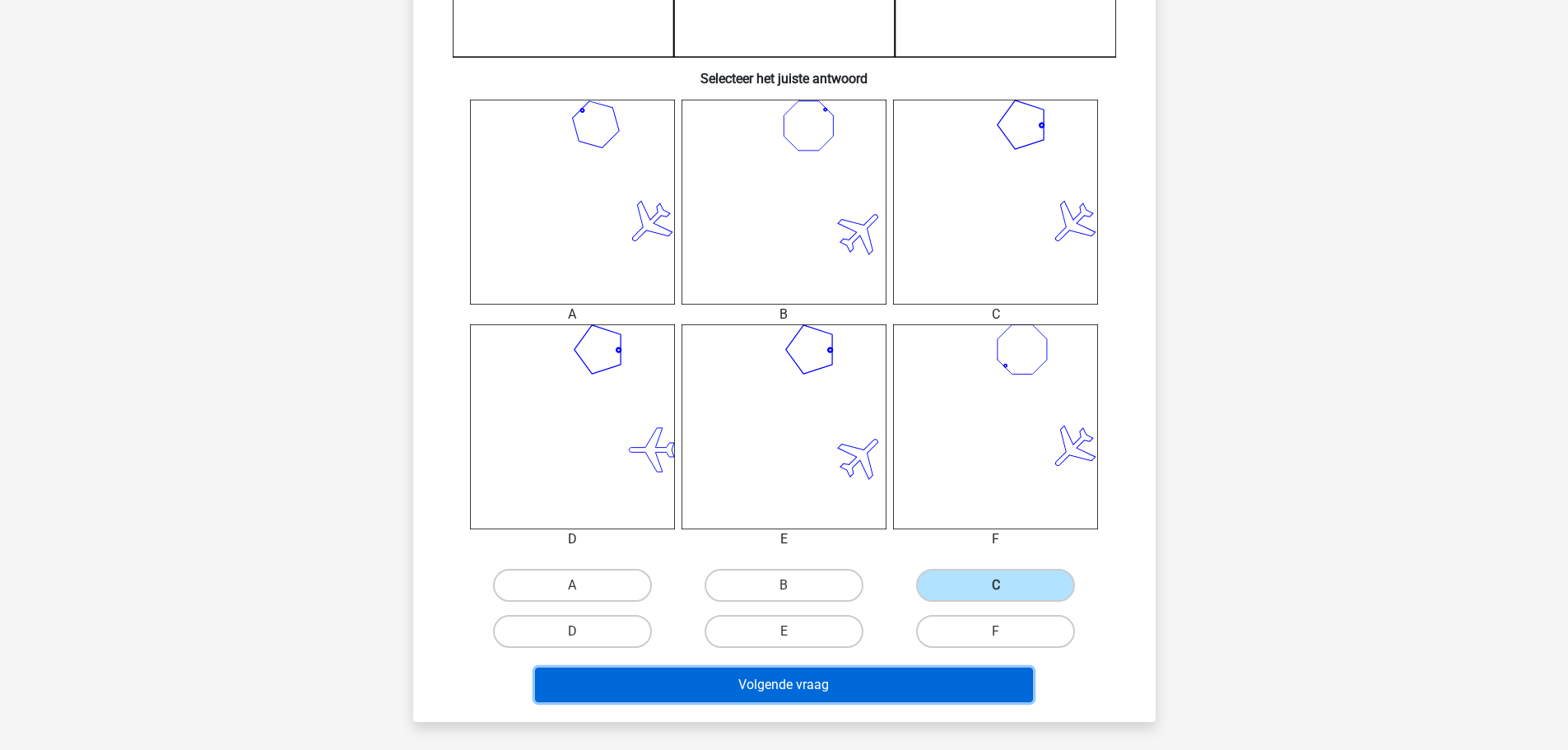
click at [887, 673] on button "Volgende vraag" at bounding box center [784, 684] width 498 height 35
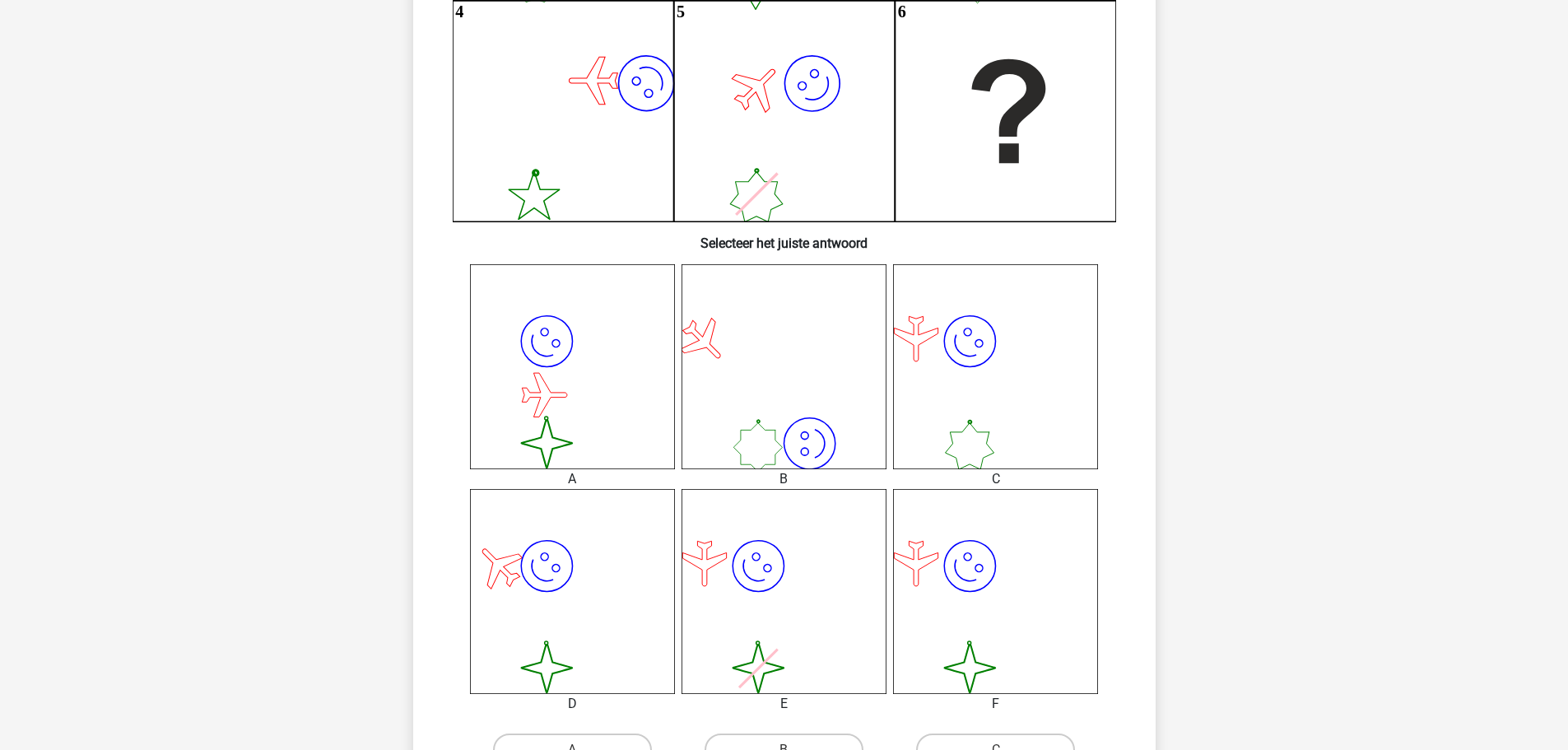
scroll to position [494, 0]
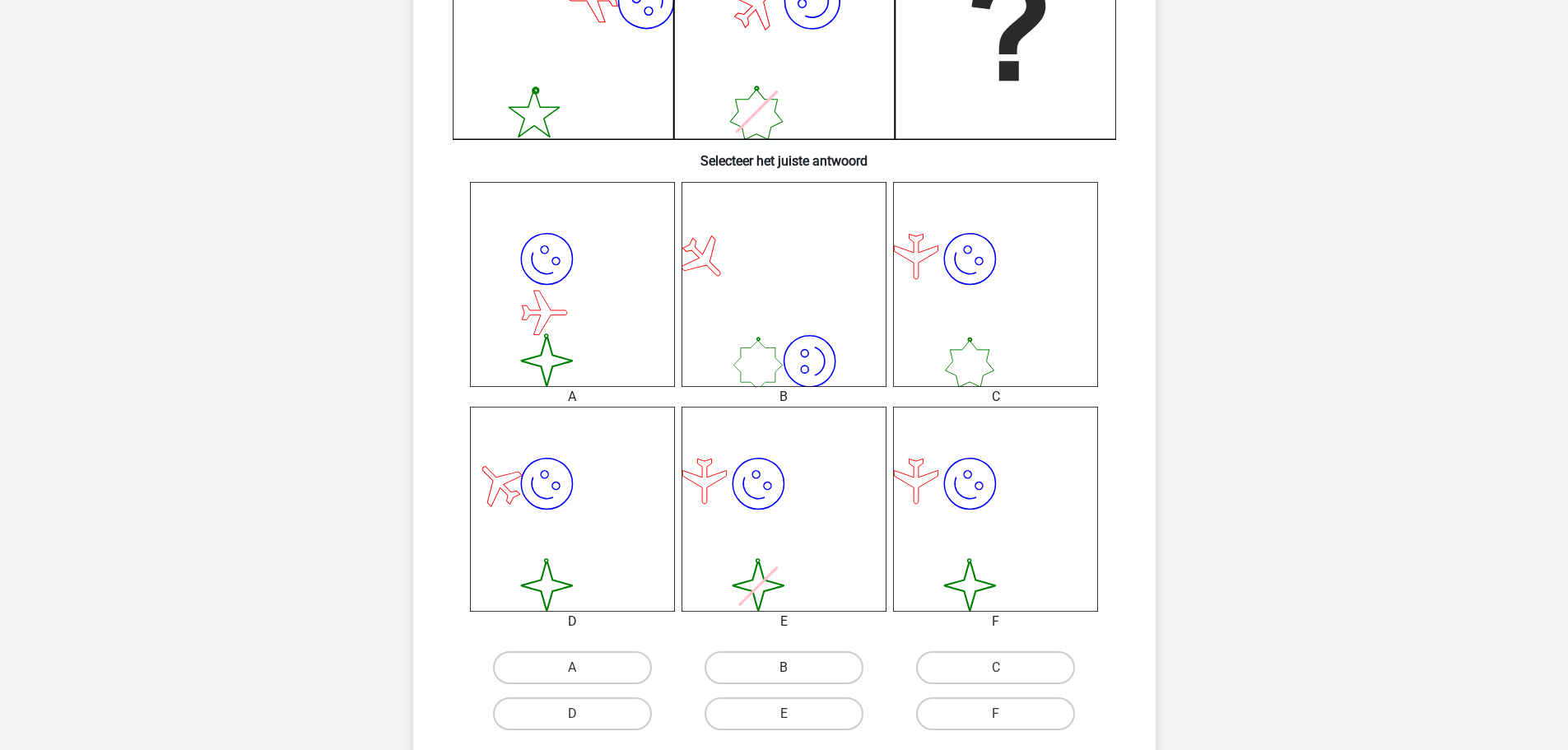
click at [797, 671] on label "B" at bounding box center [784, 668] width 159 height 33
click at [795, 671] on input "B" at bounding box center [789, 673] width 11 height 11
radio input "true"
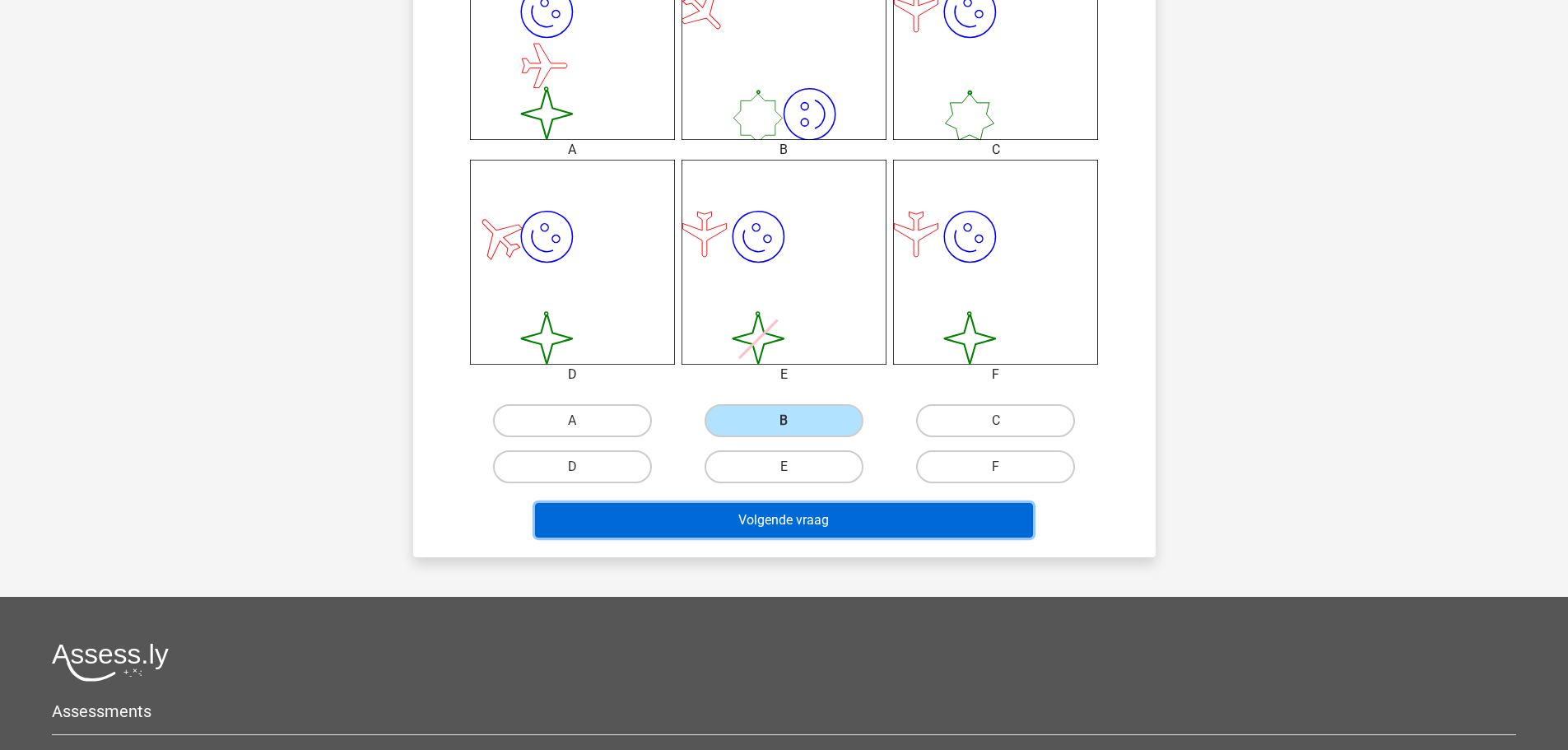
click at [742, 513] on button "Volgende vraag" at bounding box center [784, 520] width 498 height 35
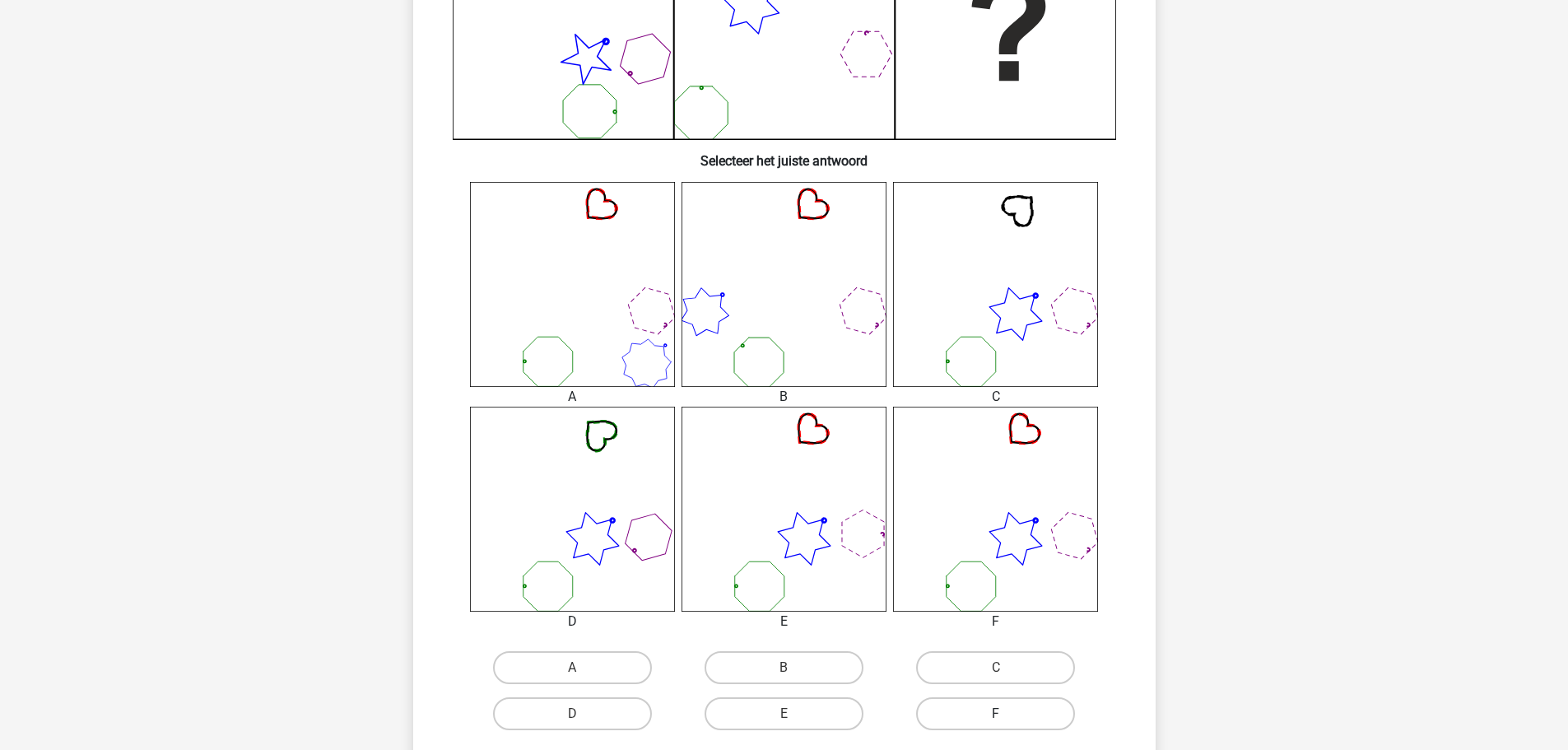
click at [974, 716] on label "F" at bounding box center [996, 713] width 159 height 33
click at [996, 716] on input "F" at bounding box center [1001, 719] width 11 height 11
radio input "true"
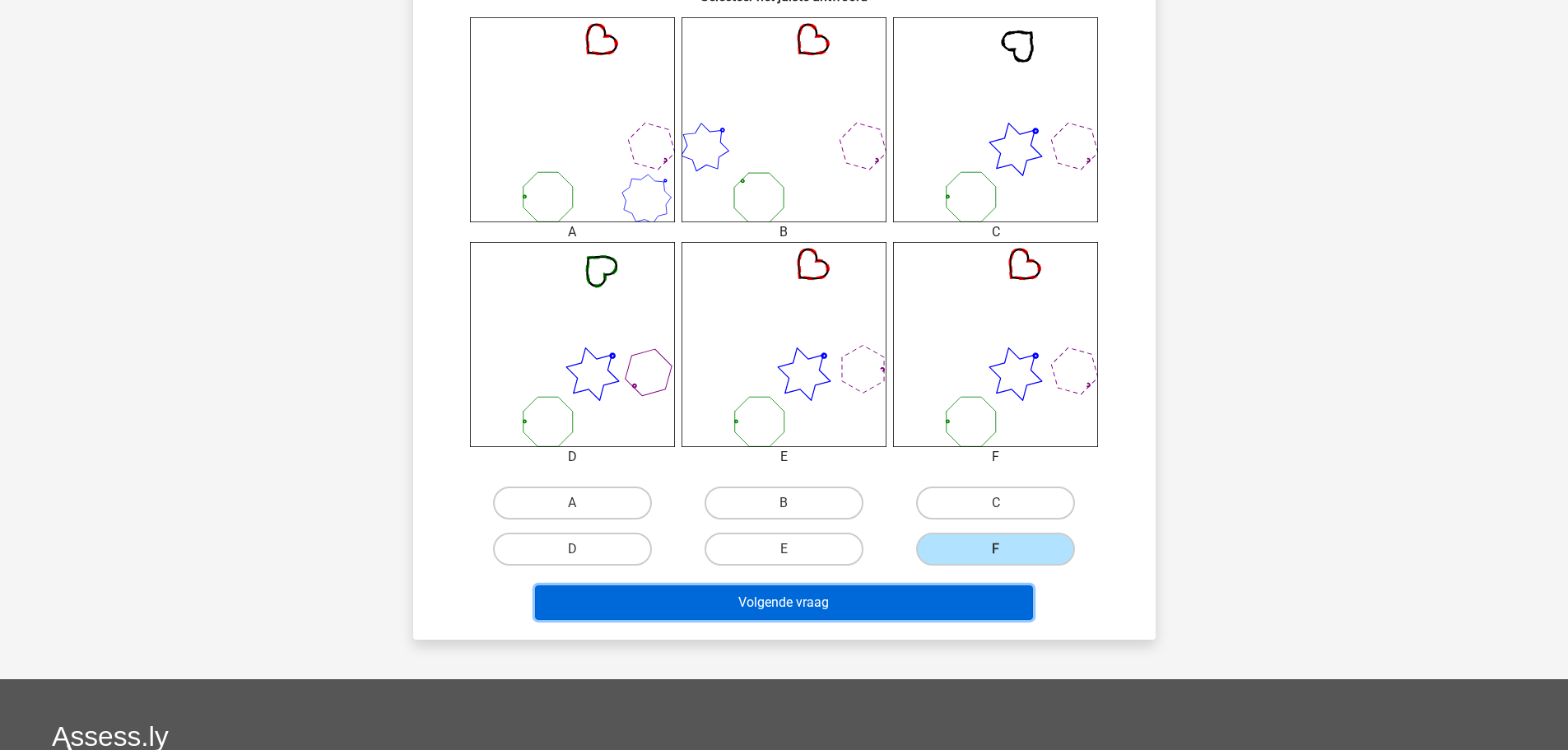
click at [818, 617] on button "Volgende vraag" at bounding box center [784, 602] width 498 height 35
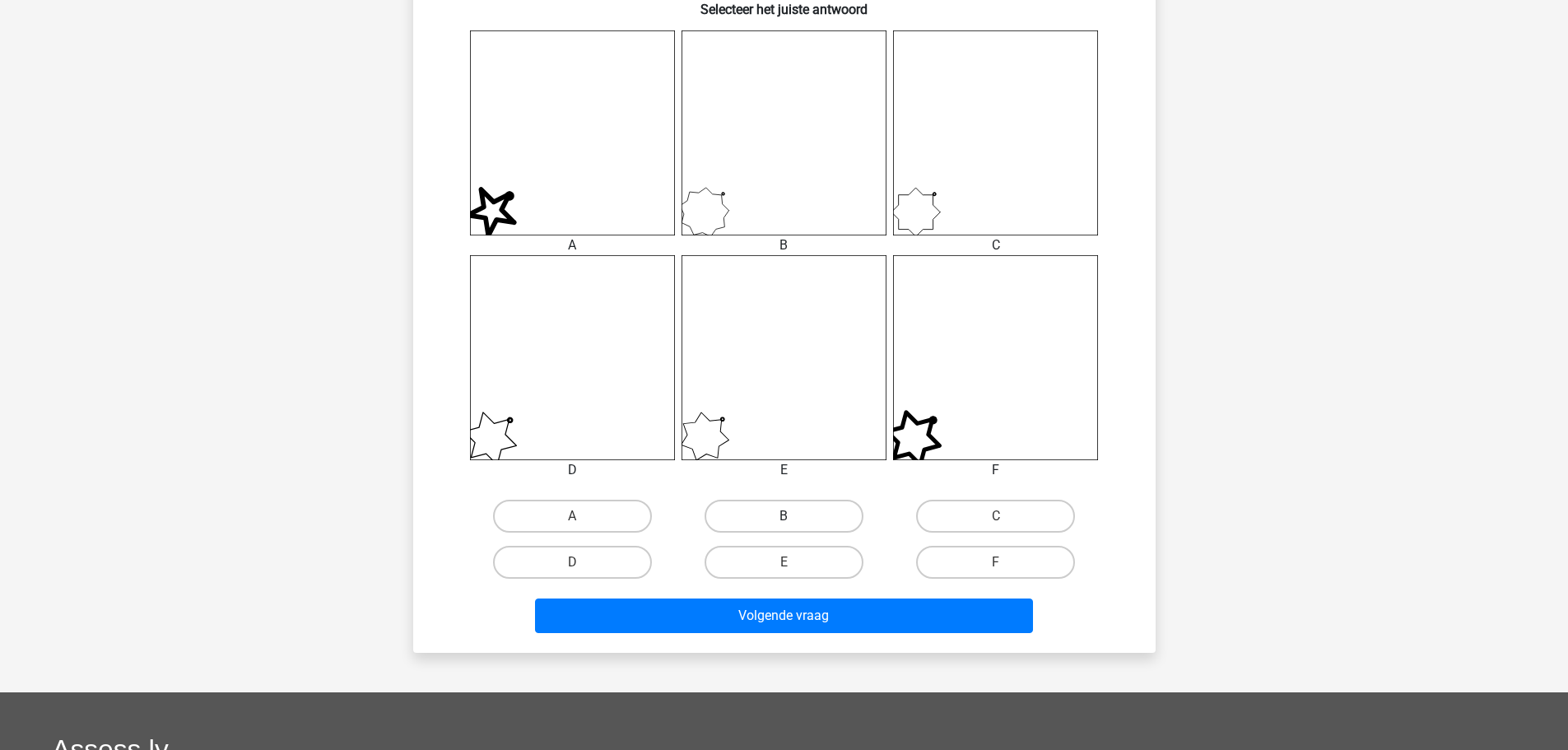
scroll to position [658, 0]
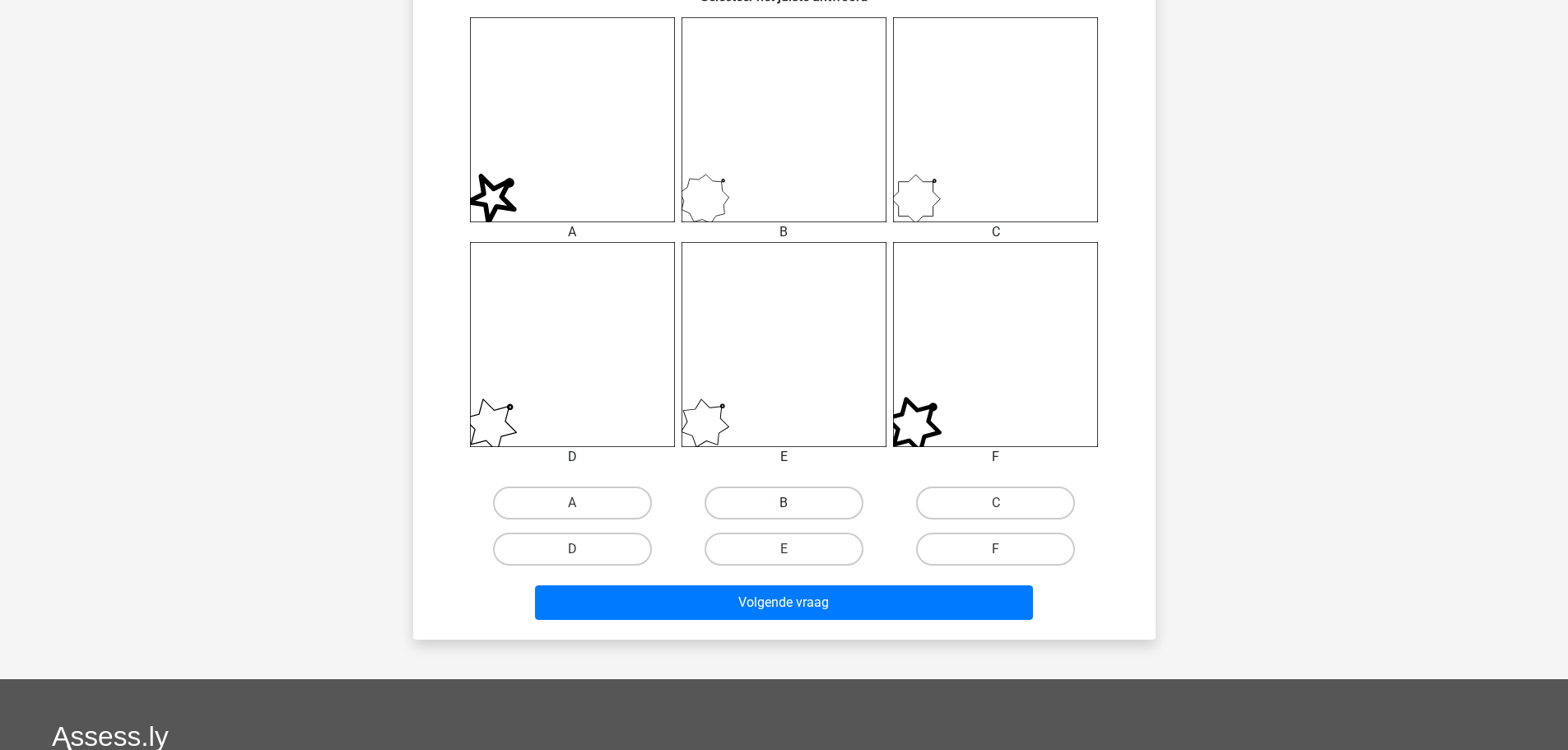
click at [803, 492] on label "B" at bounding box center [784, 503] width 159 height 33
click at [795, 503] on input "B" at bounding box center [789, 508] width 11 height 11
radio input "true"
click at [794, 584] on div "Volgende vraag" at bounding box center [784, 599] width 690 height 55
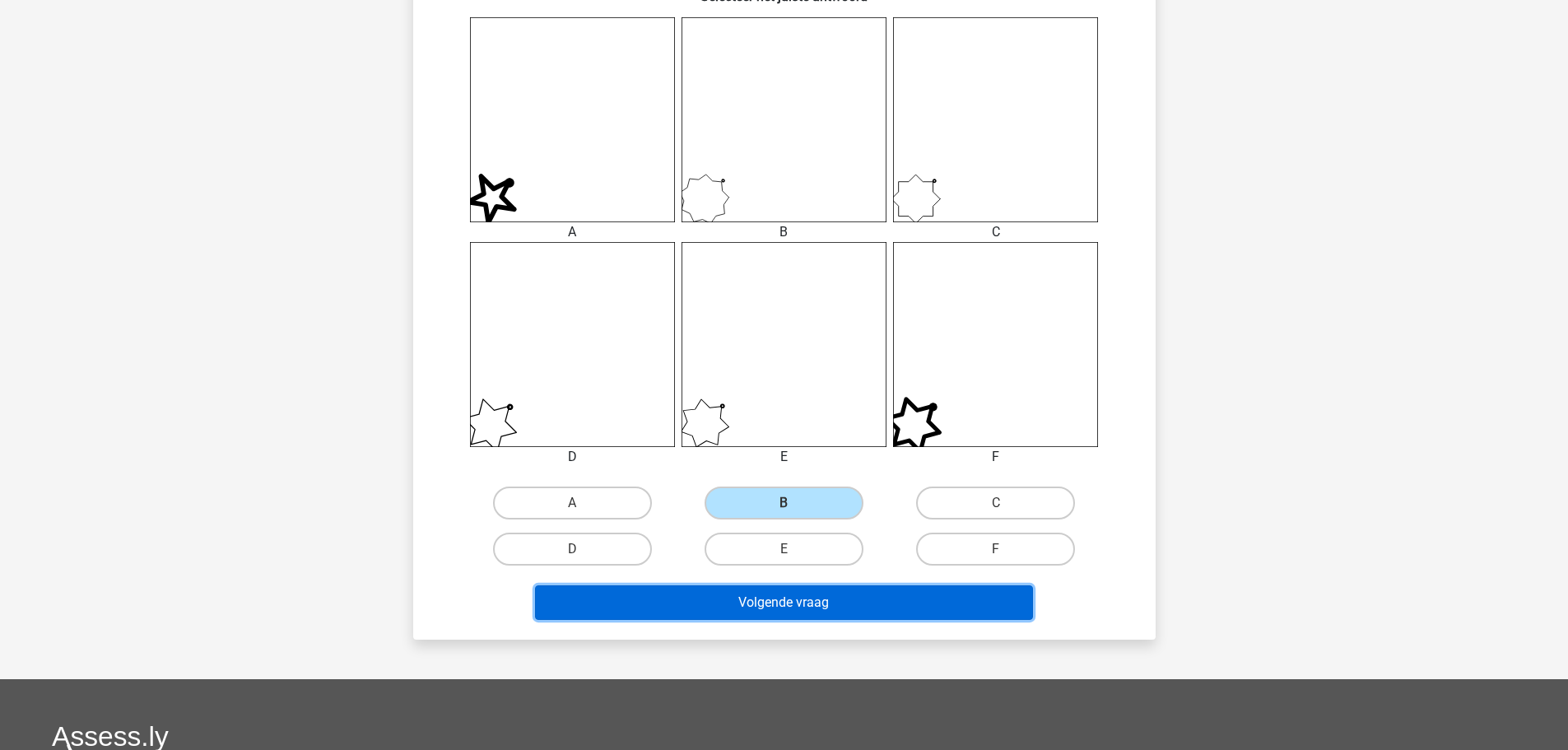
click at [793, 593] on button "Volgende vraag" at bounding box center [784, 602] width 498 height 35
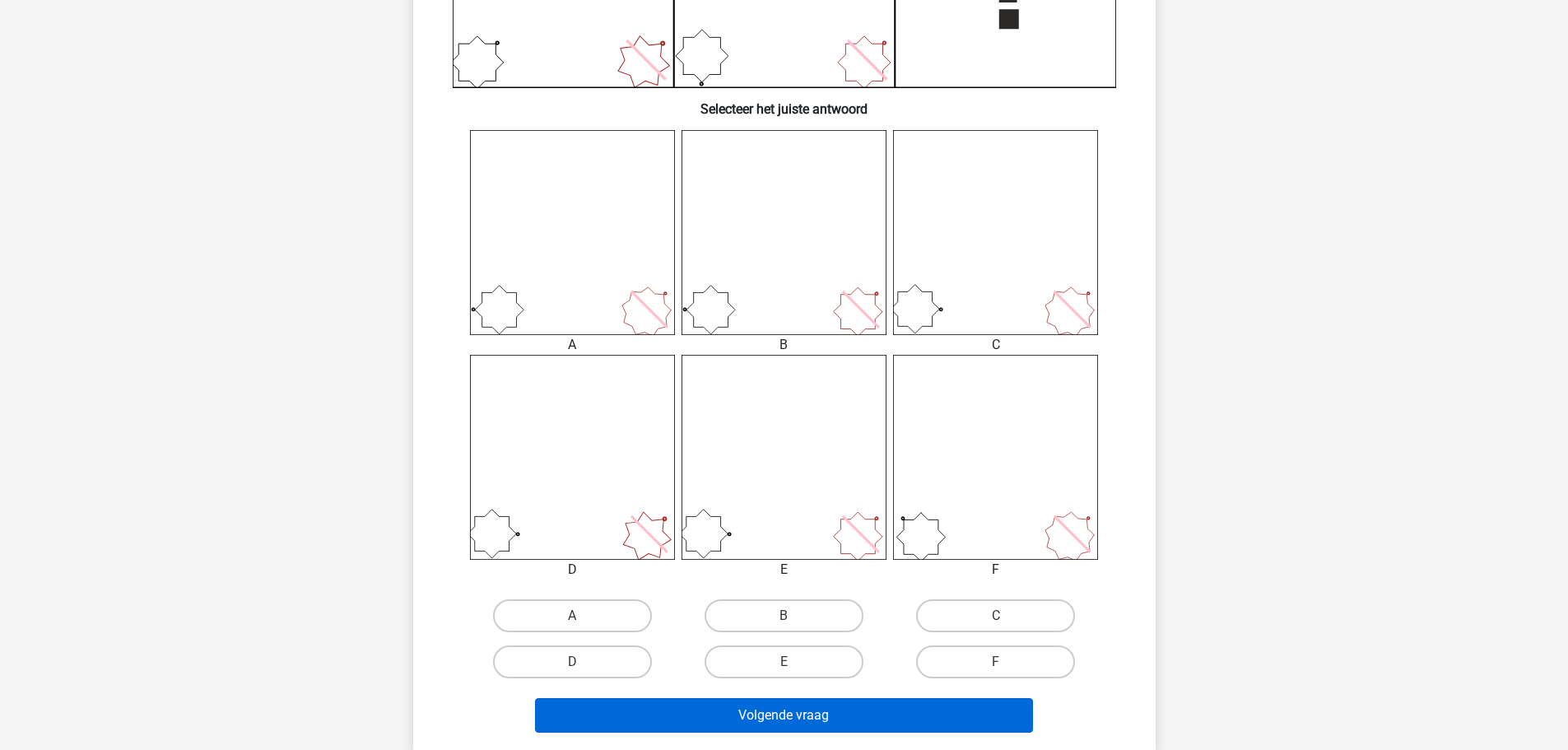
scroll to position [741, 0]
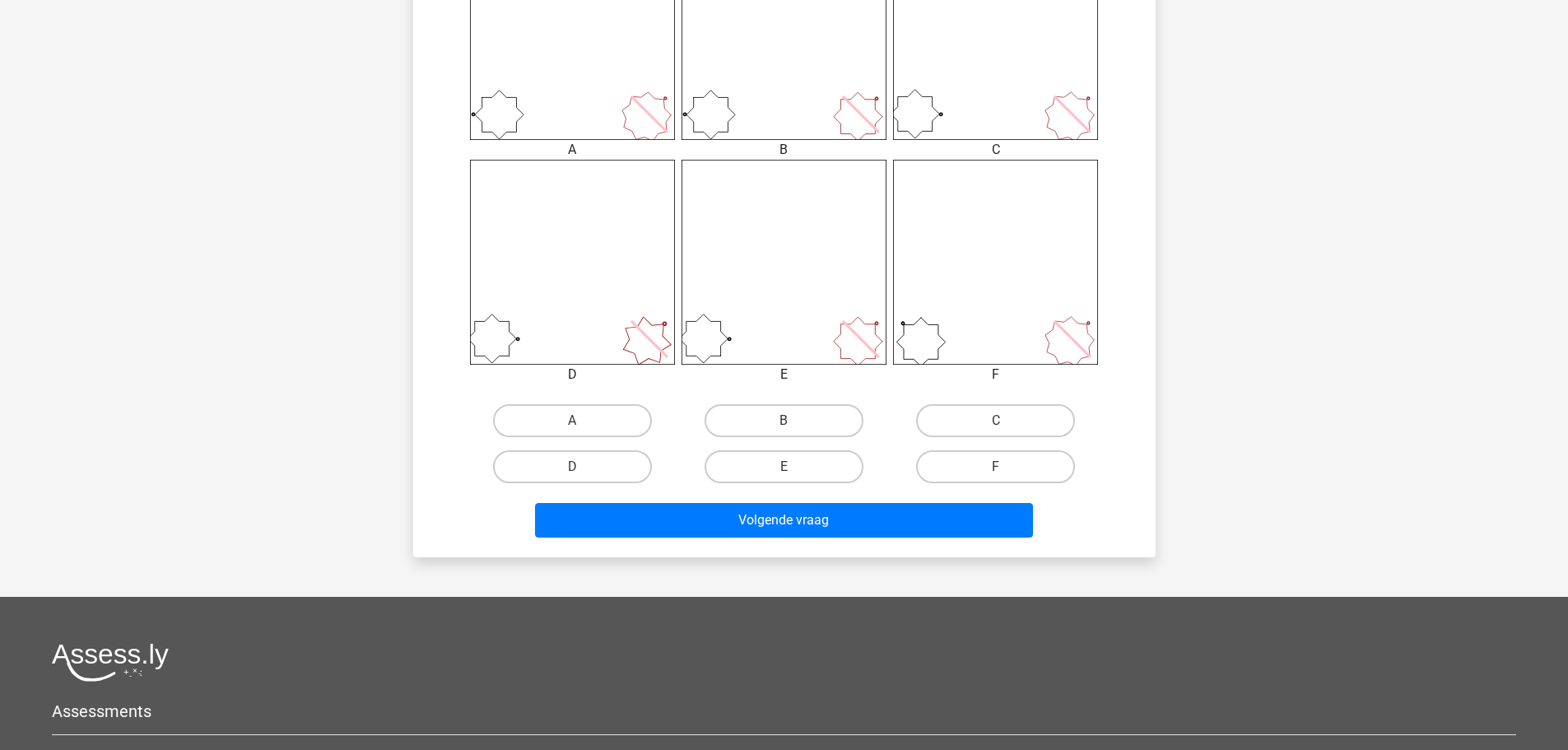
click at [980, 401] on div "C" at bounding box center [995, 420] width 211 height 46
click at [977, 419] on label "C" at bounding box center [996, 420] width 159 height 33
click at [996, 421] on input "C" at bounding box center [1001, 426] width 11 height 11
radio input "true"
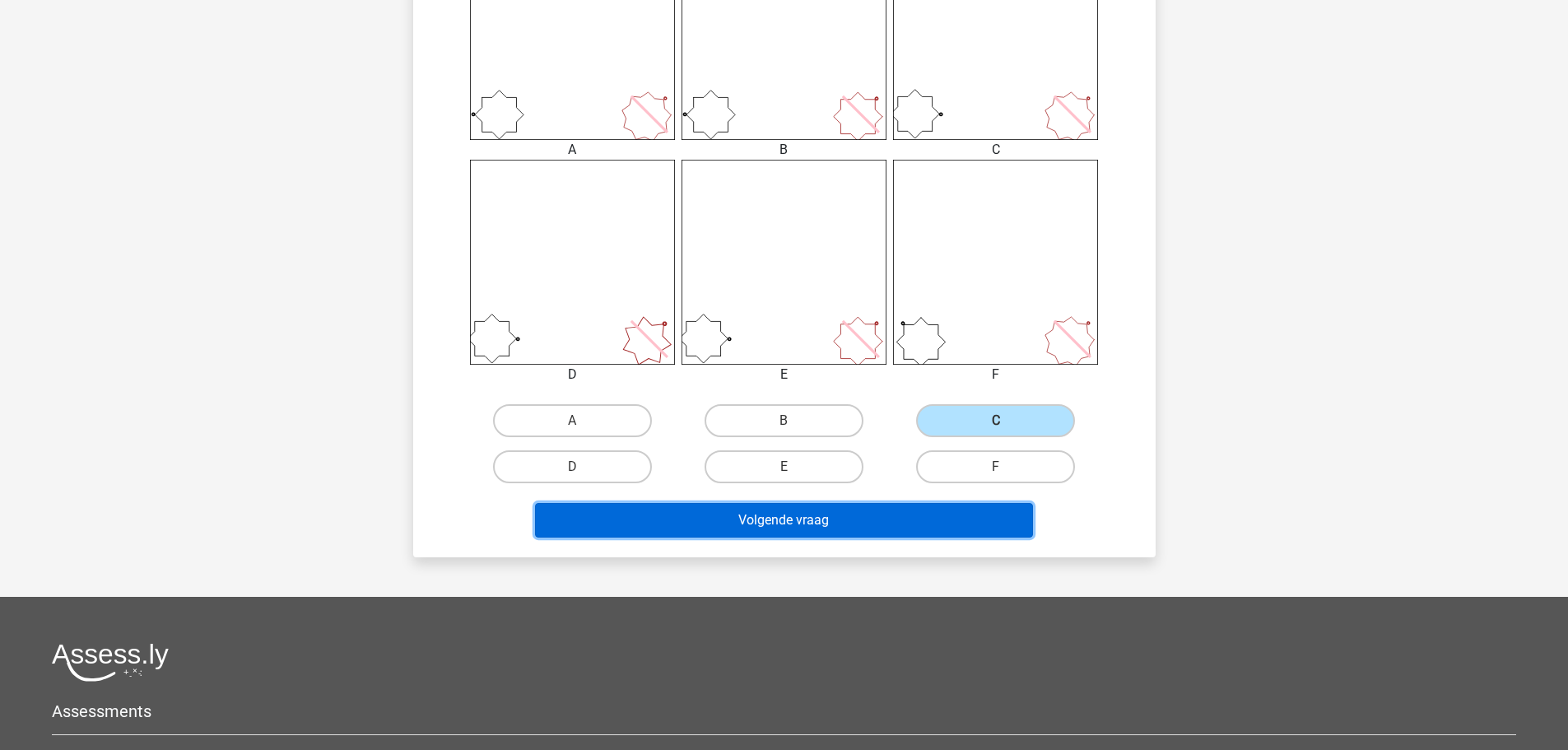
click at [873, 523] on button "Volgende vraag" at bounding box center [784, 520] width 498 height 35
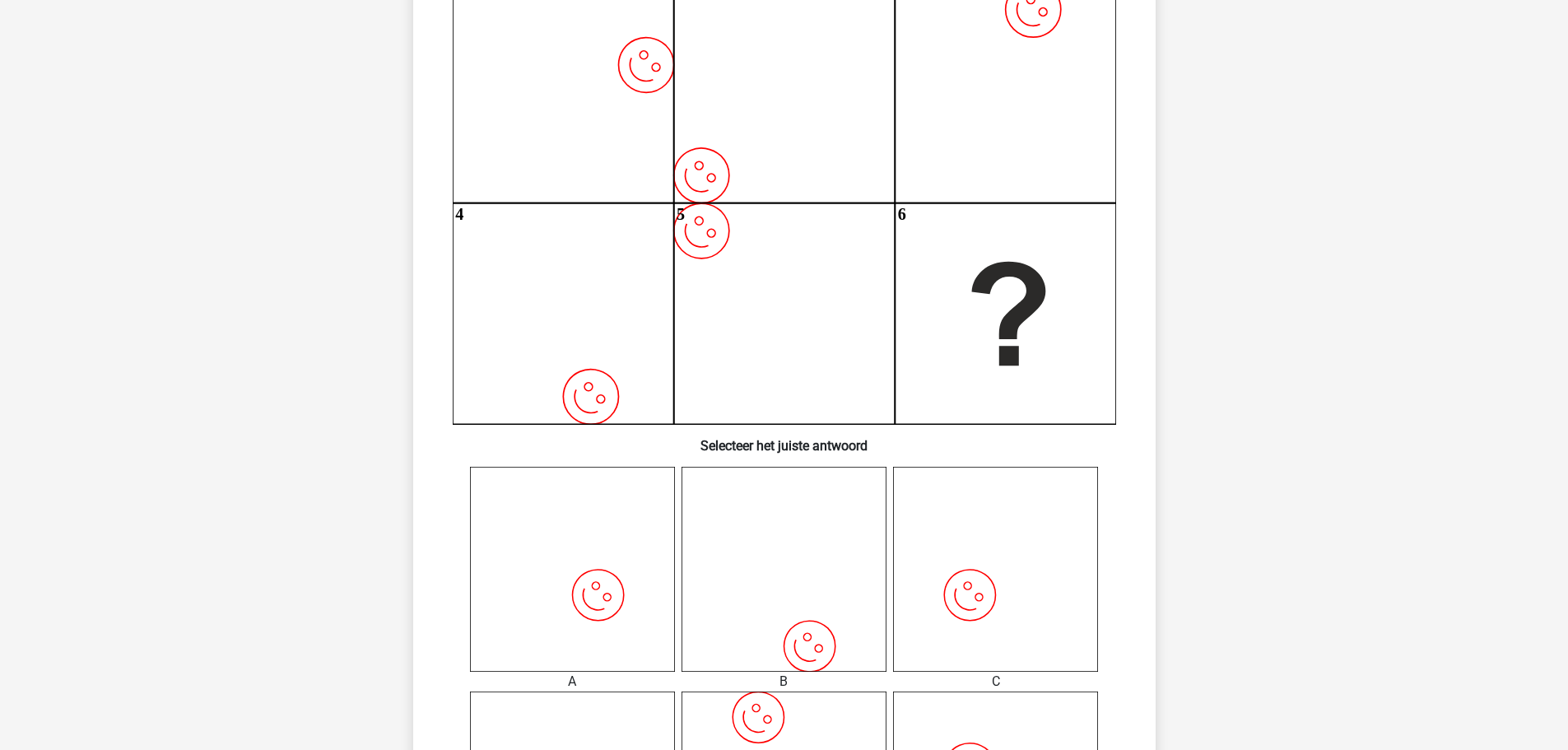
scroll to position [247, 0]
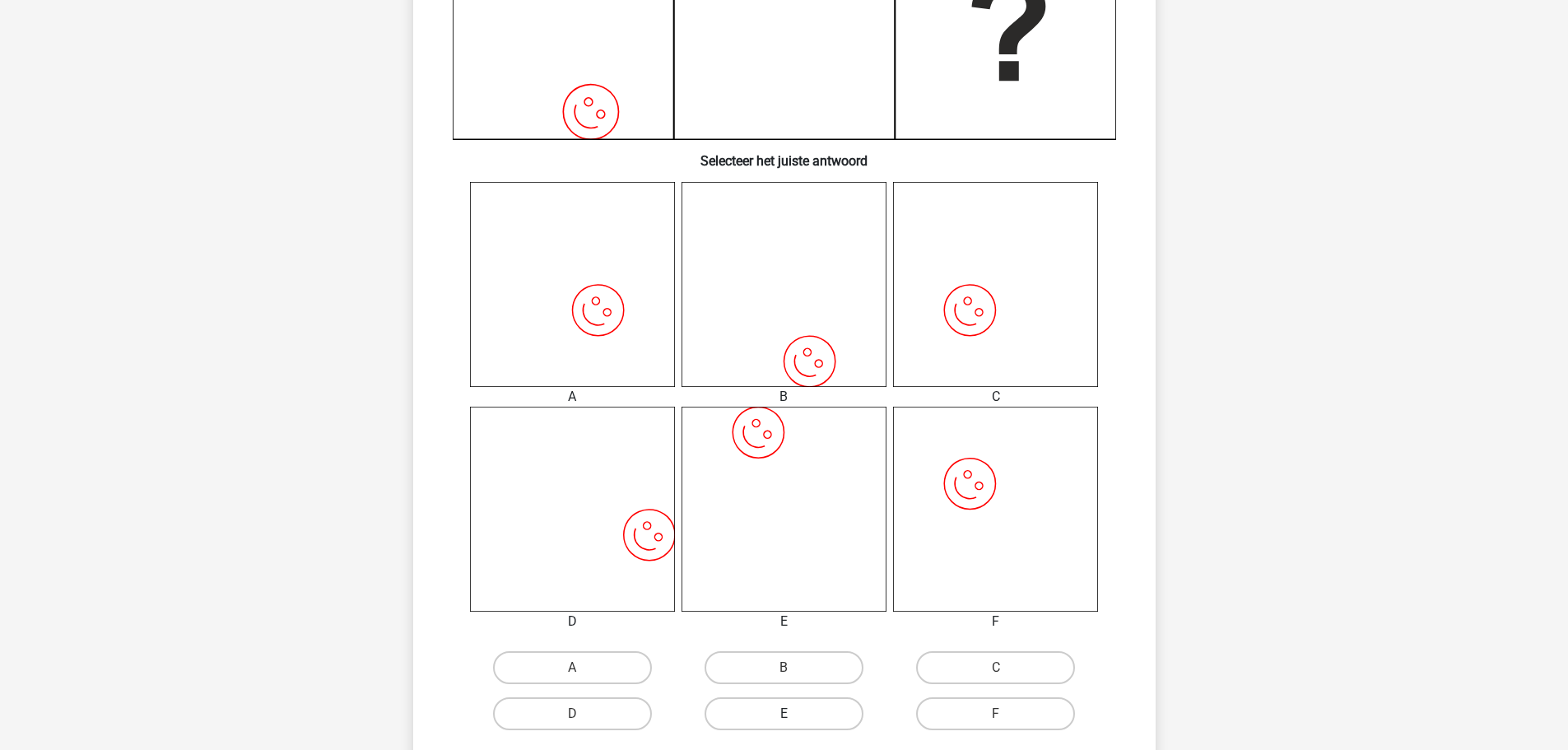
click at [773, 712] on label "E" at bounding box center [784, 713] width 159 height 33
click at [784, 714] on input "E" at bounding box center [789, 719] width 11 height 11
radio input "true"
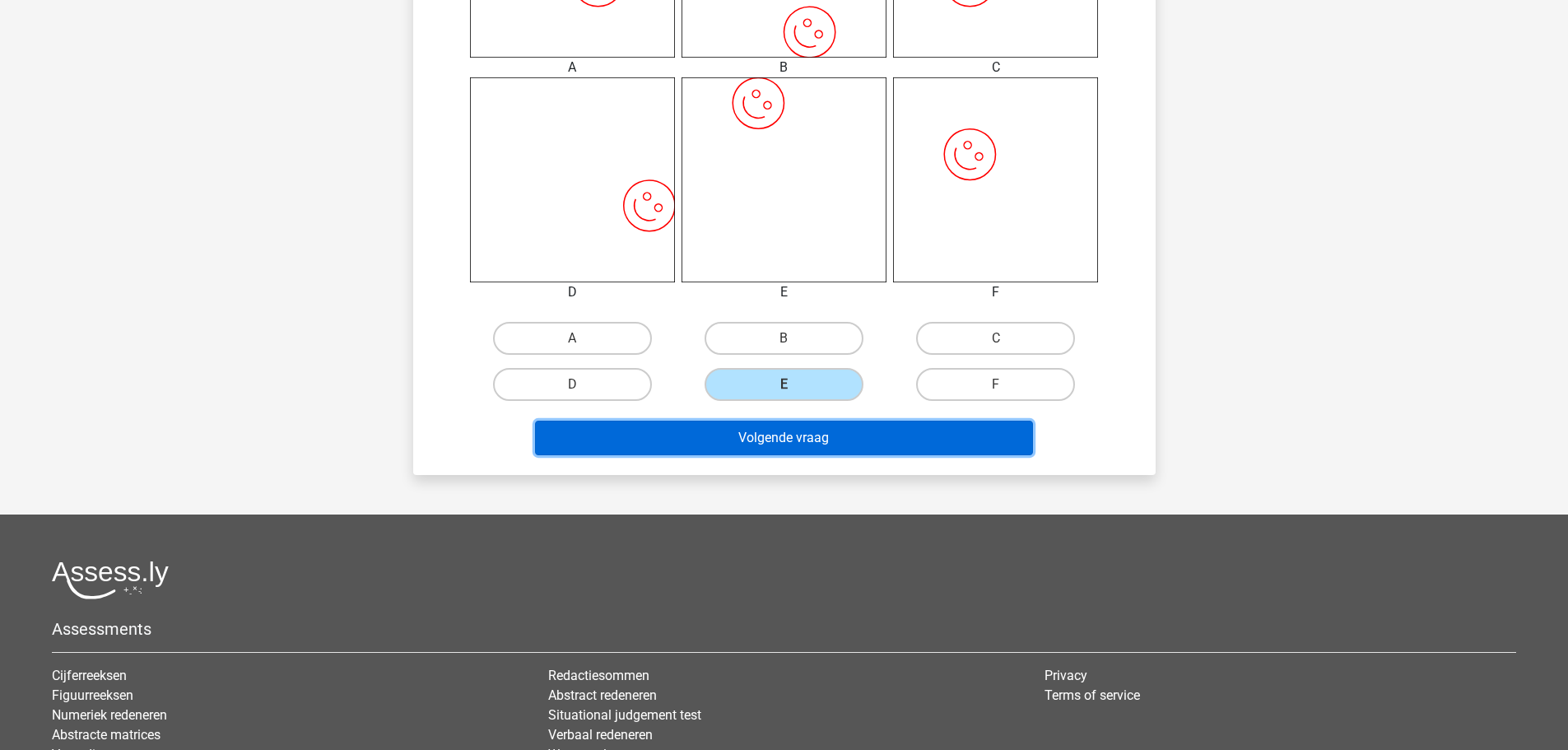
click at [780, 435] on button "Volgende vraag" at bounding box center [784, 438] width 498 height 35
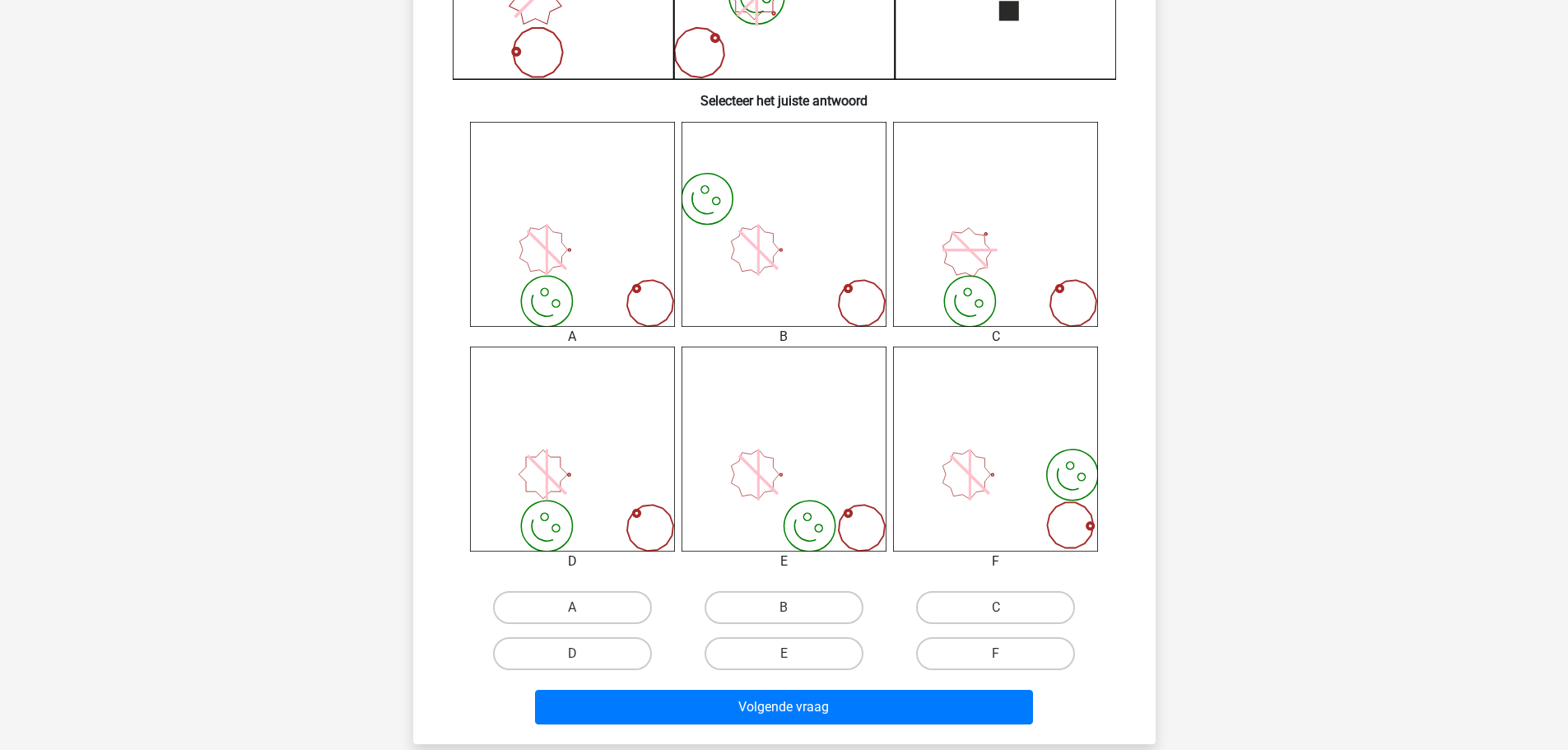
scroll to position [577, 0]
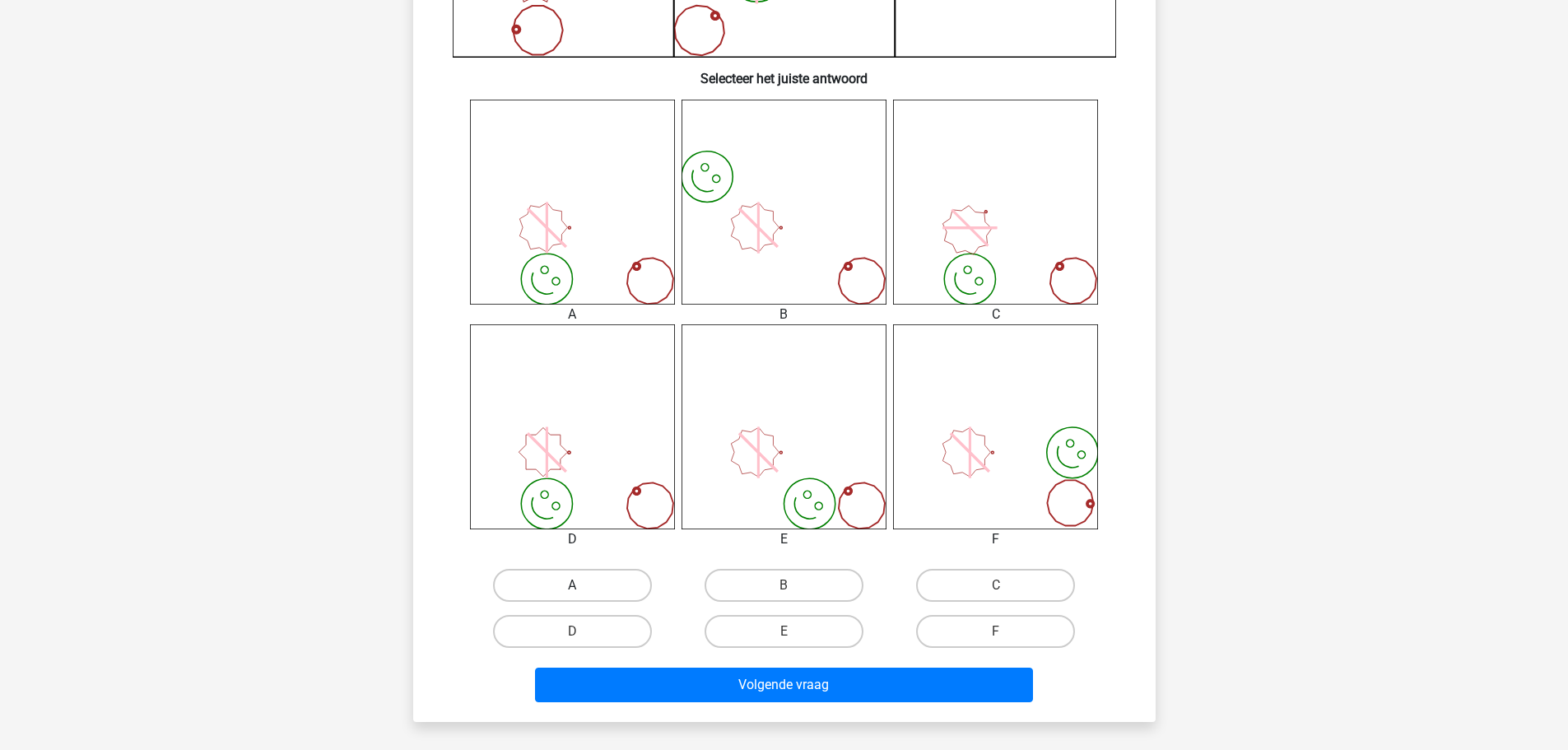
click at [570, 579] on label "A" at bounding box center [572, 585] width 159 height 33
click at [572, 585] on input "A" at bounding box center [577, 590] width 11 height 11
radio input "true"
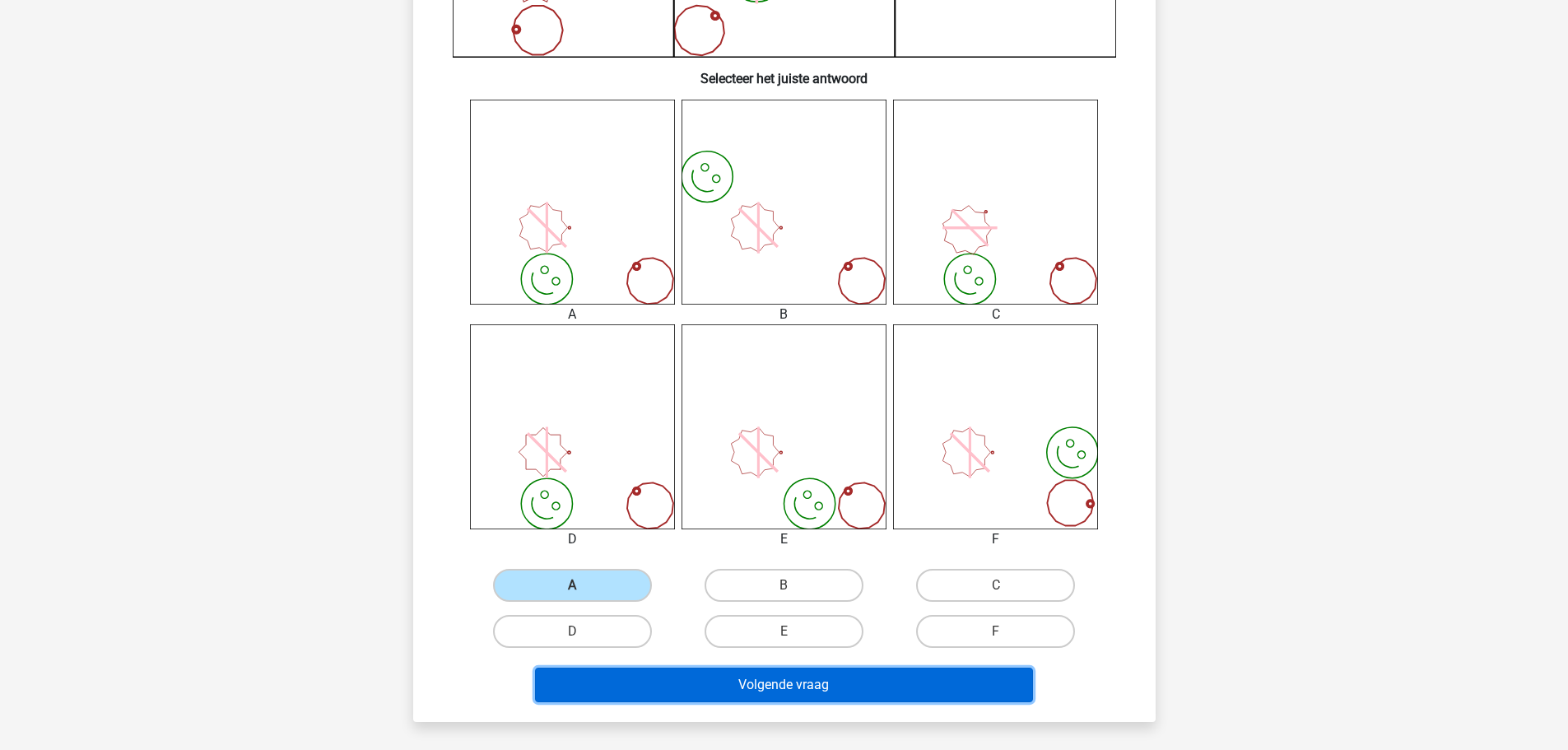
click at [766, 687] on button "Volgende vraag" at bounding box center [784, 684] width 498 height 35
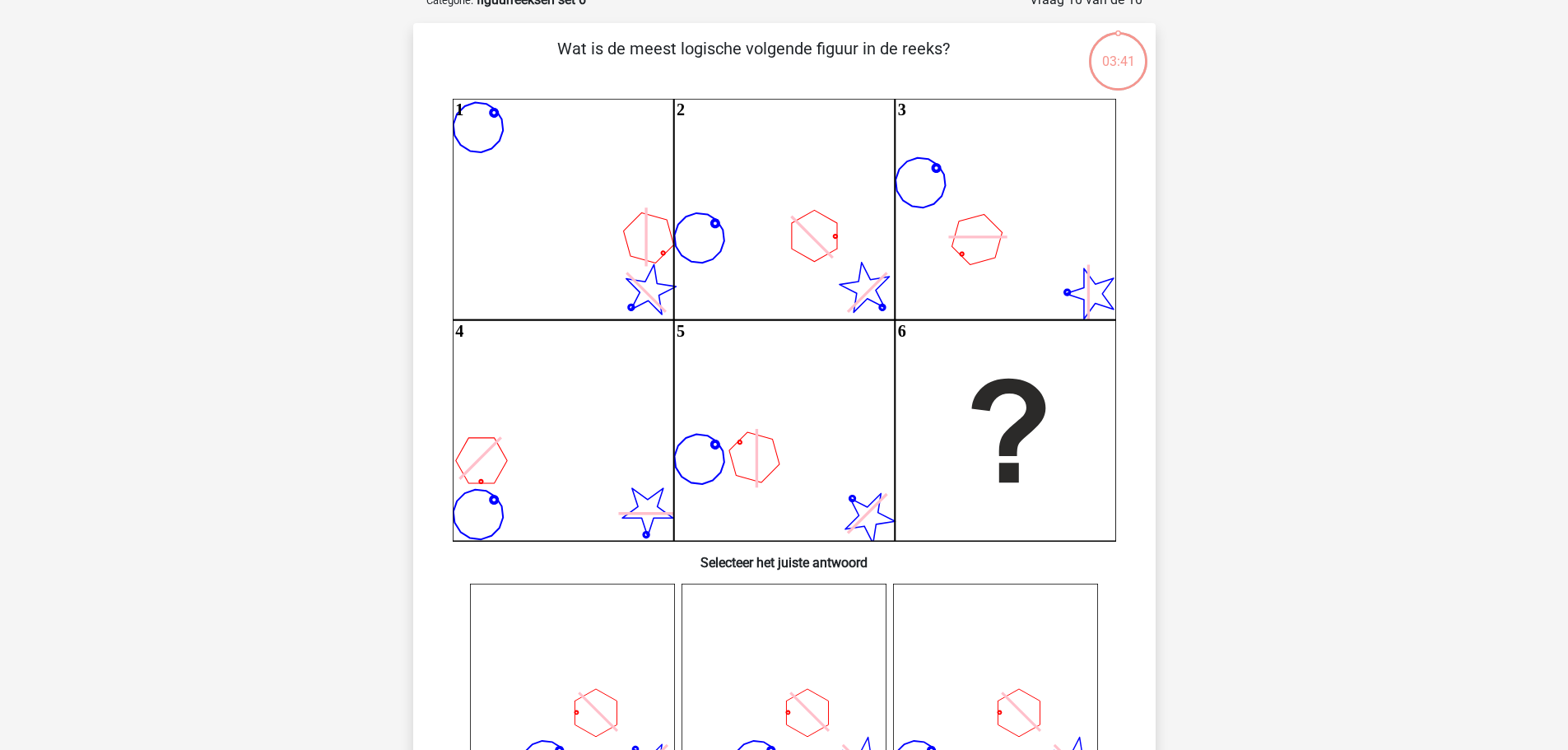
scroll to position [82, 0]
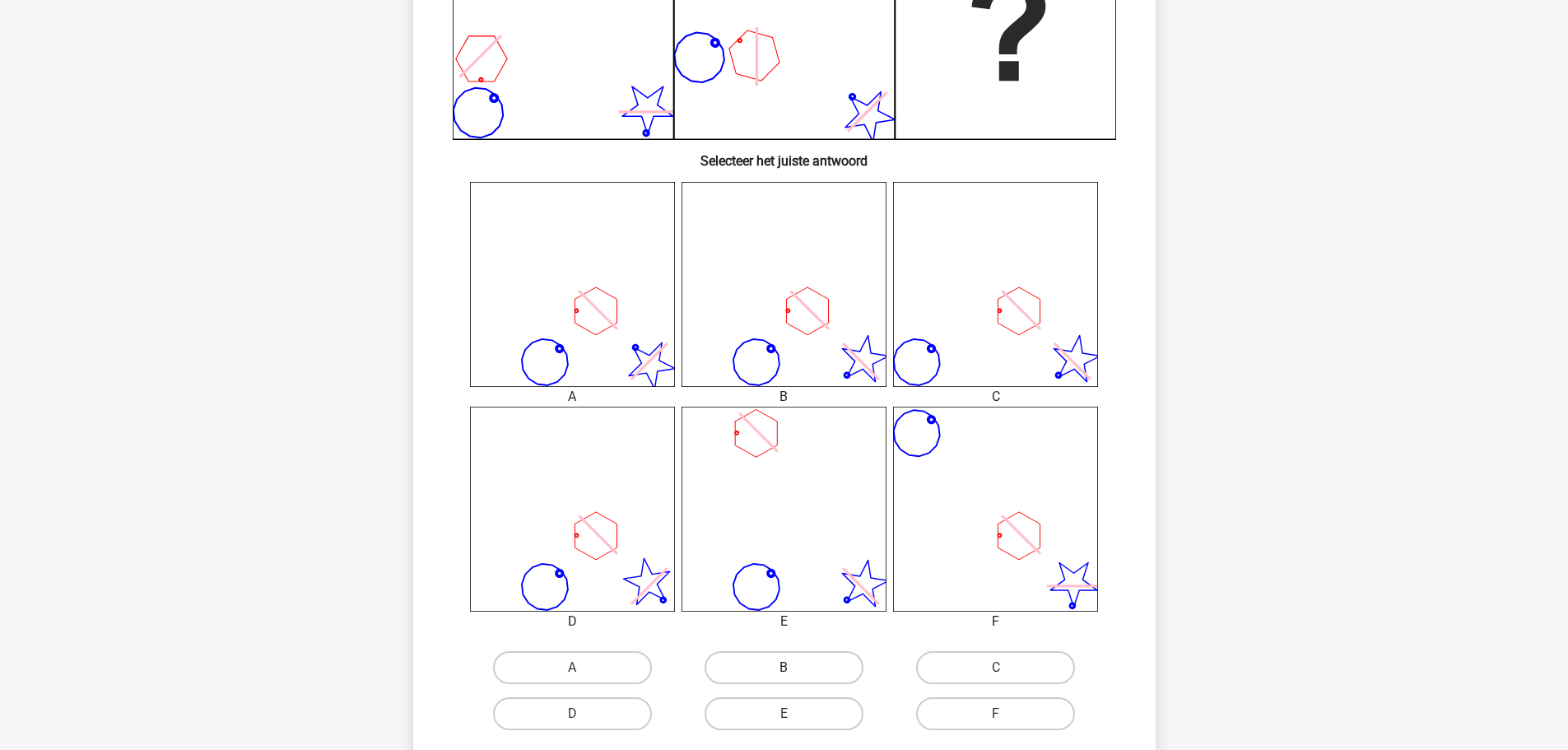
click at [805, 664] on label "B" at bounding box center [784, 668] width 159 height 33
click at [795, 668] on input "B" at bounding box center [789, 673] width 11 height 11
radio input "true"
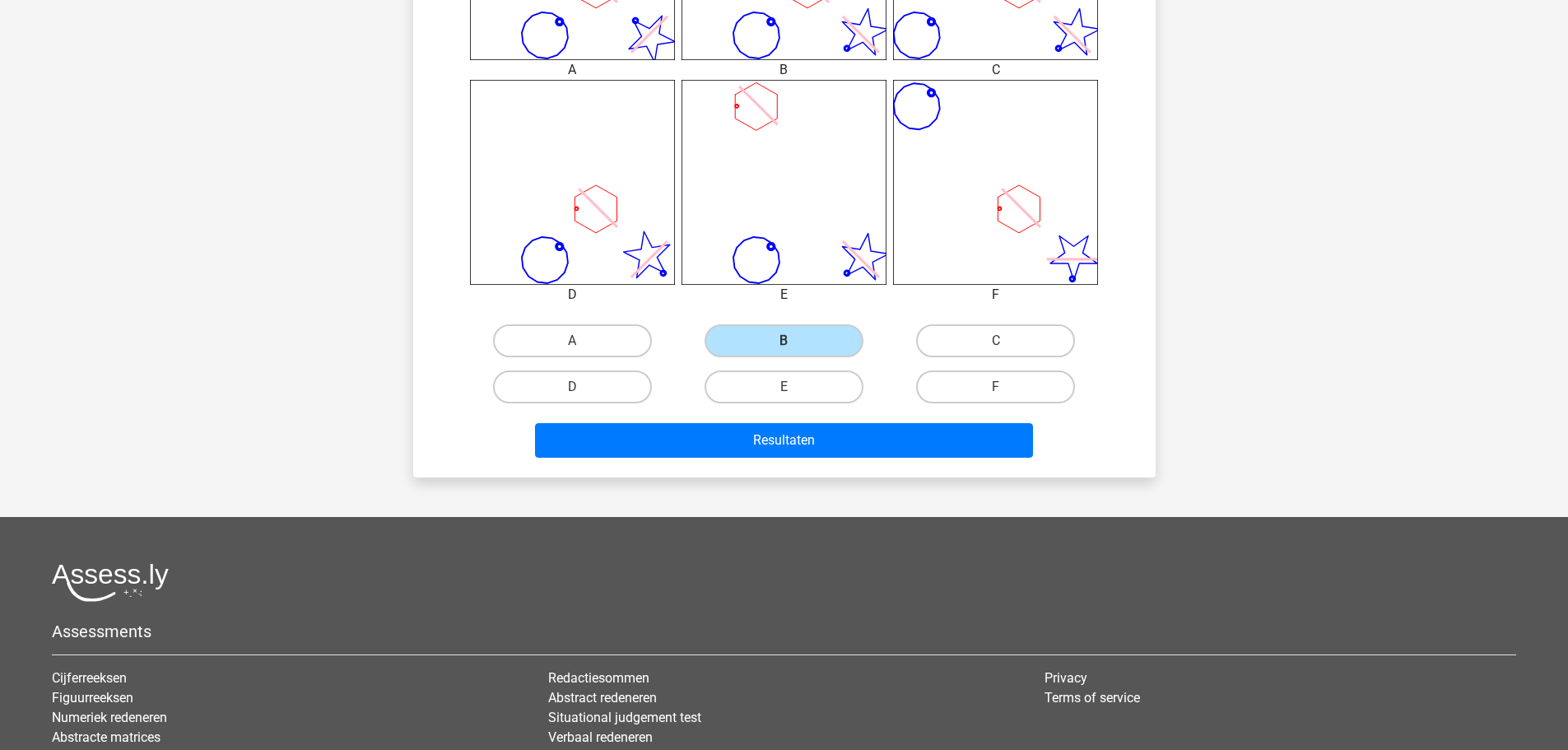
scroll to position [823, 0]
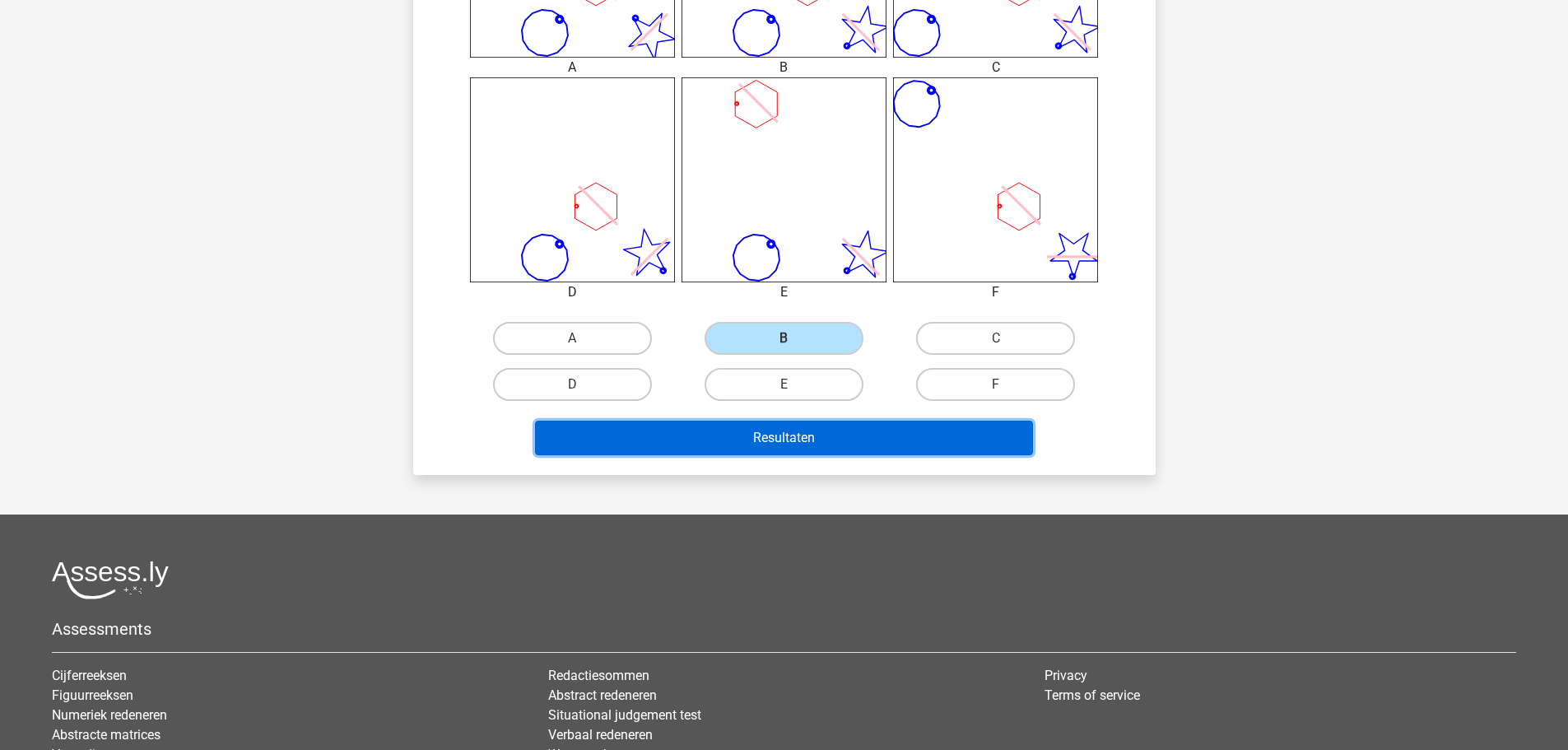
click at [783, 431] on button "Resultaten" at bounding box center [784, 438] width 498 height 35
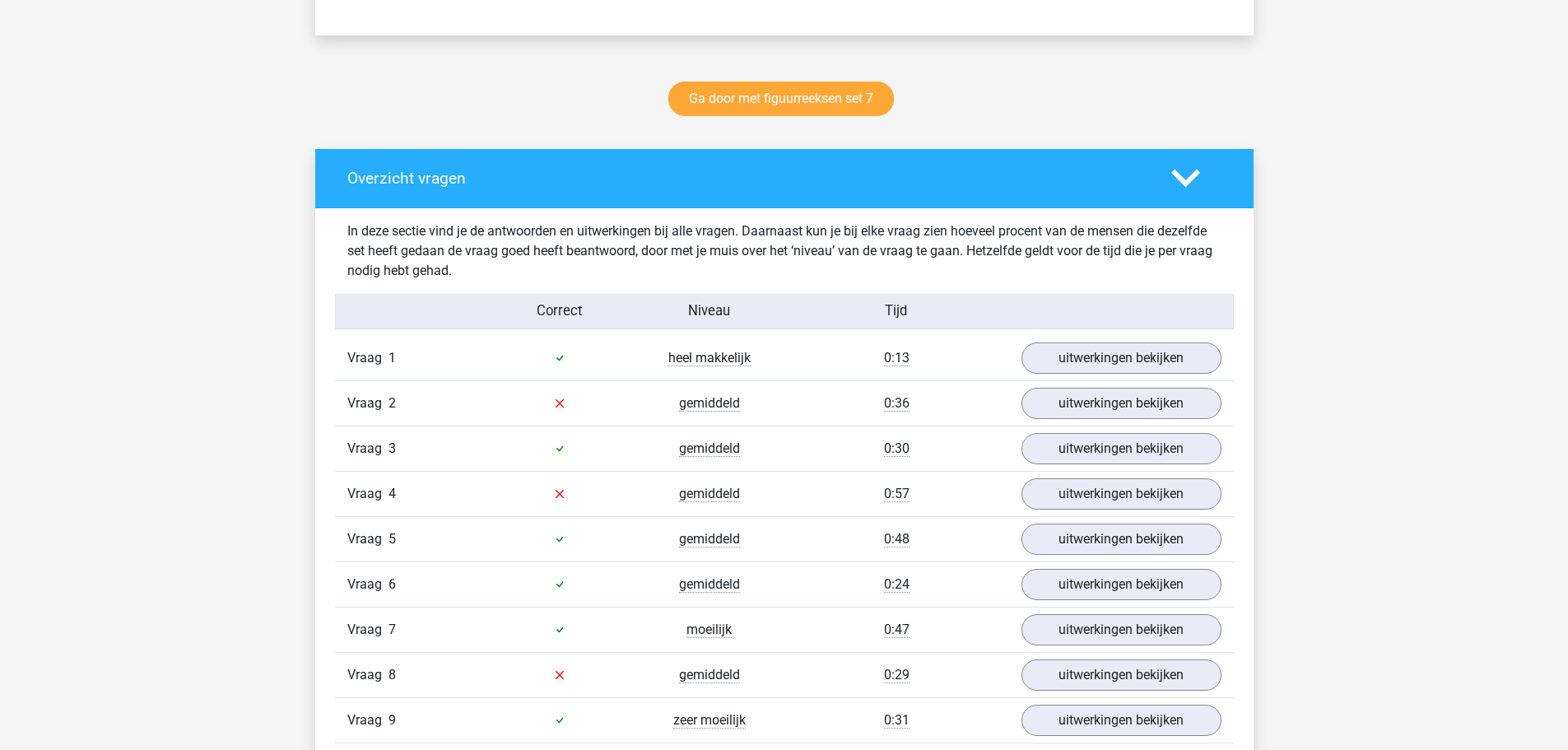
scroll to position [823, 0]
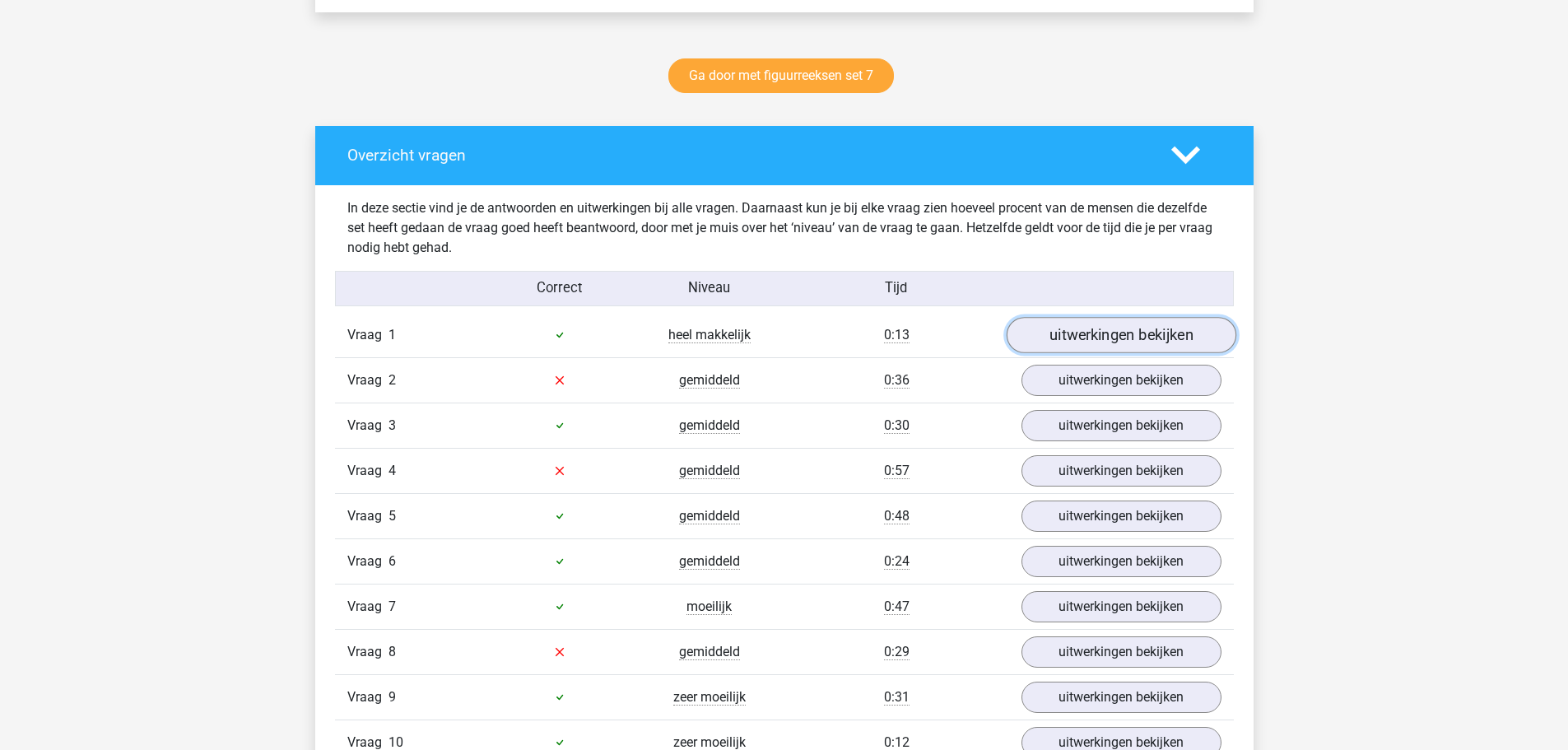
click at [1087, 334] on link "uitwerkingen bekijken" at bounding box center [1120, 335] width 230 height 36
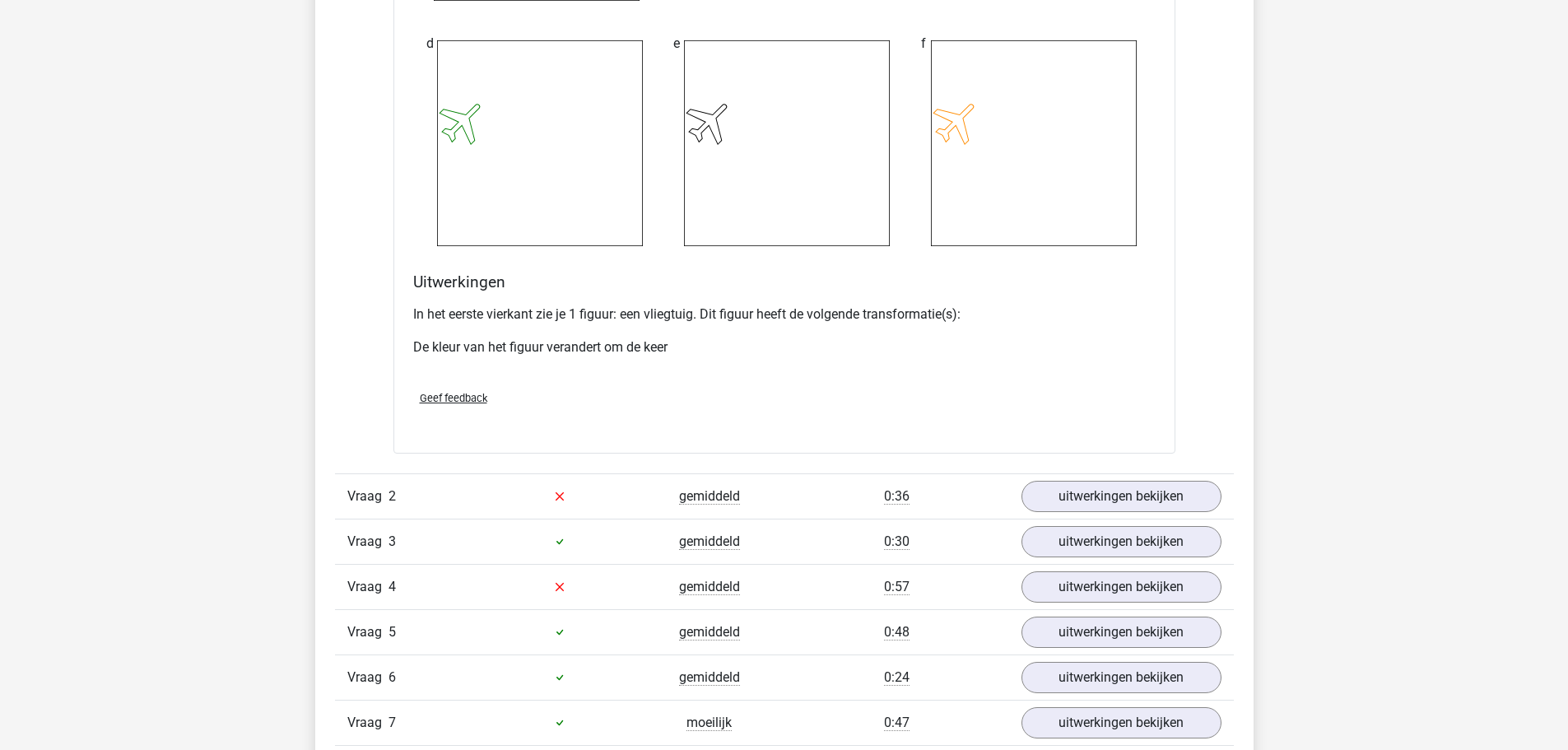
scroll to position [2058, 0]
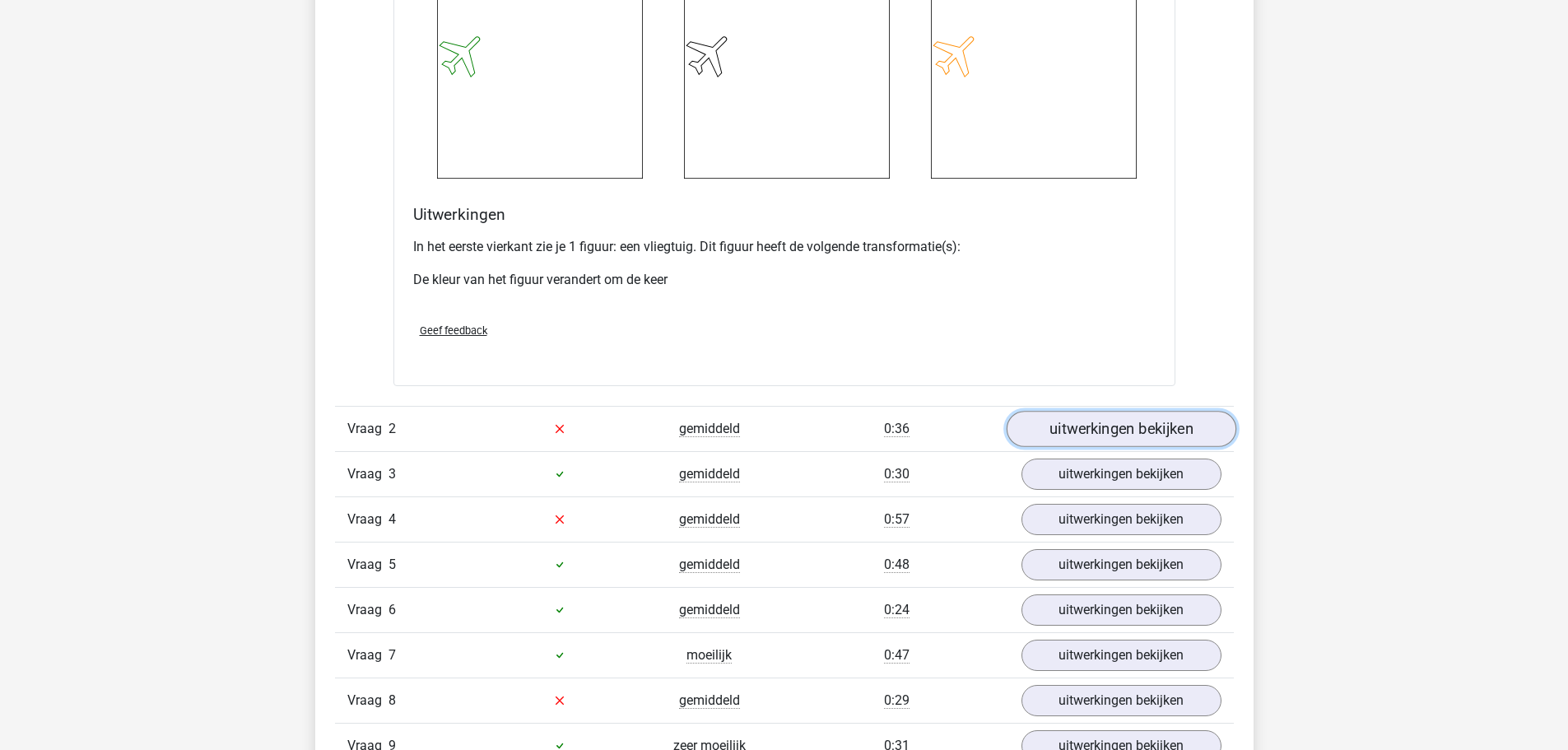
click at [1058, 428] on link "uitwerkingen bekijken" at bounding box center [1120, 428] width 230 height 36
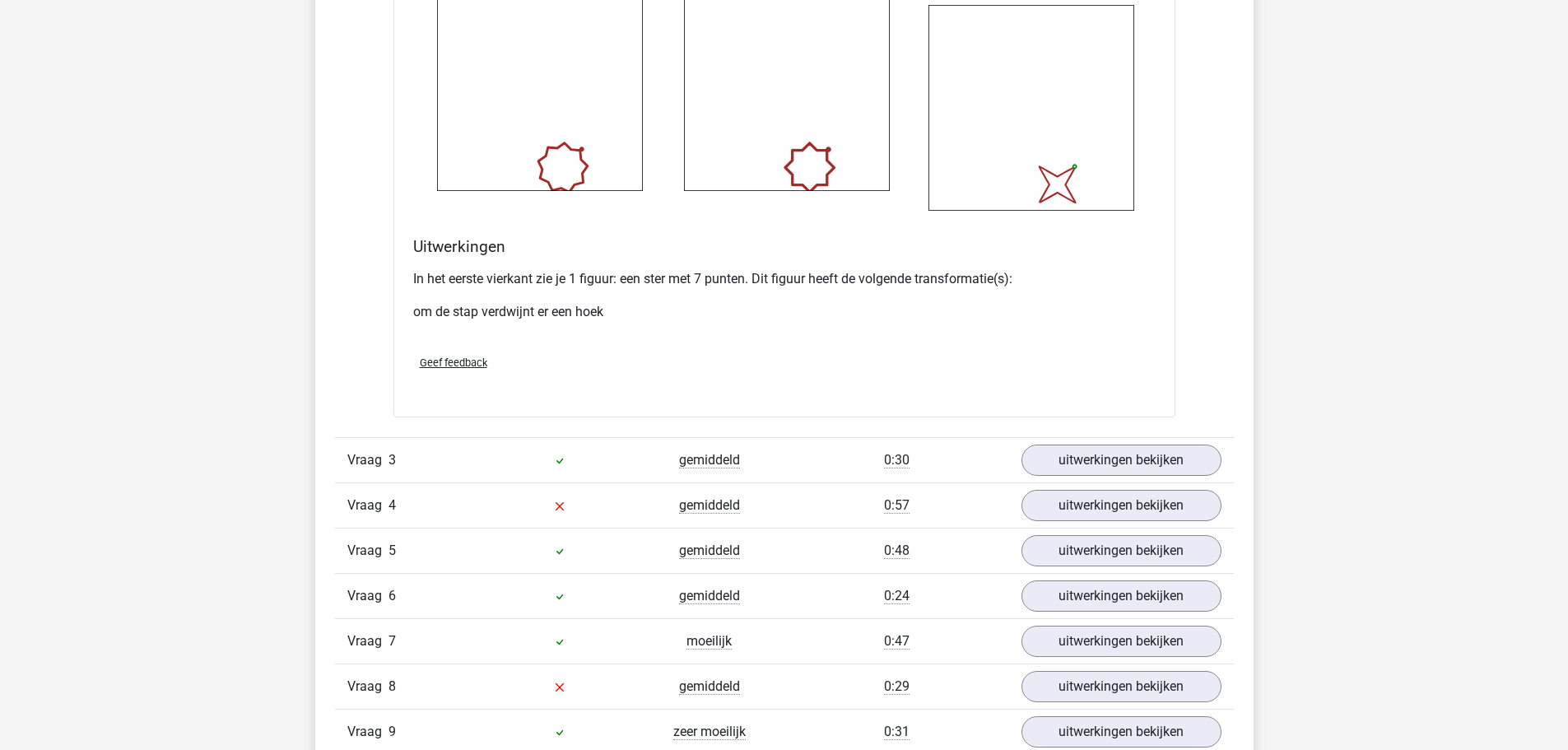
scroll to position [3375, 0]
click at [1076, 467] on link "uitwerkingen bekijken" at bounding box center [1120, 460] width 230 height 36
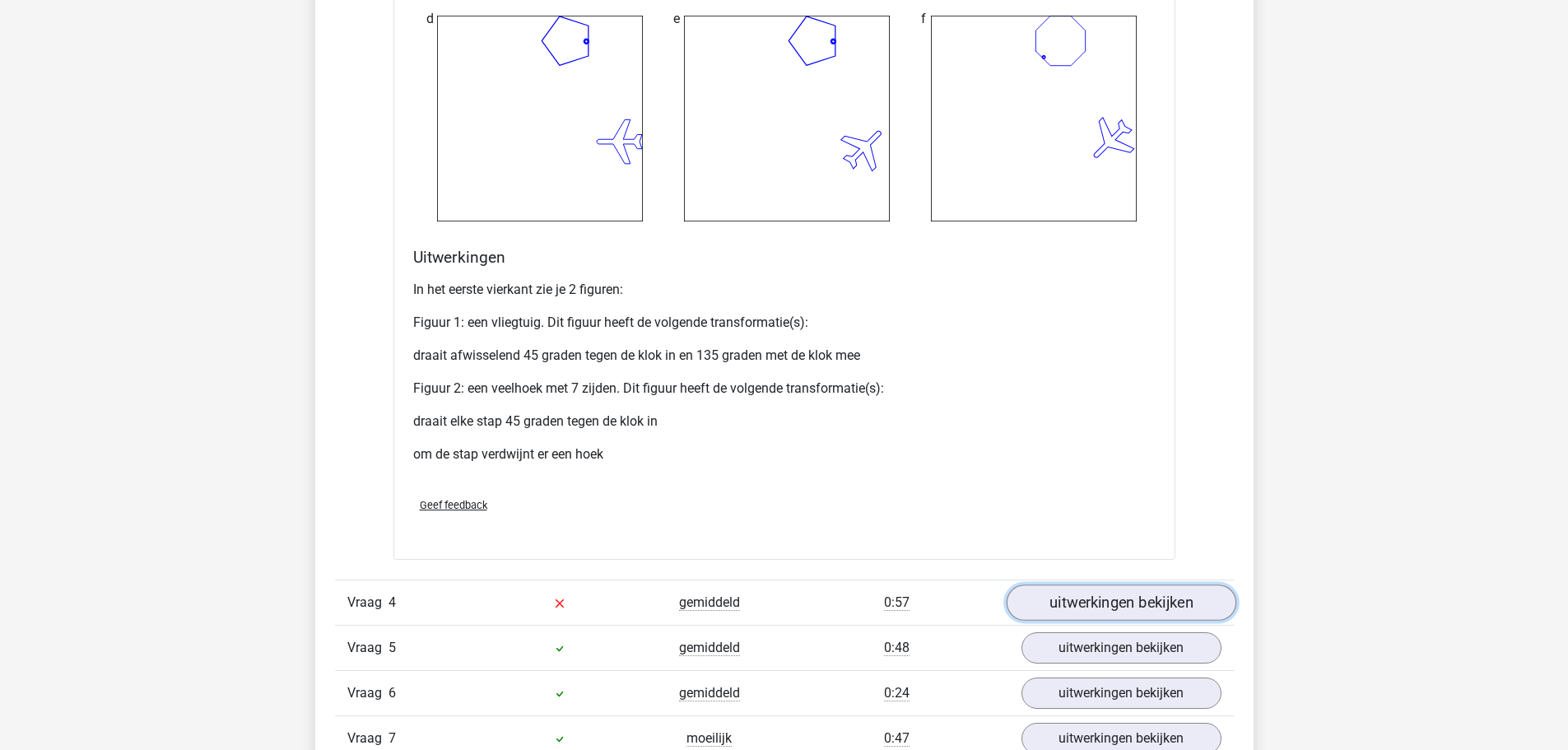
click at [1085, 598] on link "uitwerkingen bekijken" at bounding box center [1120, 602] width 230 height 36
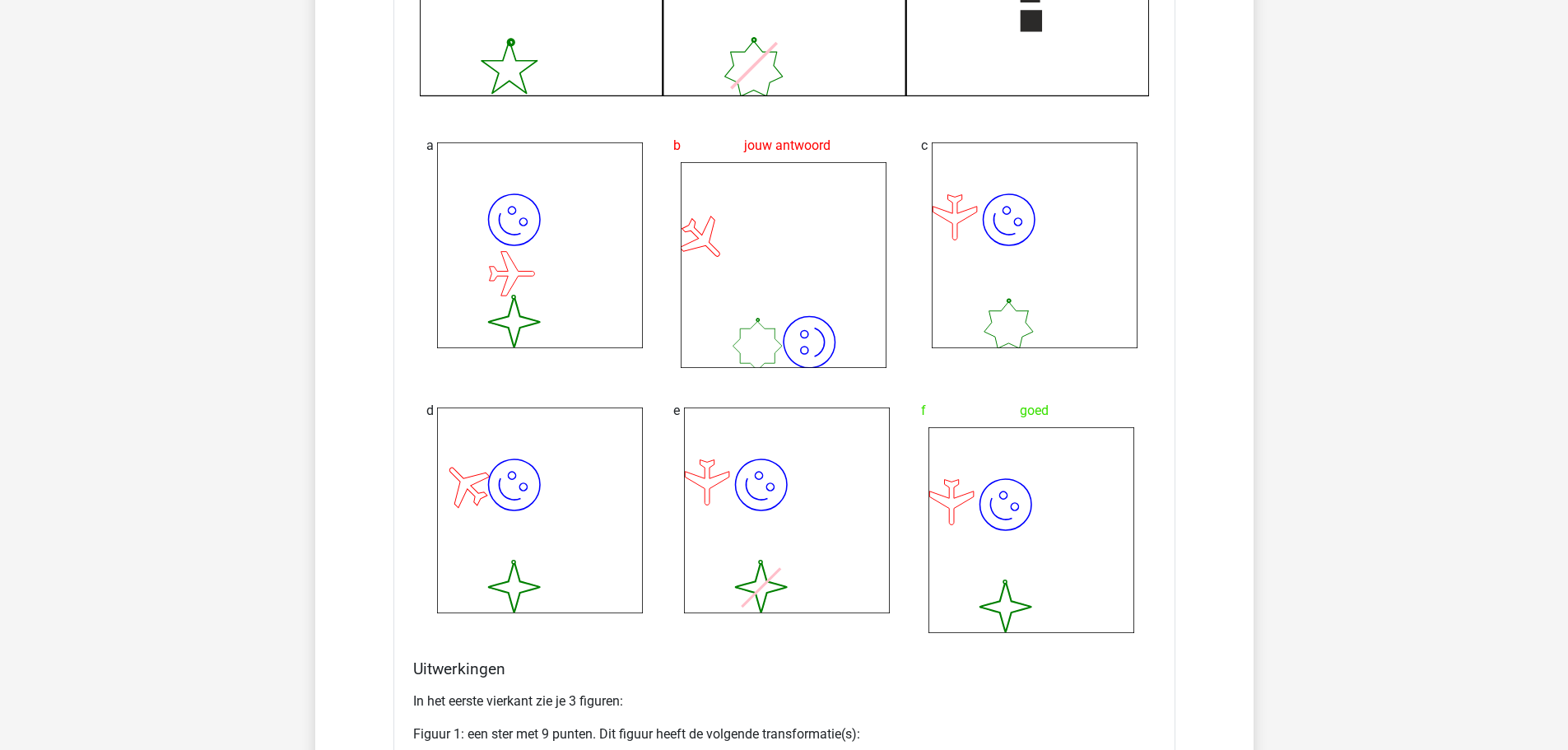
scroll to position [5763, 0]
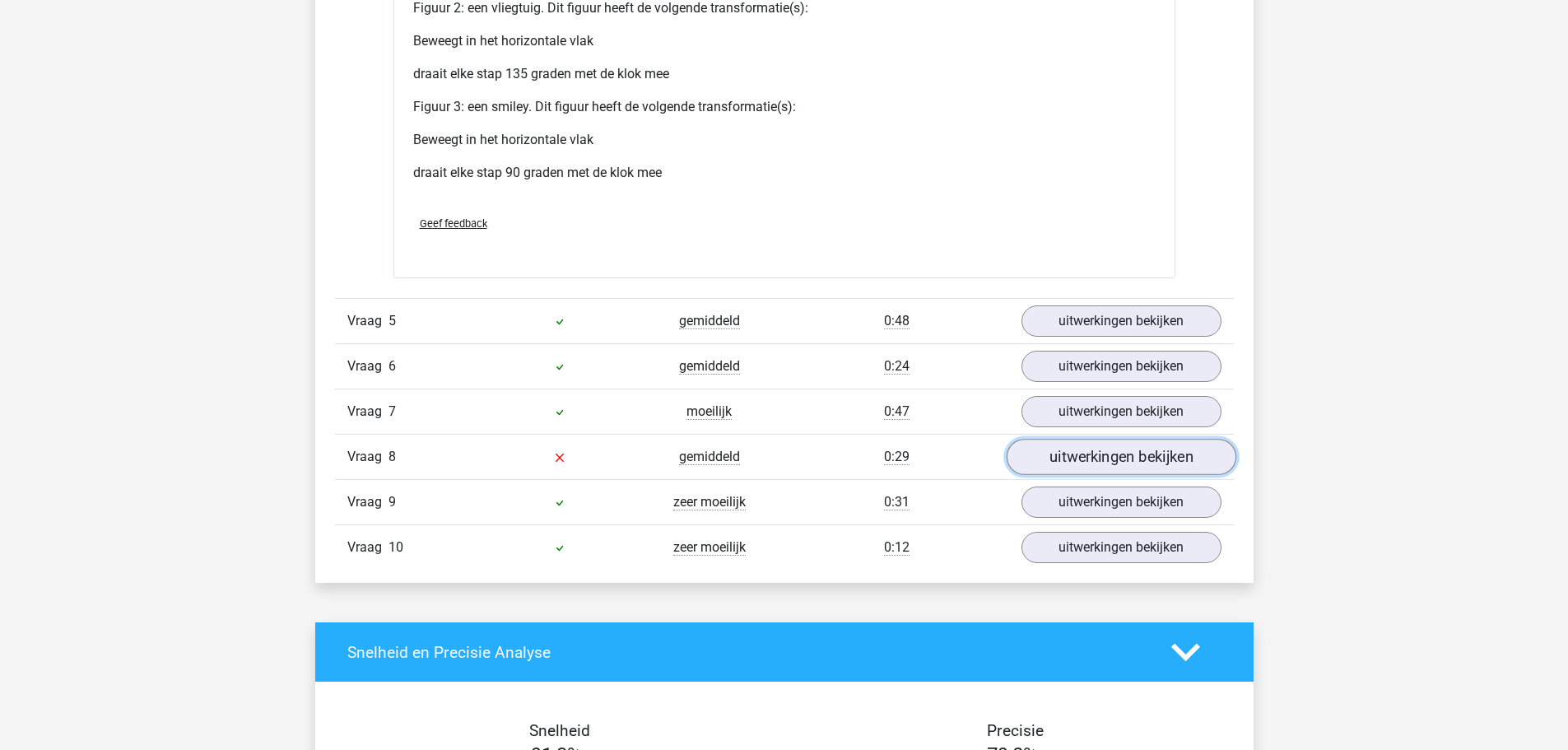
click at [1119, 447] on link "uitwerkingen bekijken" at bounding box center [1120, 456] width 230 height 36
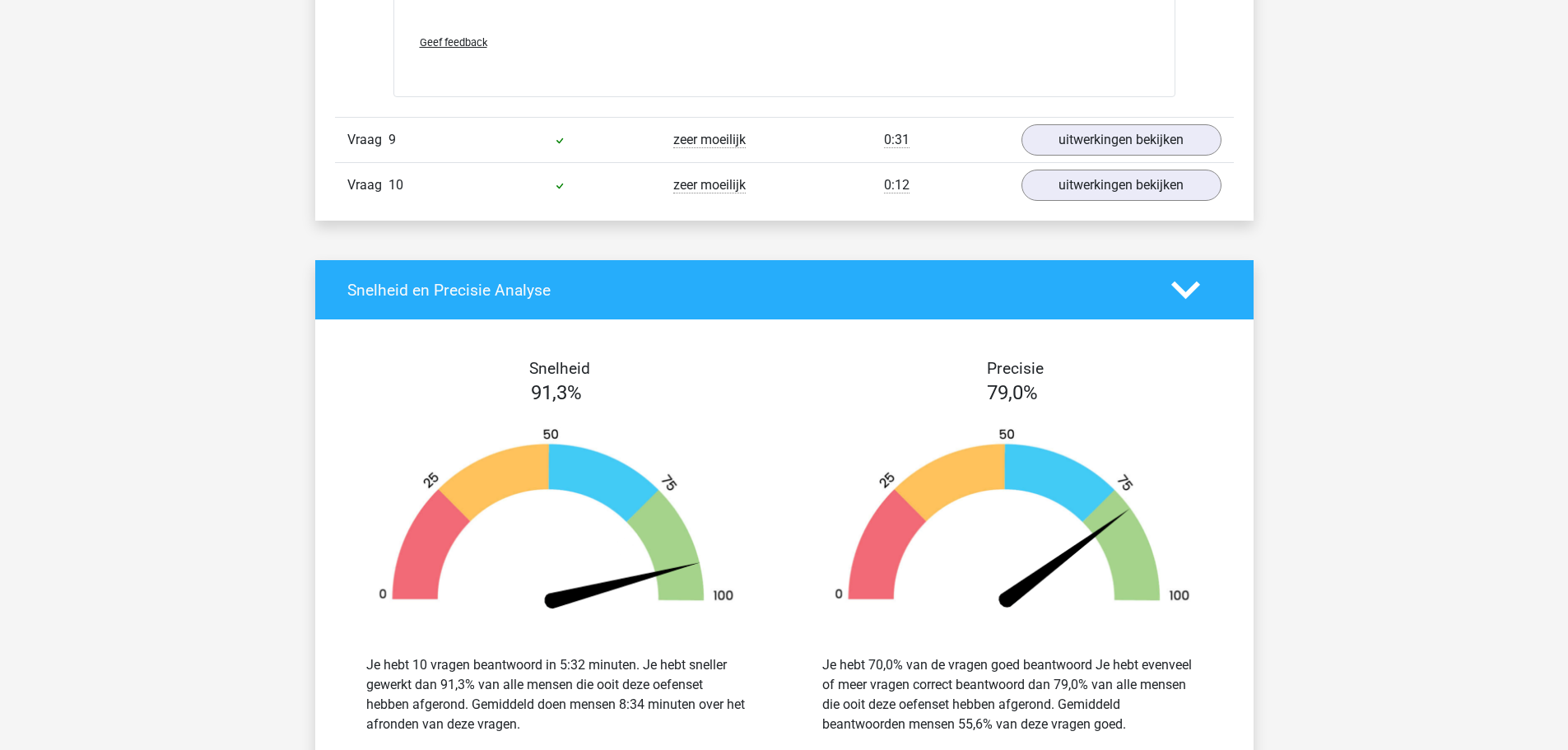
scroll to position [8232, 0]
click at [1096, 176] on link "uitwerkingen bekijken" at bounding box center [1120, 184] width 230 height 36
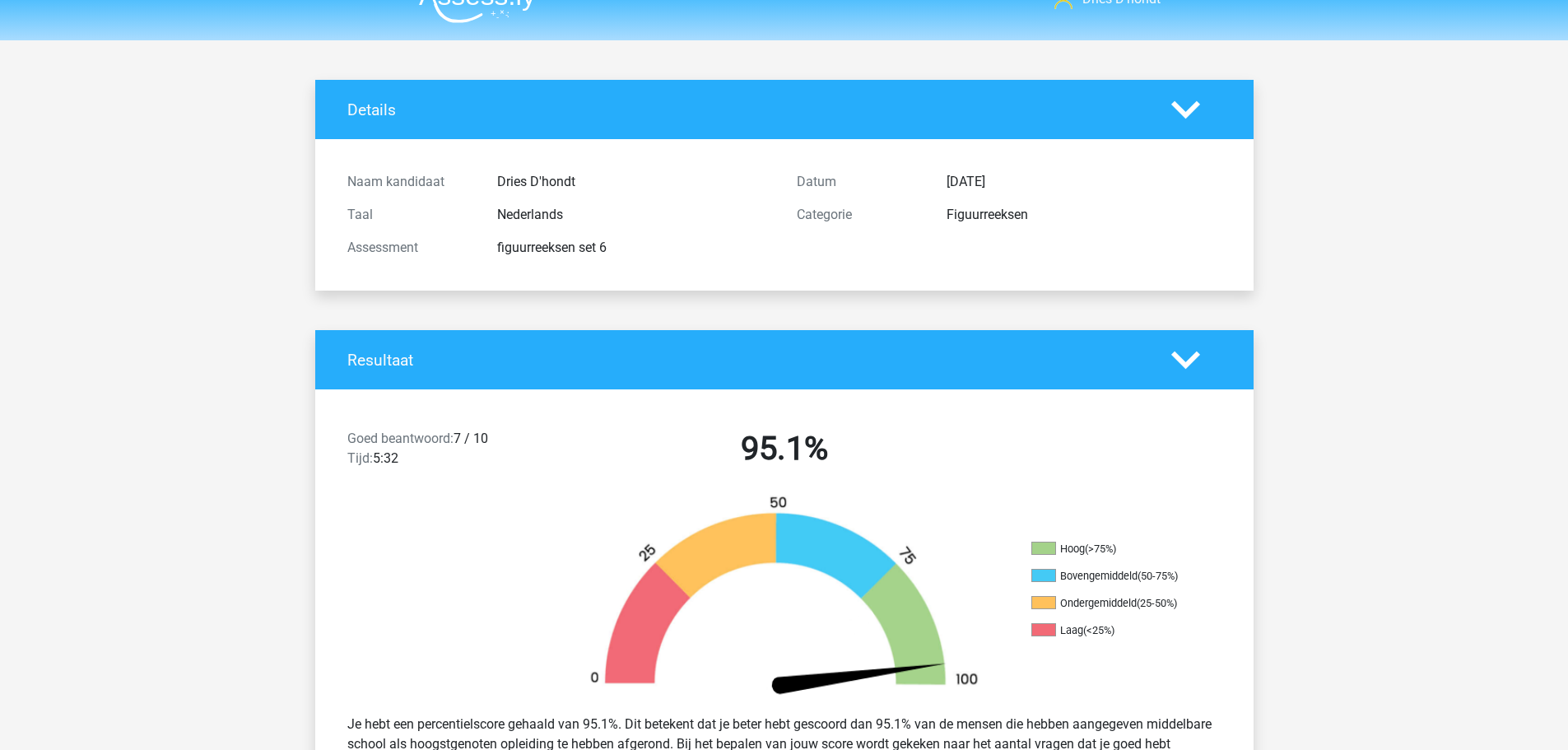
scroll to position [0, 0]
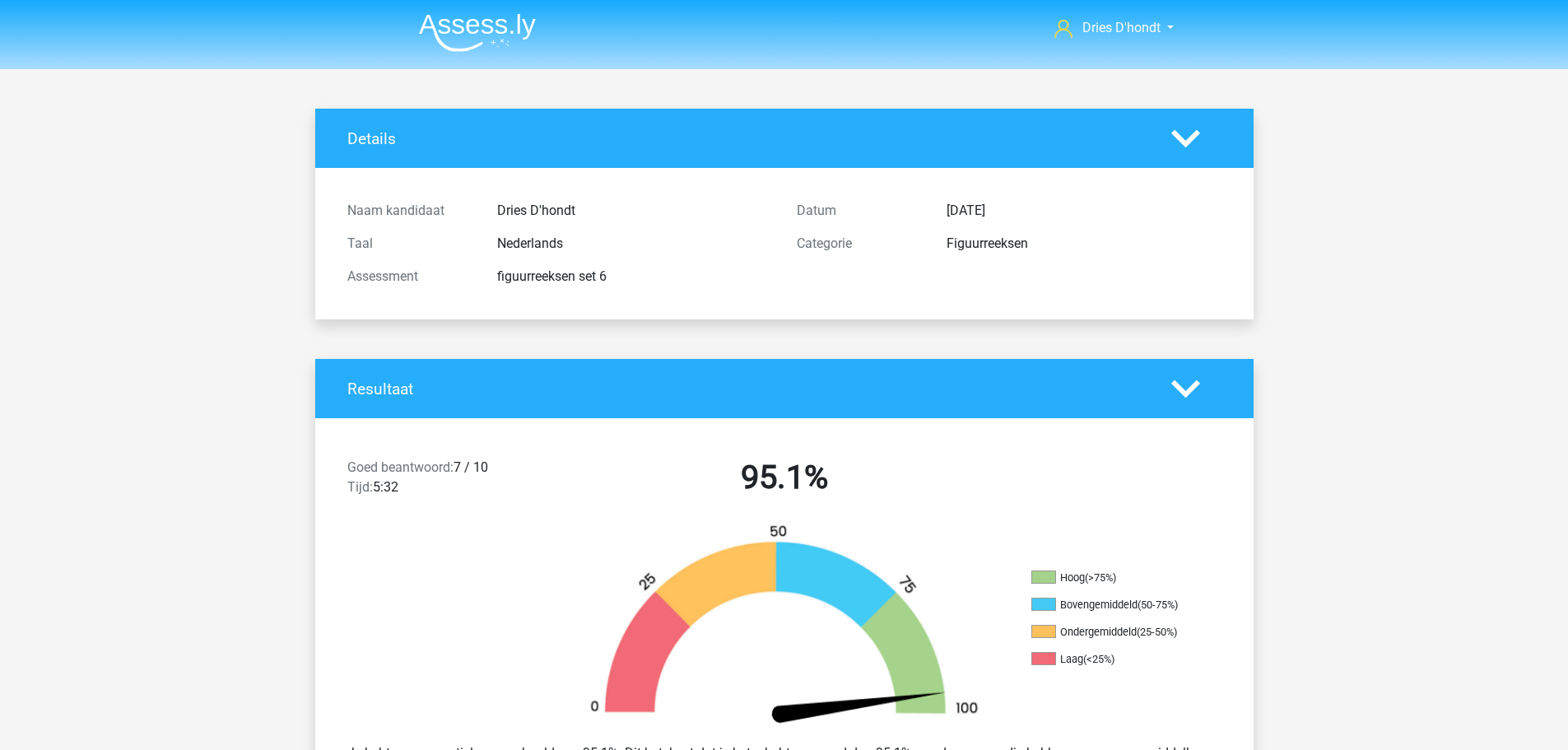
click at [491, 26] on img at bounding box center [477, 33] width 117 height 39
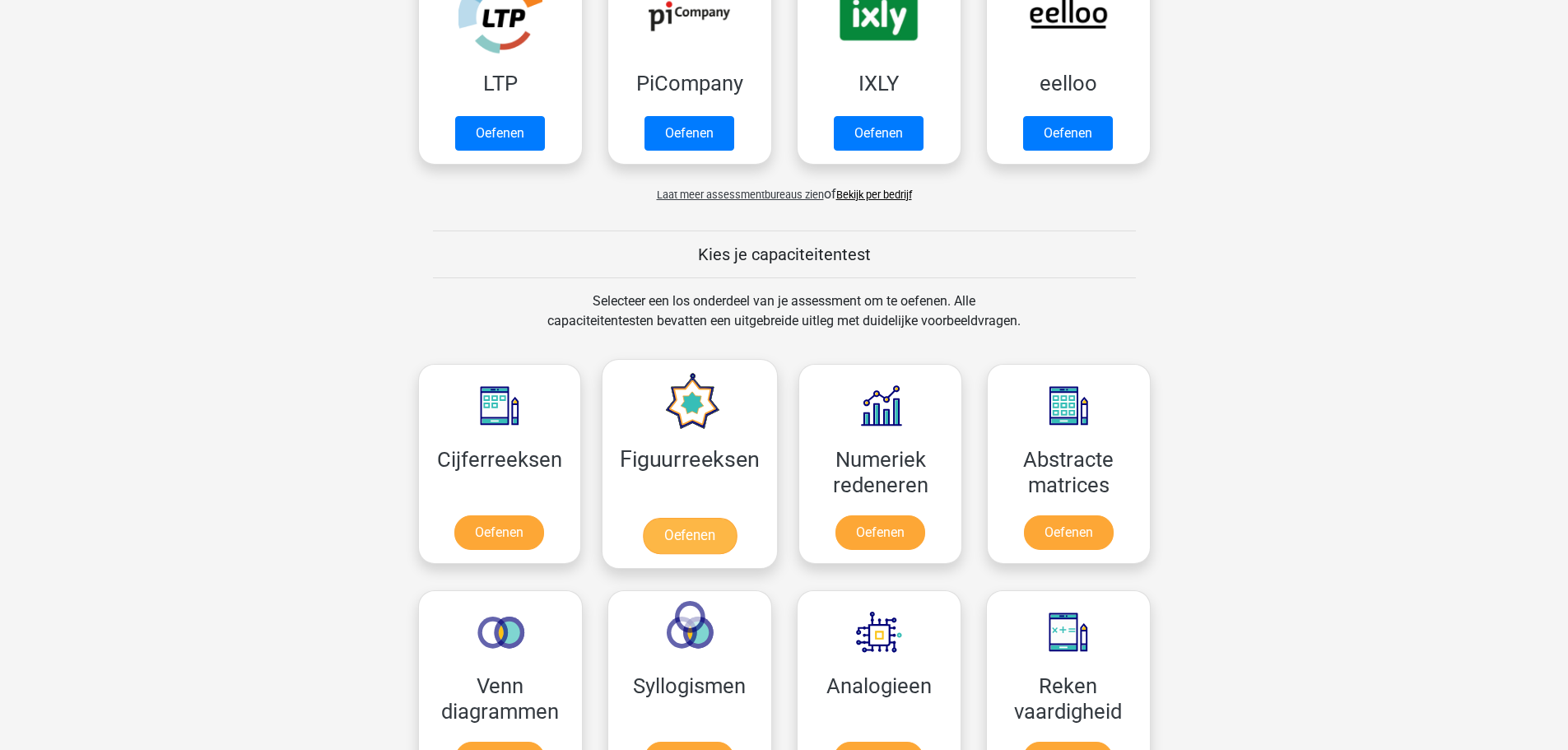
scroll to position [412, 0]
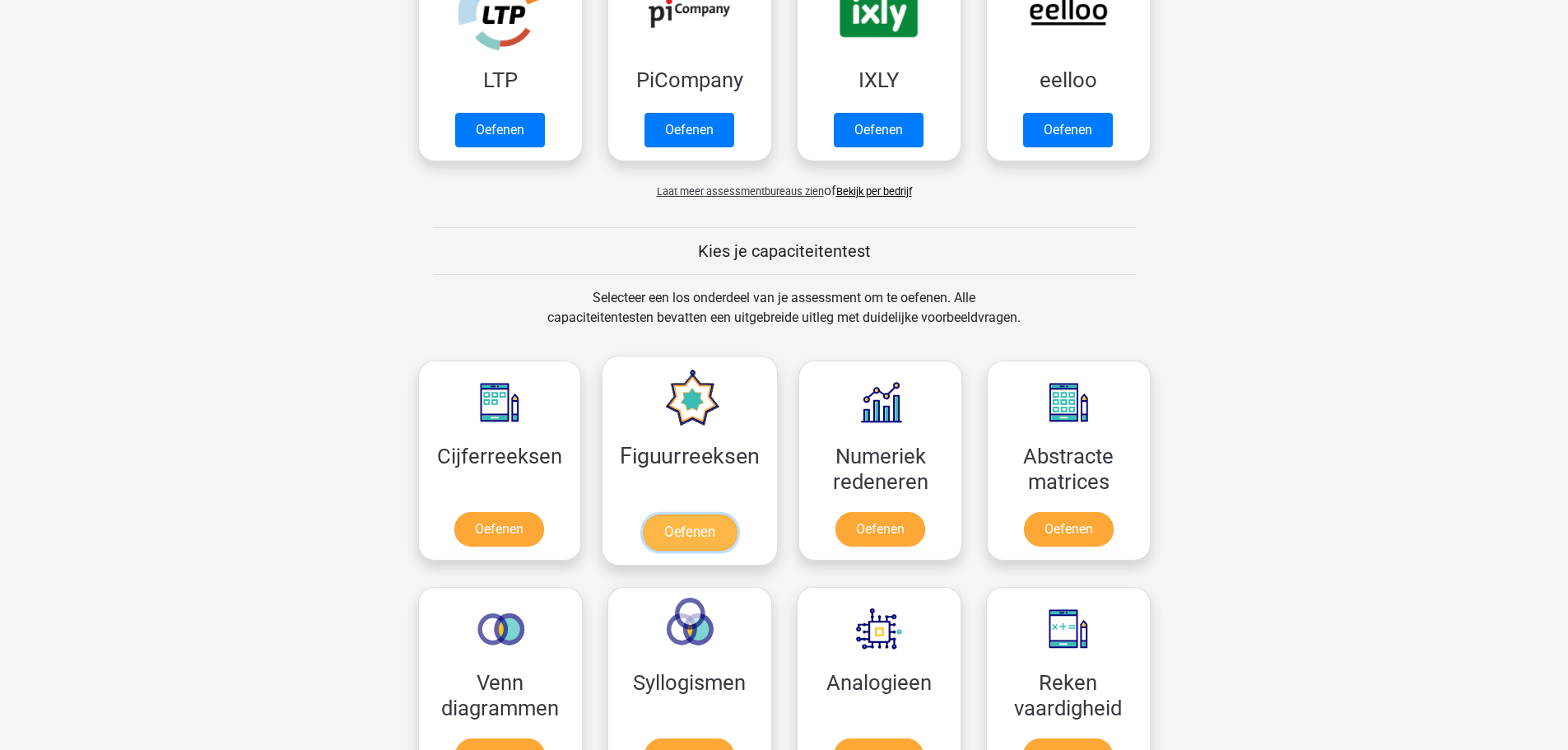
click at [672, 532] on link "Oefenen" at bounding box center [689, 532] width 93 height 36
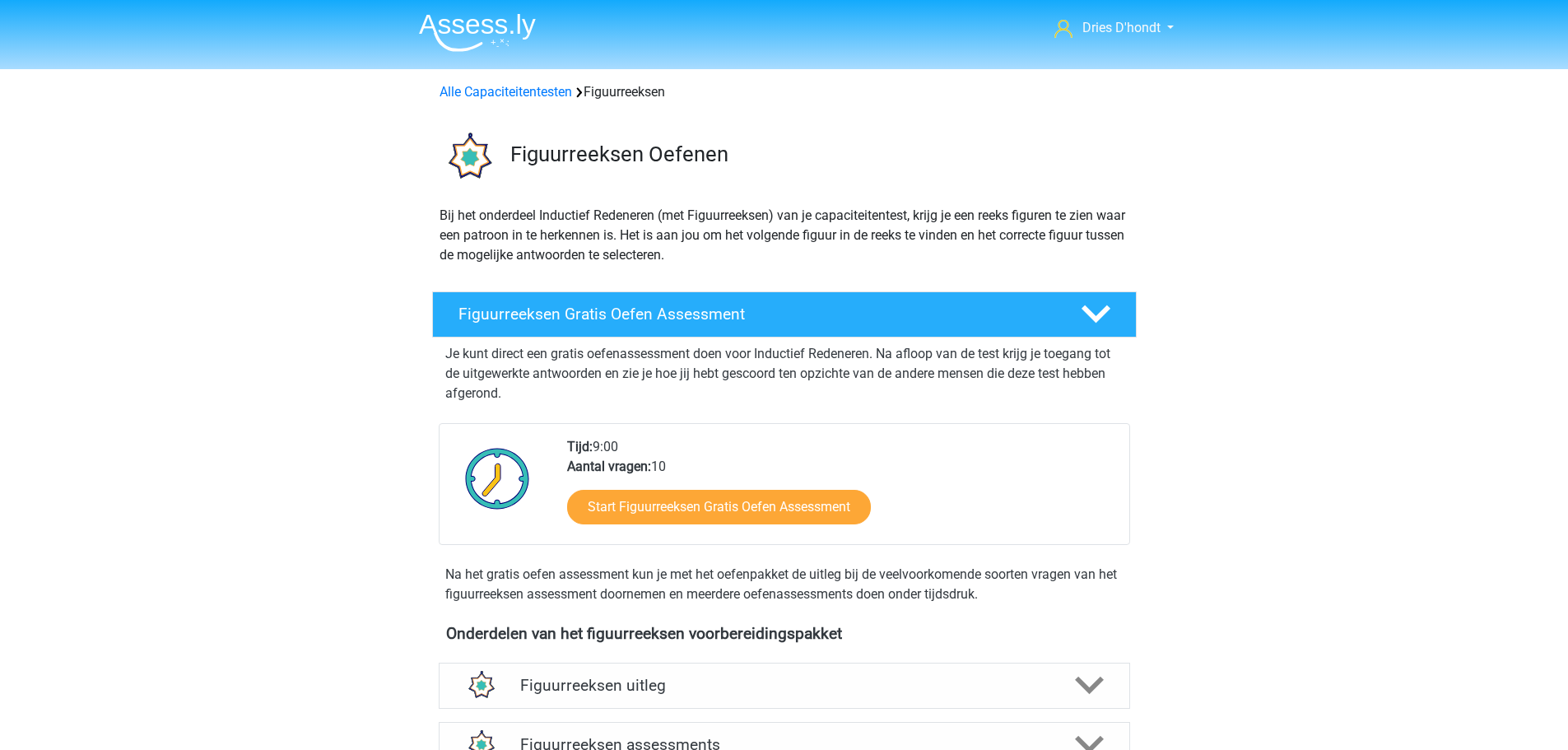
scroll to position [412, 0]
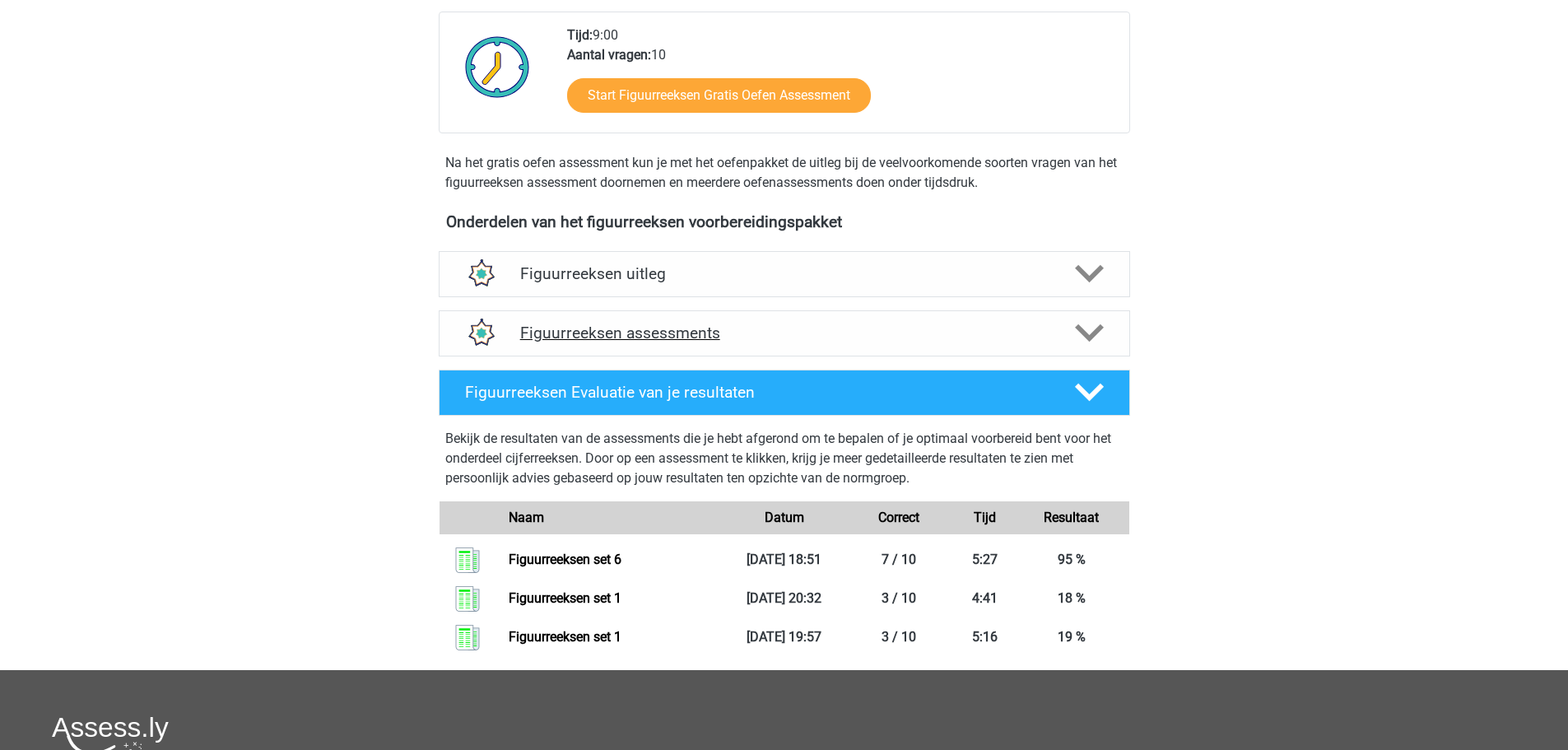
click at [683, 331] on h4 "Figuurreeksen assessments" at bounding box center [784, 332] width 529 height 19
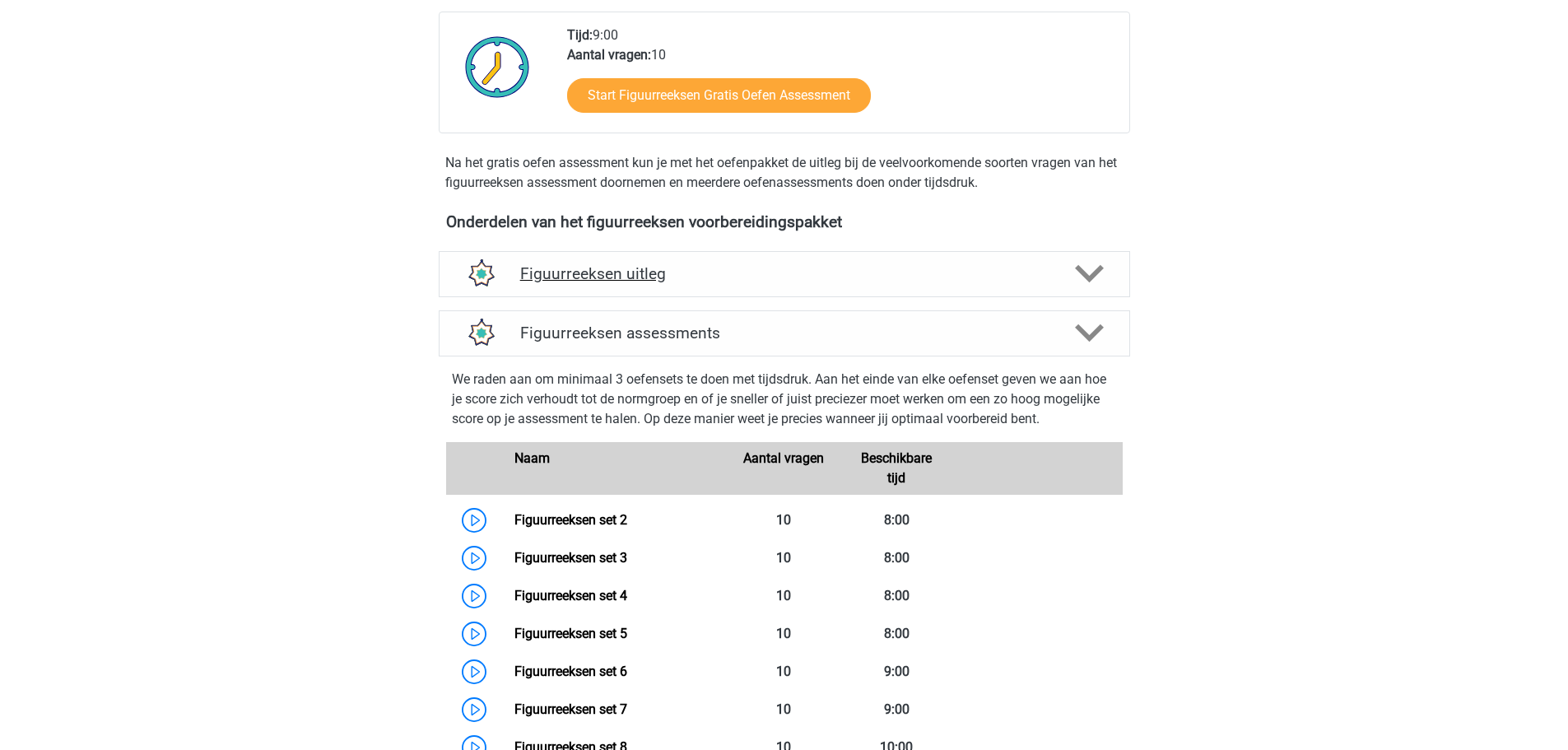
click at [655, 266] on h4 "Figuurreeksen uitleg" at bounding box center [784, 274] width 529 height 19
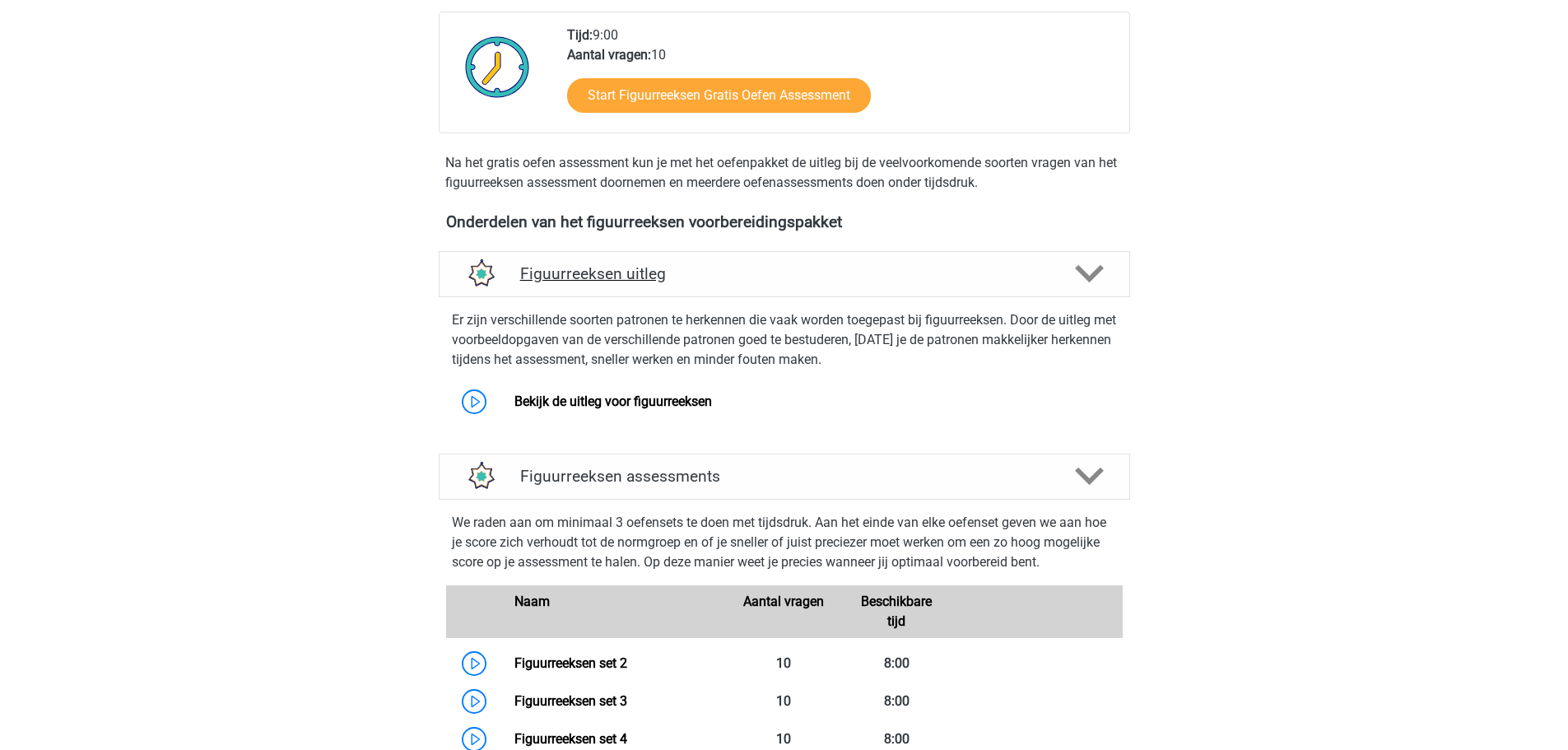
click at [651, 268] on h4 "Figuurreeksen uitleg" at bounding box center [784, 274] width 529 height 19
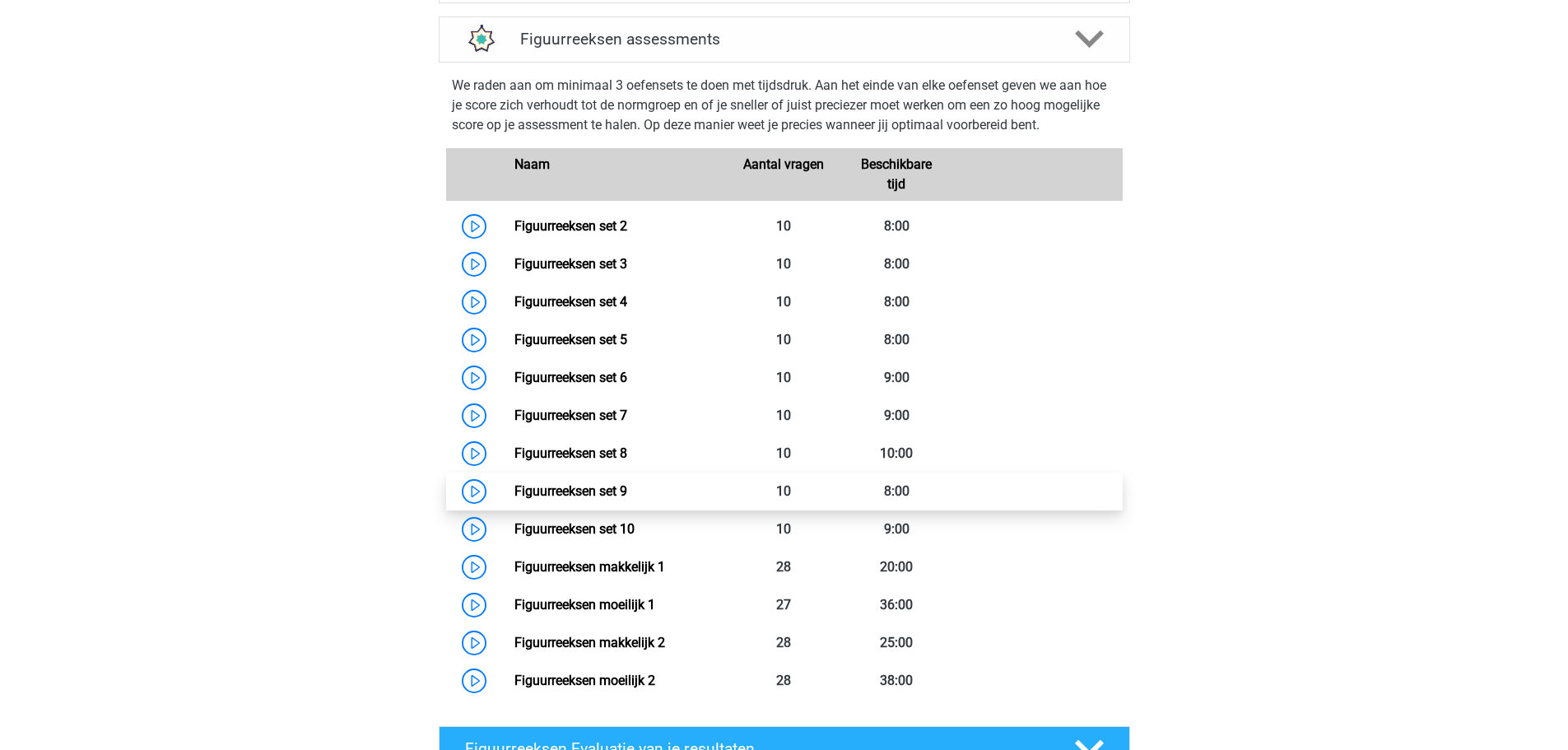
scroll to position [741, 0]
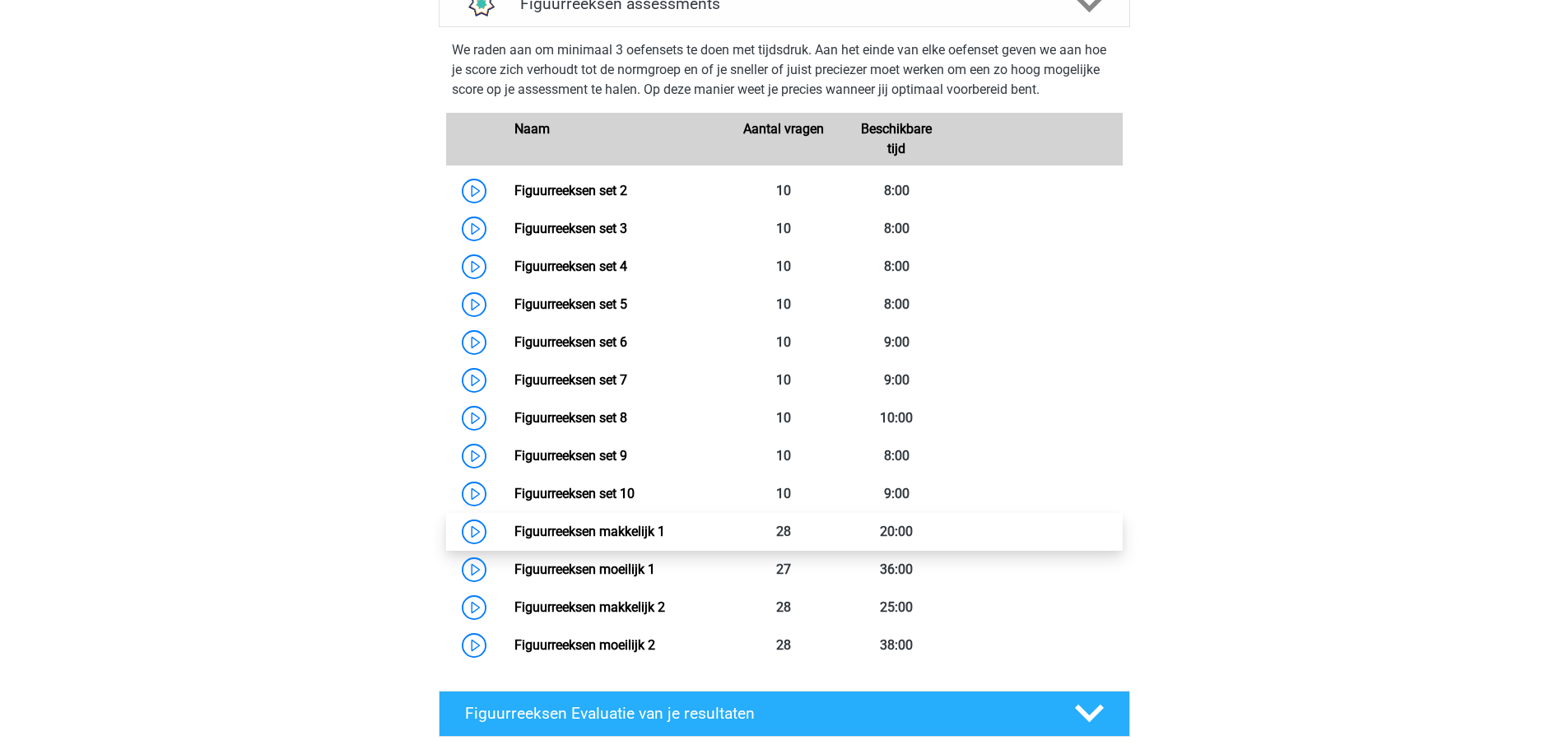
click at [596, 533] on link "Figuurreeksen makkelijk 1" at bounding box center [589, 531] width 151 height 16
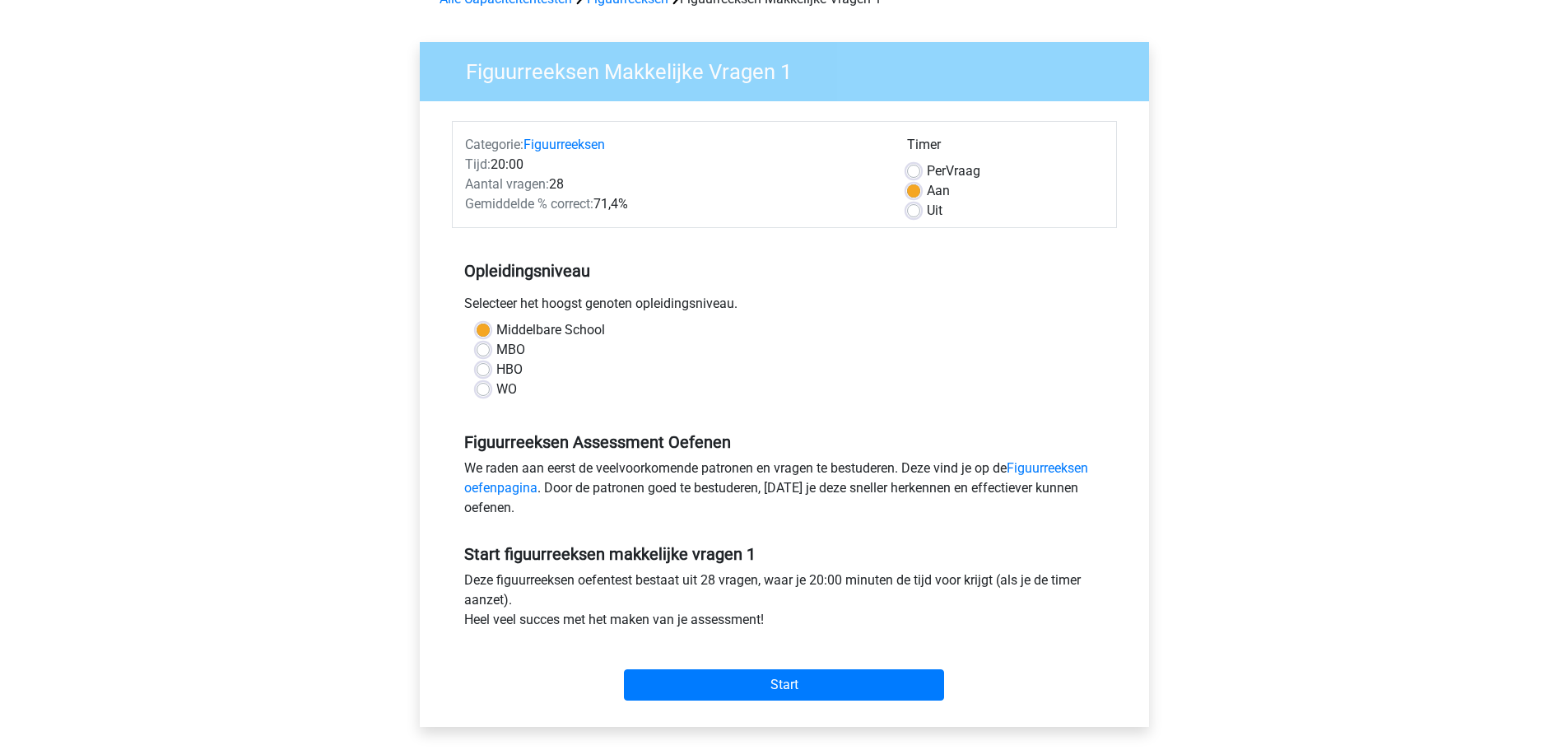
scroll to position [82, 0]
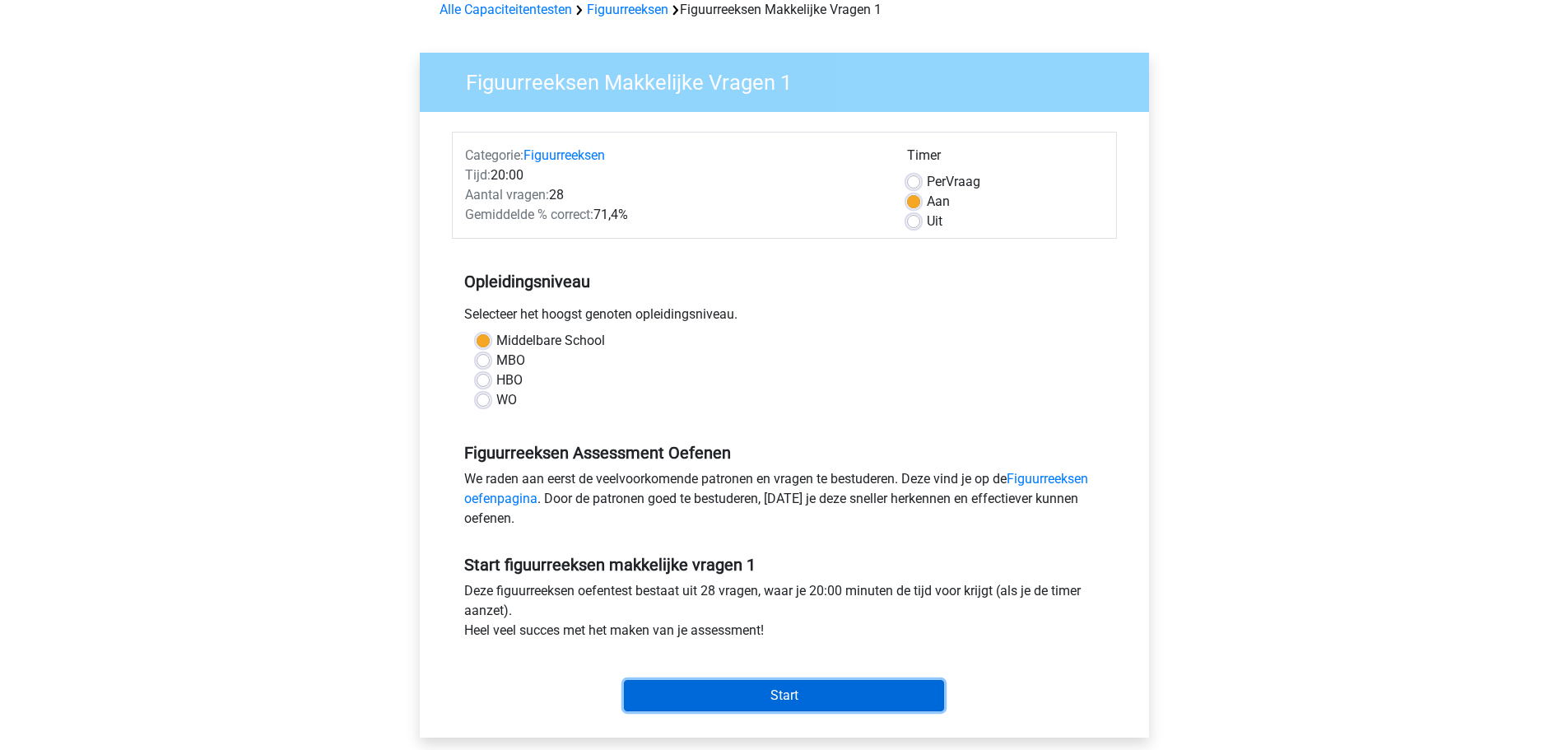
click at [853, 684] on input "Start" at bounding box center [784, 695] width 320 height 31
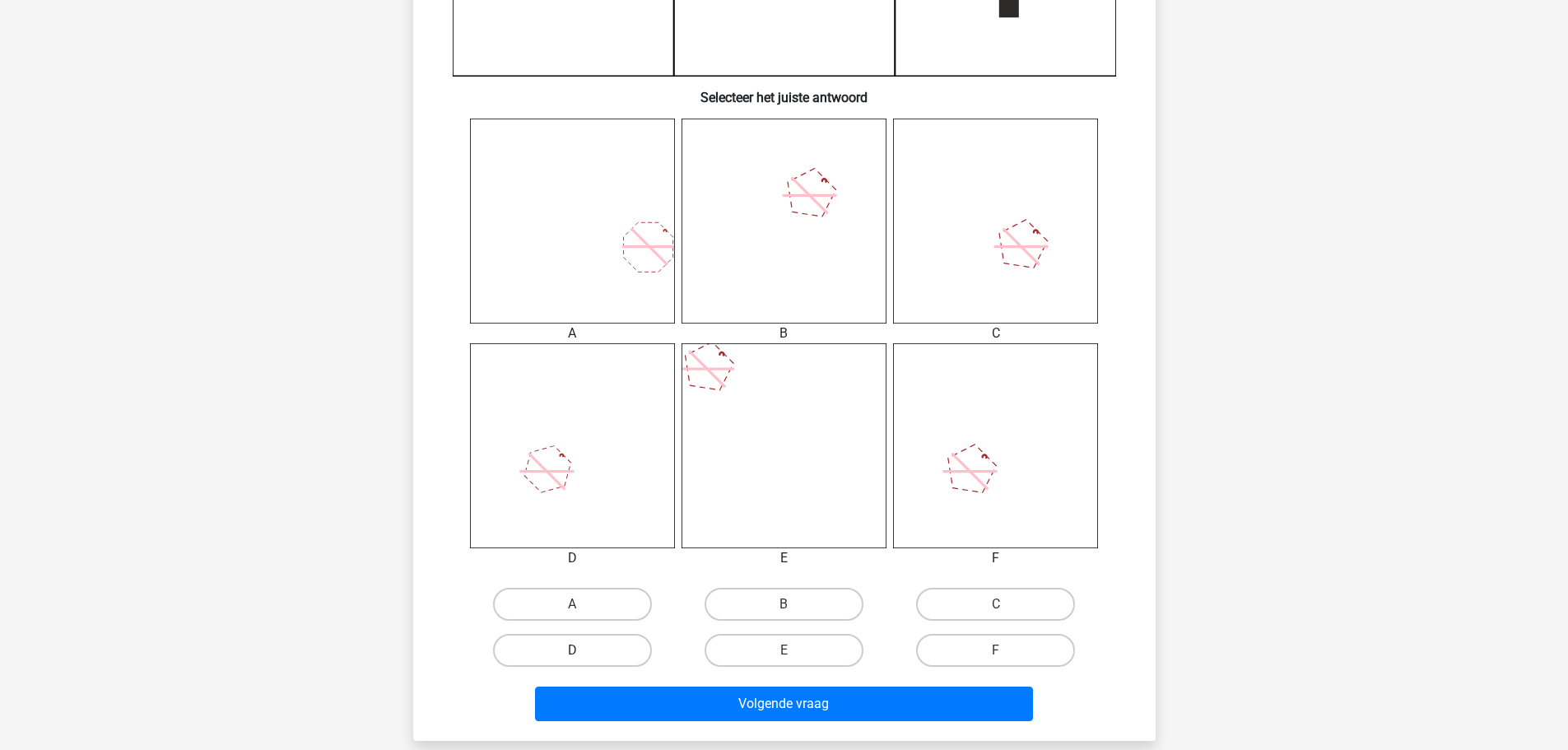
scroll to position [577, 0]
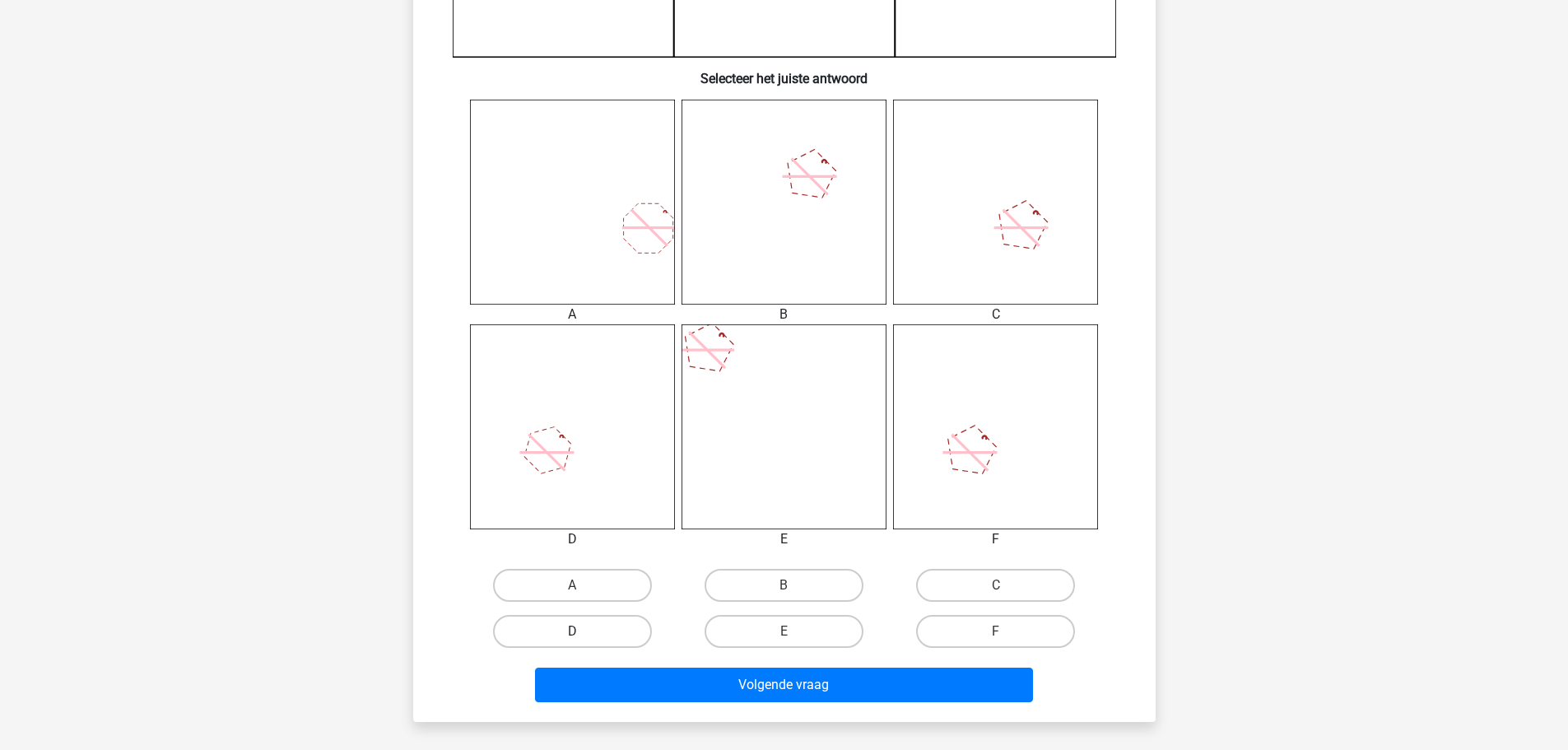
click at [588, 627] on label "D" at bounding box center [572, 631] width 159 height 33
click at [582, 631] on input "D" at bounding box center [577, 636] width 11 height 11
radio input "true"
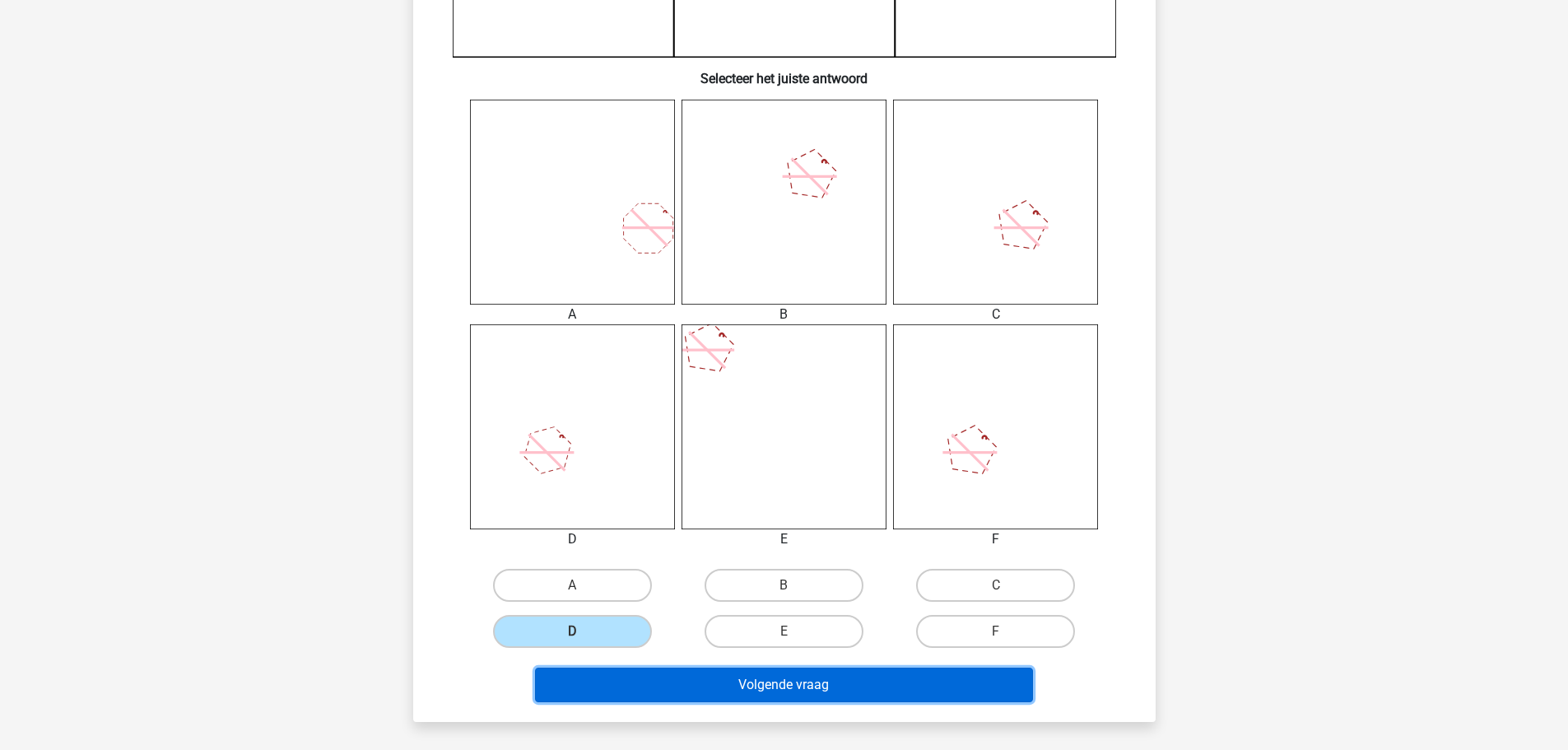
click at [646, 689] on button "Volgende vraag" at bounding box center [784, 684] width 498 height 35
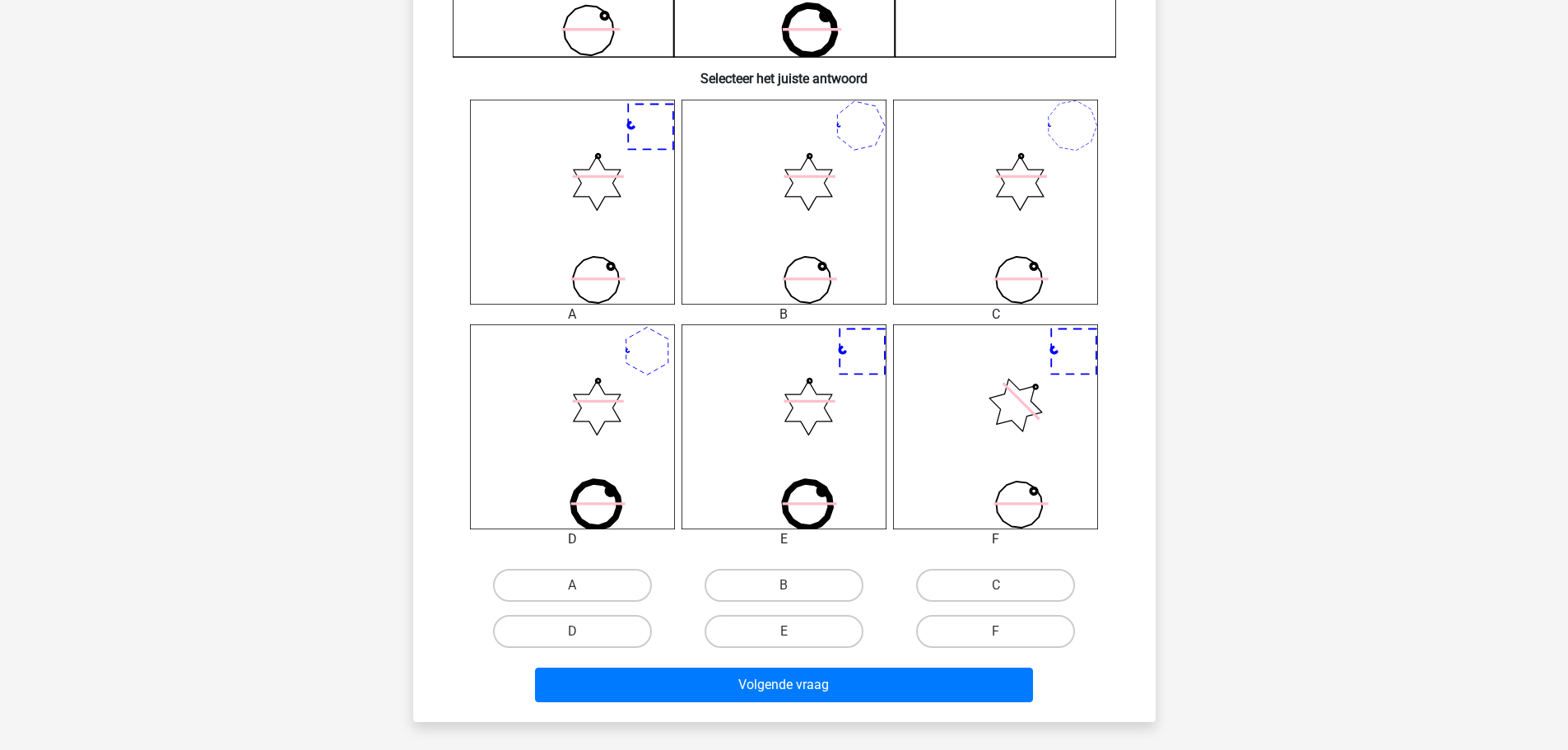
click at [790, 591] on input "B" at bounding box center [789, 590] width 11 height 11
radio input "true"
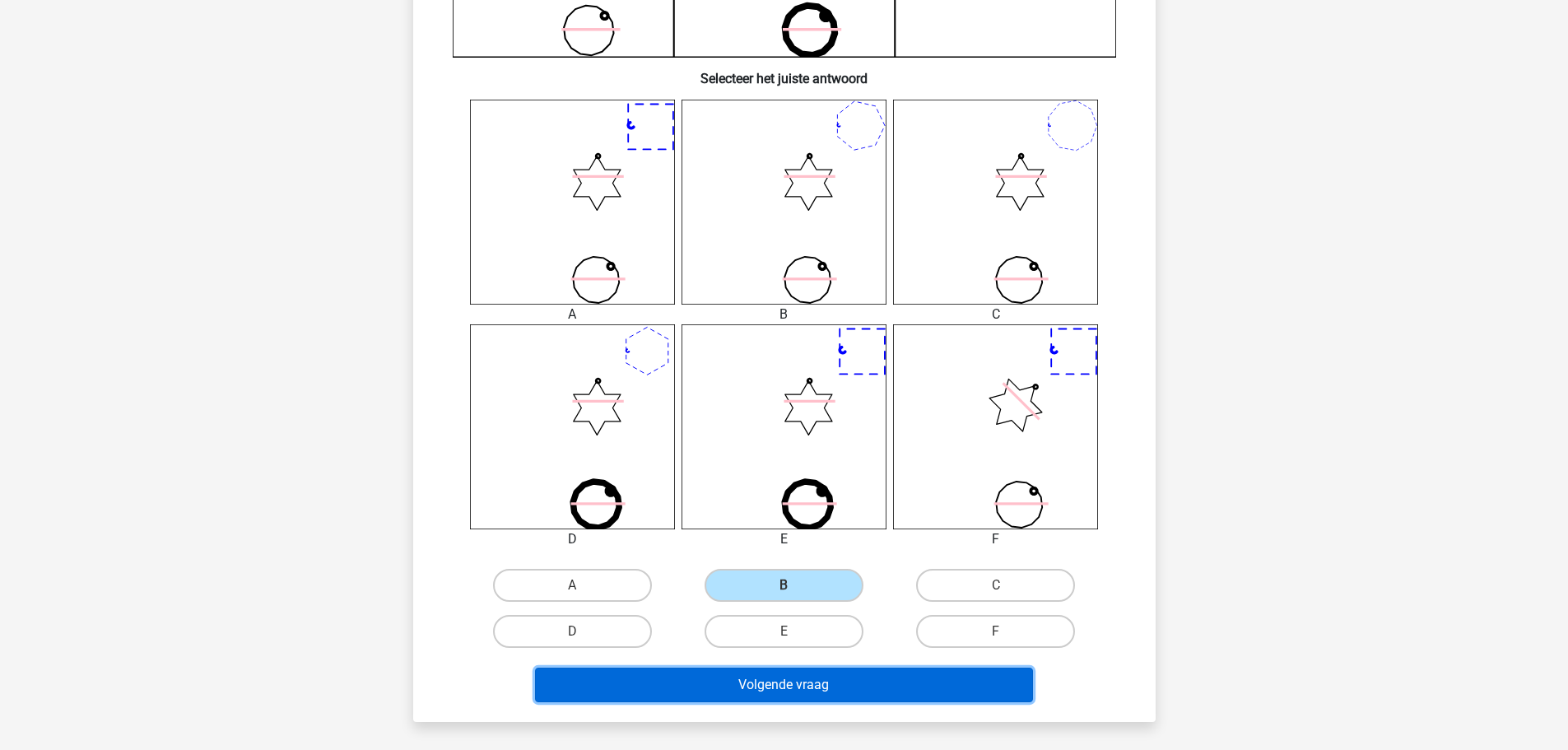
click at [793, 684] on button "Volgende vraag" at bounding box center [784, 684] width 498 height 35
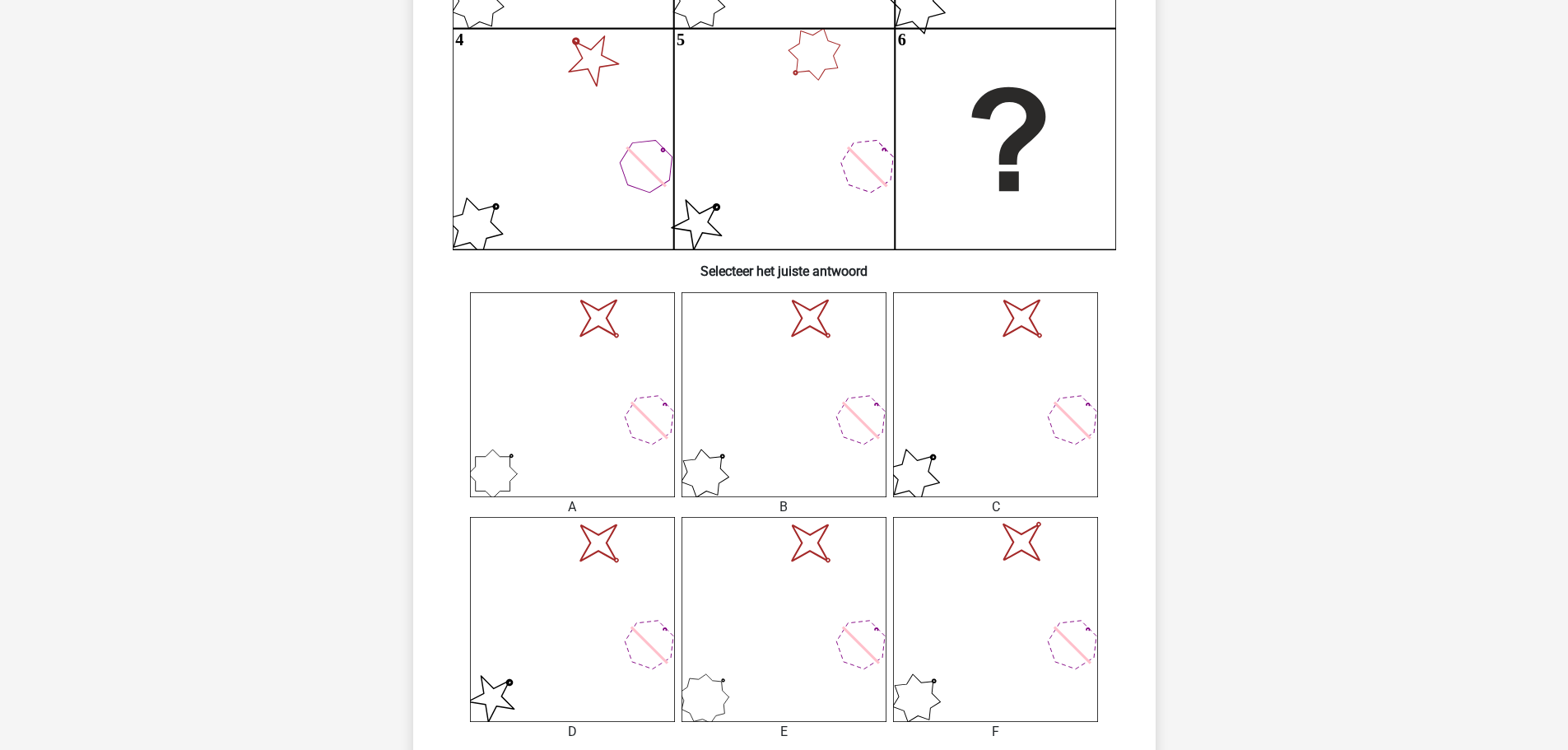
scroll to position [494, 0]
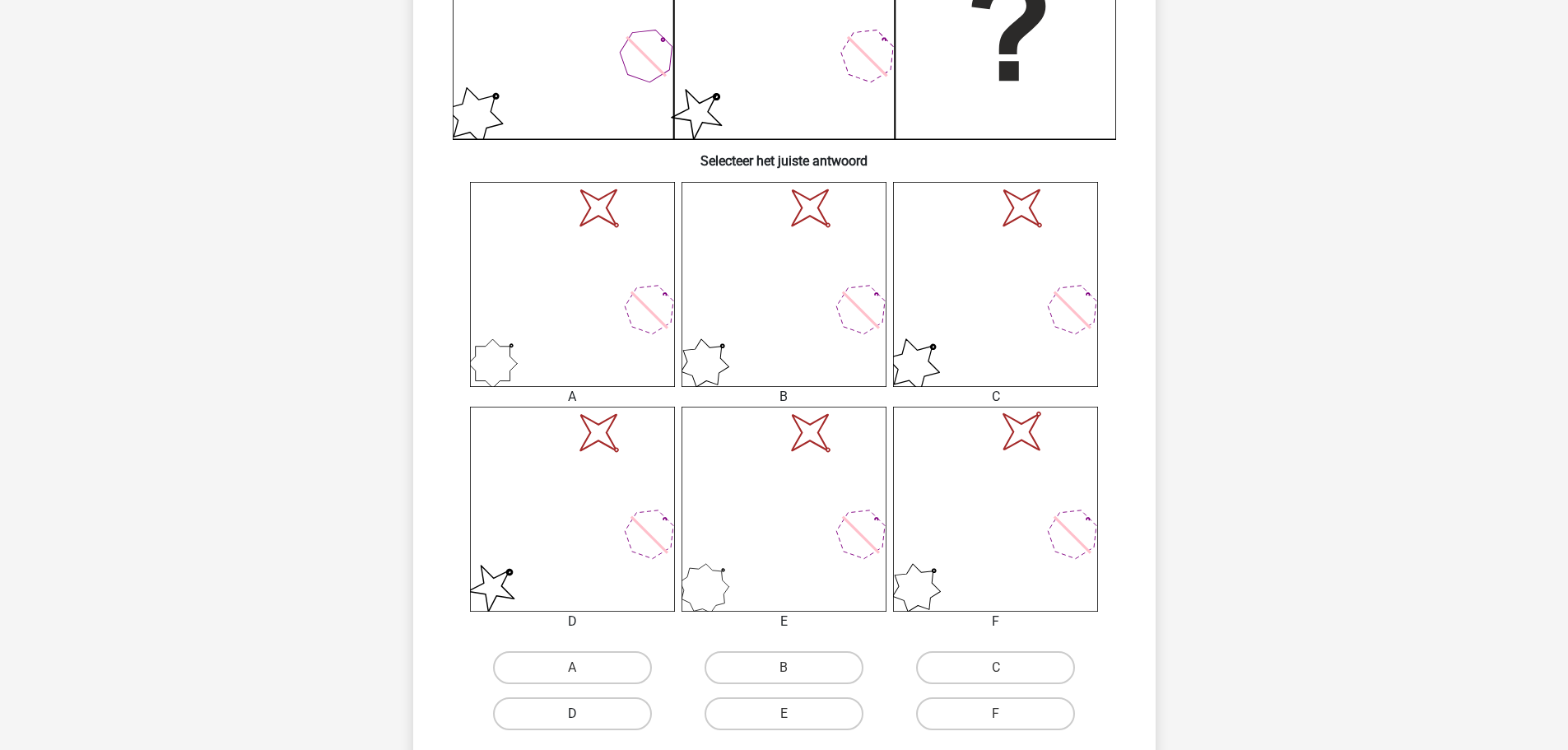
click at [598, 714] on label "D" at bounding box center [572, 713] width 159 height 33
click at [582, 714] on input "D" at bounding box center [577, 719] width 11 height 11
radio input "true"
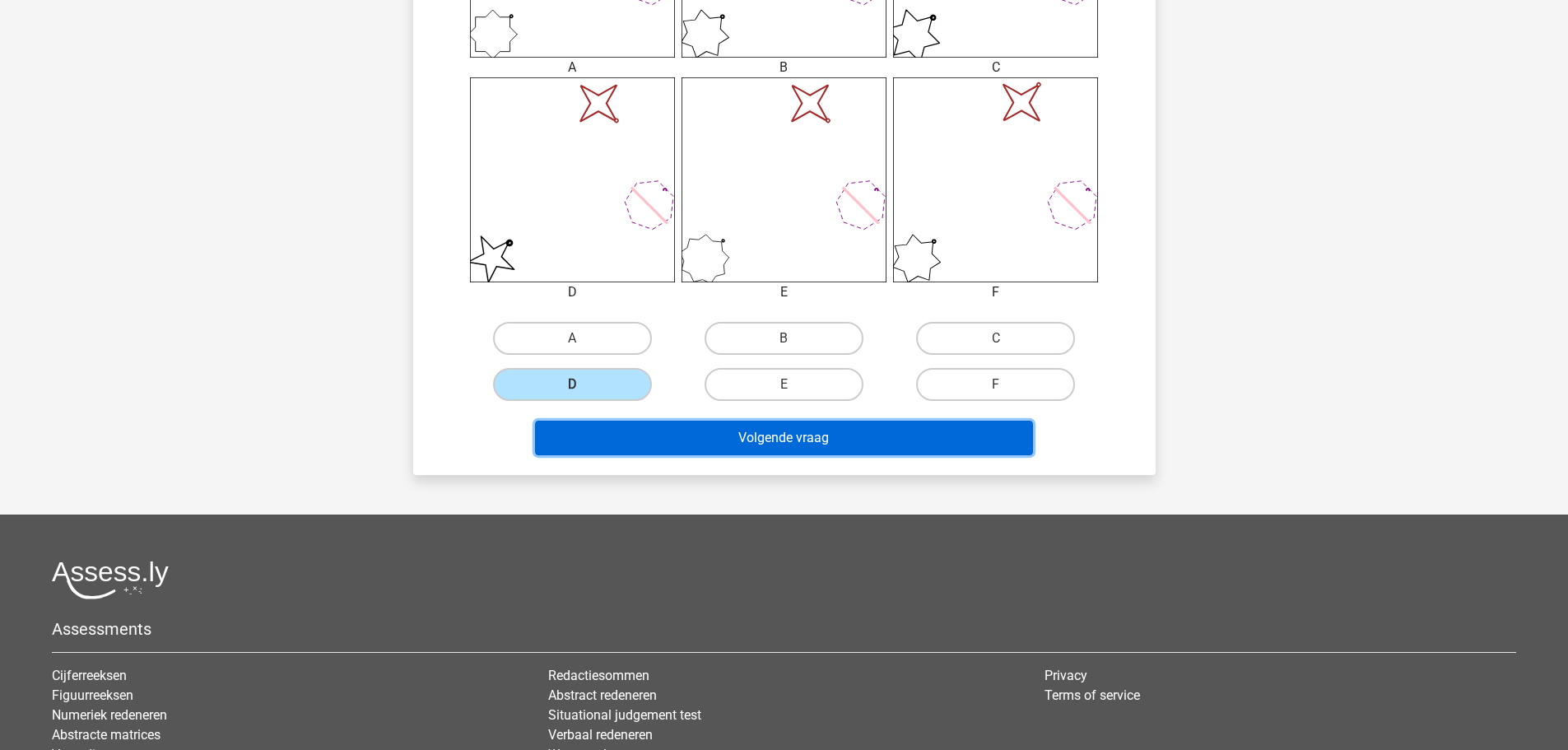
click at [817, 434] on button "Volgende vraag" at bounding box center [784, 438] width 498 height 35
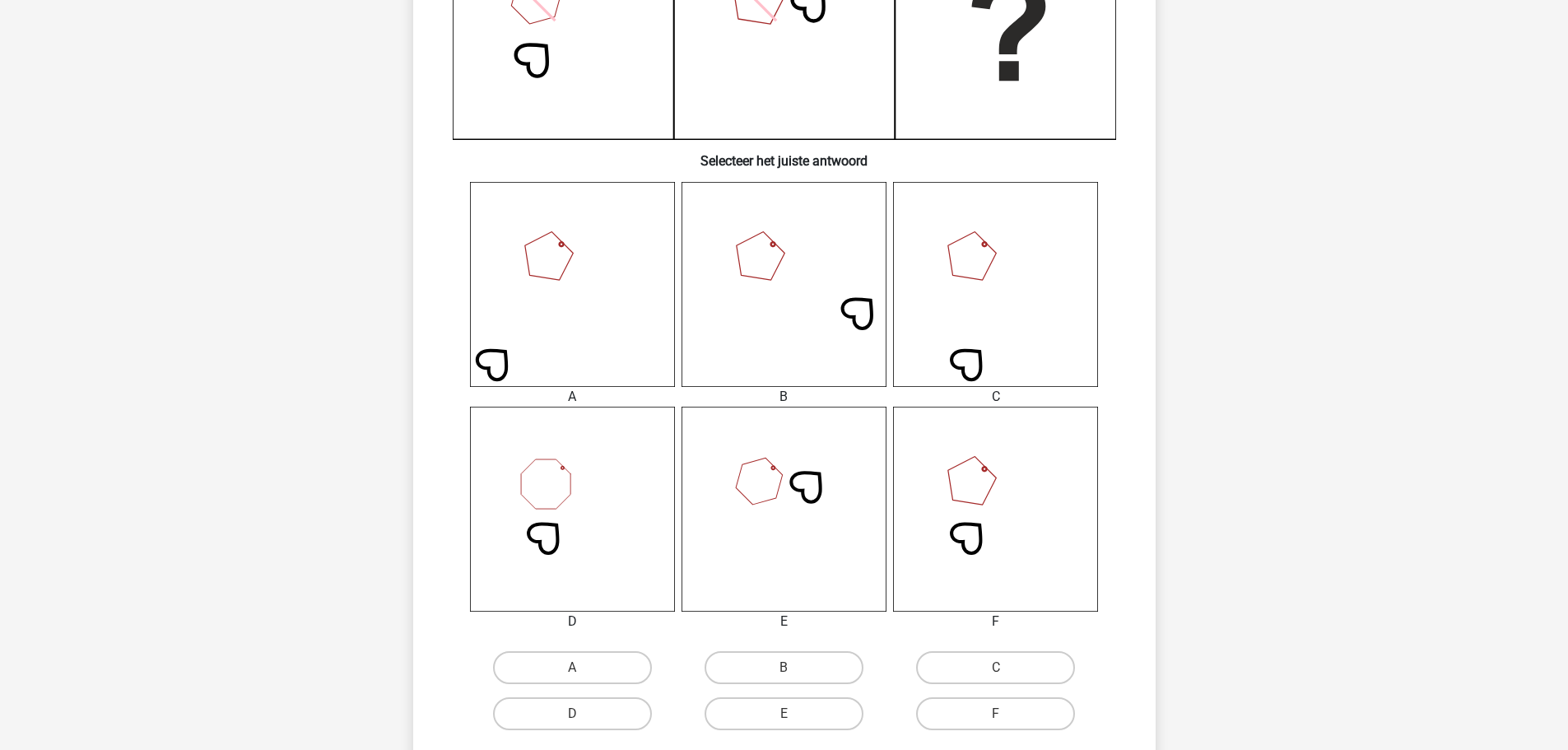
click at [789, 670] on input "B" at bounding box center [789, 673] width 11 height 11
radio input "true"
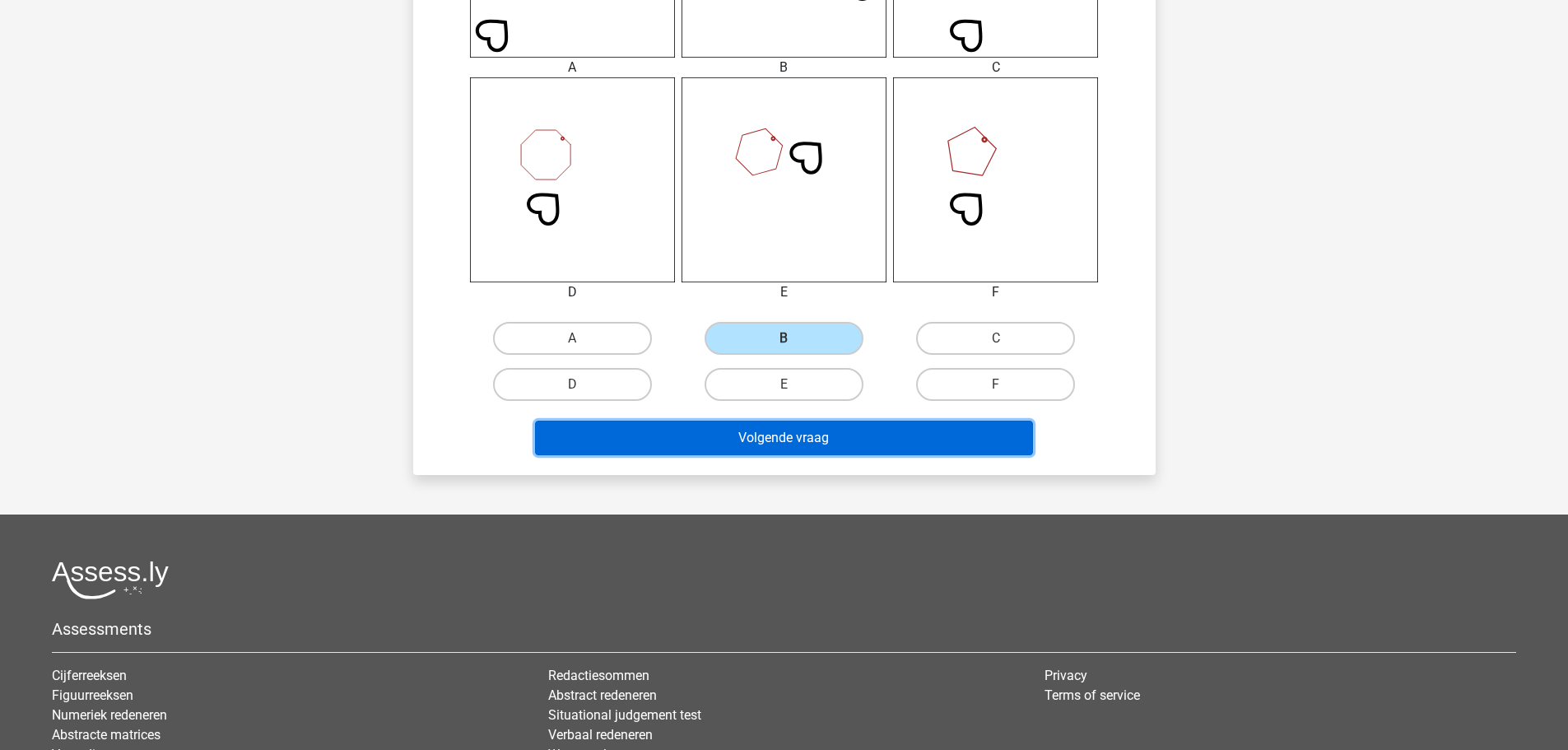
click at [777, 436] on button "Volgende vraag" at bounding box center [784, 438] width 498 height 35
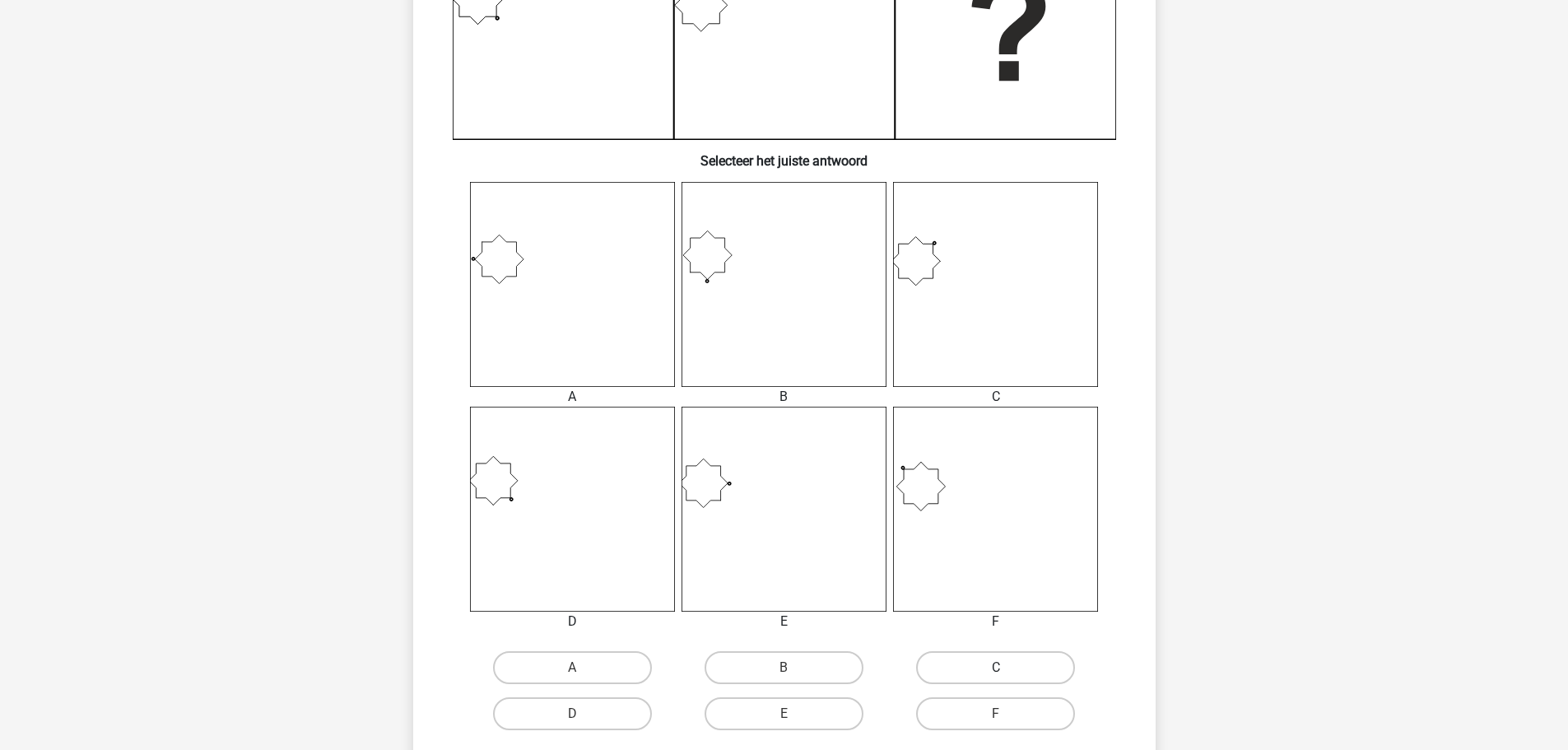
click at [964, 679] on label "C" at bounding box center [996, 668] width 159 height 33
click at [996, 678] on input "C" at bounding box center [1001, 673] width 11 height 11
radio input "true"
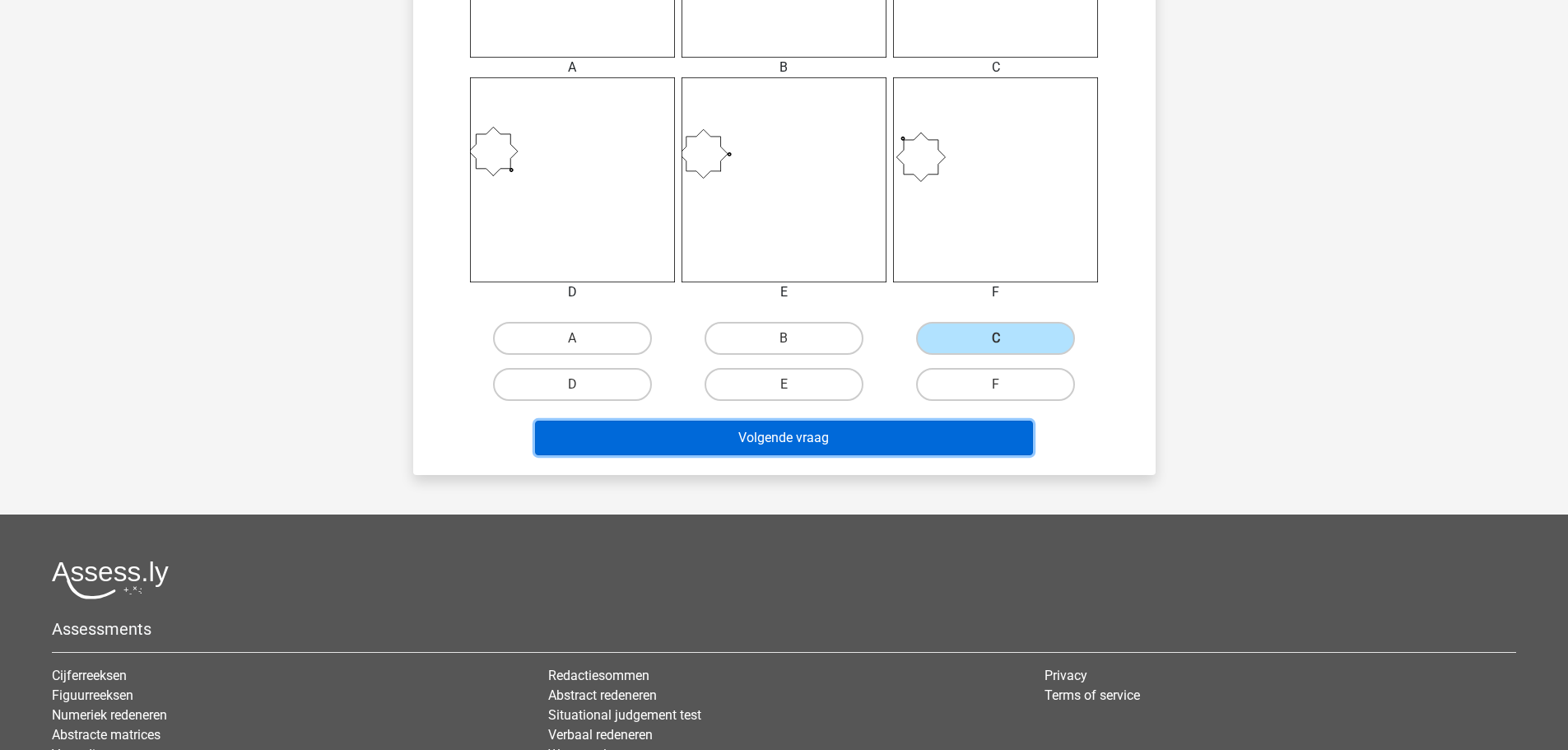
click at [906, 446] on button "Volgende vraag" at bounding box center [784, 438] width 498 height 35
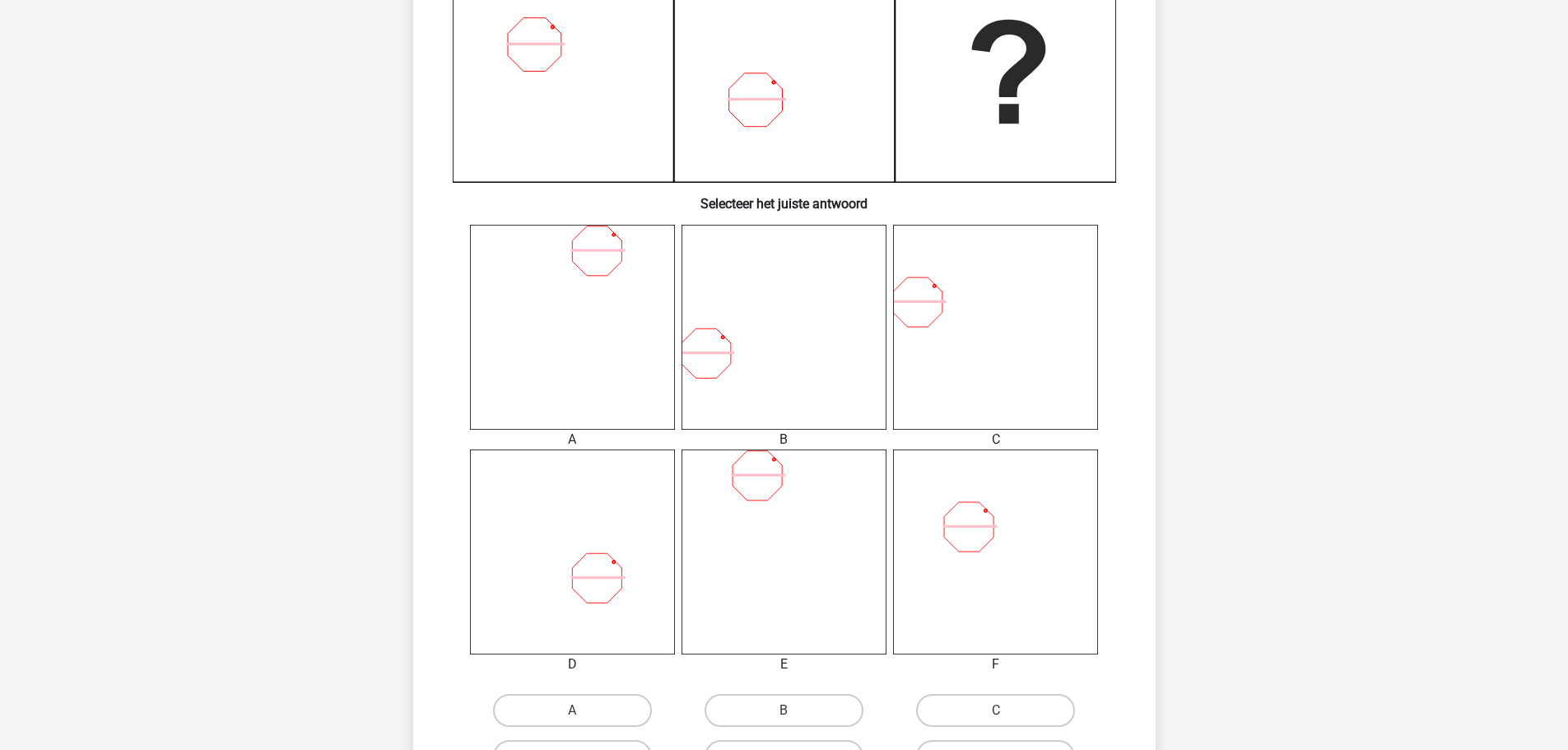
scroll to position [577, 0]
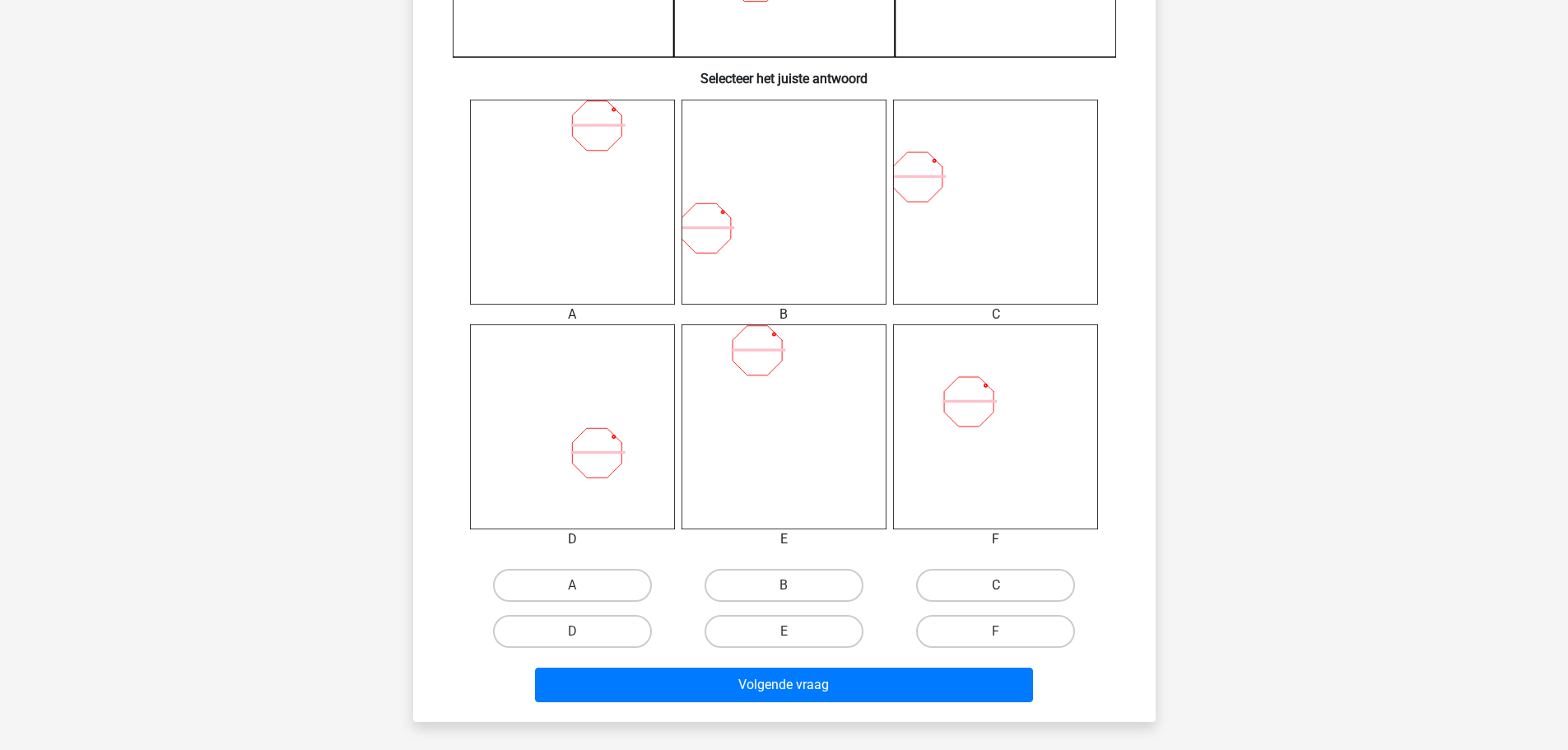
click at [973, 596] on label "C" at bounding box center [996, 585] width 159 height 33
click at [996, 596] on input "C" at bounding box center [1001, 590] width 11 height 11
radio input "true"
click at [975, 636] on label "F" at bounding box center [996, 631] width 159 height 33
click at [996, 636] on input "F" at bounding box center [1001, 636] width 11 height 11
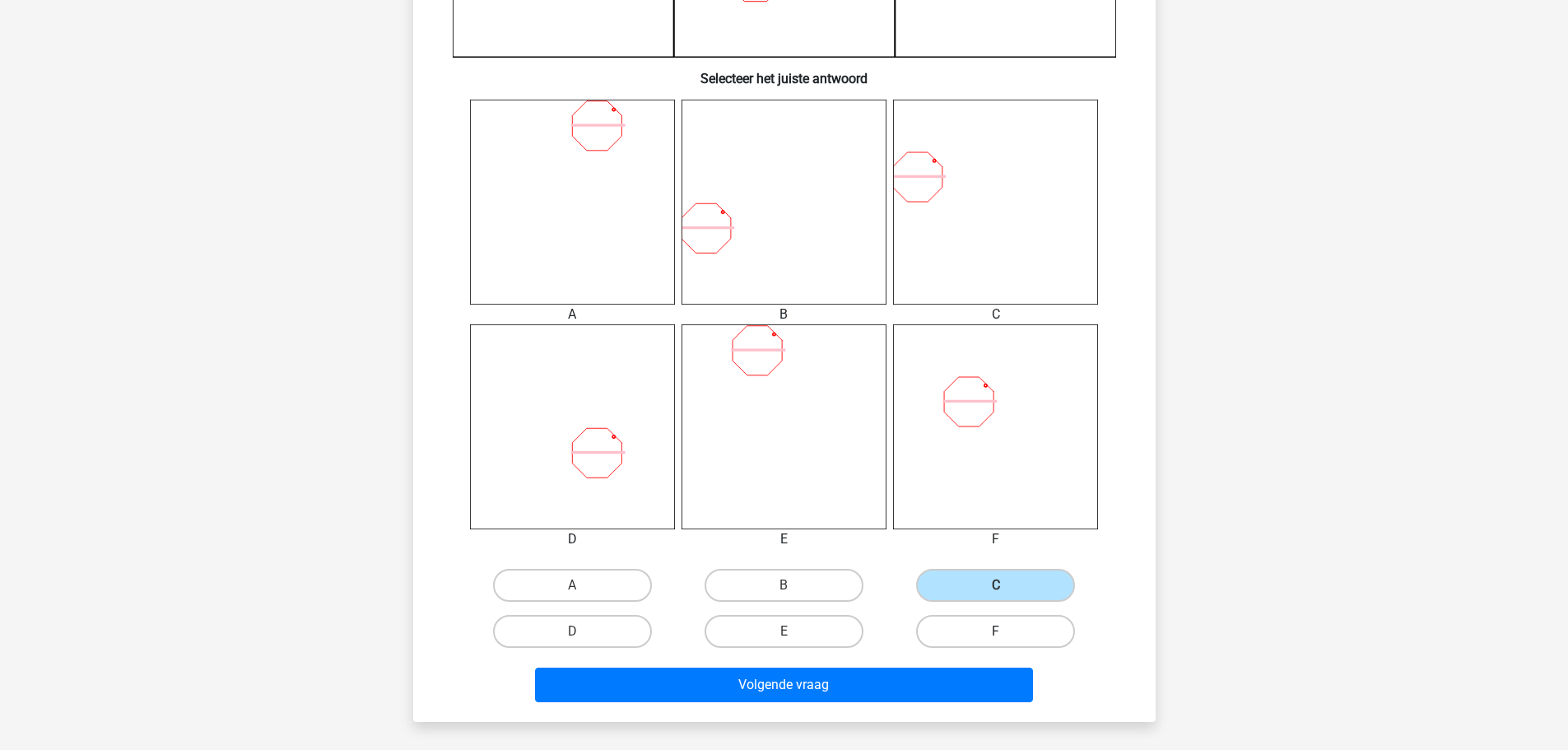
radio input "true"
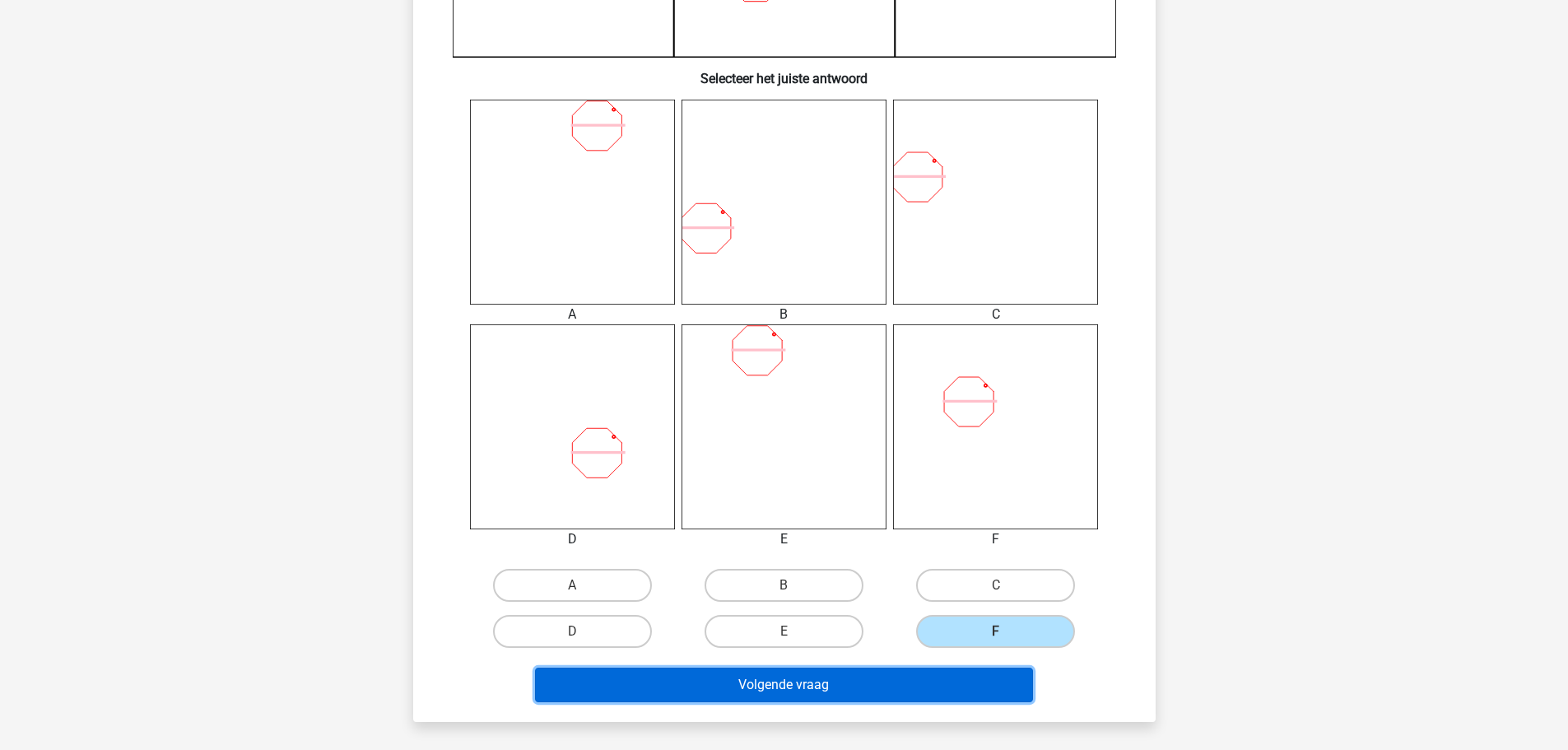
click at [945, 679] on button "Volgende vraag" at bounding box center [784, 684] width 498 height 35
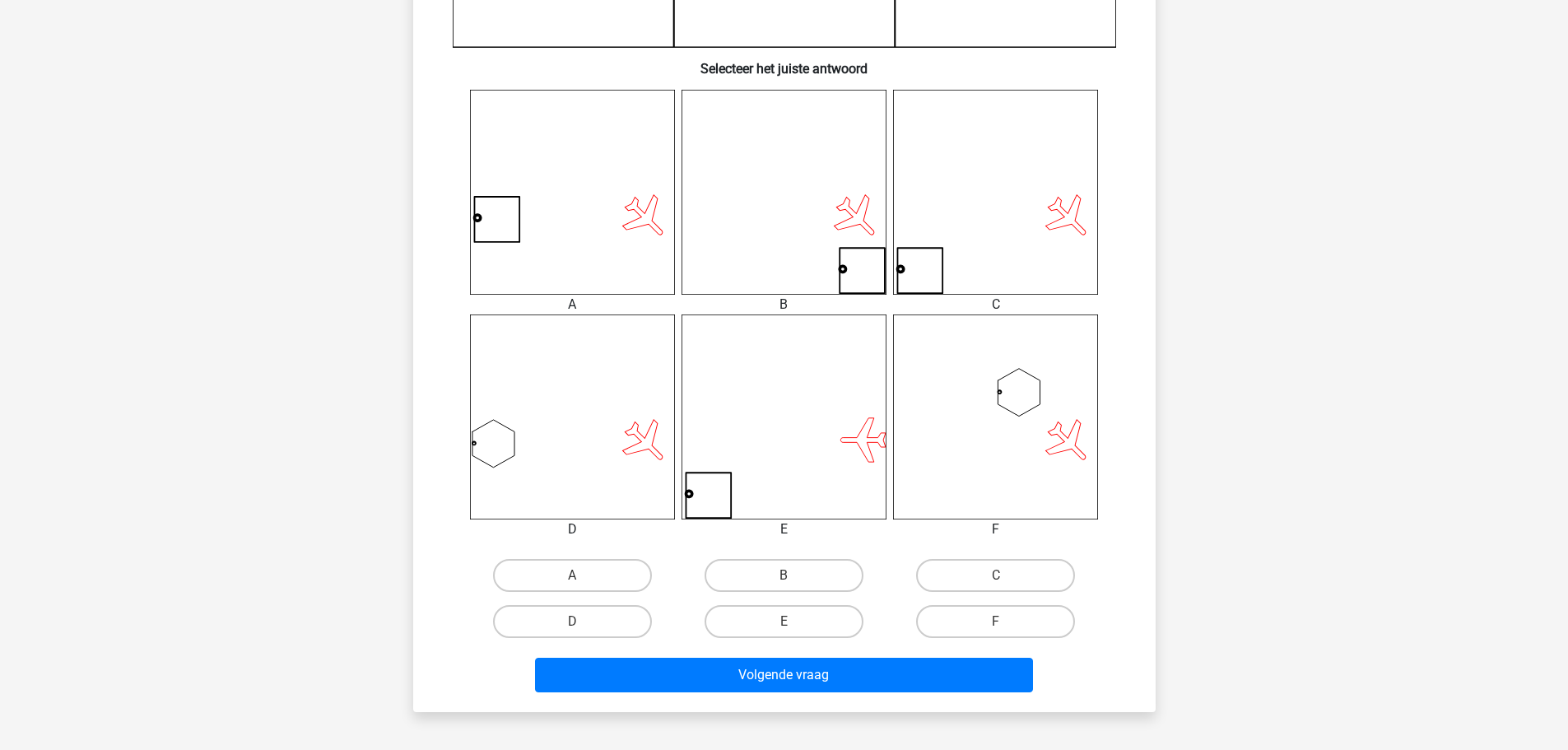
scroll to position [658, 0]
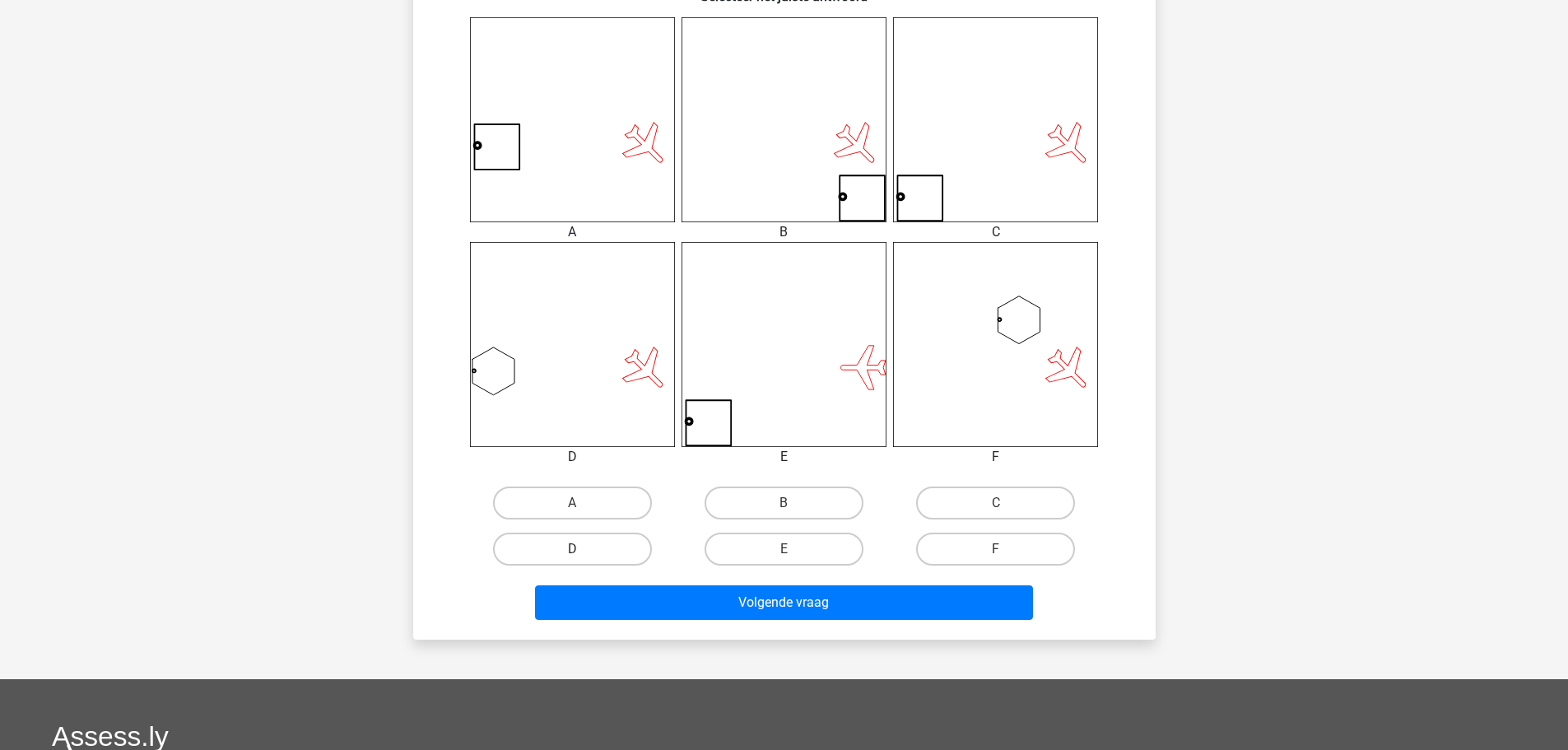
click at [608, 545] on label "D" at bounding box center [572, 549] width 159 height 33
click at [582, 549] on input "D" at bounding box center [577, 554] width 11 height 11
radio input "true"
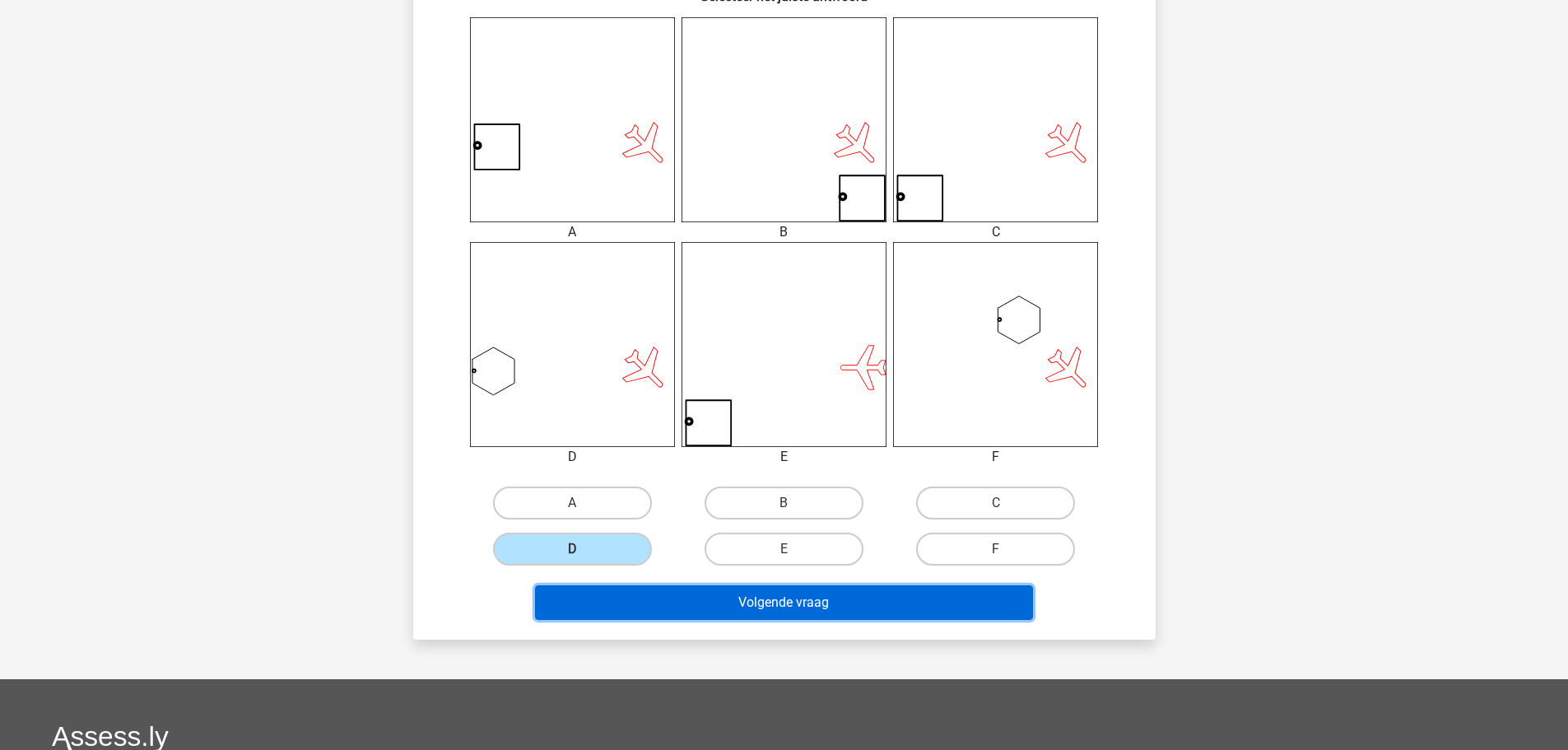
click at [677, 605] on button "Volgende vraag" at bounding box center [784, 602] width 498 height 35
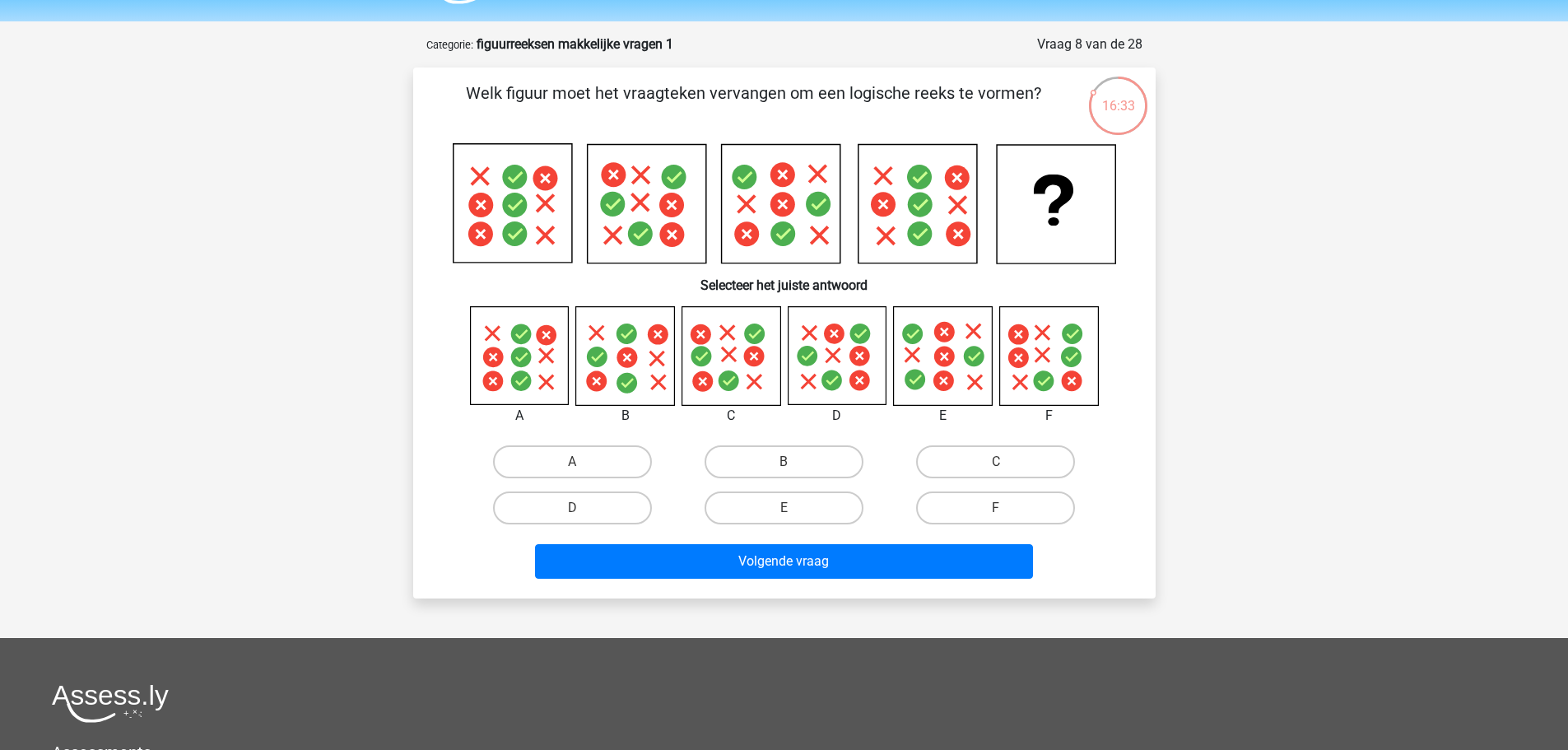
scroll to position [0, 0]
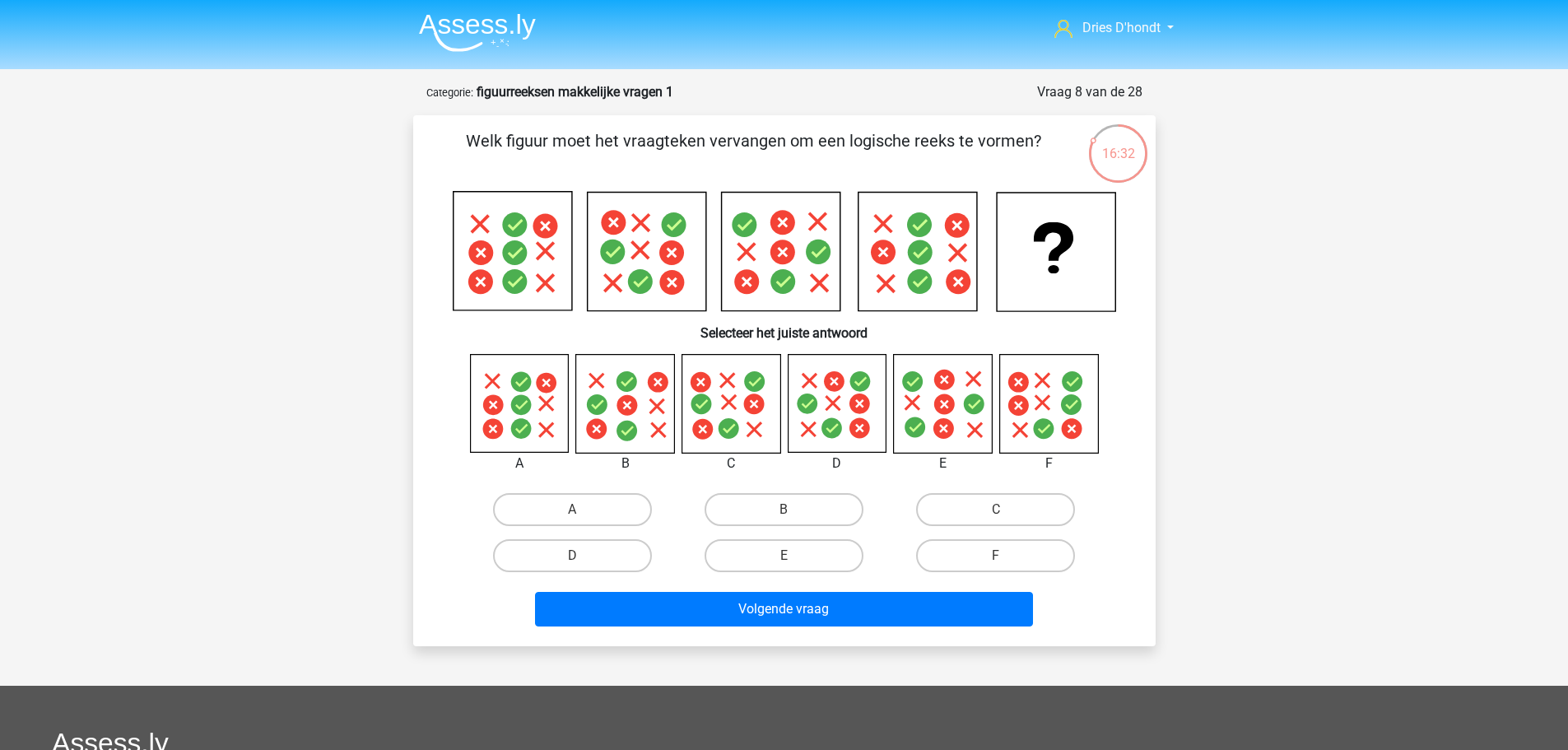
click at [518, 49] on img at bounding box center [477, 33] width 117 height 39
